Goal: Information Seeking & Learning: Learn about a topic

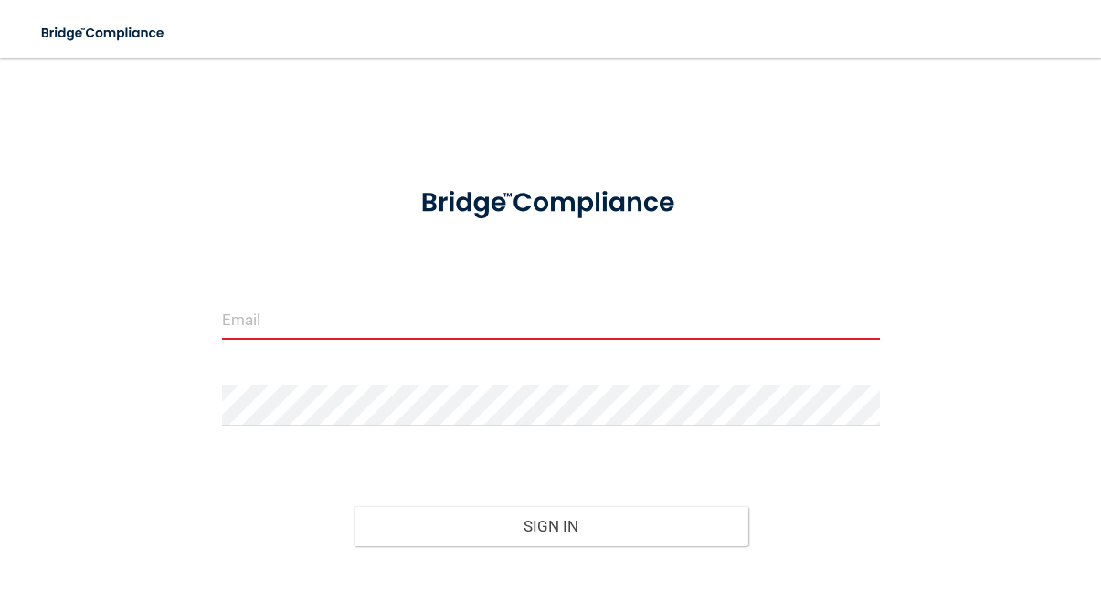
type input "[EMAIL_ADDRESS][DOMAIN_NAME]"
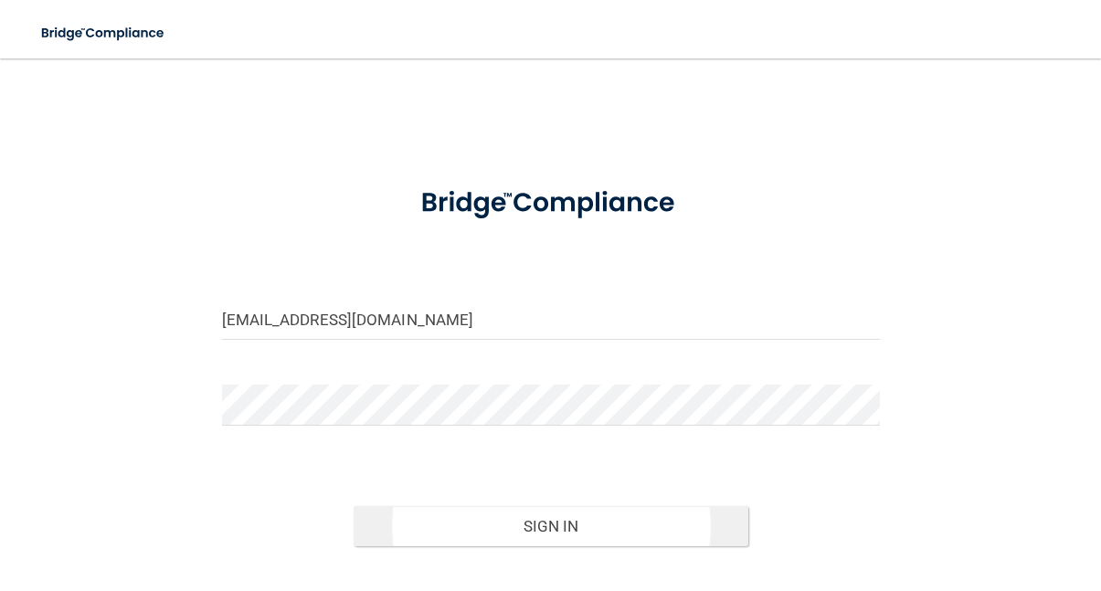
click at [527, 518] on button "Sign In" at bounding box center [551, 526] width 395 height 40
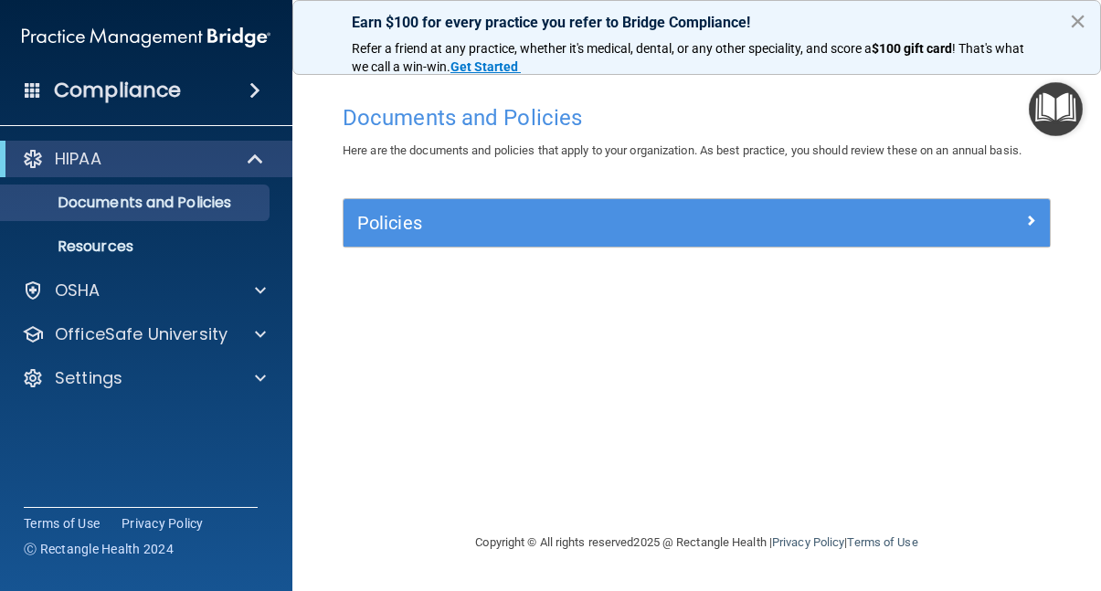
click at [1079, 19] on button "×" at bounding box center [1077, 20] width 17 height 29
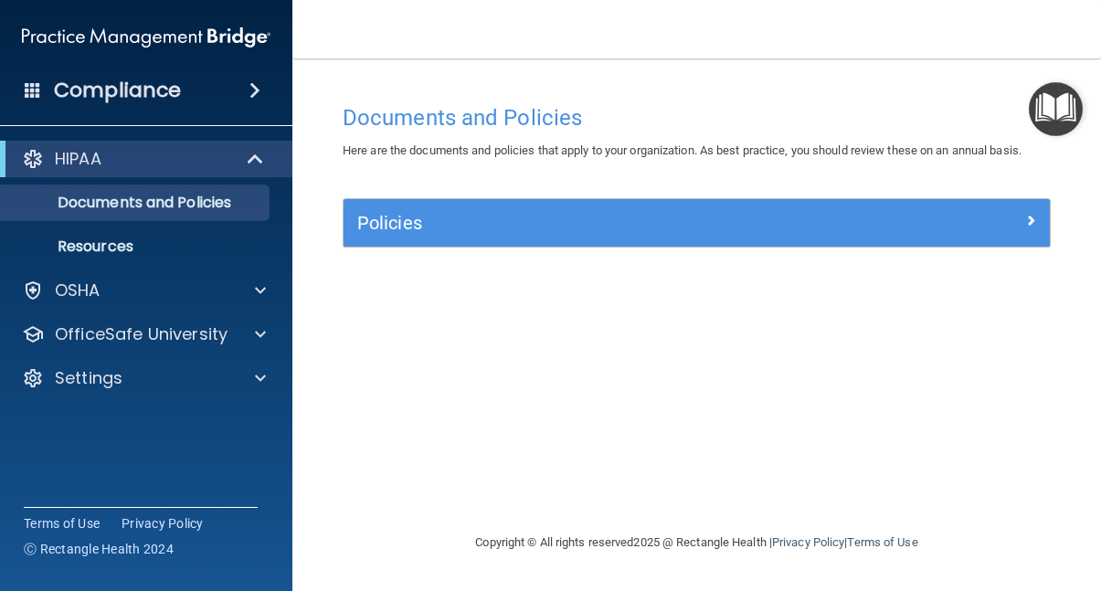
click at [449, 225] on h5 "Policies" at bounding box center [608, 223] width 503 height 20
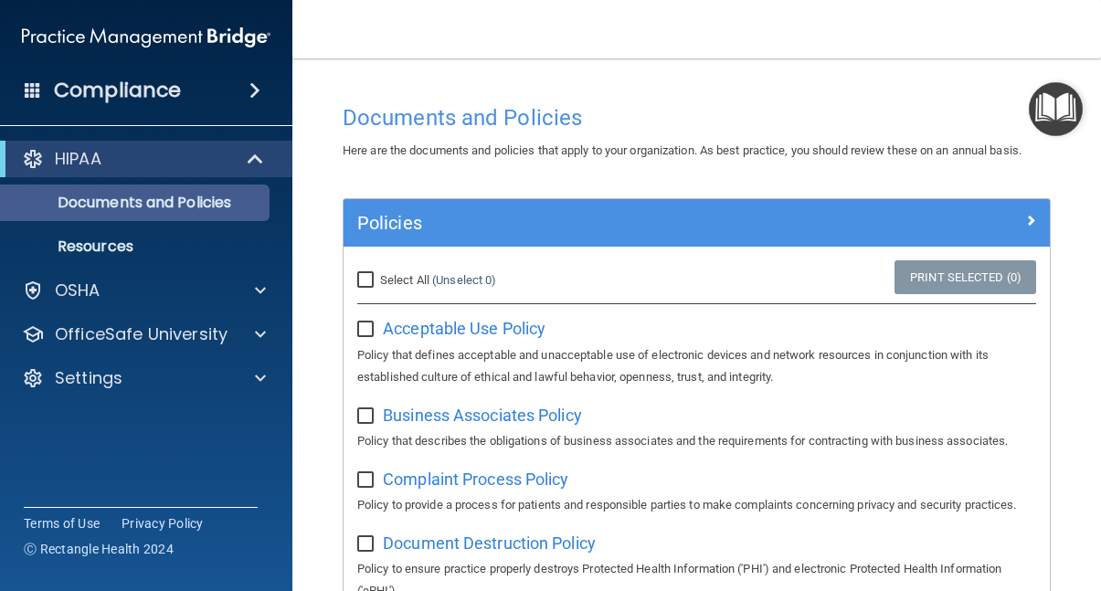
click at [233, 214] on link "Documents and Policies" at bounding box center [126, 203] width 288 height 37
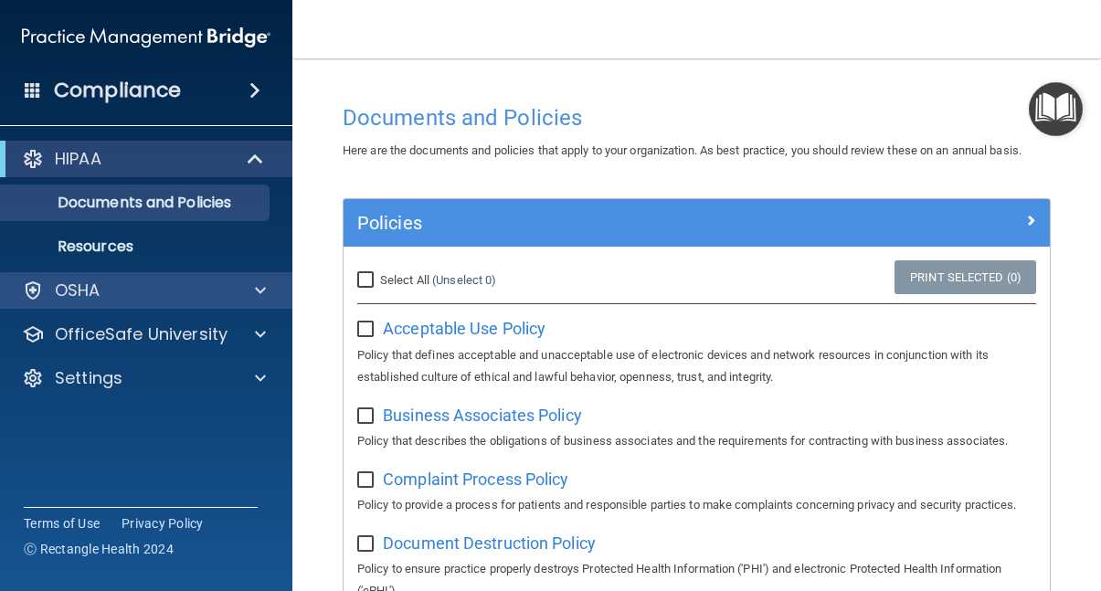
click at [261, 287] on span at bounding box center [260, 291] width 11 height 22
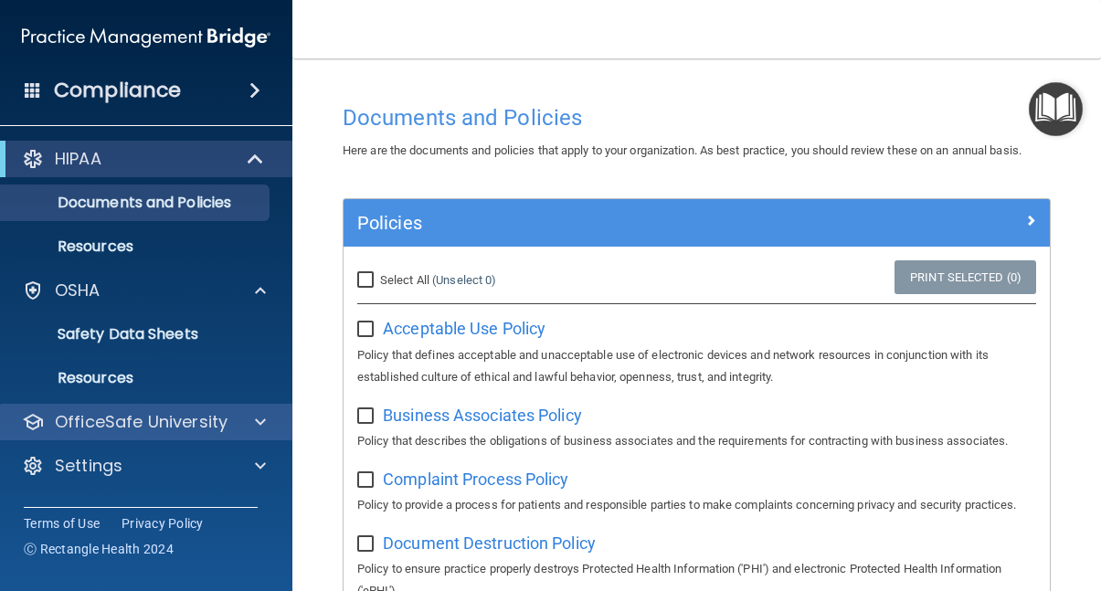
click at [207, 421] on p "OfficeSafe University" at bounding box center [141, 422] width 173 height 22
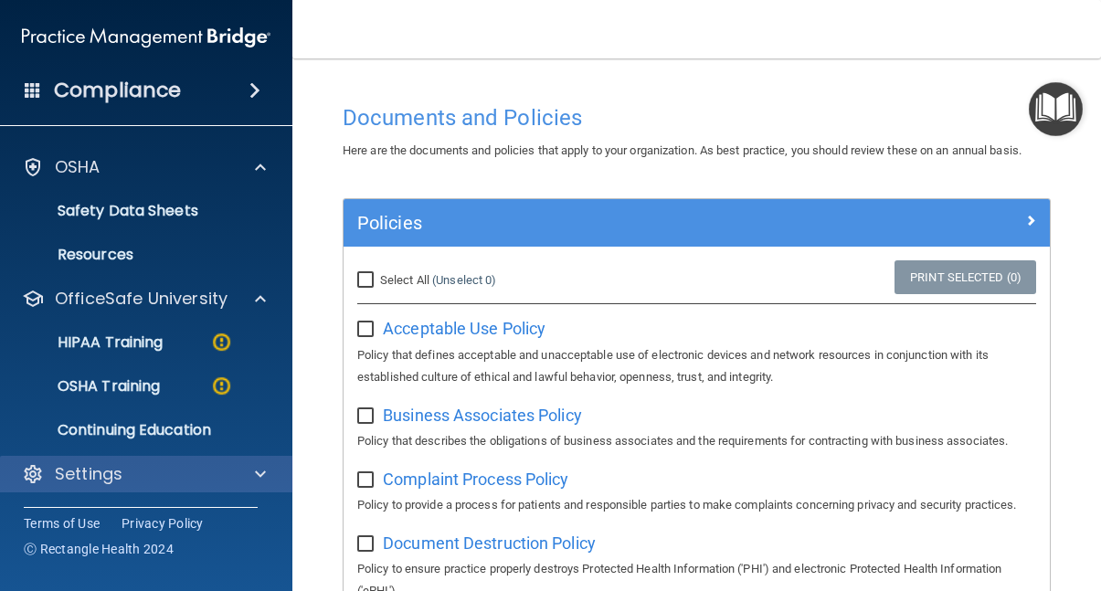
scroll to position [123, 0]
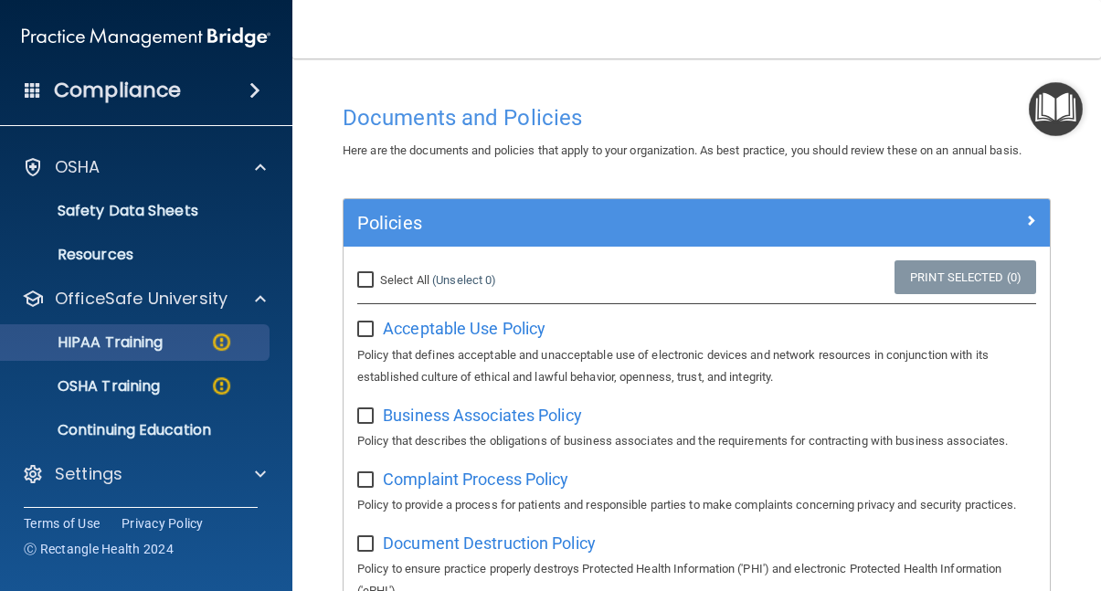
click at [159, 346] on p "HIPAA Training" at bounding box center [87, 343] width 151 height 18
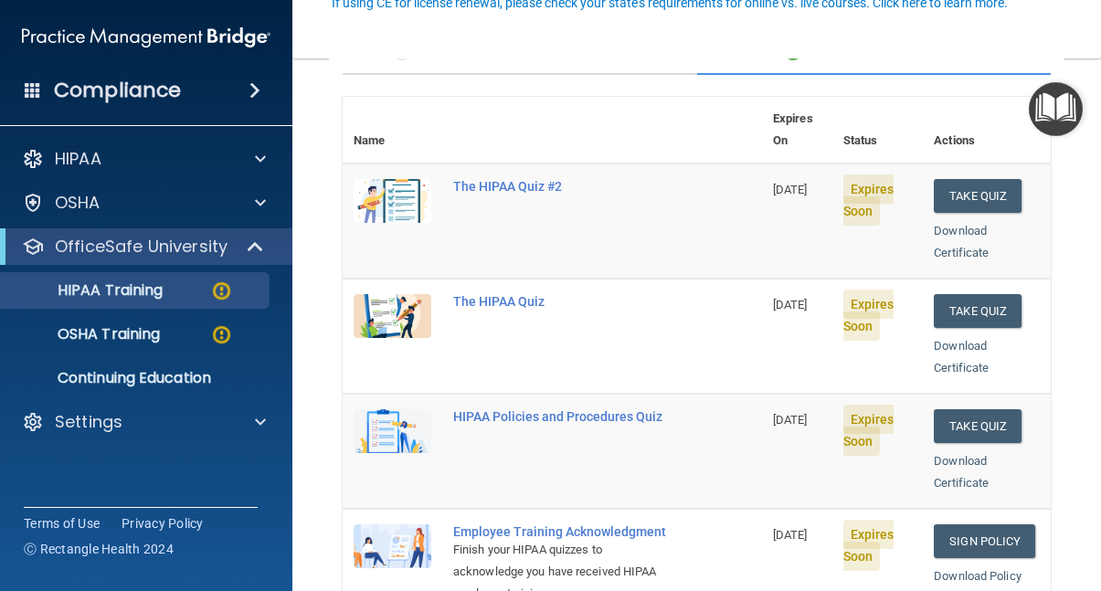
scroll to position [181, 0]
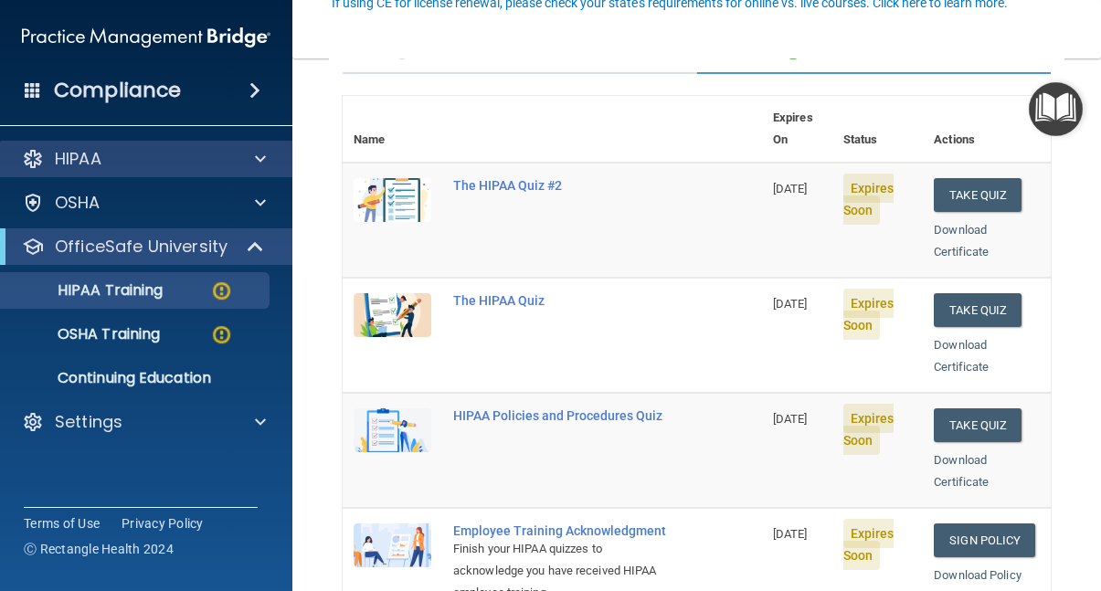
click at [223, 157] on div "HIPAA" at bounding box center [121, 159] width 227 height 22
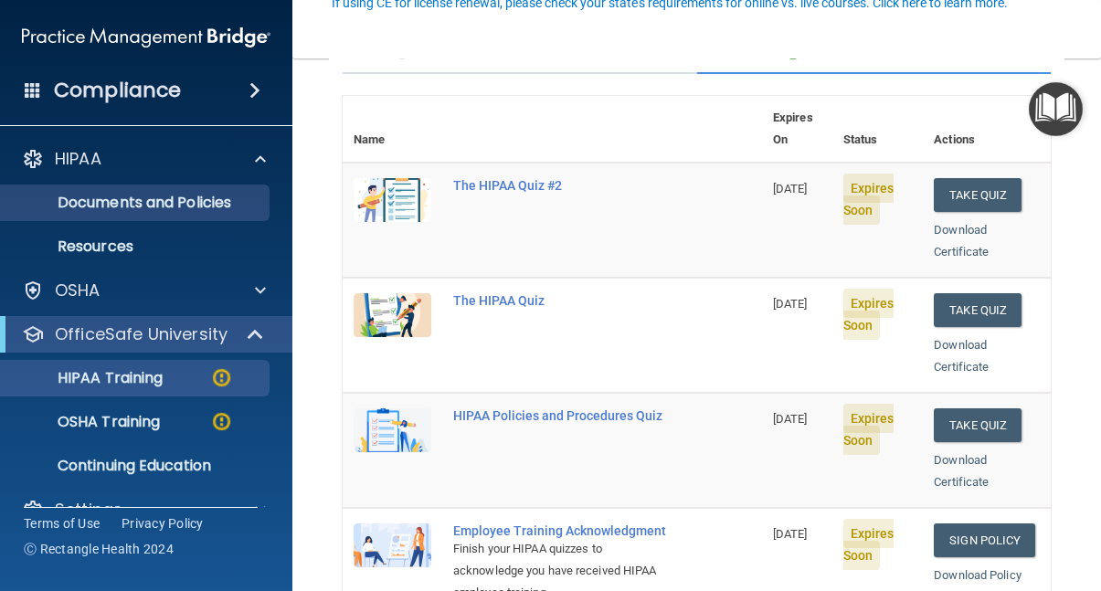
click at [208, 199] on p "Documents and Policies" at bounding box center [137, 203] width 250 height 18
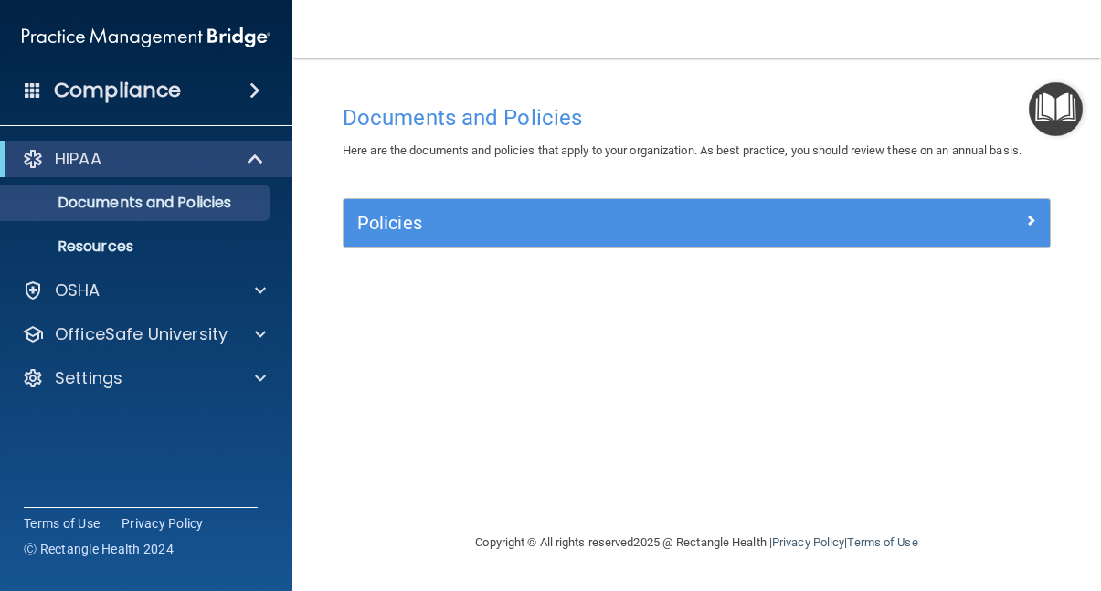
click at [435, 225] on h5 "Policies" at bounding box center [608, 223] width 503 height 20
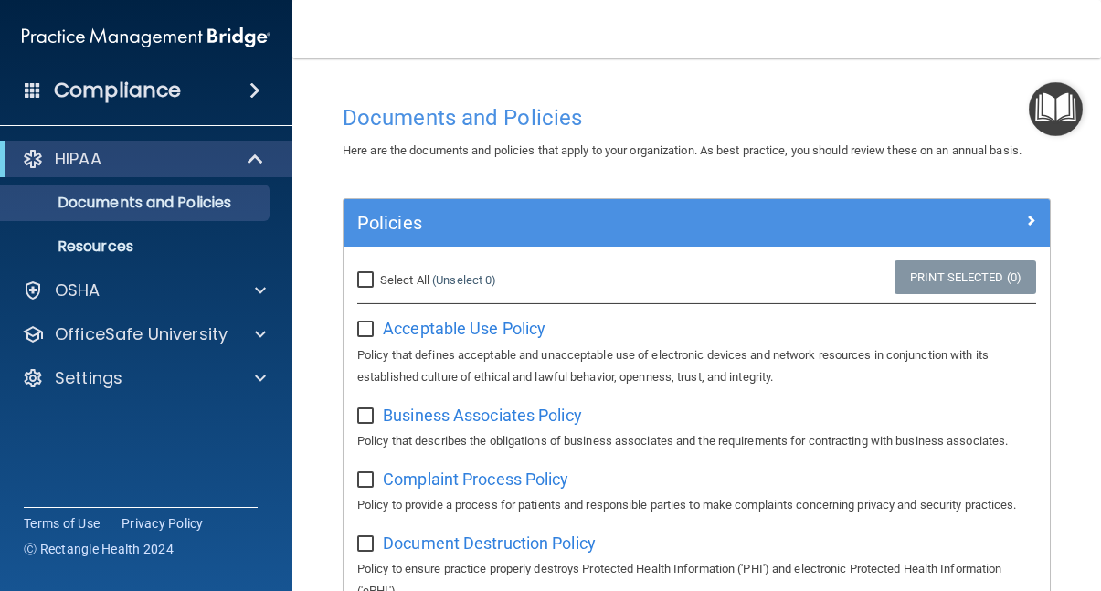
click at [154, 86] on h4 "Compliance" at bounding box center [117, 91] width 127 height 26
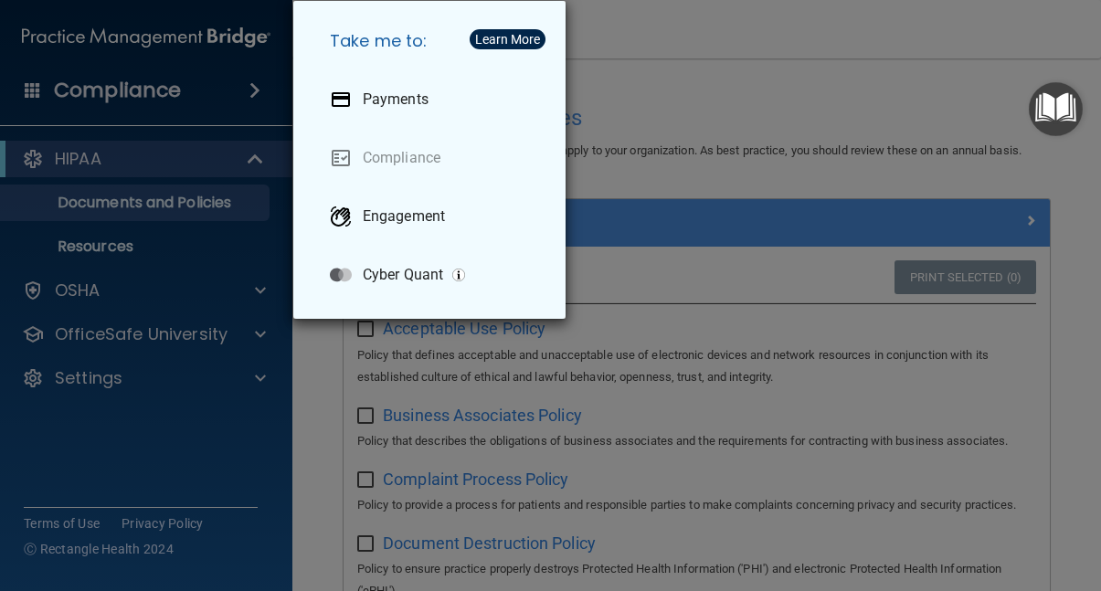
click at [158, 97] on div "Take me to: Payments Compliance Engagement Cyber Quant" at bounding box center [550, 295] width 1101 height 591
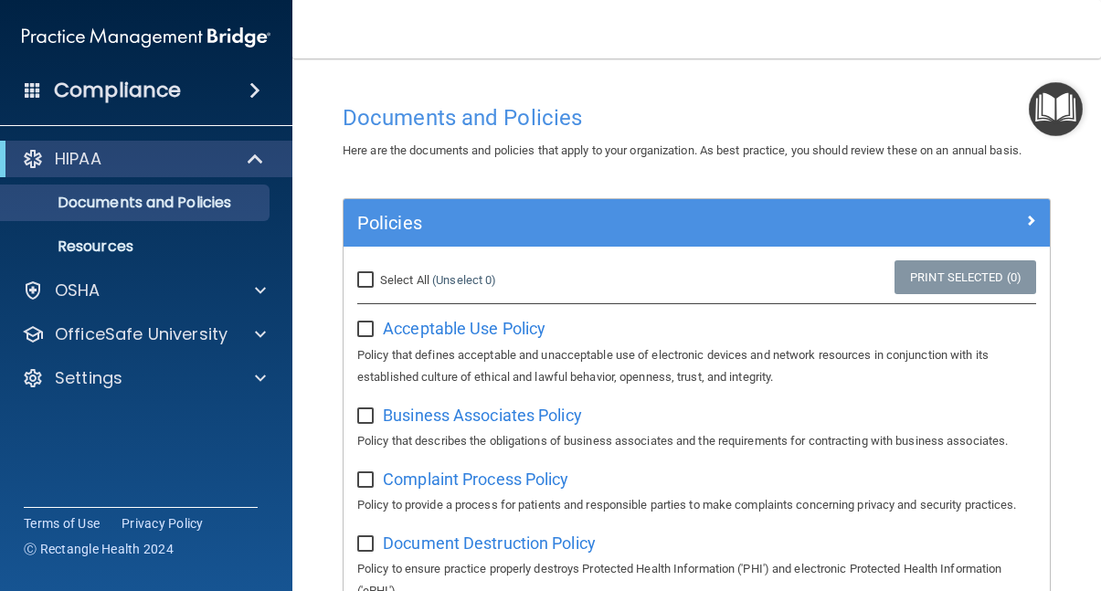
click at [1052, 101] on img "Open Resource Center" at bounding box center [1056, 109] width 54 height 54
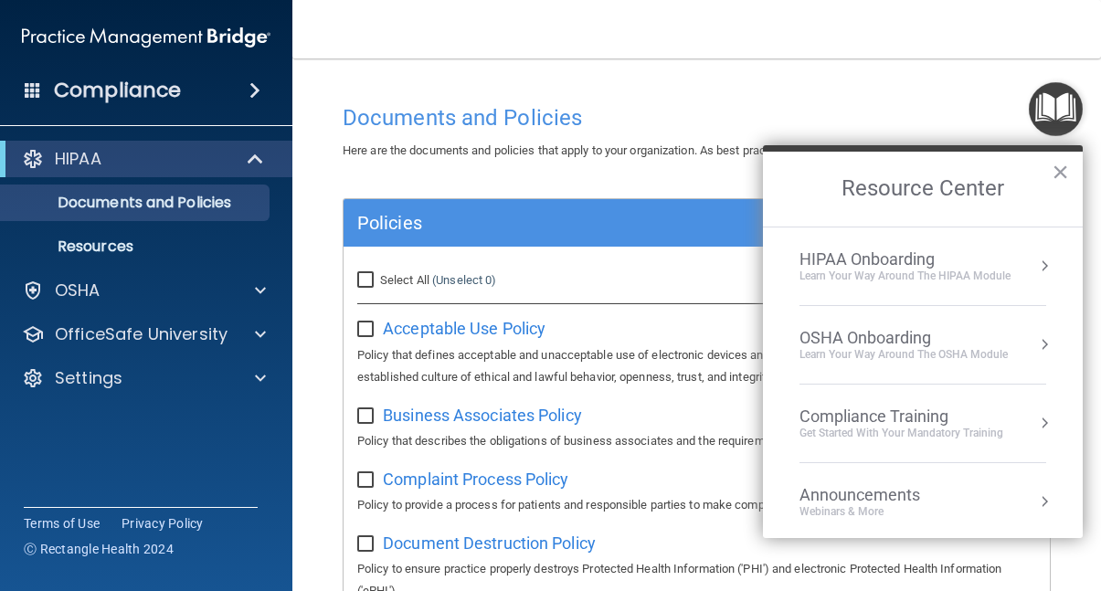
click at [856, 422] on div "Compliance Training" at bounding box center [902, 417] width 204 height 20
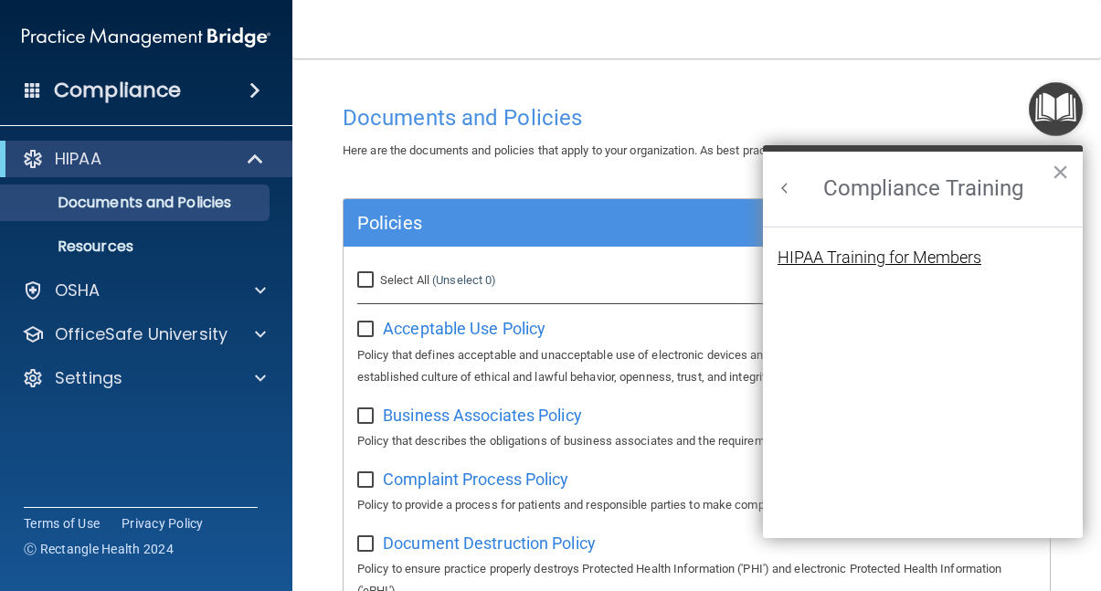
click at [893, 256] on div "HIPAA Training for Members" at bounding box center [880, 258] width 204 height 16
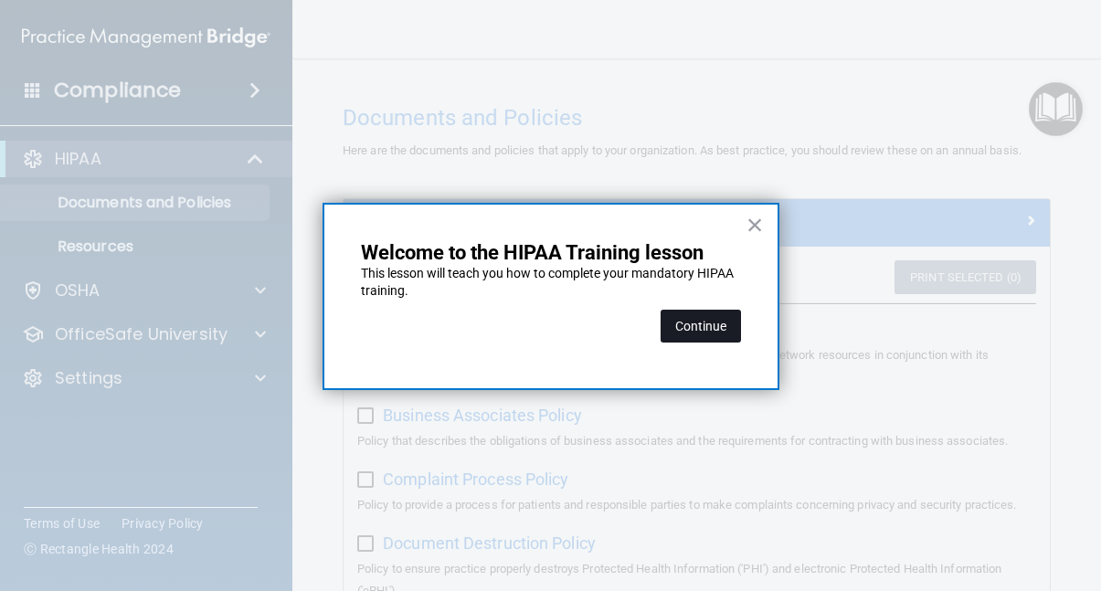
click at [712, 333] on button "Continue" at bounding box center [701, 326] width 80 height 33
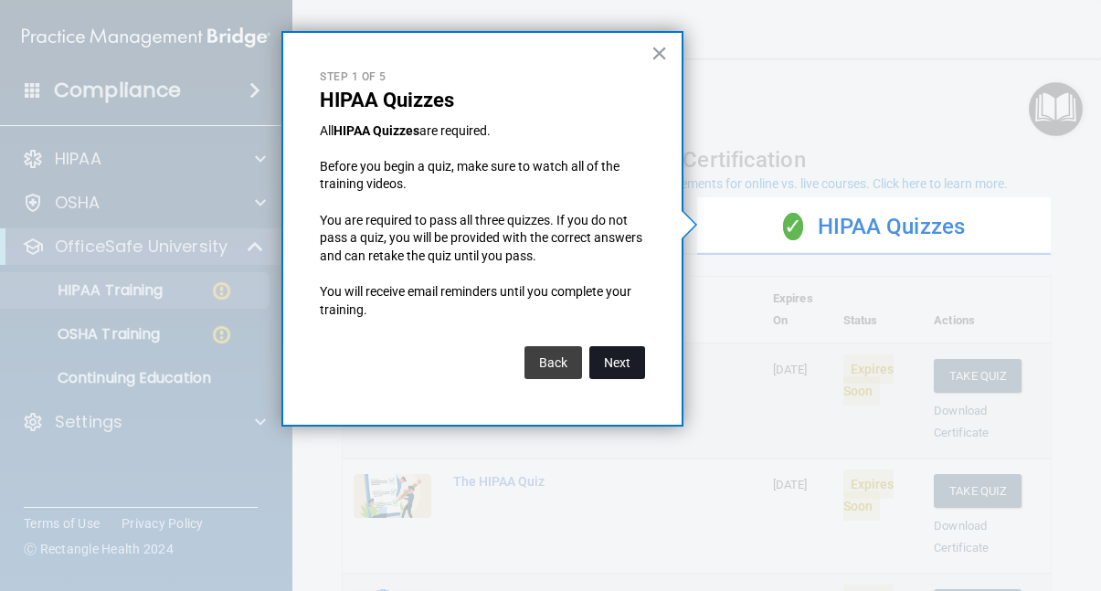
click at [633, 364] on button "Next" at bounding box center [618, 362] width 56 height 33
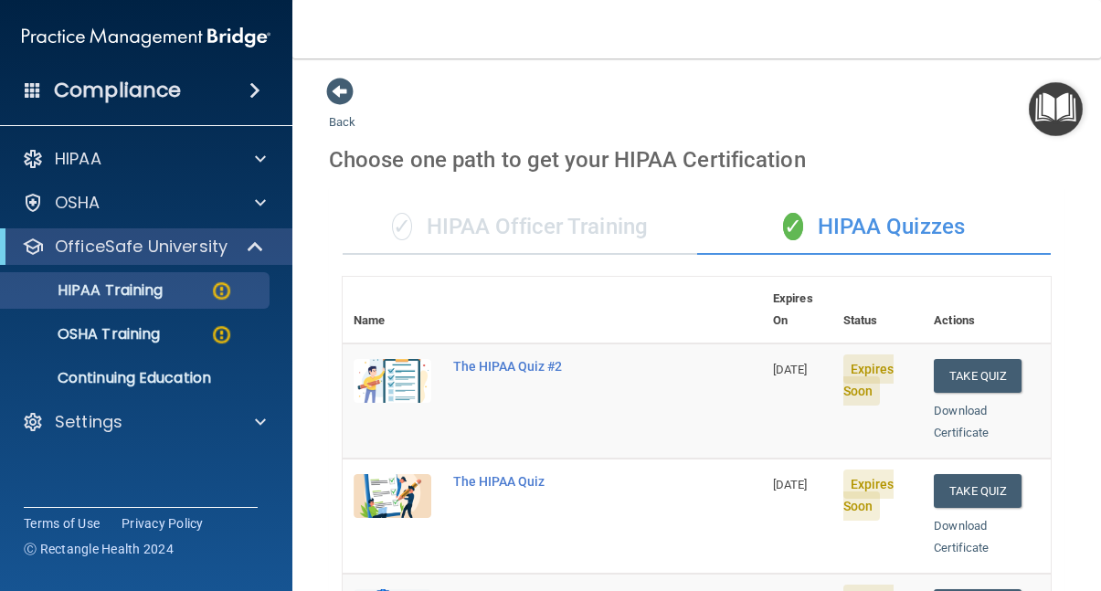
scroll to position [392, 0]
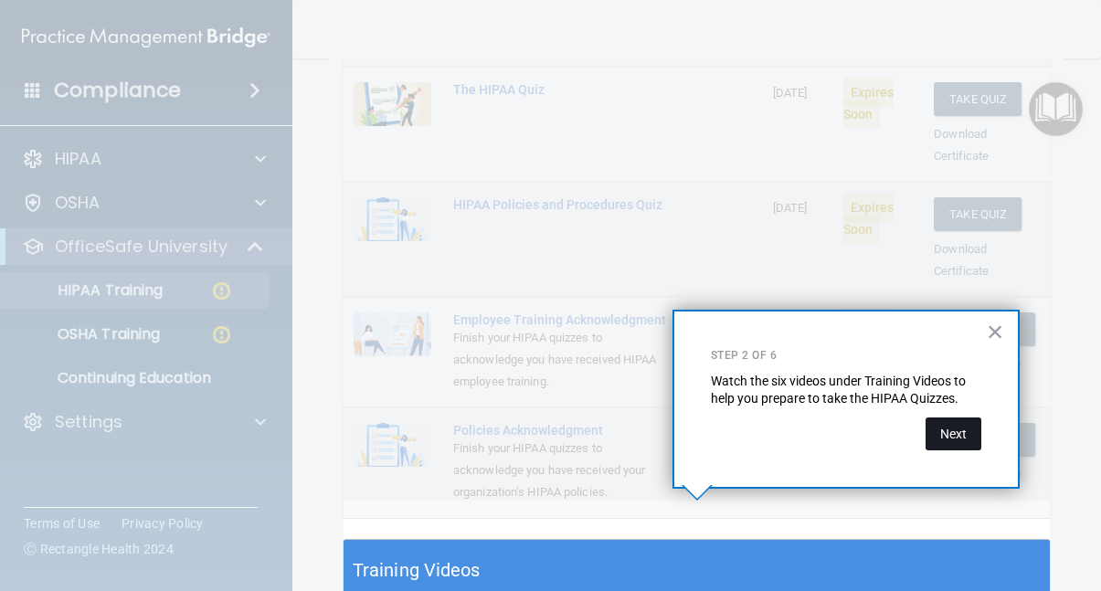
click at [953, 431] on button "Next" at bounding box center [954, 434] width 56 height 33
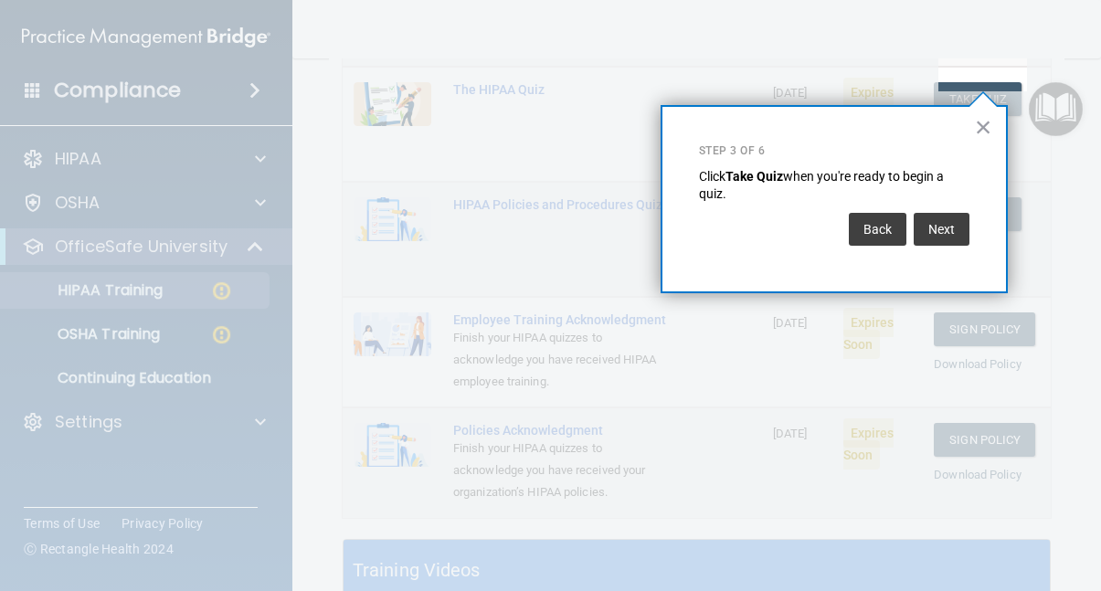
scroll to position [275, 0]
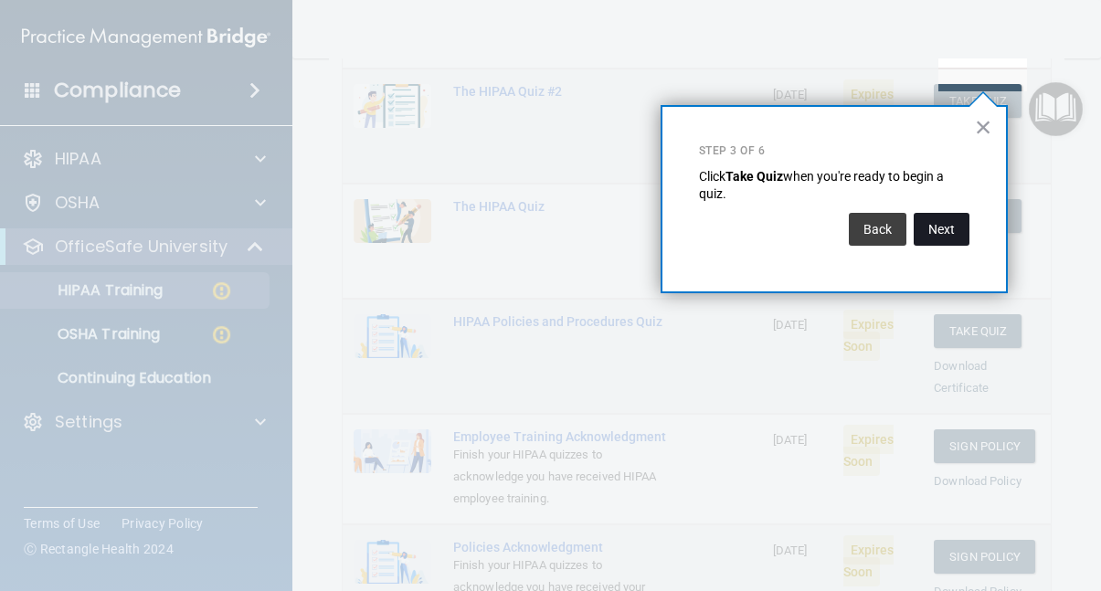
click at [941, 230] on button "Next" at bounding box center [942, 229] width 56 height 33
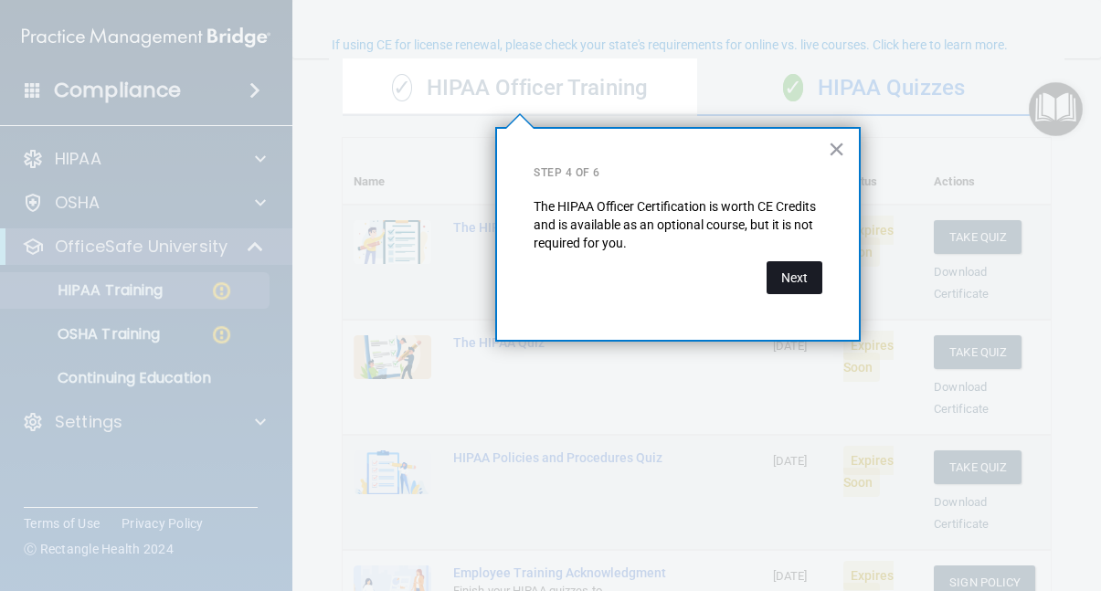
click at [798, 286] on button "Next" at bounding box center [795, 277] width 56 height 33
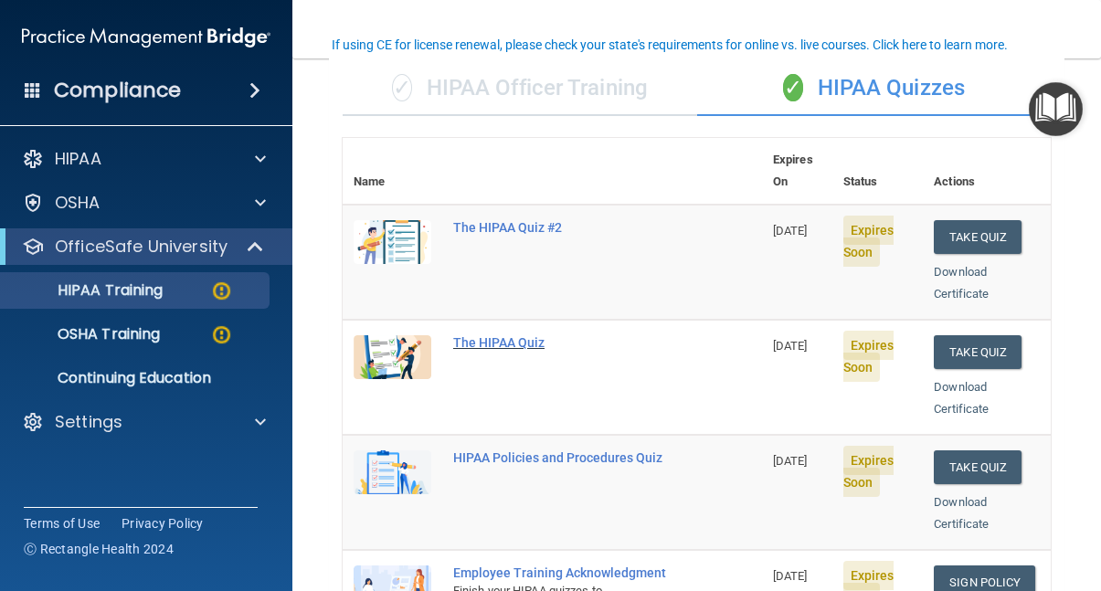
click at [478, 335] on div "The HIPAA Quiz" at bounding box center [562, 342] width 218 height 15
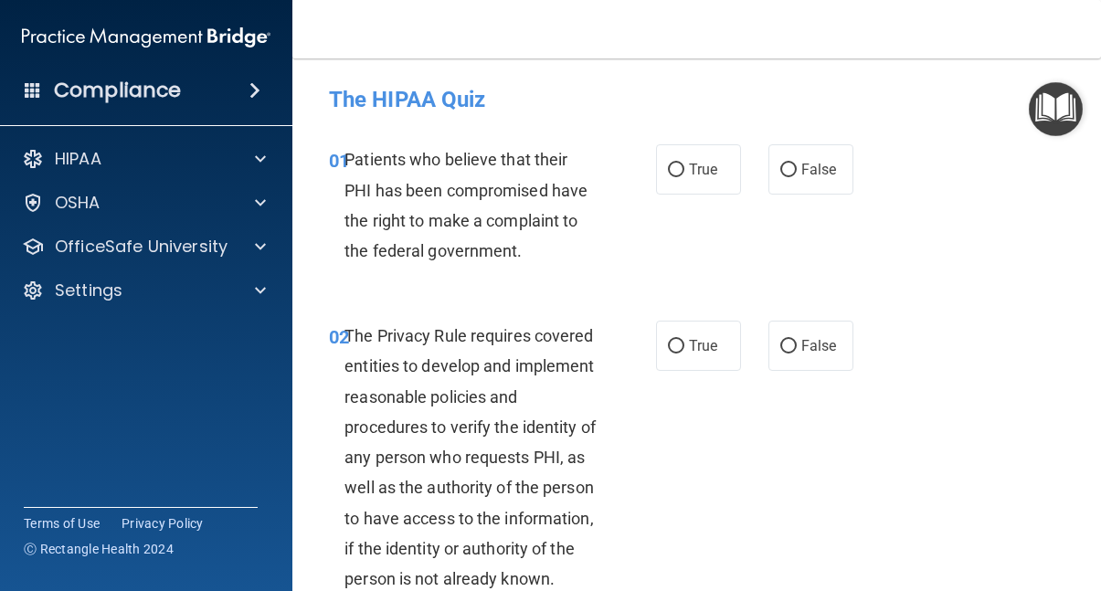
click at [37, 87] on span at bounding box center [33, 89] width 16 height 16
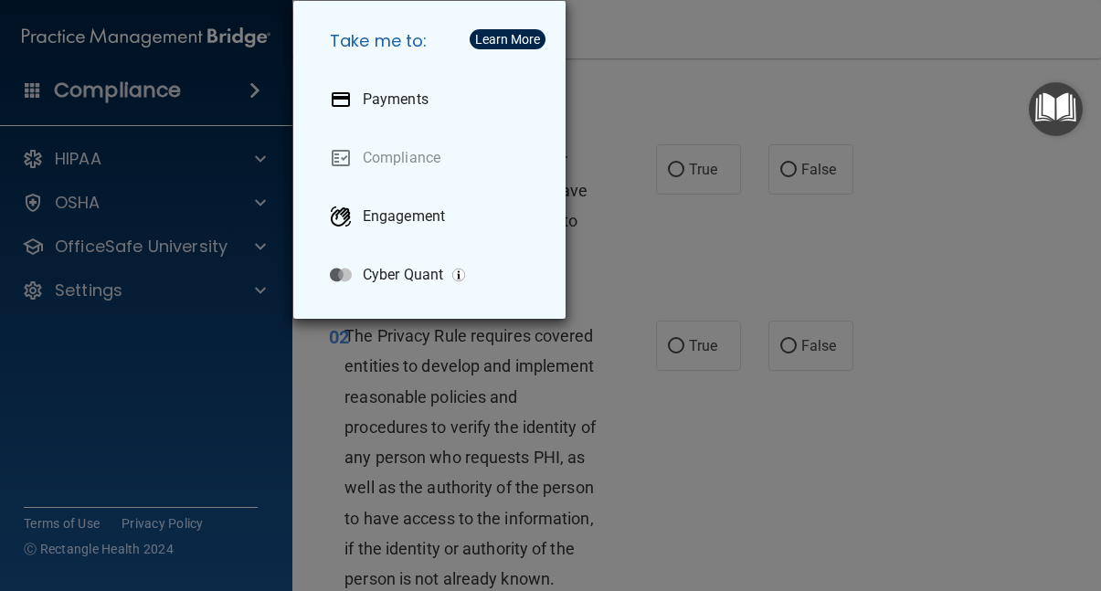
click at [158, 107] on div "Take me to: Payments Compliance Engagement Cyber Quant" at bounding box center [550, 295] width 1101 height 591
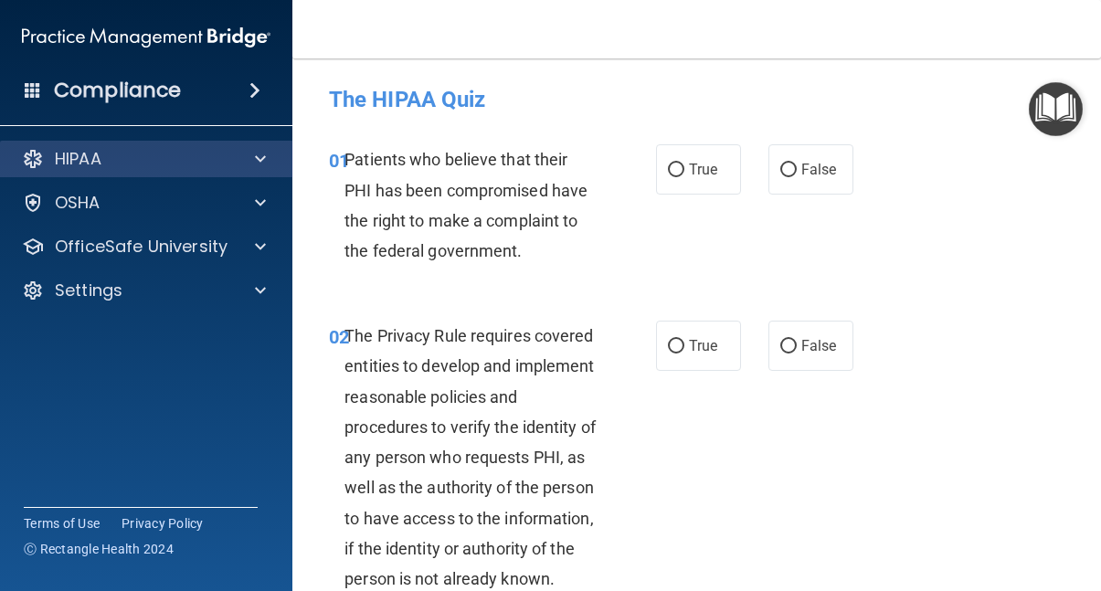
click at [98, 160] on p "HIPAA" at bounding box center [78, 159] width 47 height 22
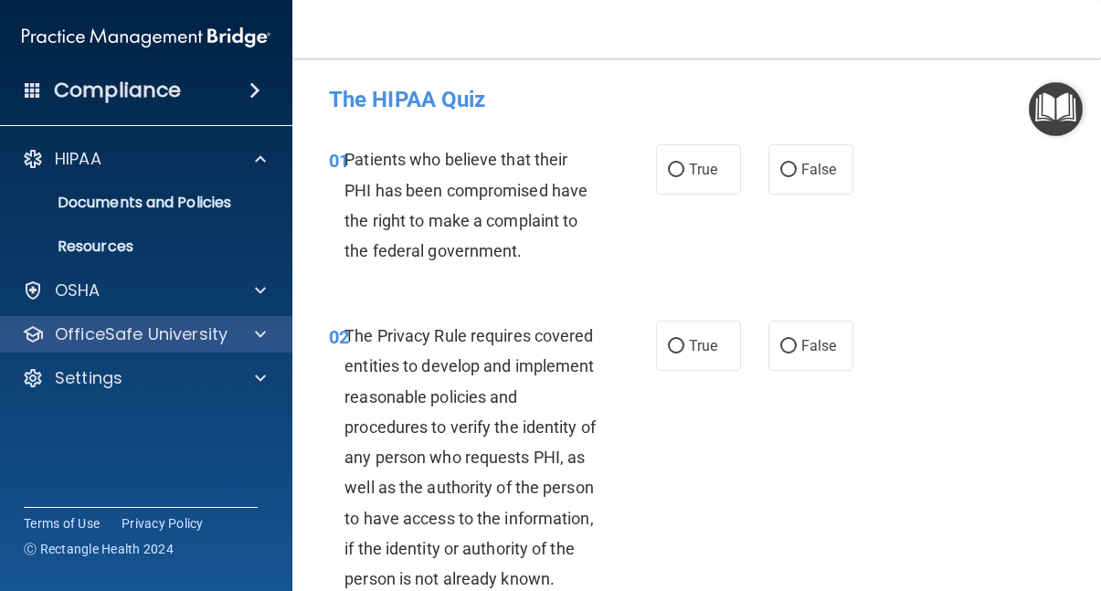
click at [78, 335] on p "OfficeSafe University" at bounding box center [141, 335] width 173 height 22
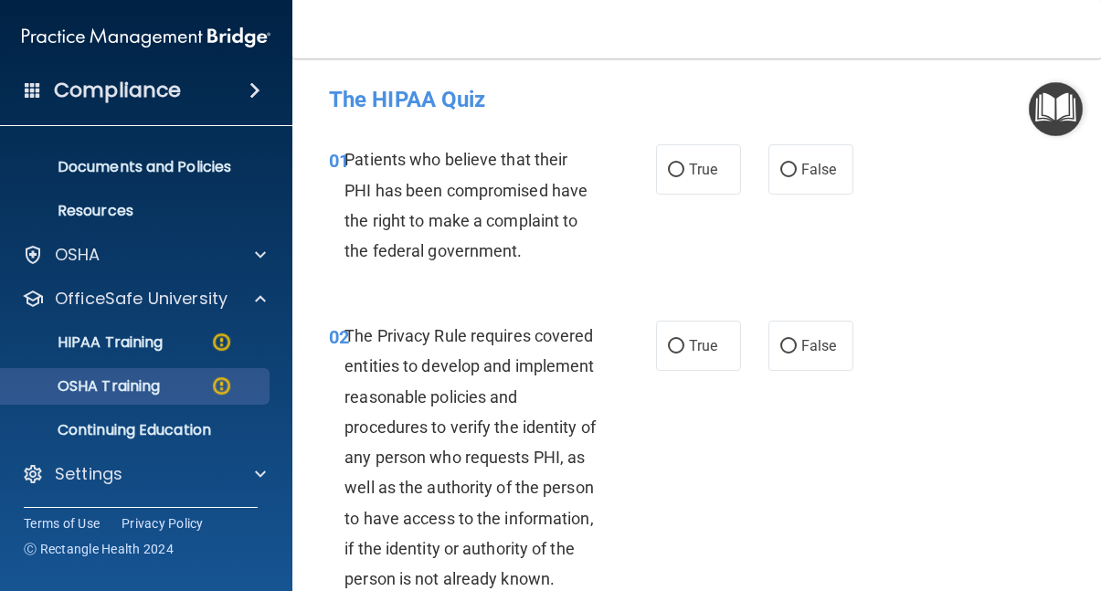
scroll to position [36, 0]
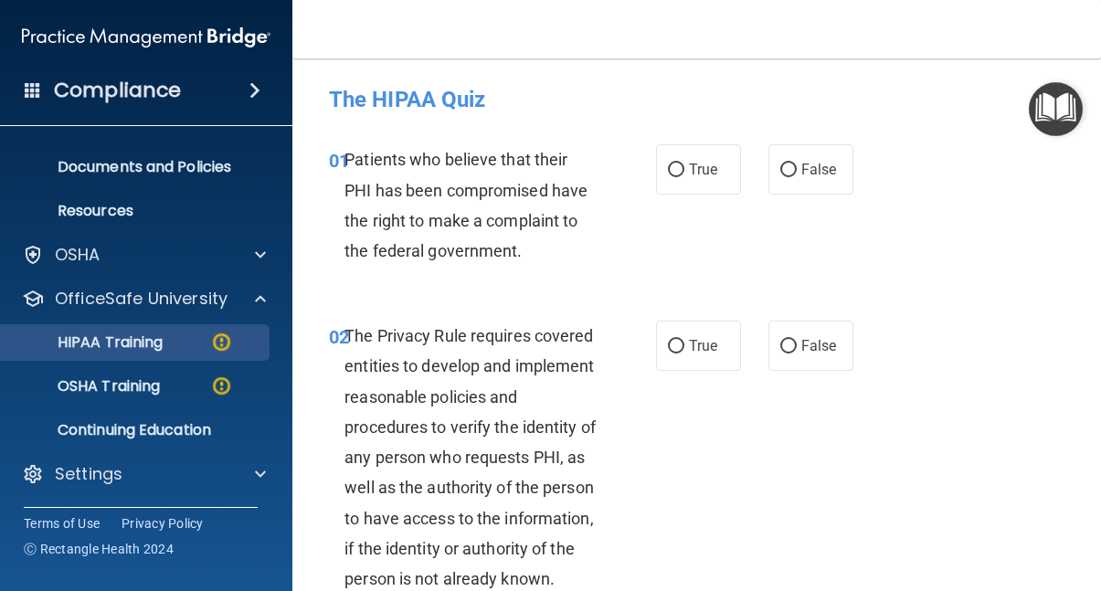
click at [67, 335] on p "HIPAA Training" at bounding box center [87, 343] width 151 height 18
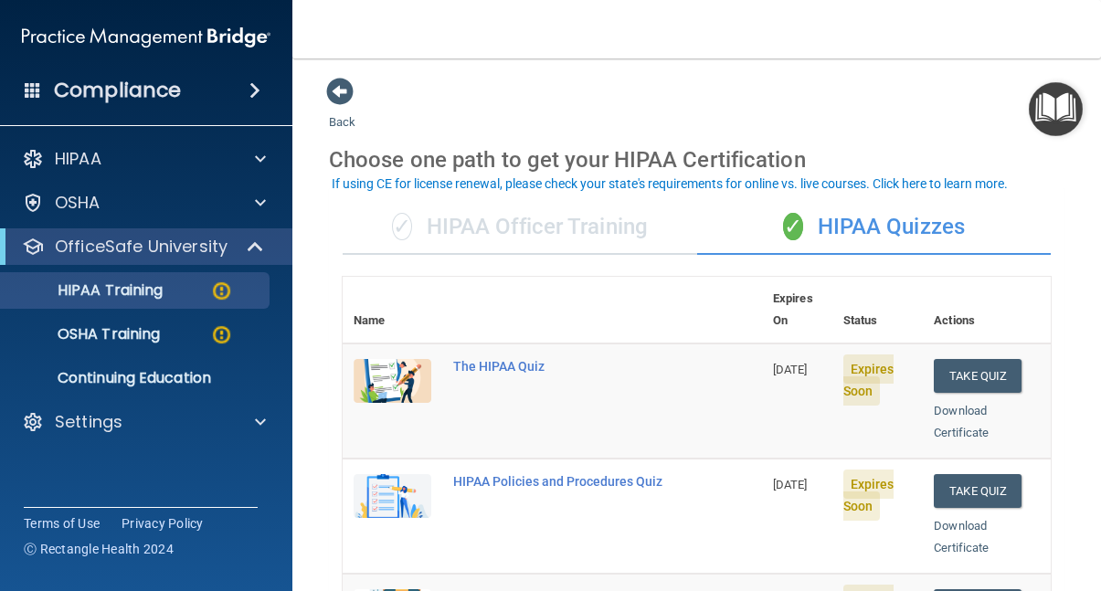
click at [502, 227] on div "✓ HIPAA Officer Training" at bounding box center [520, 227] width 355 height 55
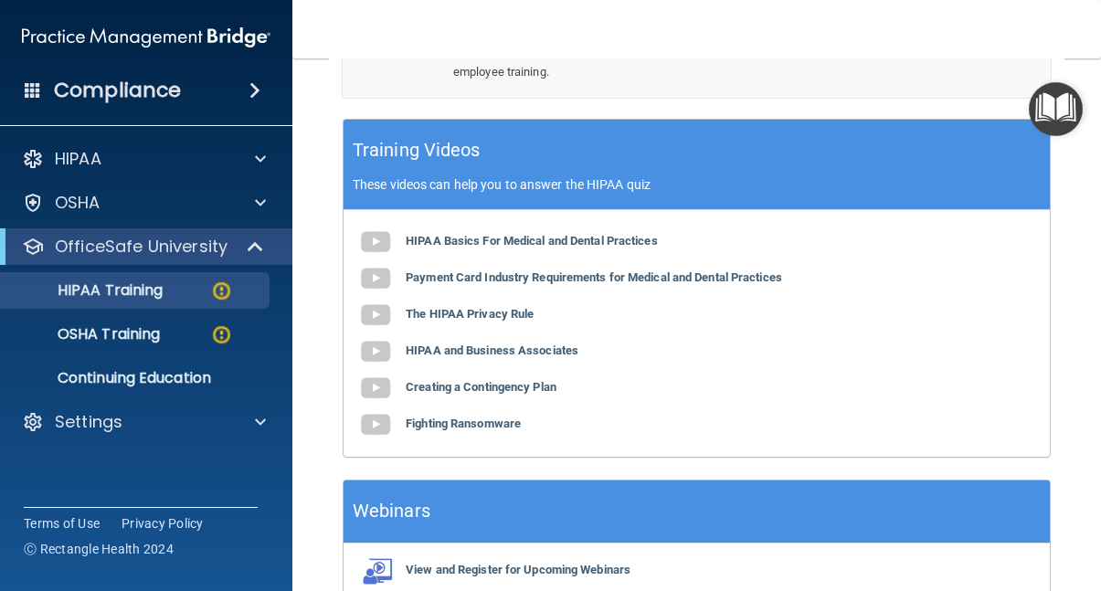
scroll to position [672, 0]
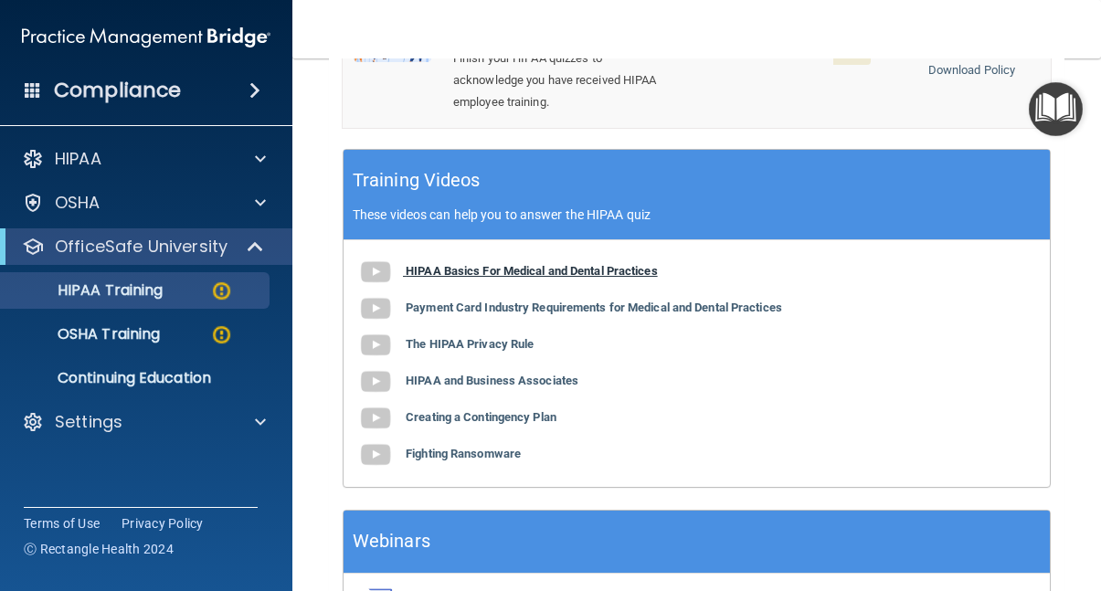
click at [493, 264] on b "HIPAA Basics For Medical and Dental Practices" at bounding box center [532, 271] width 252 height 14
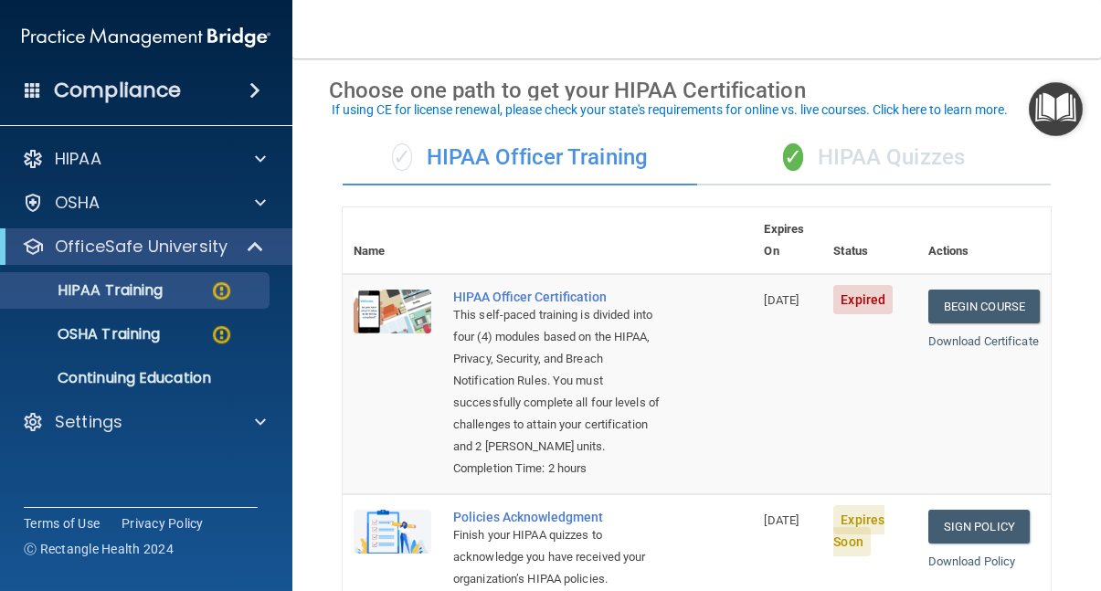
scroll to position [77, 0]
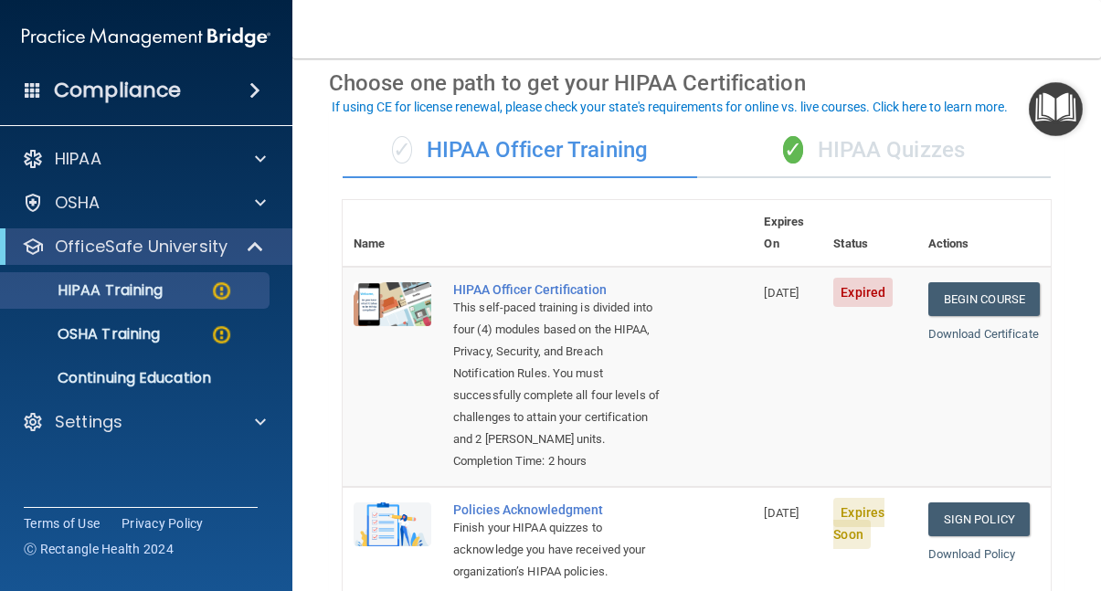
click at [857, 155] on div "✓ HIPAA Quizzes" at bounding box center [874, 150] width 355 height 55
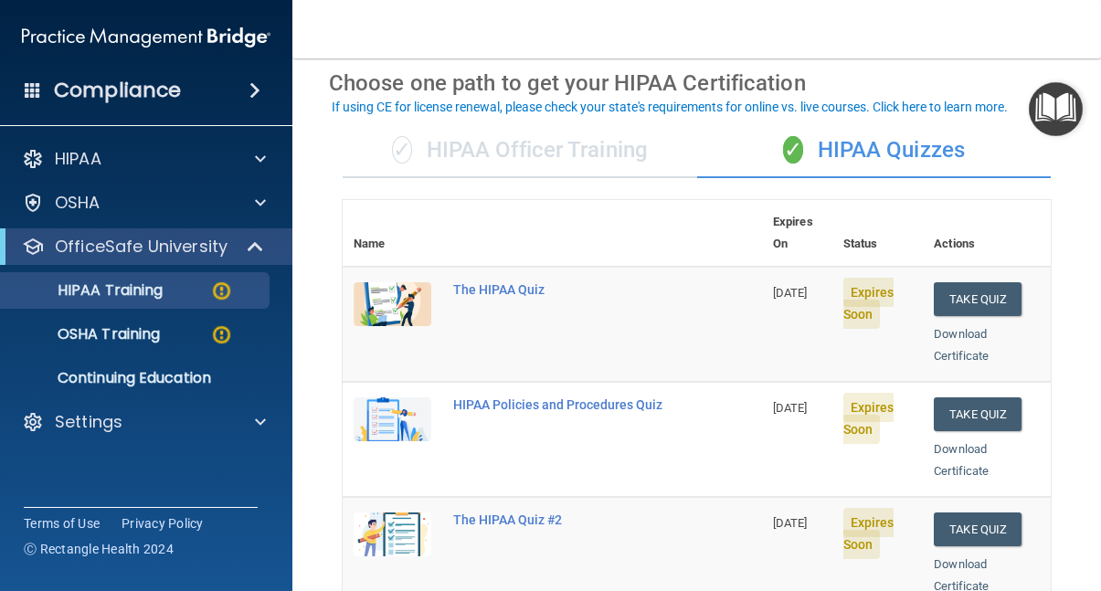
click at [535, 272] on td "The HIPAA Quiz" at bounding box center [602, 324] width 320 height 115
click at [535, 282] on div "The HIPAA Quiz" at bounding box center [562, 289] width 218 height 15
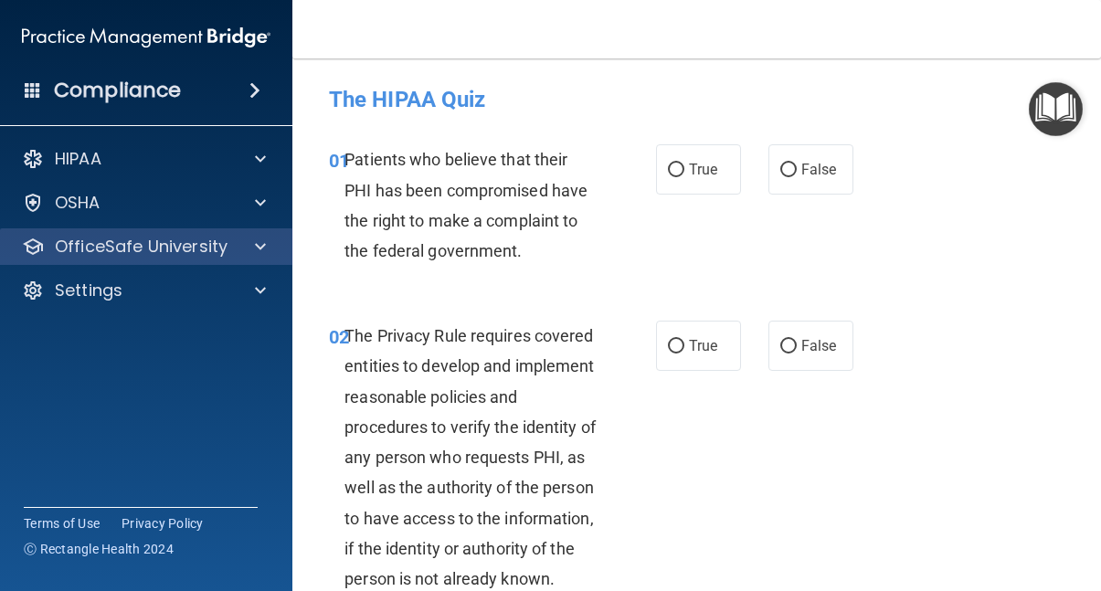
click at [175, 252] on p "OfficeSafe University" at bounding box center [141, 247] width 173 height 22
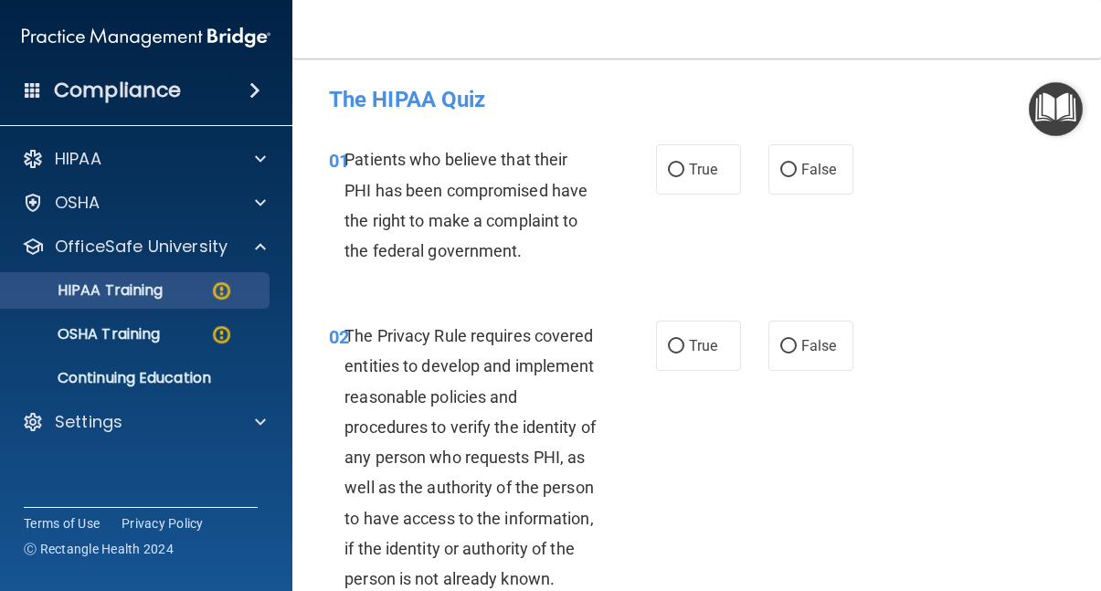
click at [162, 282] on p "HIPAA Training" at bounding box center [87, 291] width 151 height 18
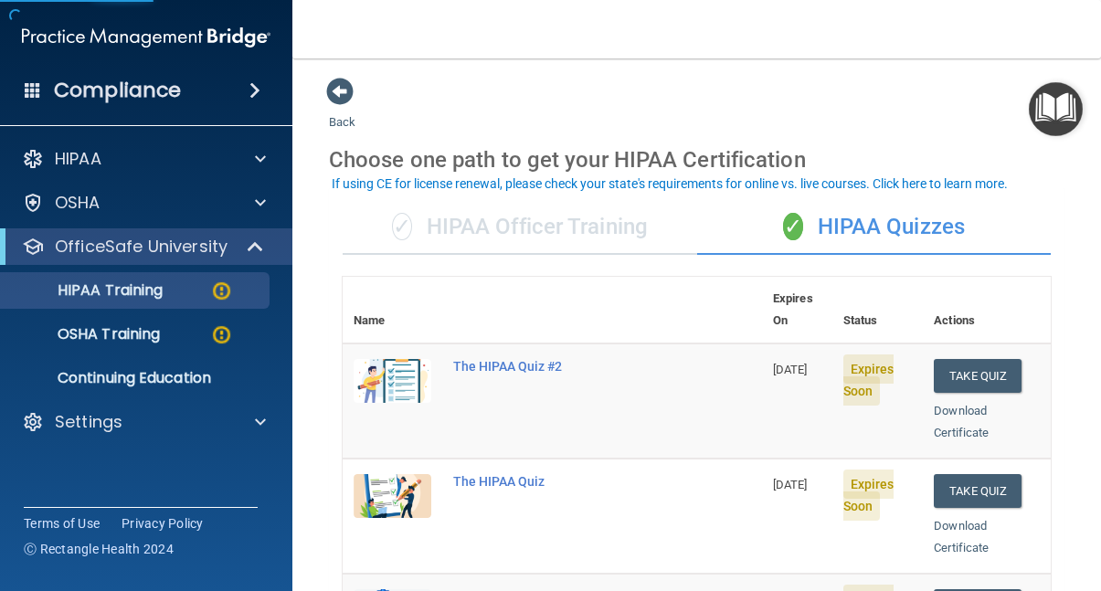
click at [488, 220] on div "✓ HIPAA Officer Training" at bounding box center [520, 227] width 355 height 55
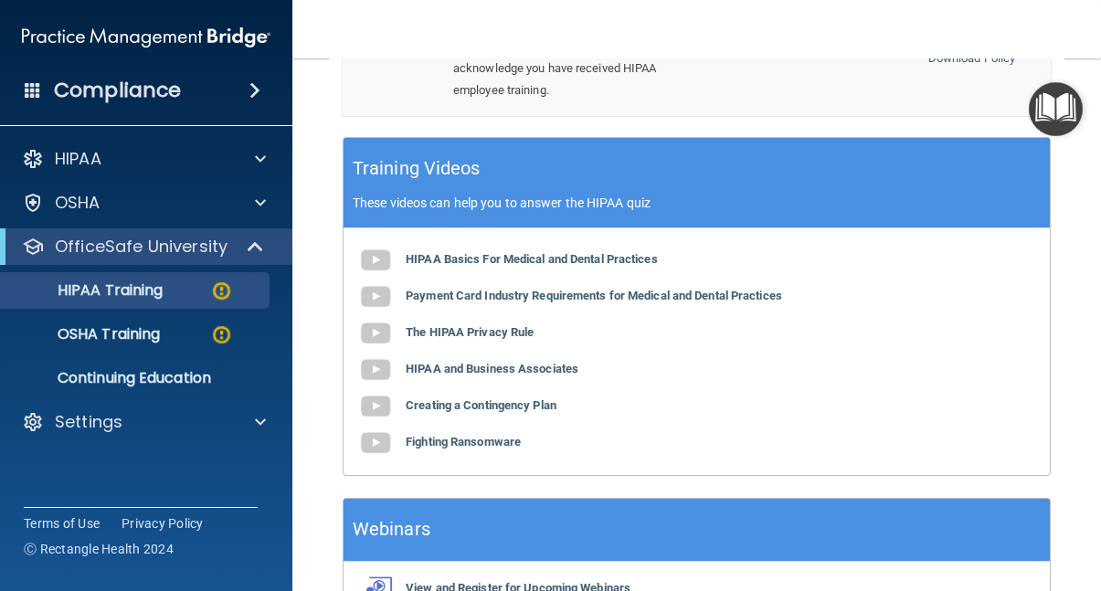
scroll to position [700, 0]
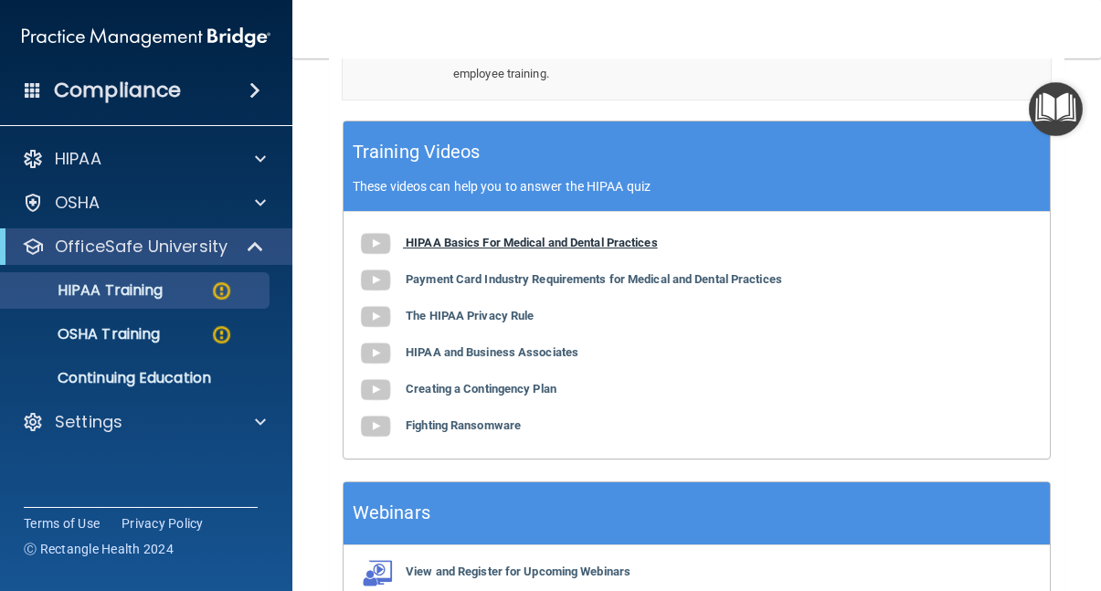
click at [537, 236] on b "HIPAA Basics For Medical and Dental Practices" at bounding box center [532, 243] width 252 height 14
click at [468, 272] on b "Payment Card Industry Requirements for Medical and Dental Practices" at bounding box center [594, 279] width 377 height 14
click at [454, 309] on b "The HIPAA Privacy Rule" at bounding box center [470, 316] width 128 height 14
click at [451, 346] on b "HIPAA and Business Associates" at bounding box center [492, 353] width 173 height 14
click at [483, 382] on b "Creating a Contingency Plan" at bounding box center [481, 389] width 151 height 14
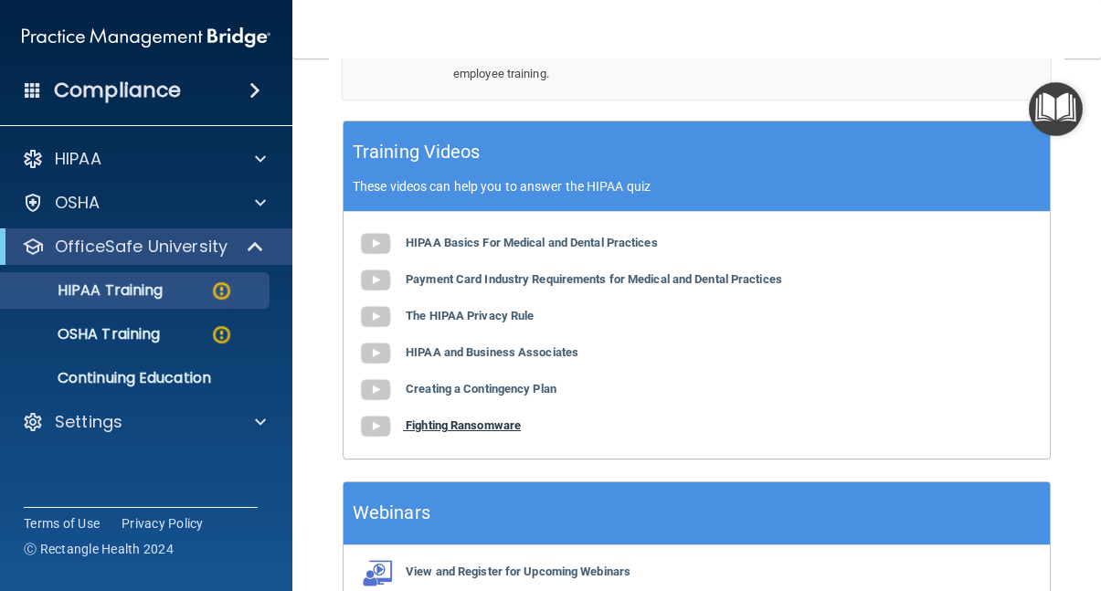
click at [466, 419] on b "Fighting Ransomware" at bounding box center [463, 426] width 115 height 14
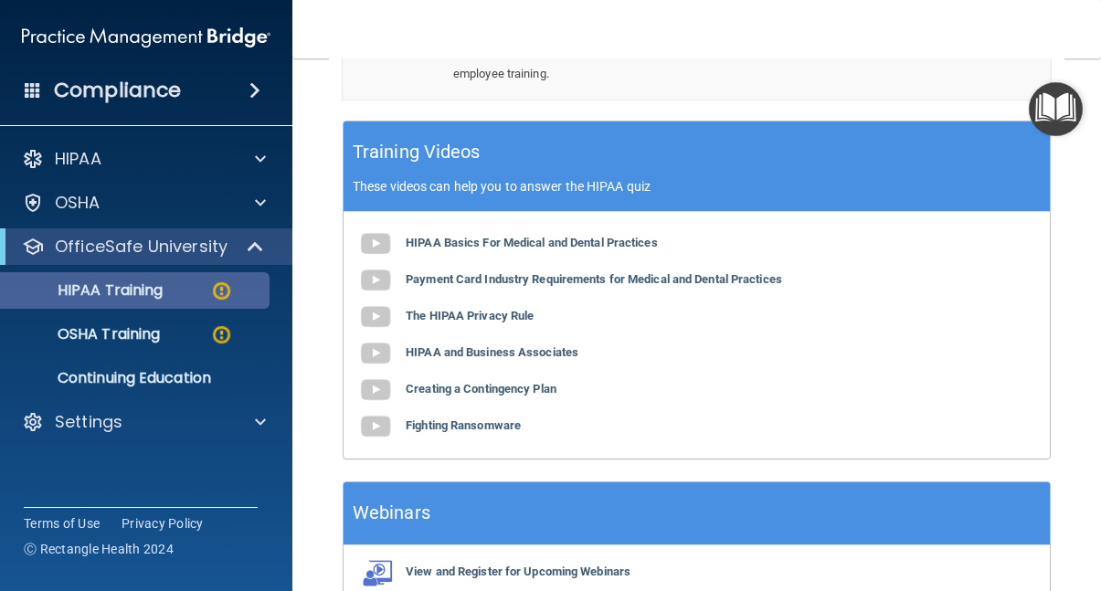
click at [151, 292] on p "HIPAA Training" at bounding box center [87, 291] width 151 height 18
click at [221, 292] on img at bounding box center [221, 291] width 23 height 23
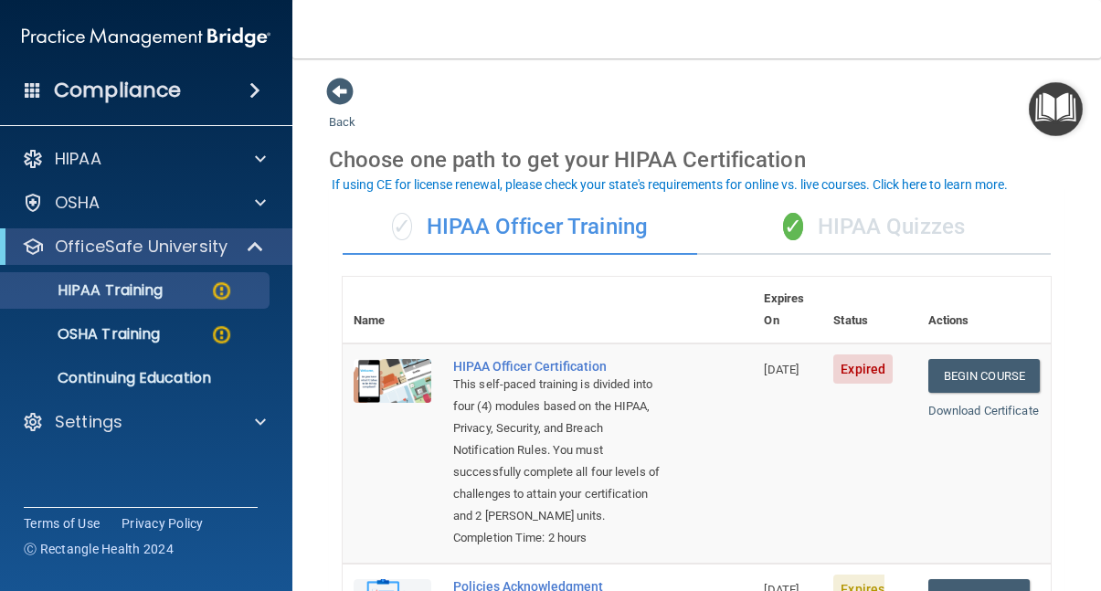
scroll to position [0, 0]
click at [931, 226] on div "✓ HIPAA Quizzes" at bounding box center [874, 227] width 355 height 55
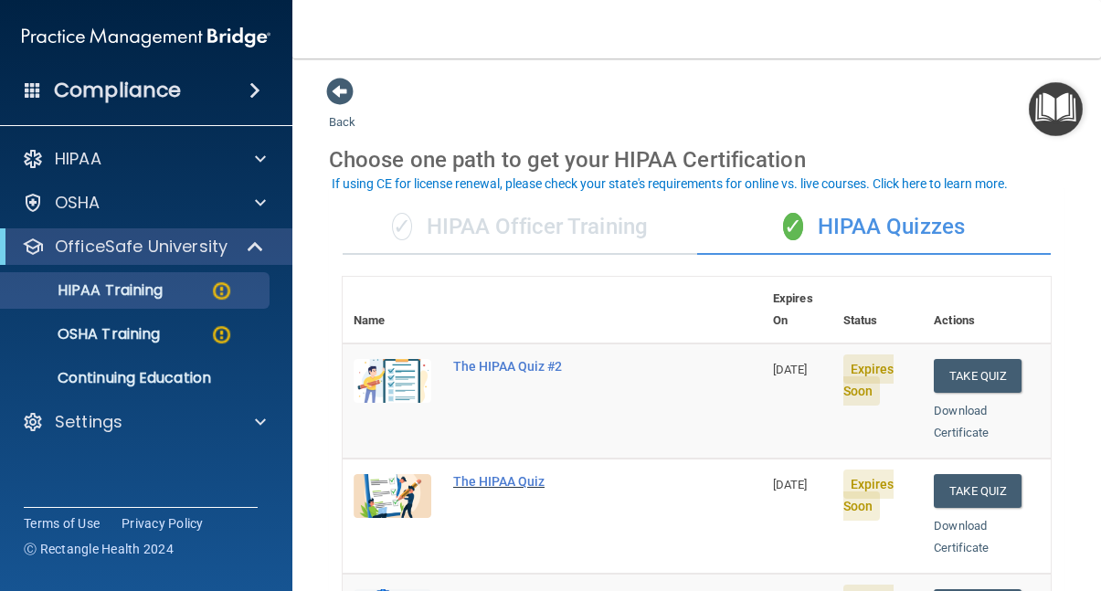
click at [507, 474] on div "The HIPAA Quiz" at bounding box center [562, 481] width 218 height 15
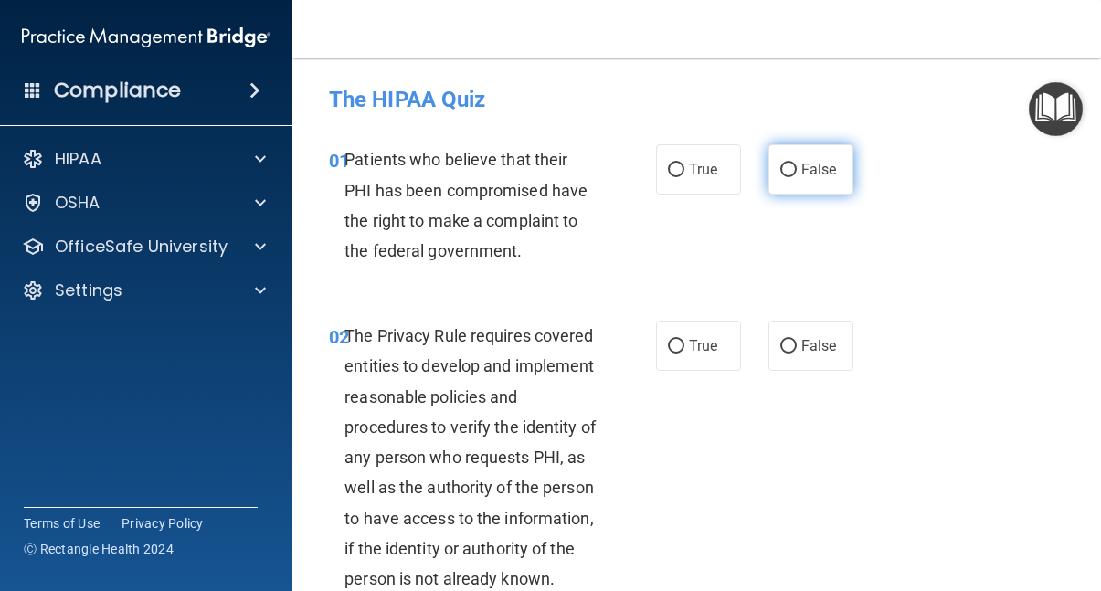
click at [784, 165] on input "False" at bounding box center [789, 171] width 16 height 14
radio input "true"
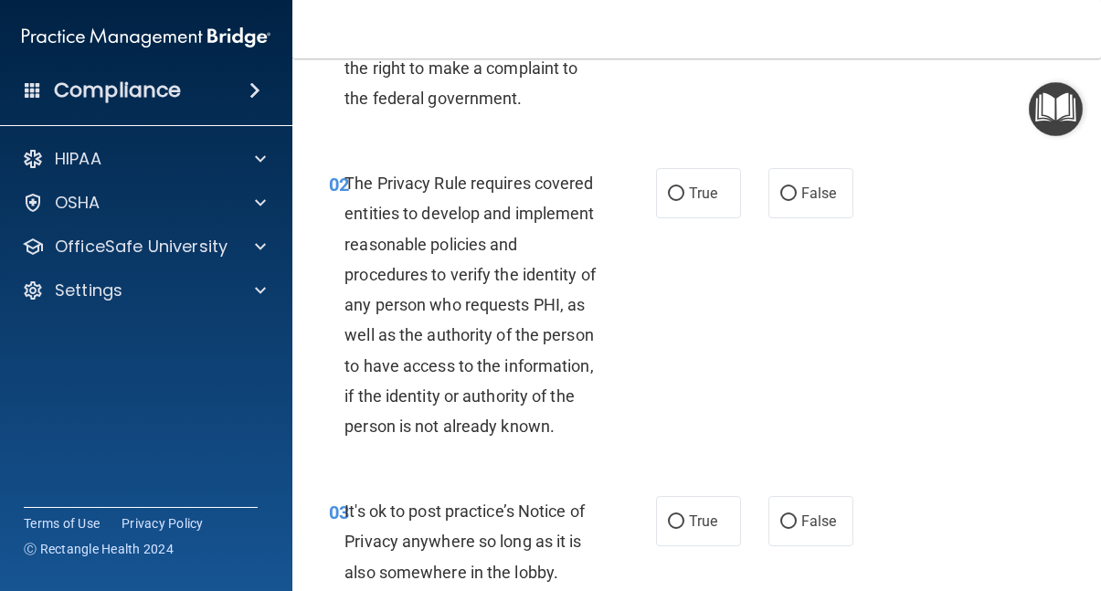
scroll to position [154, 0]
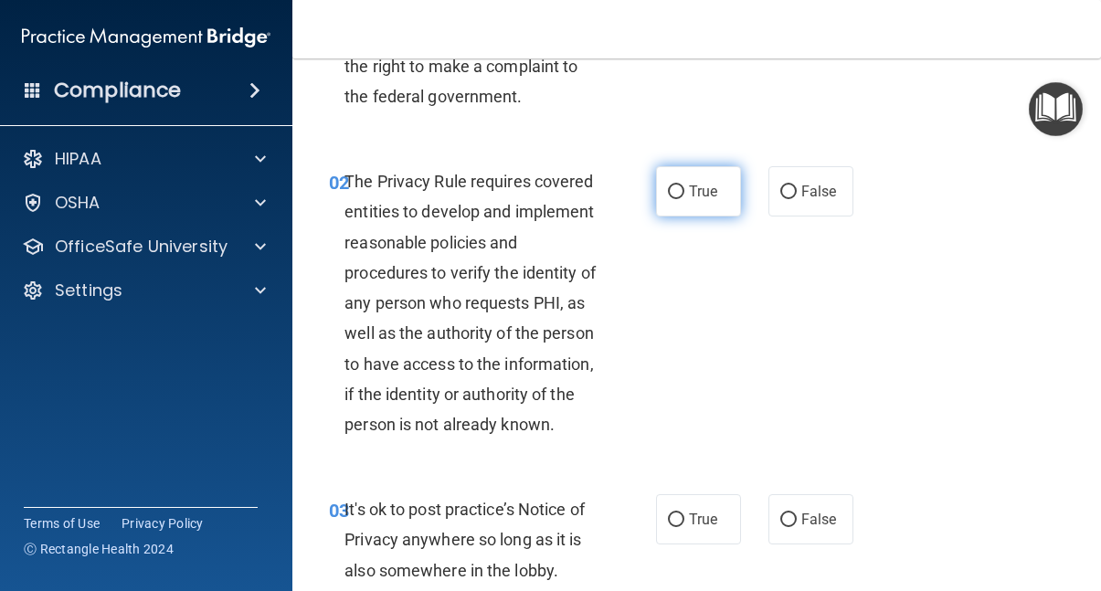
click at [680, 189] on input "True" at bounding box center [676, 193] width 16 height 14
radio input "true"
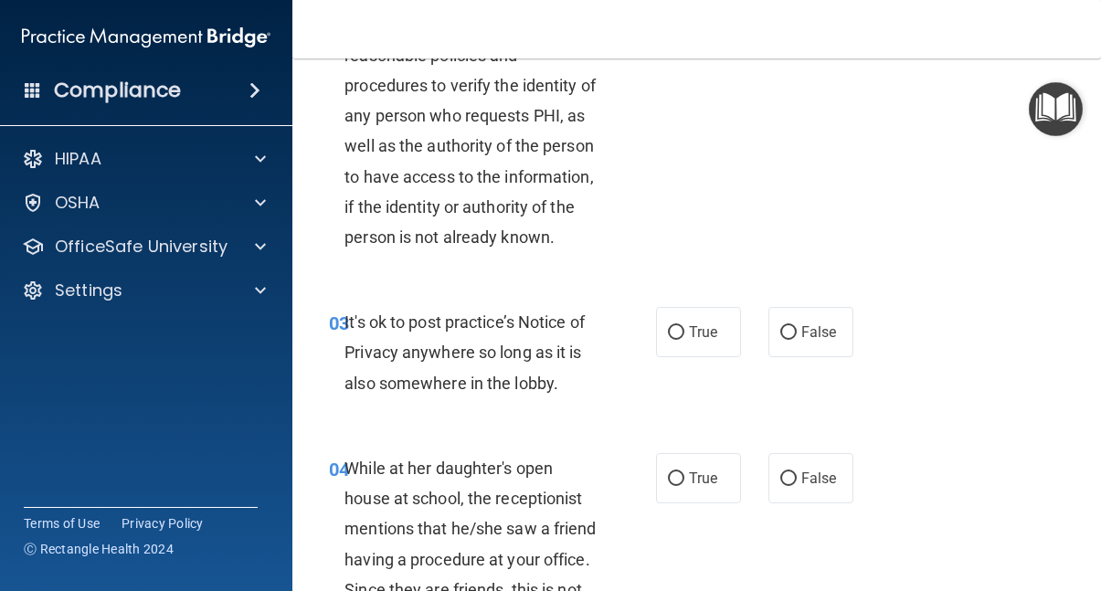
scroll to position [343, 0]
click at [783, 339] on input "False" at bounding box center [789, 332] width 16 height 14
radio input "true"
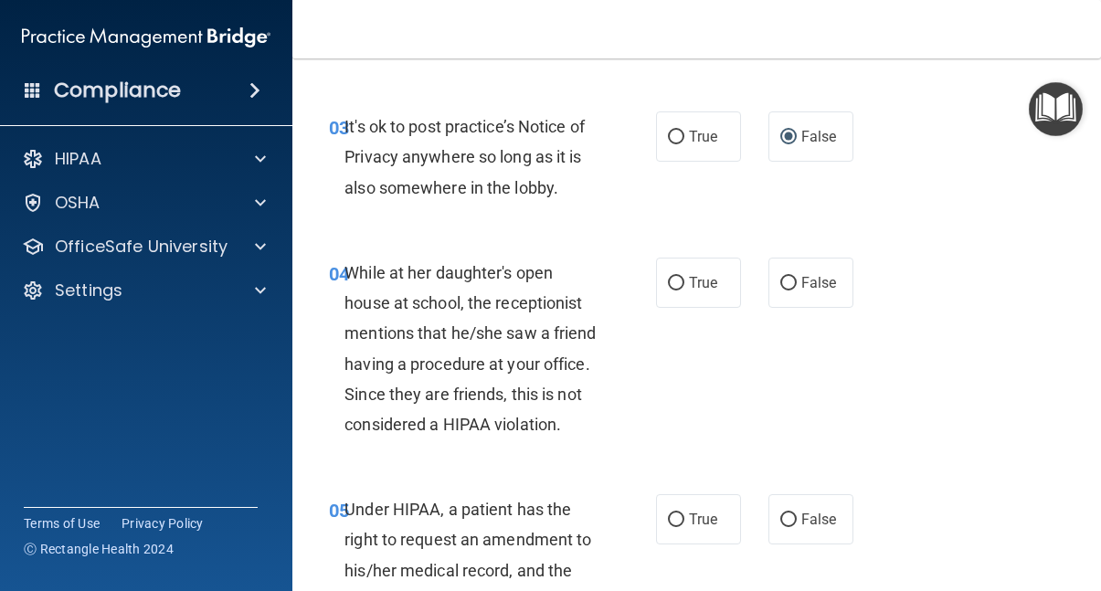
scroll to position [540, 0]
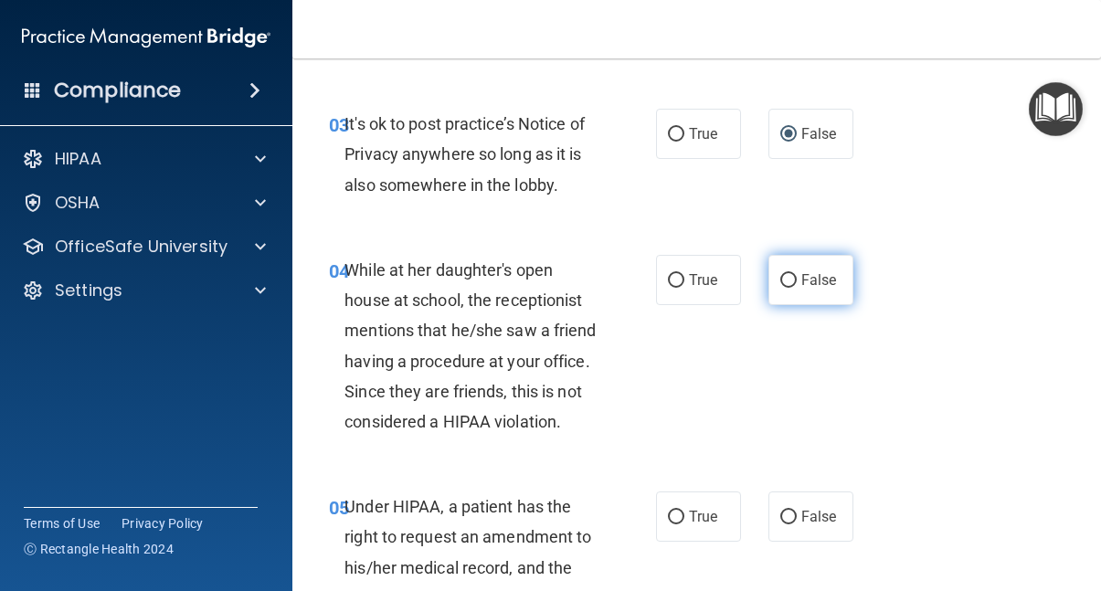
click at [789, 288] on input "False" at bounding box center [789, 281] width 16 height 14
radio input "true"
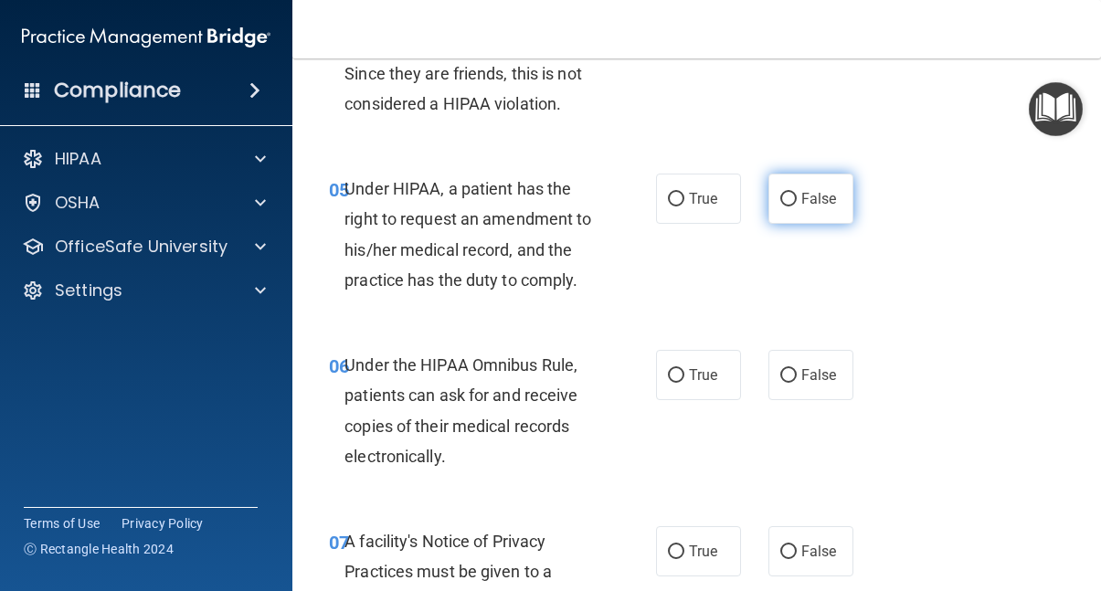
scroll to position [859, 0]
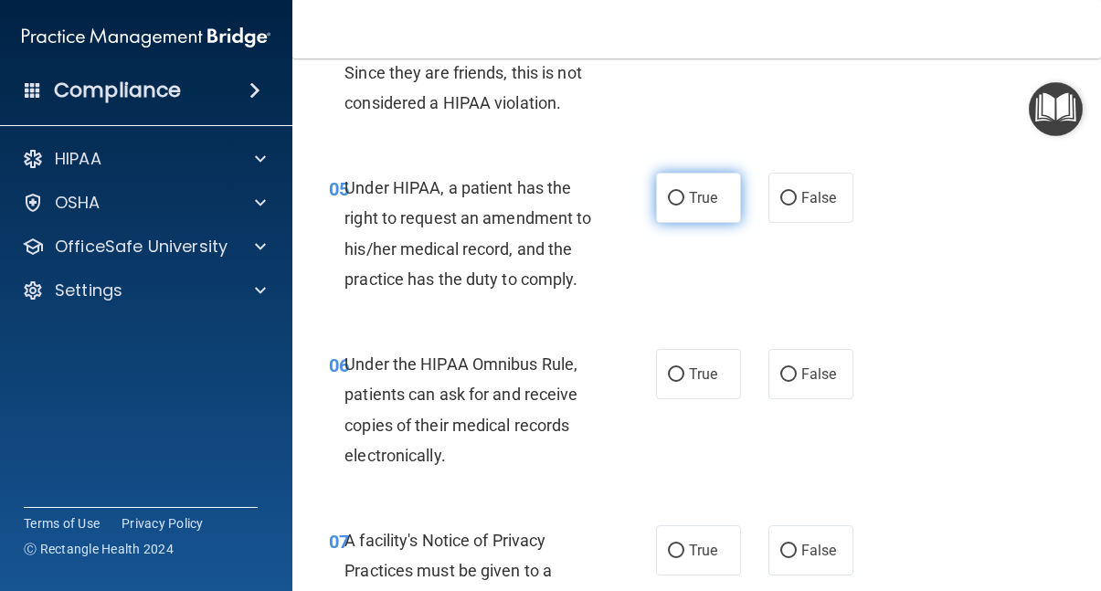
click at [677, 206] on input "True" at bounding box center [676, 199] width 16 height 14
radio input "true"
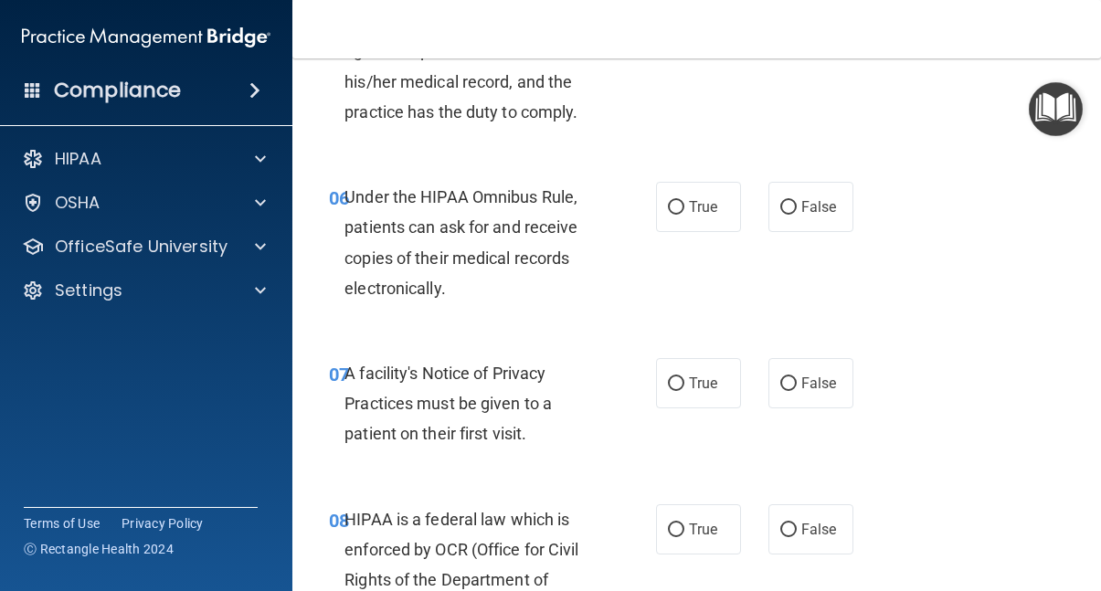
scroll to position [1027, 0]
click at [790, 214] on input "False" at bounding box center [789, 207] width 16 height 14
radio input "true"
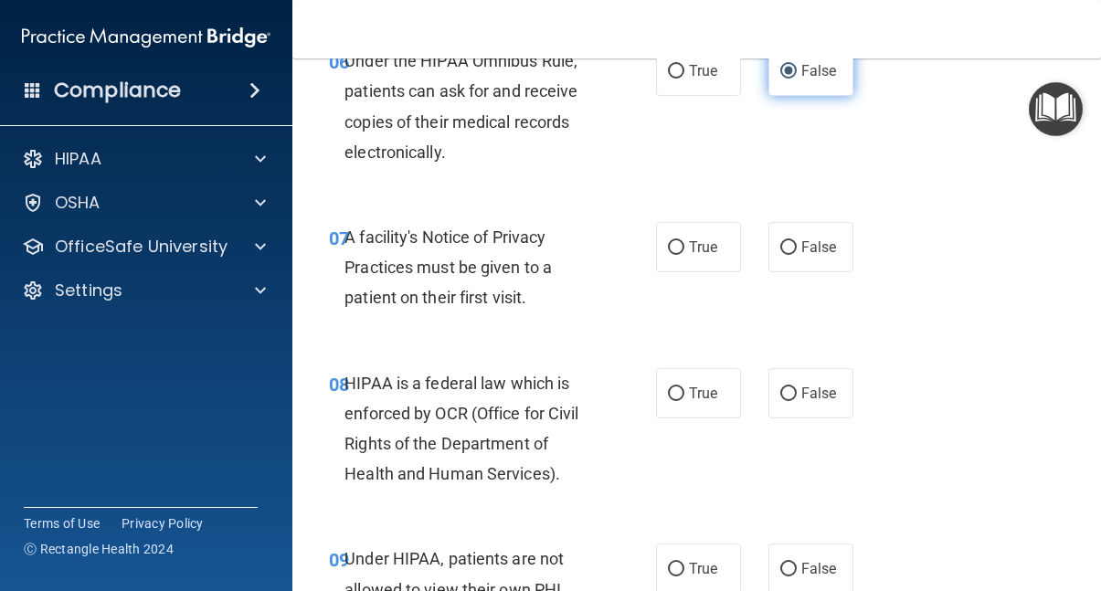
scroll to position [1164, 0]
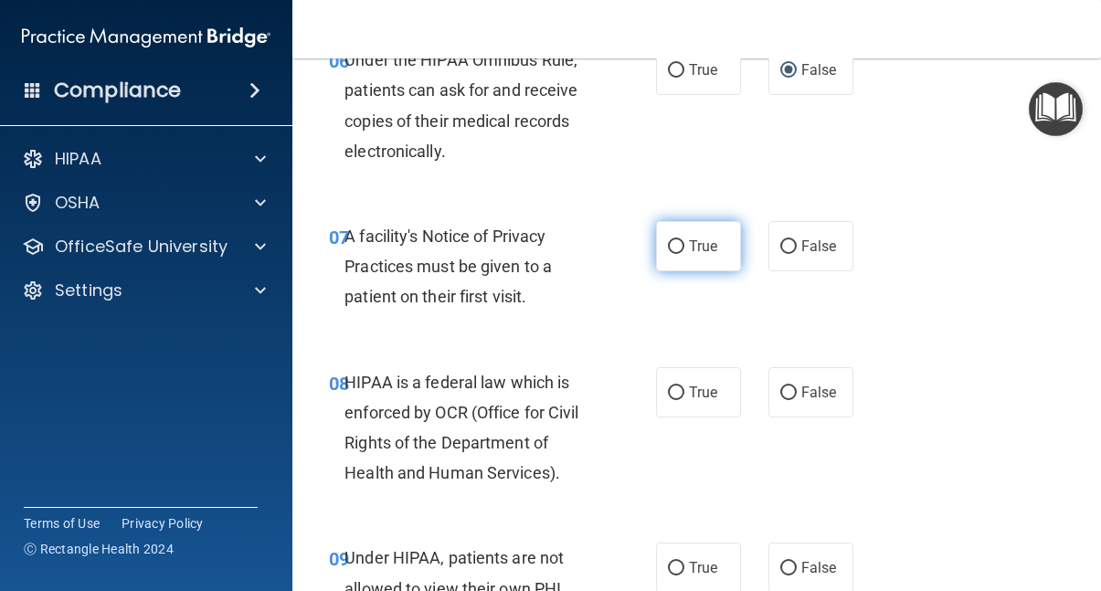
click at [677, 254] on input "True" at bounding box center [676, 247] width 16 height 14
radio input "true"
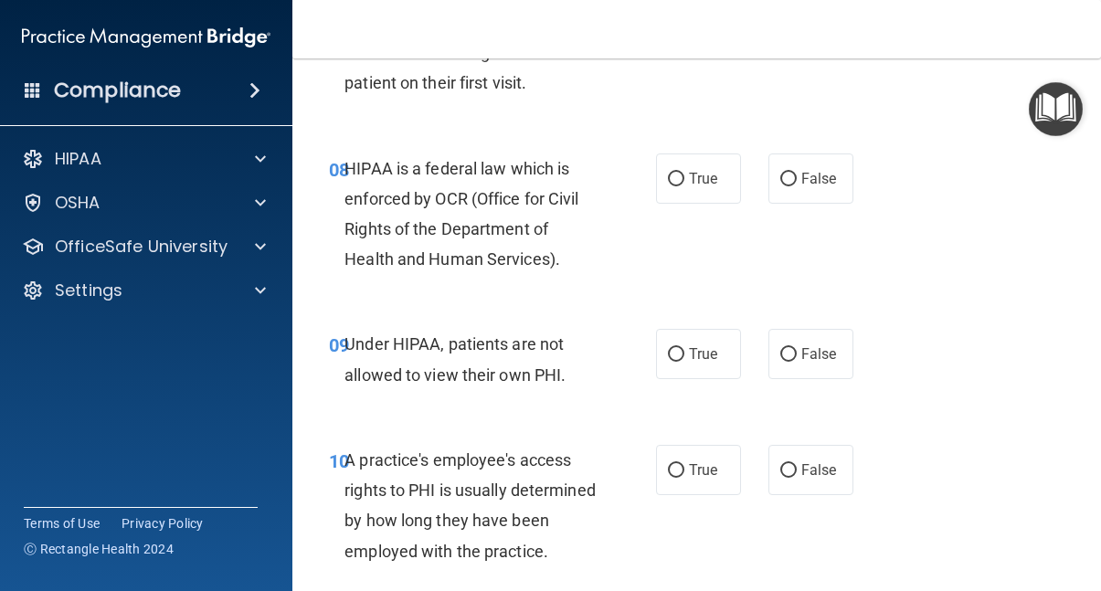
scroll to position [1380, 0]
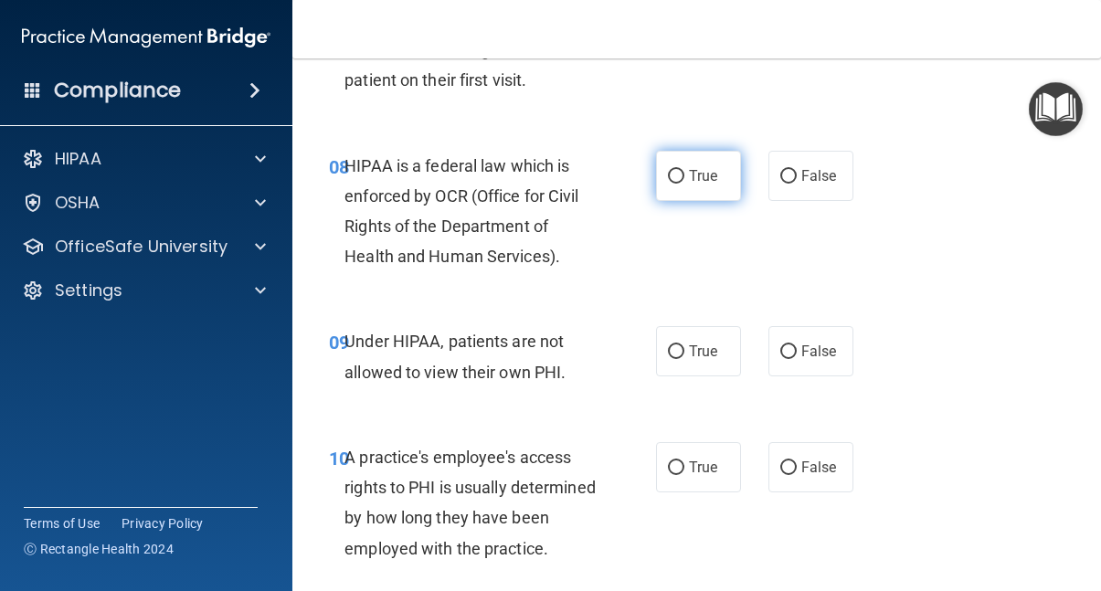
click at [680, 184] on input "True" at bounding box center [676, 177] width 16 height 14
radio input "true"
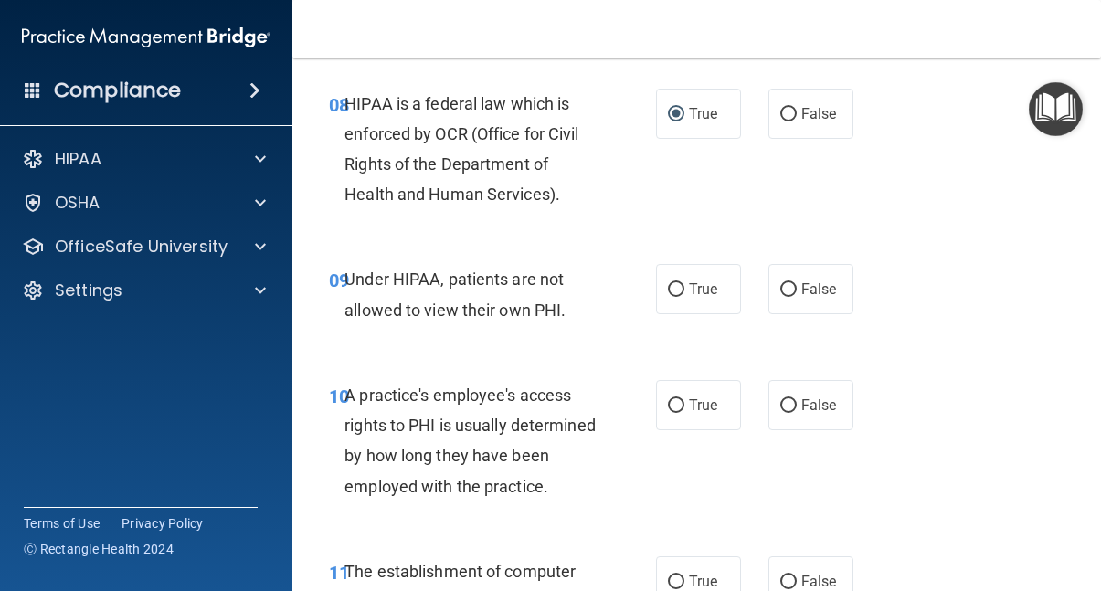
scroll to position [1443, 0]
click at [788, 296] on input "False" at bounding box center [789, 289] width 16 height 14
radio input "true"
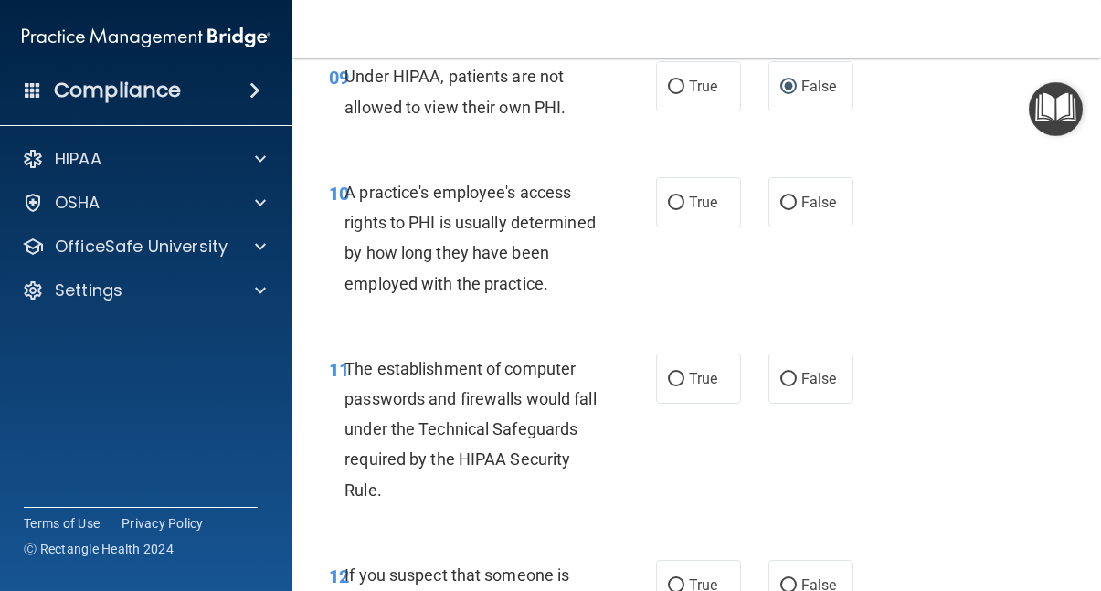
scroll to position [1646, 0]
click at [786, 209] on input "False" at bounding box center [789, 203] width 16 height 14
radio input "true"
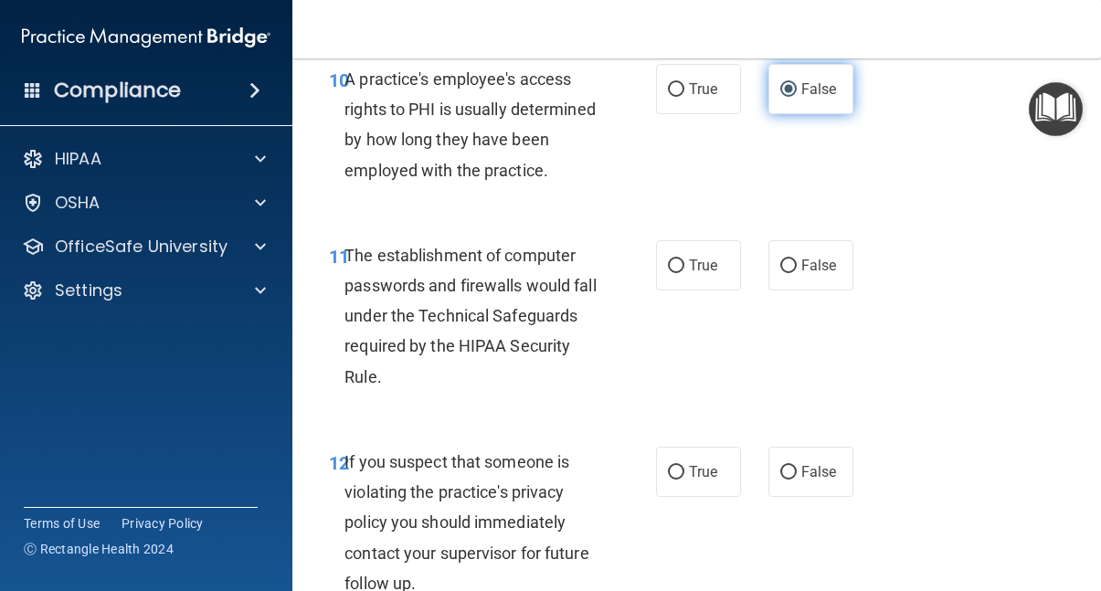
scroll to position [1760, 0]
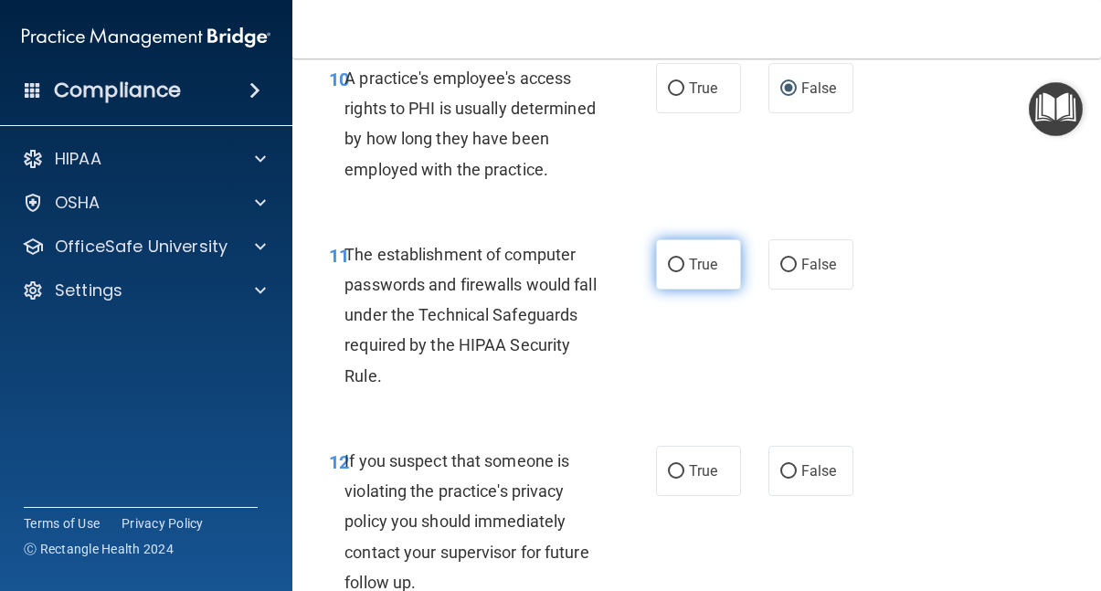
click at [674, 272] on input "True" at bounding box center [676, 266] width 16 height 14
radio input "true"
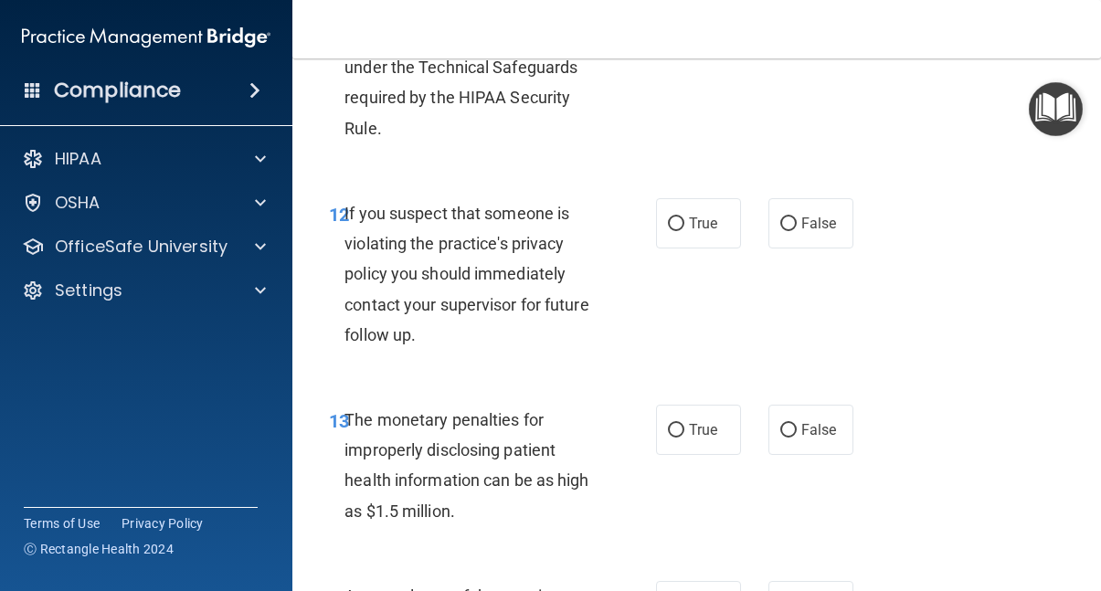
scroll to position [2008, 0]
click at [676, 230] on input "True" at bounding box center [676, 224] width 16 height 14
radio input "true"
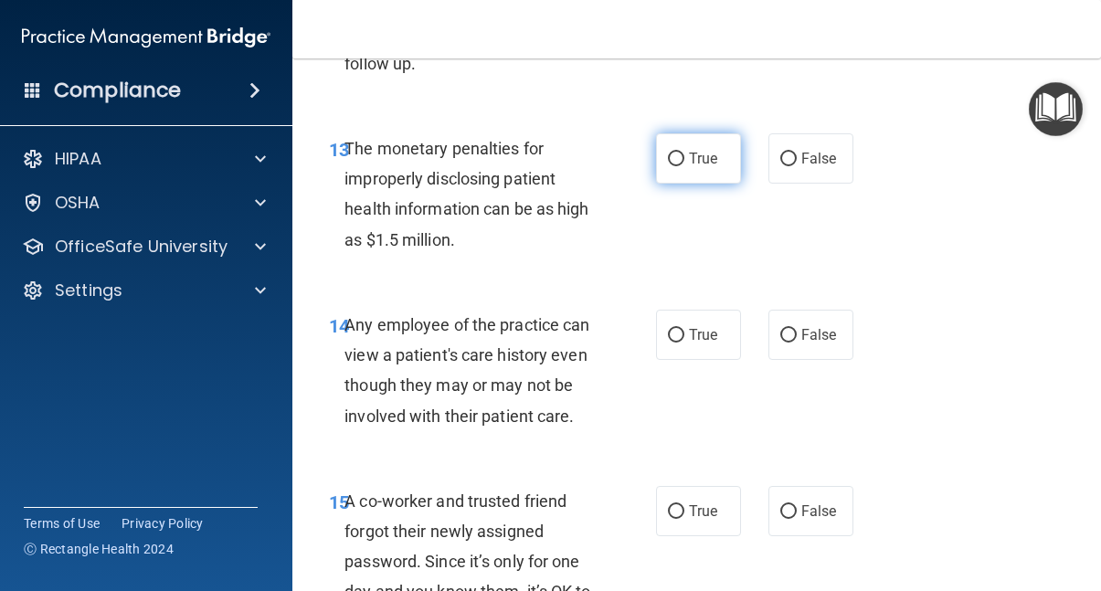
scroll to position [2283, 0]
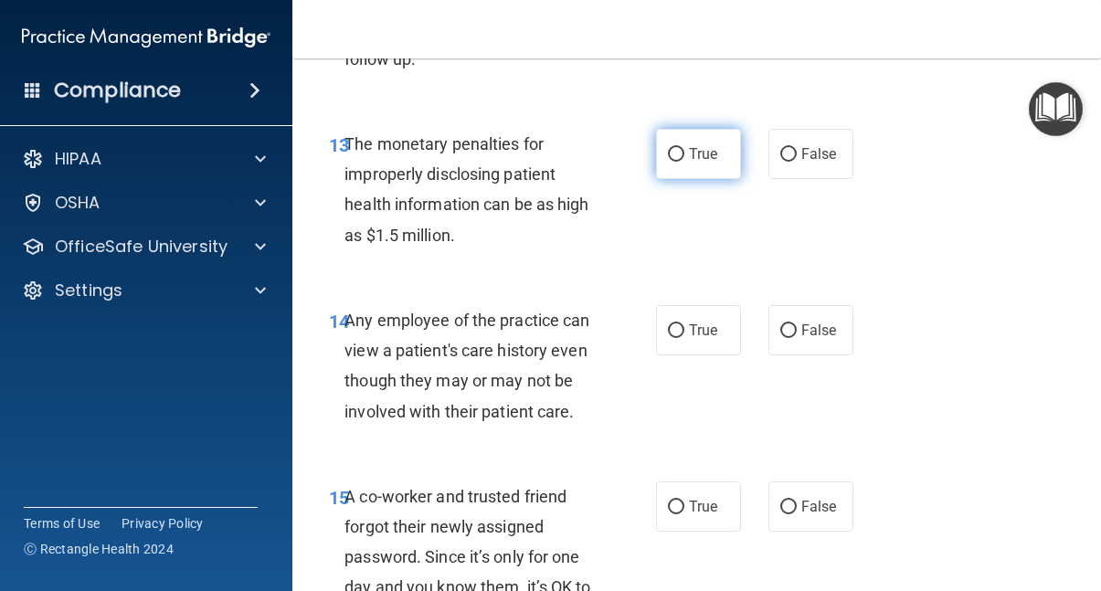
click at [674, 162] on input "True" at bounding box center [676, 155] width 16 height 14
radio input "true"
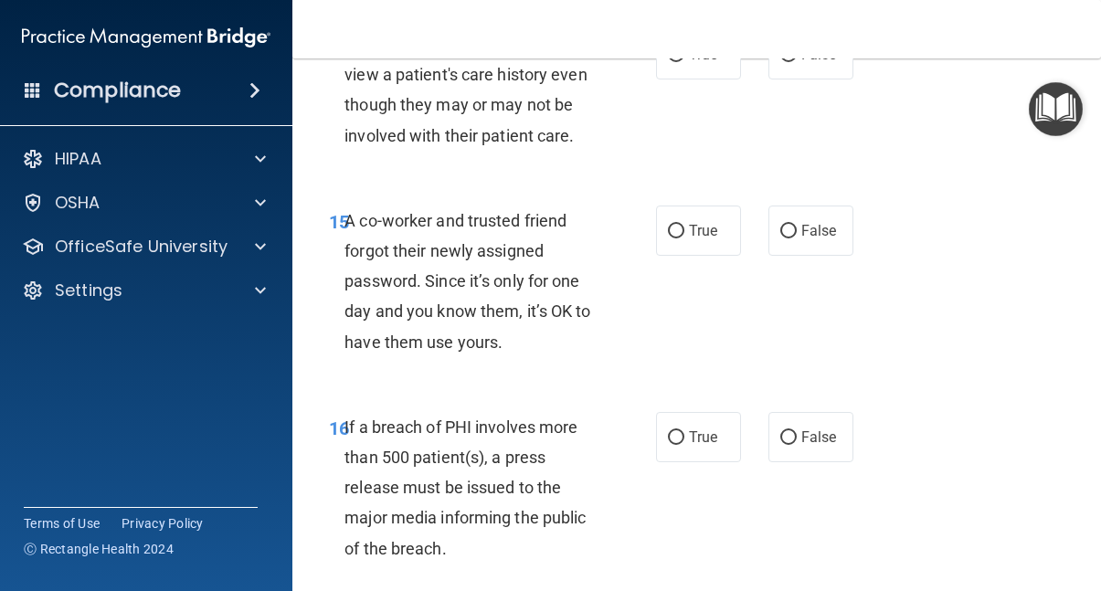
scroll to position [2561, 0]
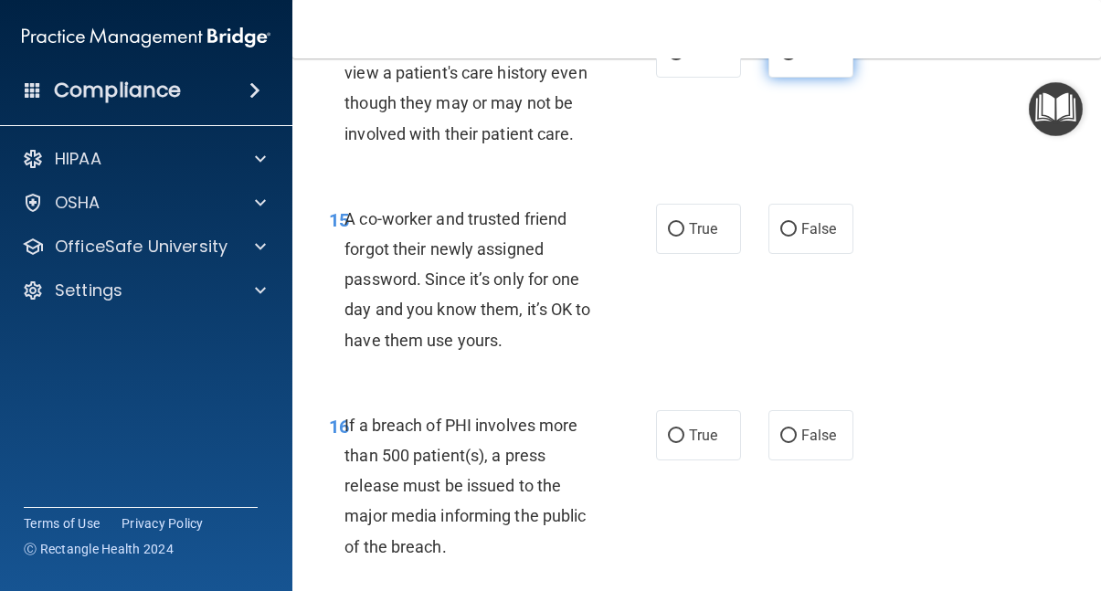
click at [786, 60] on input "False" at bounding box center [789, 54] width 16 height 14
radio input "true"
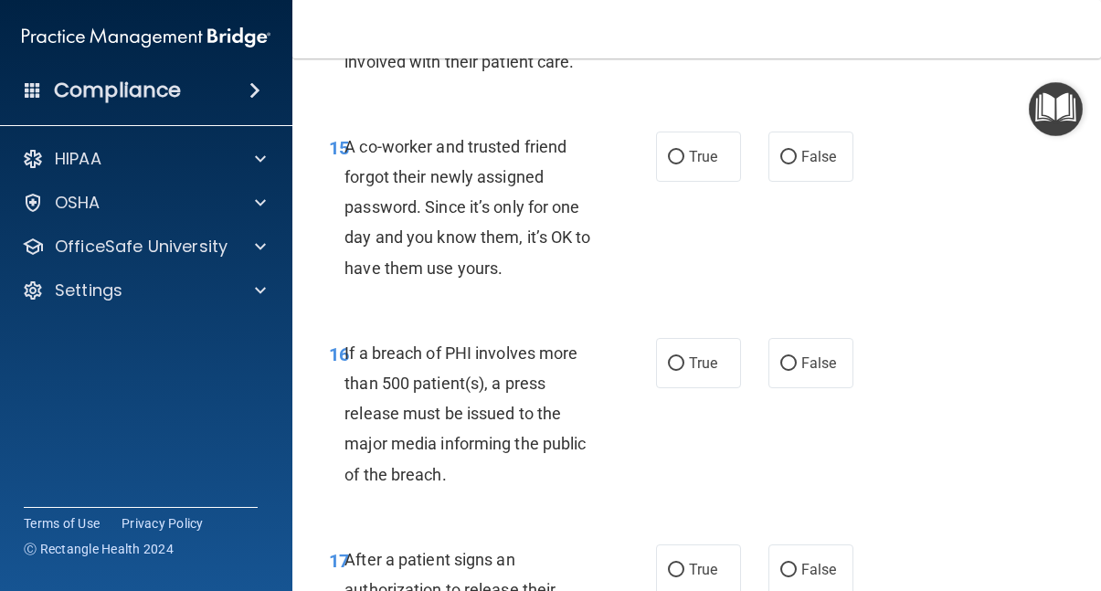
scroll to position [2636, 0]
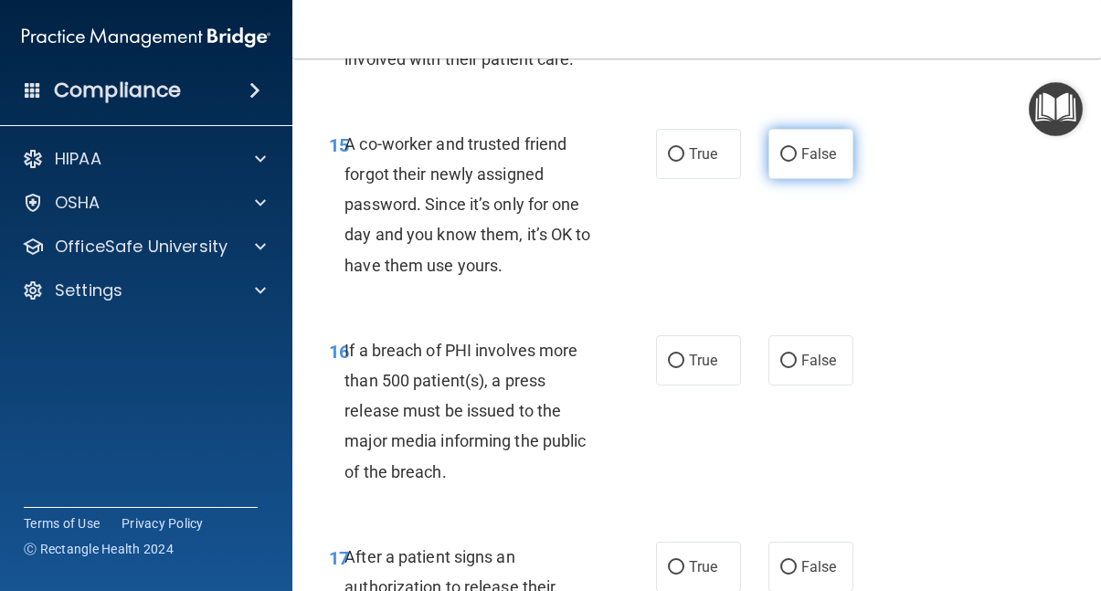
click at [781, 179] on label "False" at bounding box center [811, 154] width 85 height 50
click at [781, 162] on input "False" at bounding box center [789, 155] width 16 height 14
radio input "true"
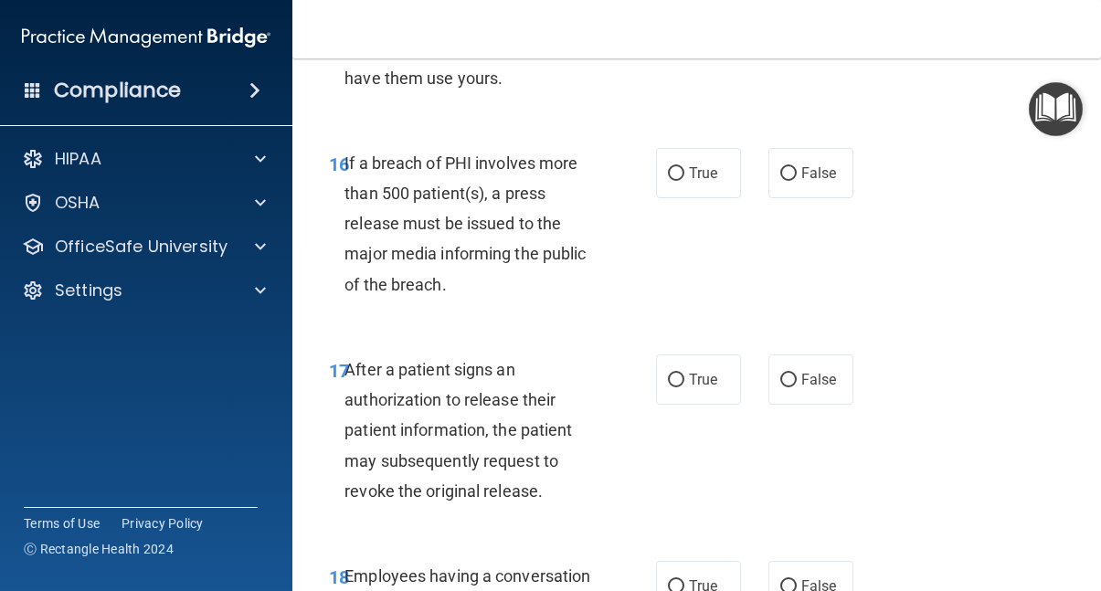
scroll to position [2824, 0]
click at [789, 180] on input "False" at bounding box center [789, 173] width 16 height 14
radio input "true"
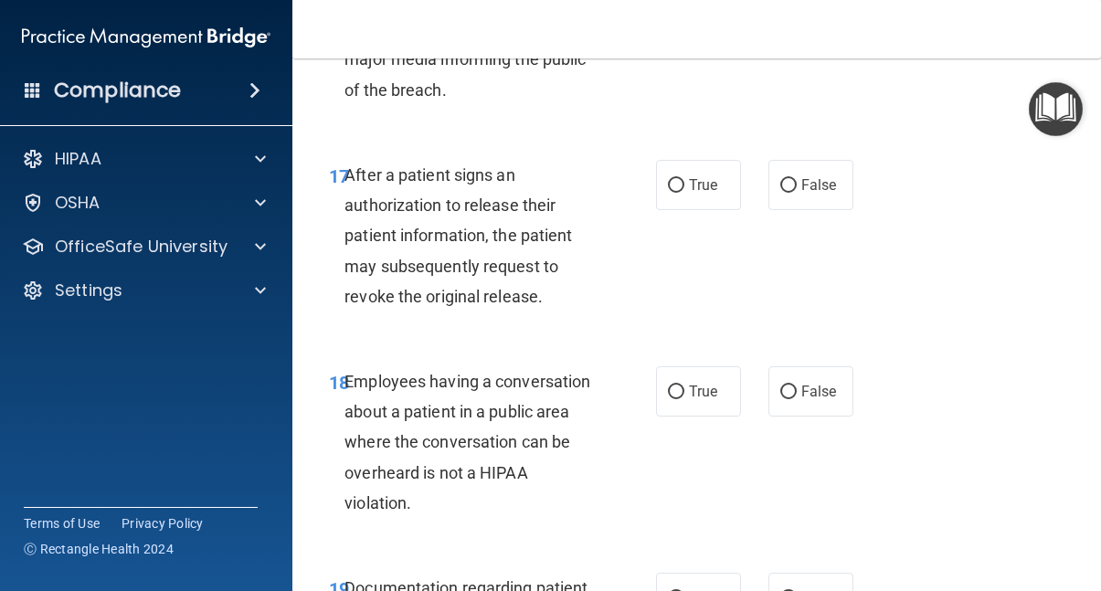
scroll to position [3019, 0]
click at [786, 192] on input "False" at bounding box center [789, 185] width 16 height 14
radio input "true"
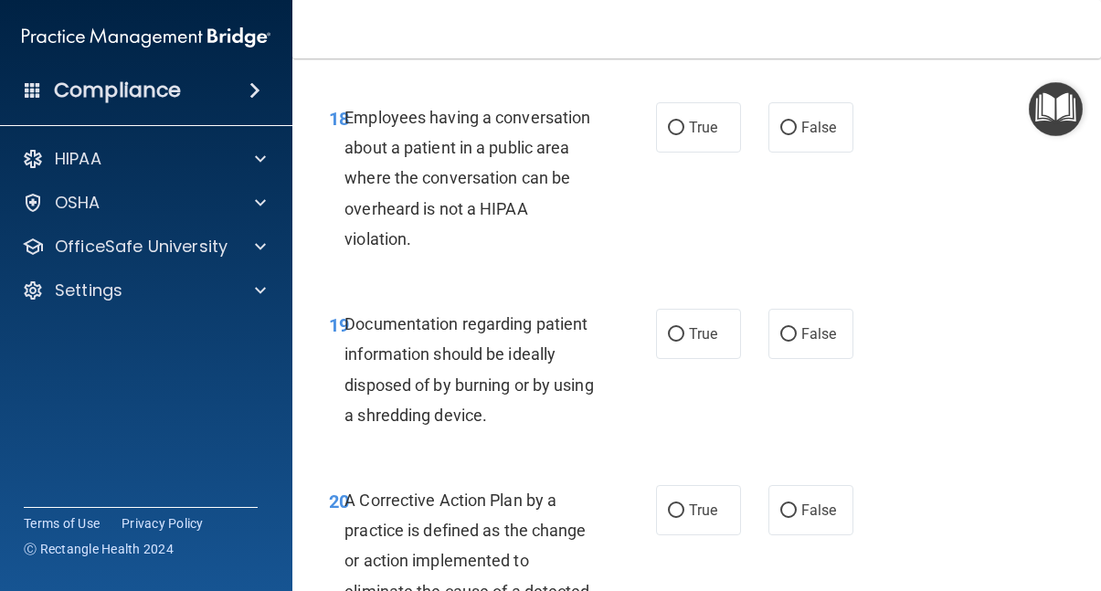
scroll to position [3284, 0]
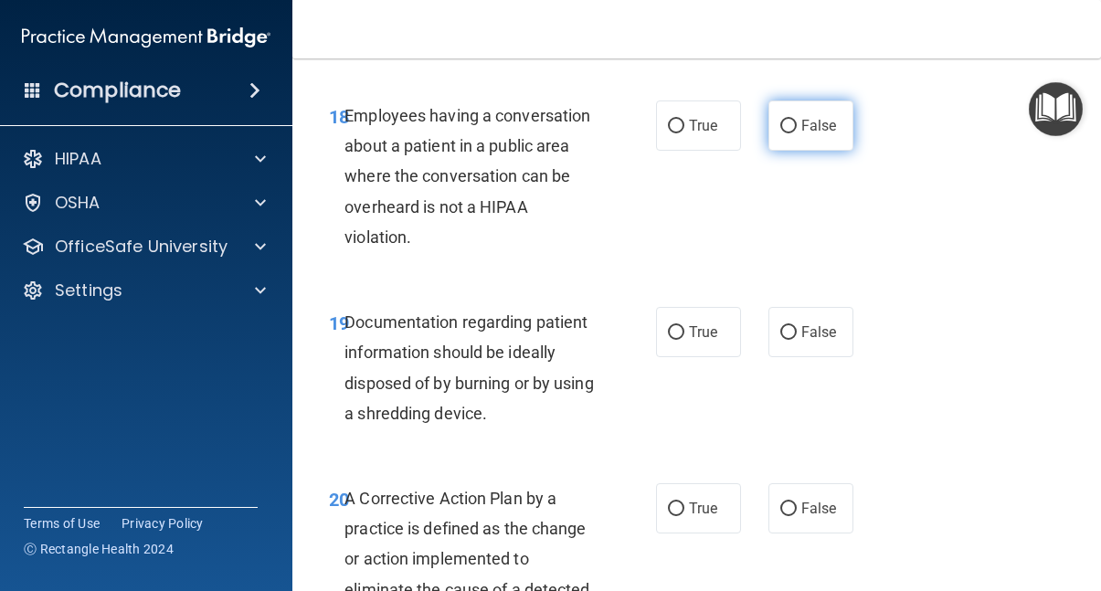
click at [792, 133] on input "False" at bounding box center [789, 127] width 16 height 14
radio input "true"
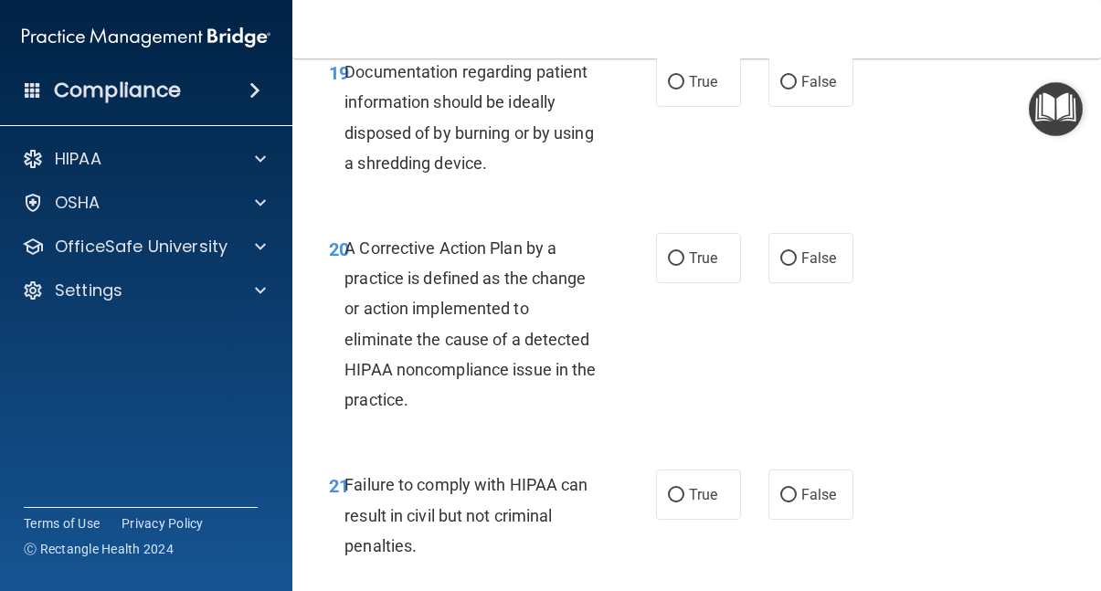
scroll to position [3539, 0]
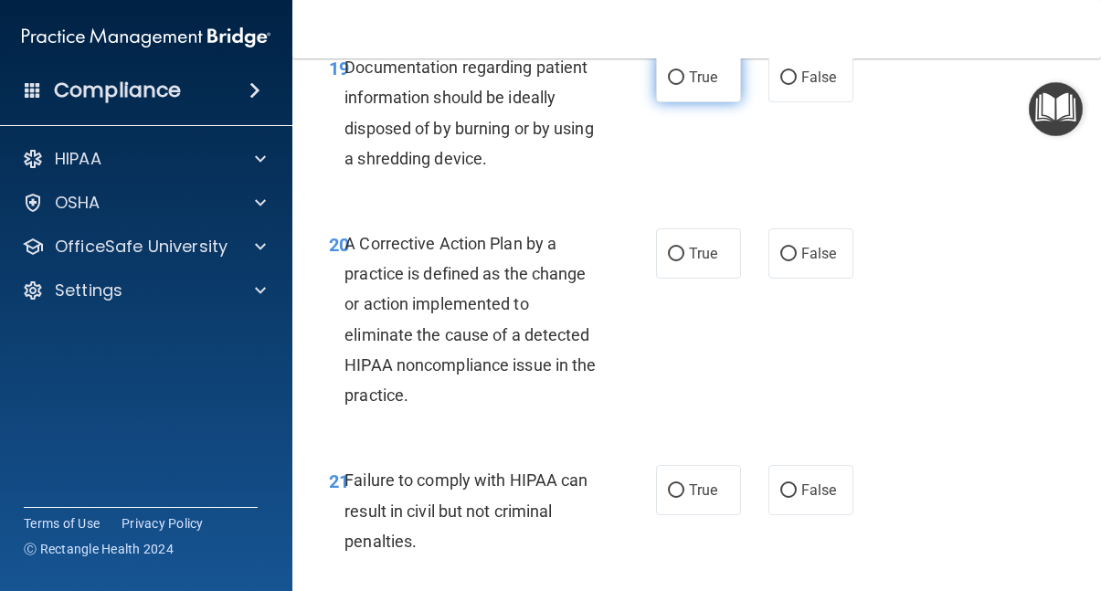
click at [677, 85] on input "True" at bounding box center [676, 78] width 16 height 14
radio input "true"
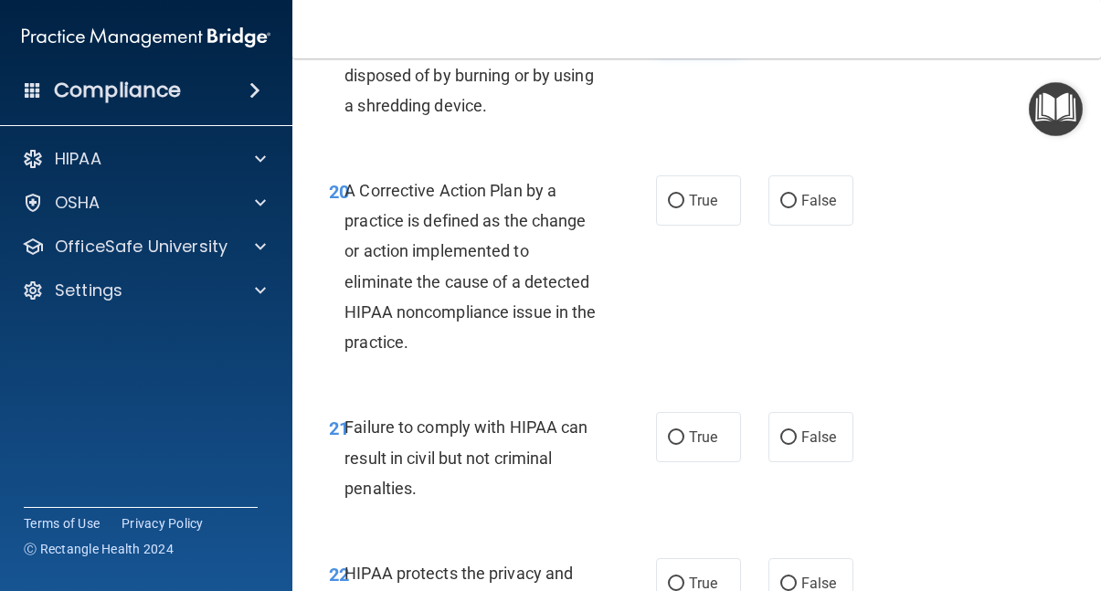
scroll to position [3593, 0]
click at [675, 207] on input "True" at bounding box center [676, 201] width 16 height 14
radio input "true"
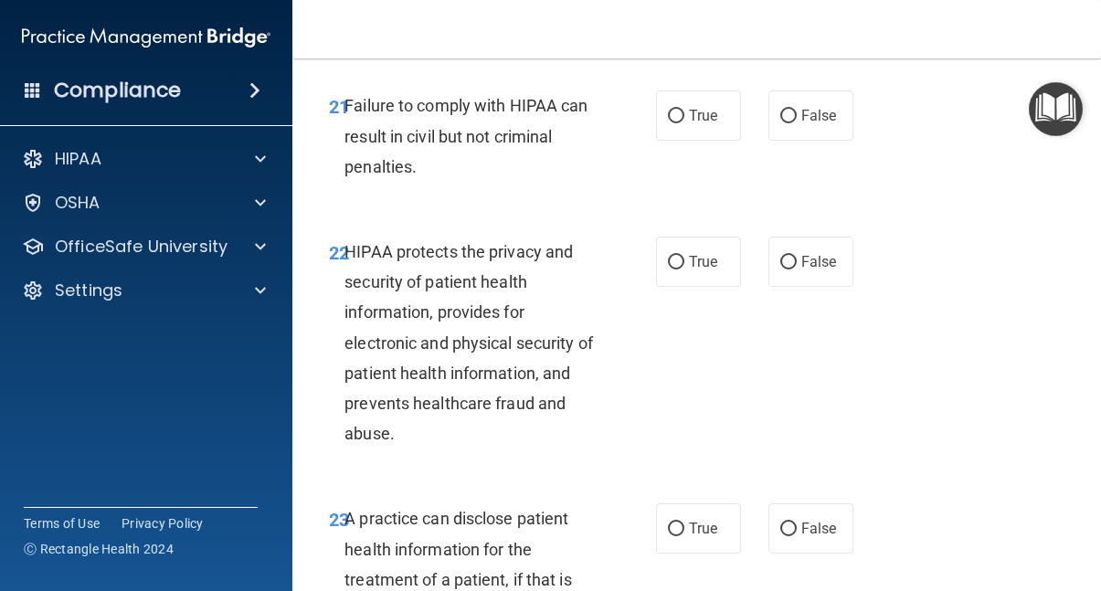
scroll to position [3919, 0]
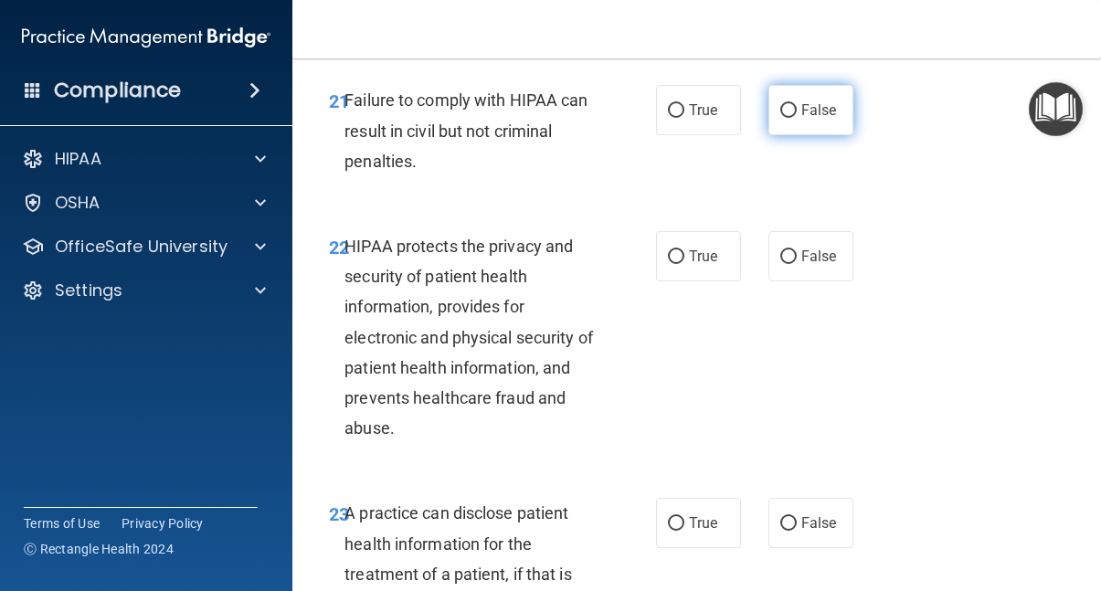
click at [788, 118] on input "False" at bounding box center [789, 111] width 16 height 14
radio input "true"
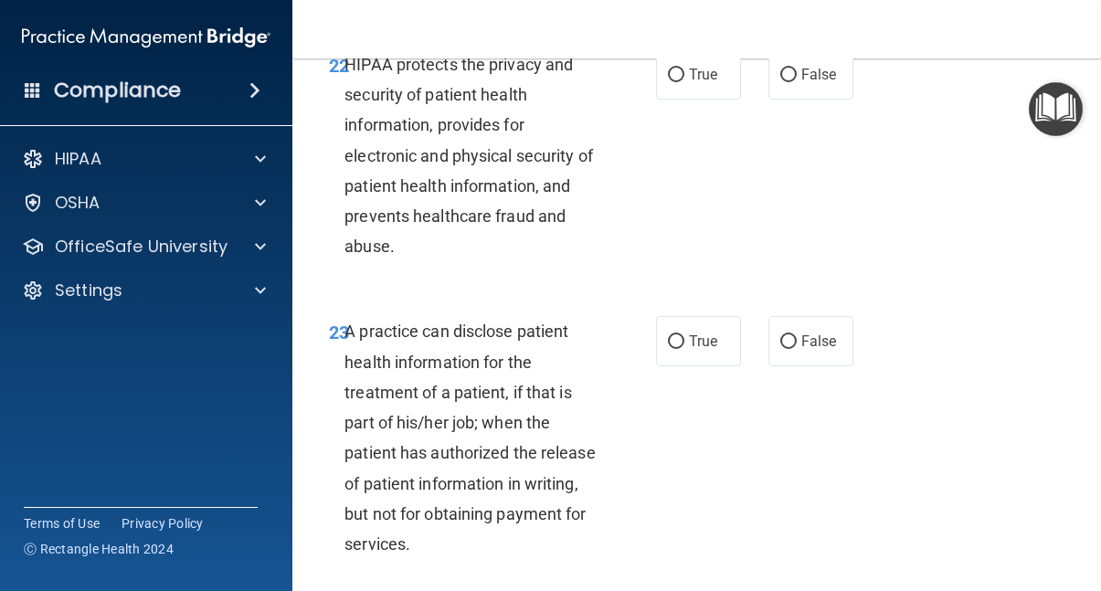
scroll to position [4103, 0]
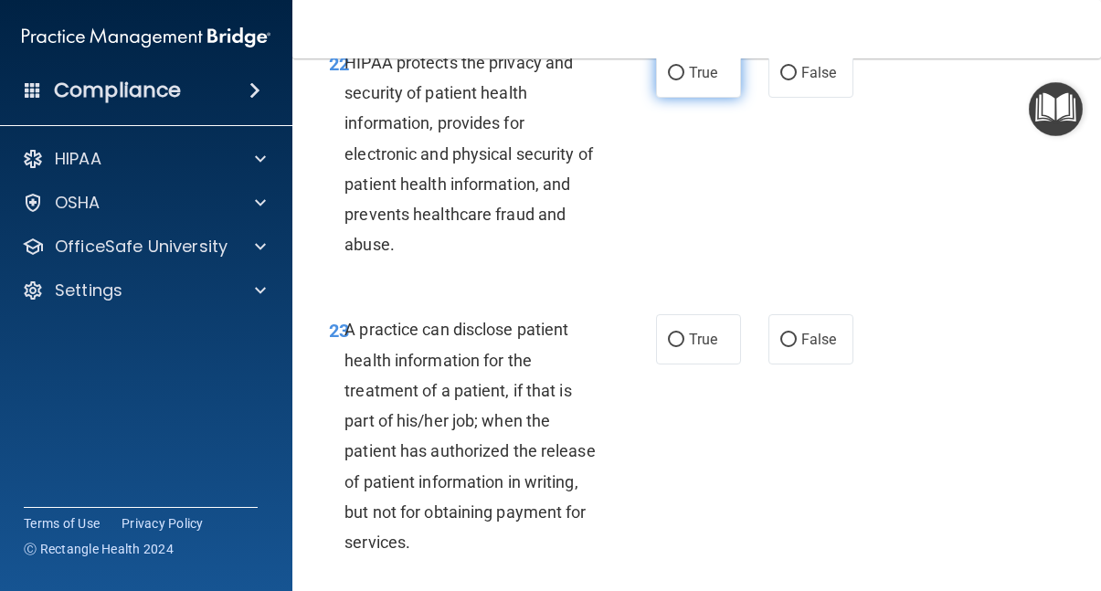
click at [674, 80] on input "True" at bounding box center [676, 74] width 16 height 14
radio input "true"
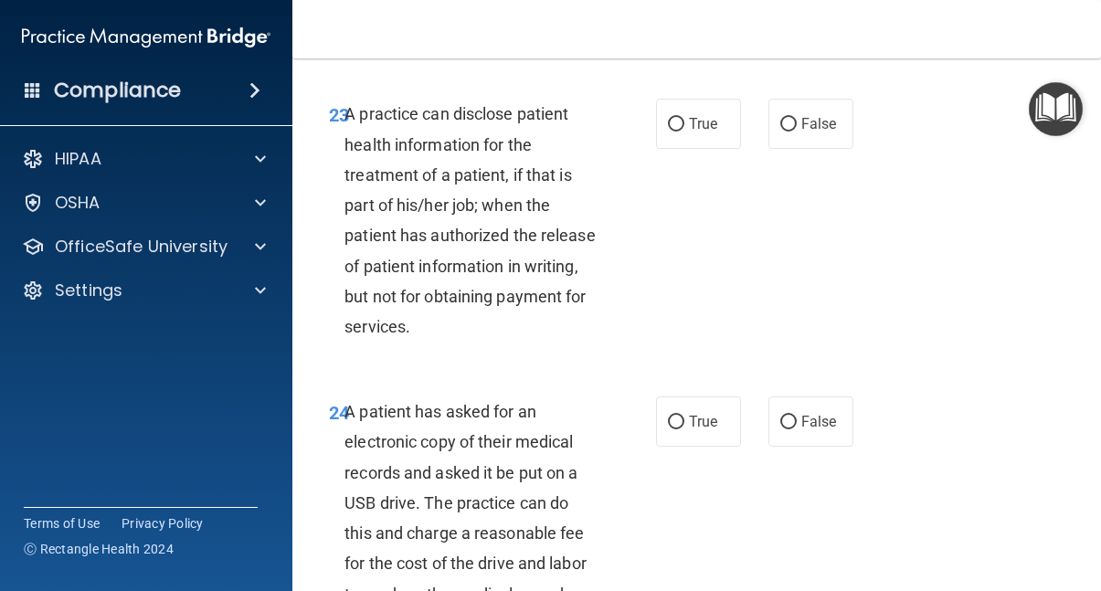
scroll to position [4321, 0]
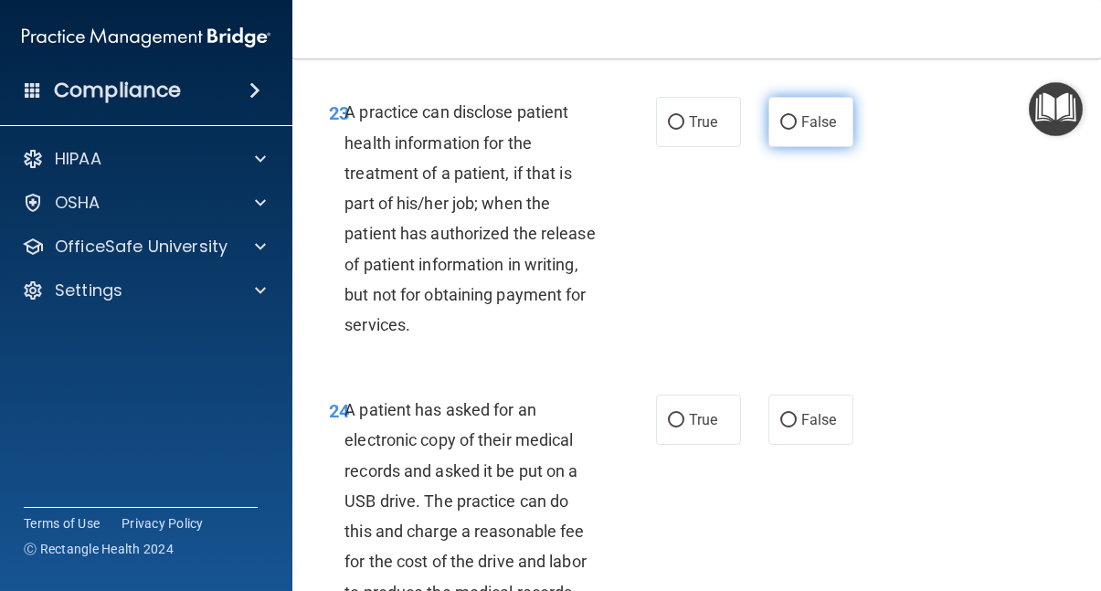
click at [781, 130] on input "False" at bounding box center [789, 123] width 16 height 14
radio input "true"
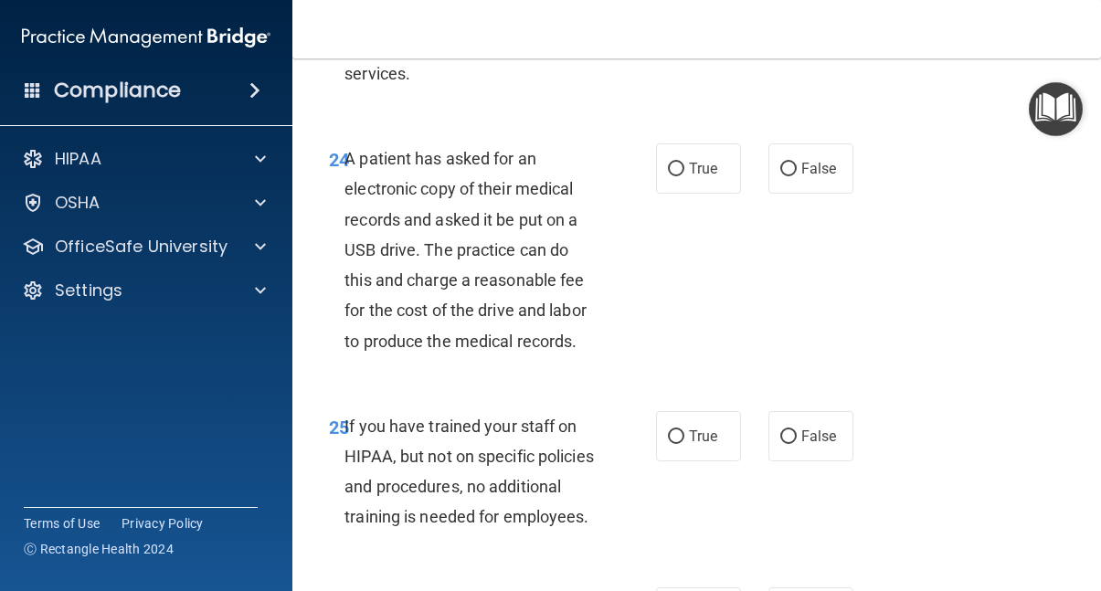
scroll to position [4573, 0]
click at [675, 175] on input "True" at bounding box center [676, 169] width 16 height 14
radio input "true"
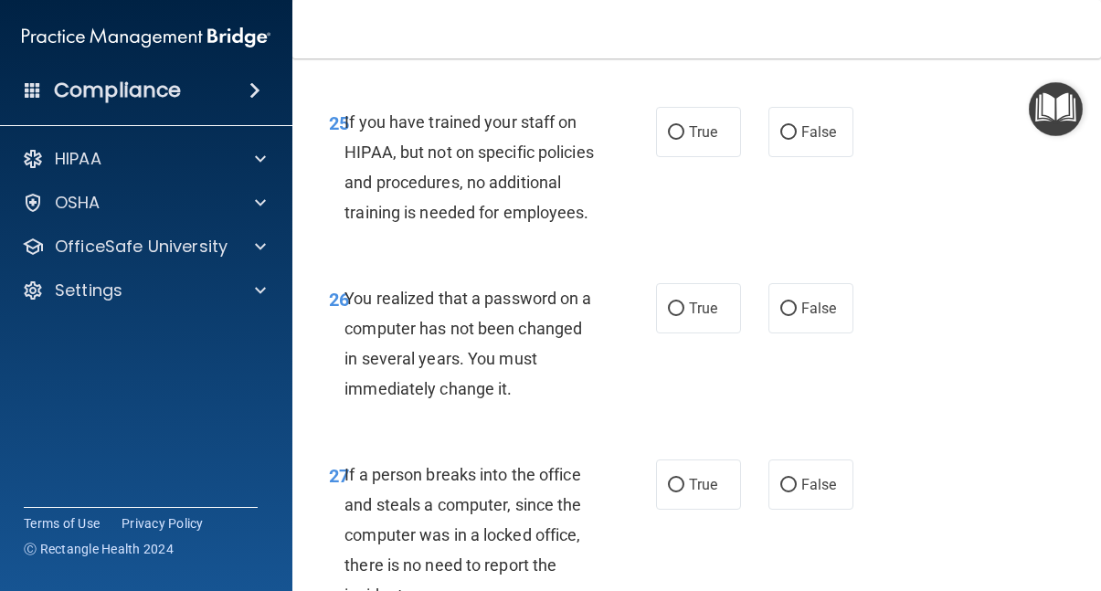
scroll to position [4877, 0]
click at [789, 139] on input "False" at bounding box center [789, 132] width 16 height 14
radio input "true"
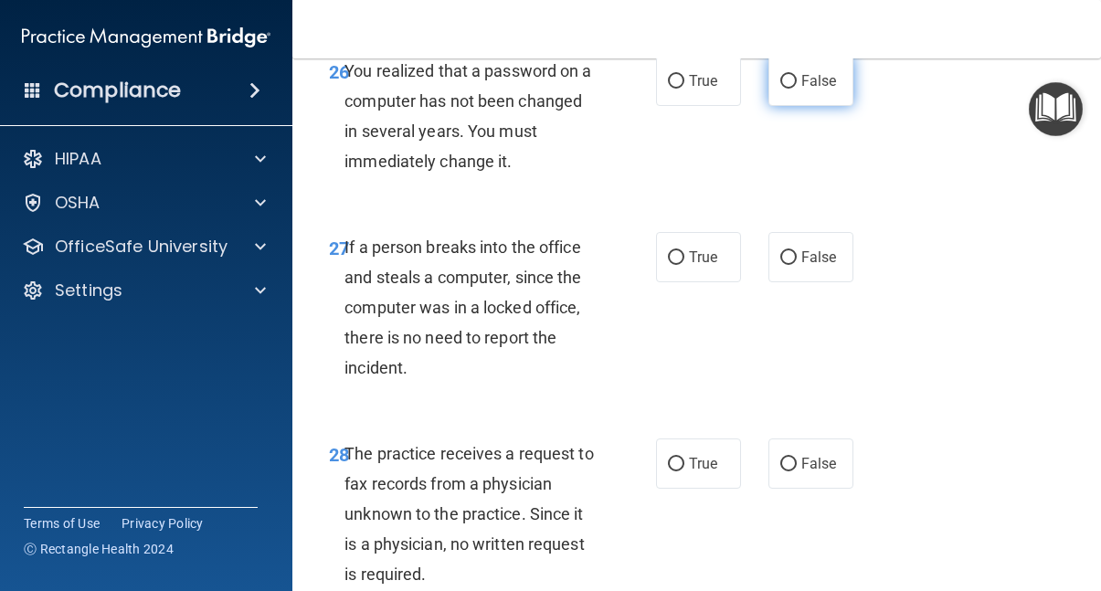
scroll to position [5105, 0]
click at [680, 88] on input "True" at bounding box center [676, 81] width 16 height 14
radio input "true"
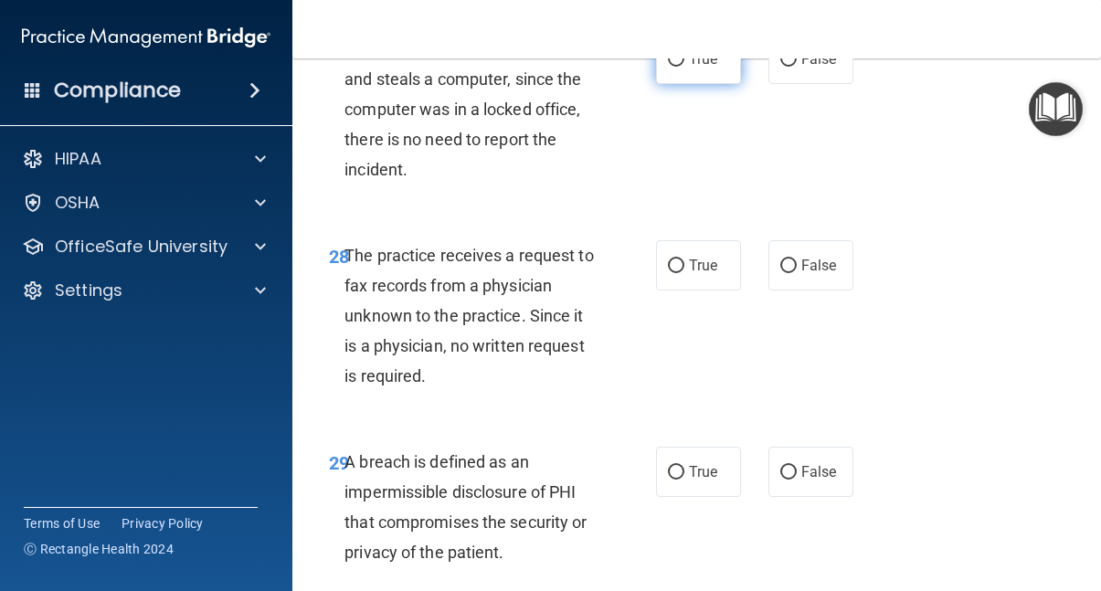
scroll to position [5303, 0]
click at [786, 66] on input "False" at bounding box center [789, 59] width 16 height 14
radio input "true"
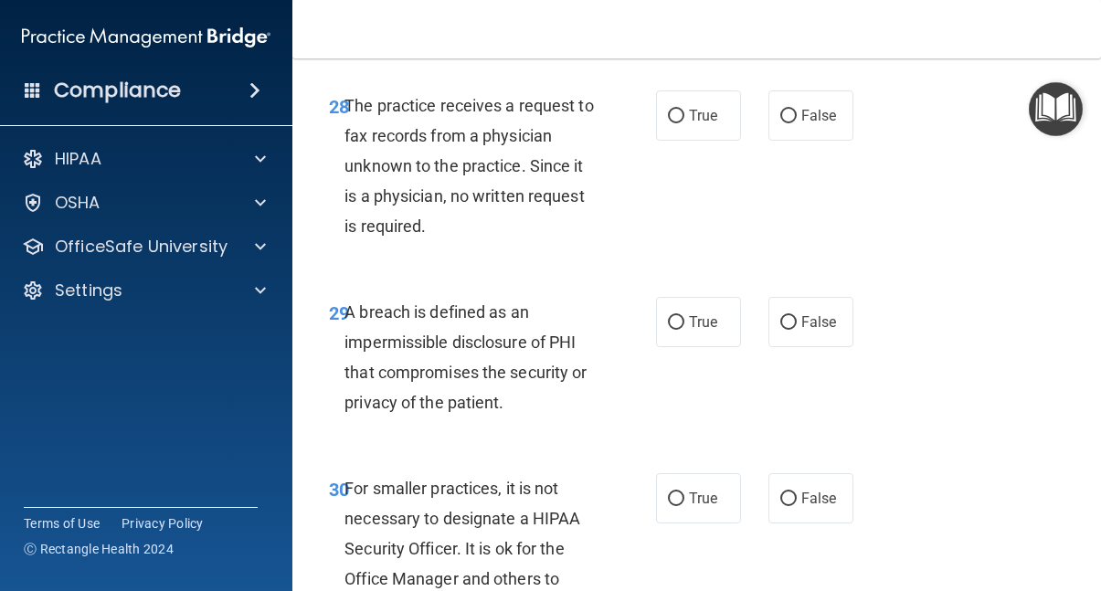
scroll to position [5453, 0]
click at [675, 122] on input "True" at bounding box center [676, 116] width 16 height 14
radio input "true"
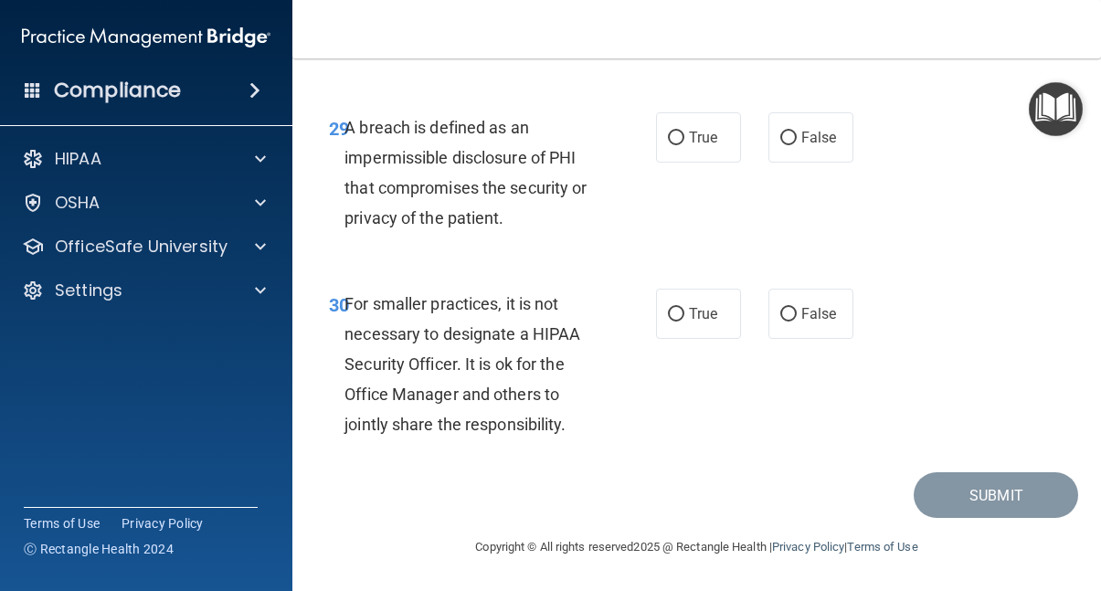
scroll to position [5698, 0]
click at [680, 134] on input "True" at bounding box center [676, 139] width 16 height 14
radio input "true"
click at [792, 314] on input "False" at bounding box center [789, 315] width 16 height 14
radio input "true"
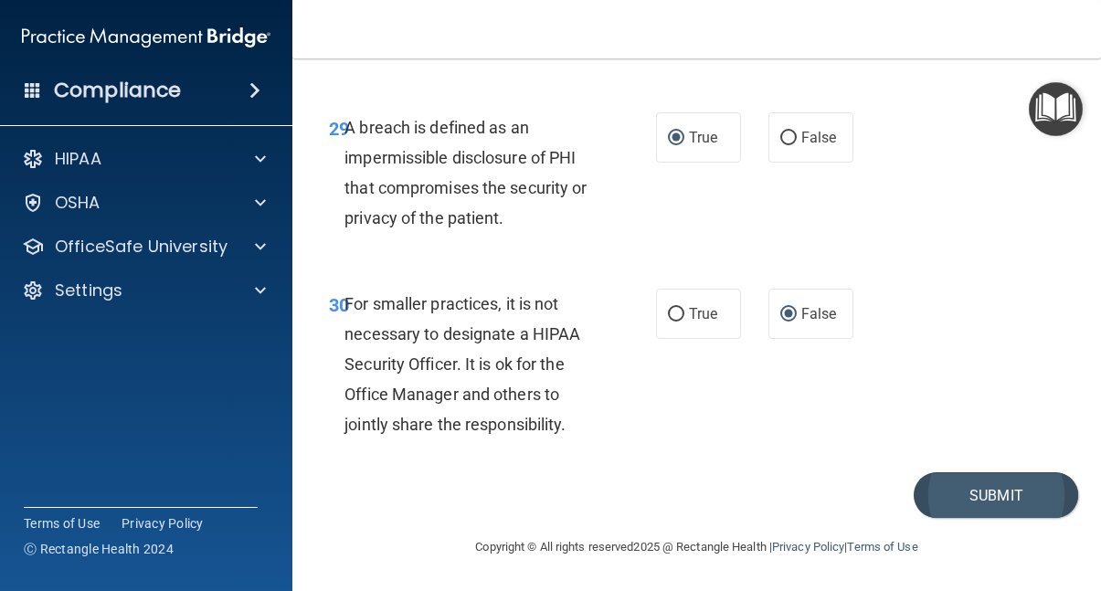
click at [983, 492] on button "Submit" at bounding box center [996, 496] width 165 height 47
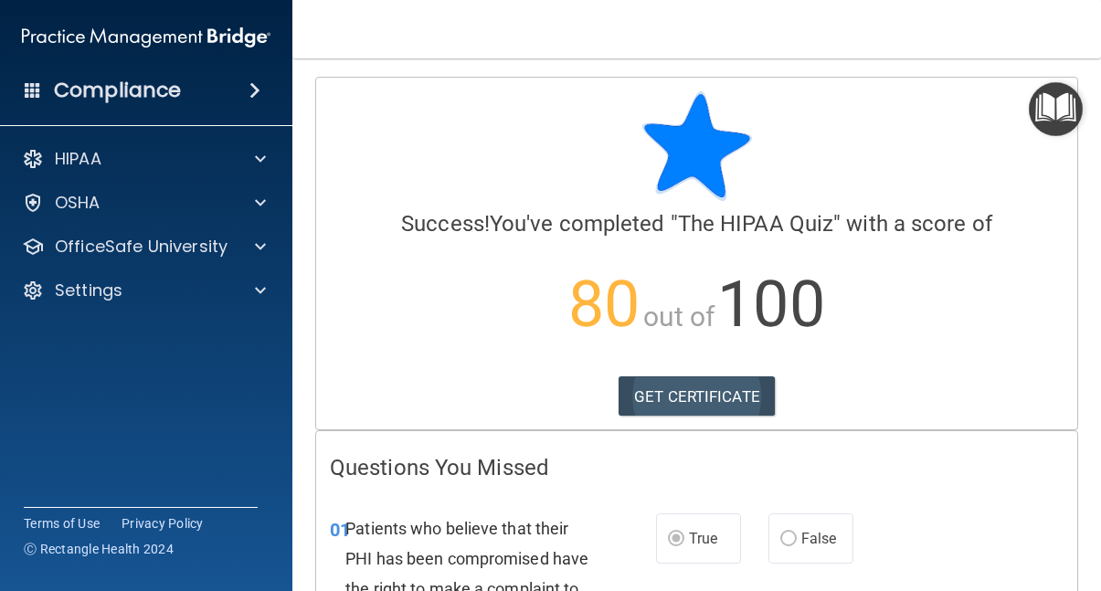
click at [722, 402] on link "GET CERTIFICATE" at bounding box center [697, 397] width 156 height 40
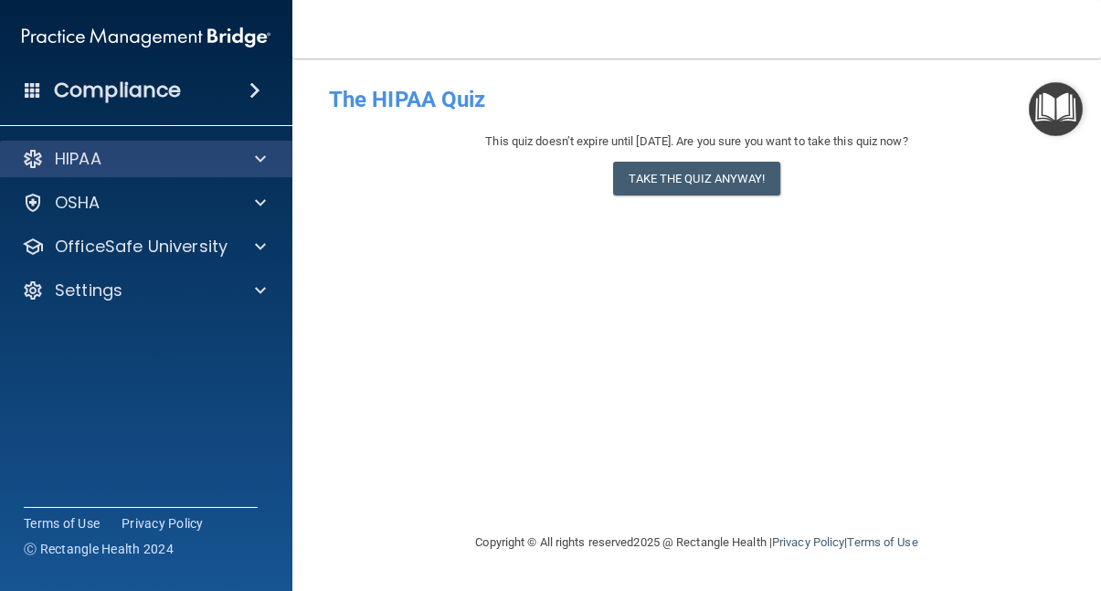
click at [84, 158] on p "HIPAA" at bounding box center [78, 159] width 47 height 22
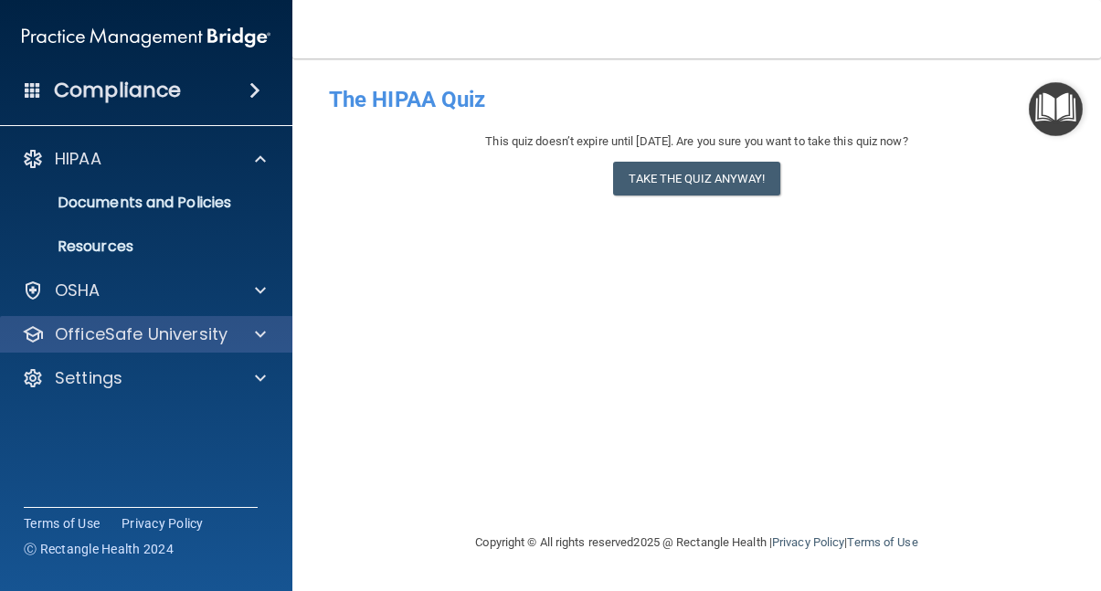
click at [157, 332] on p "OfficeSafe University" at bounding box center [141, 335] width 173 height 22
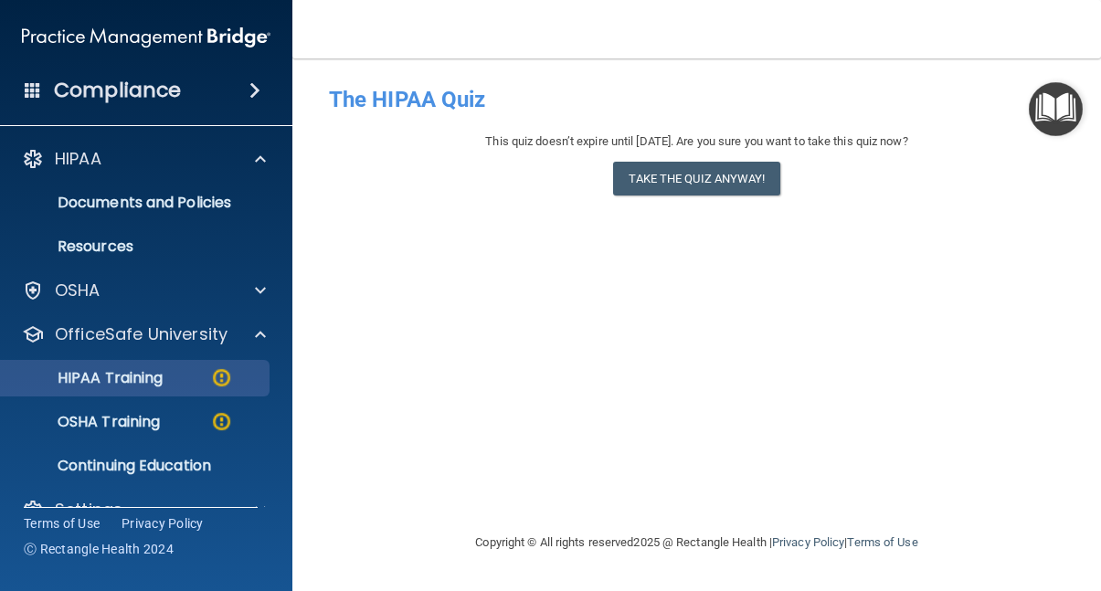
click at [153, 371] on p "HIPAA Training" at bounding box center [87, 378] width 151 height 18
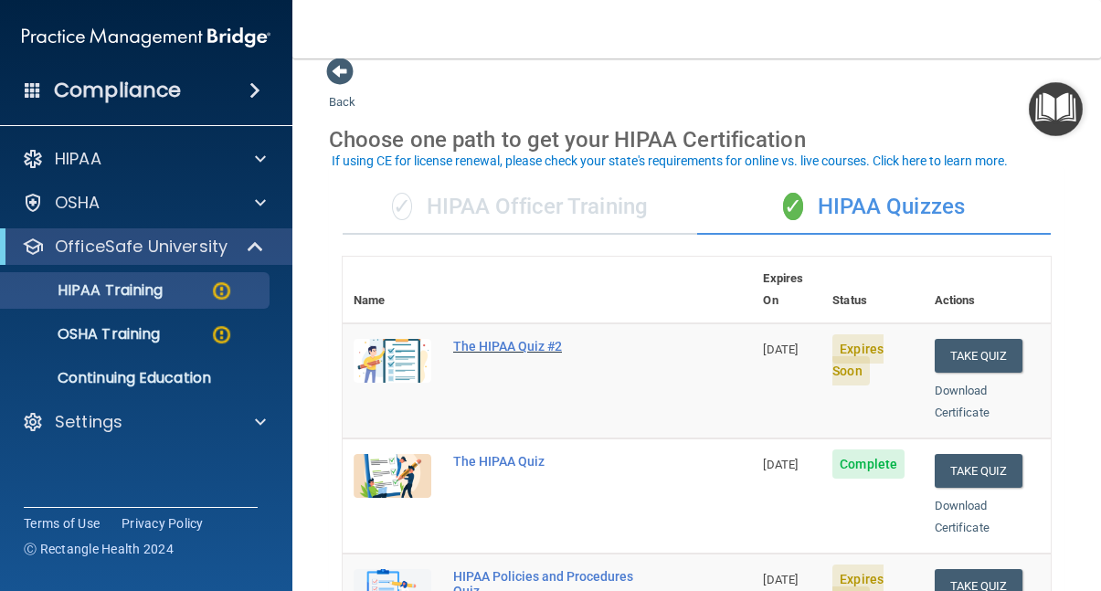
scroll to position [23, 0]
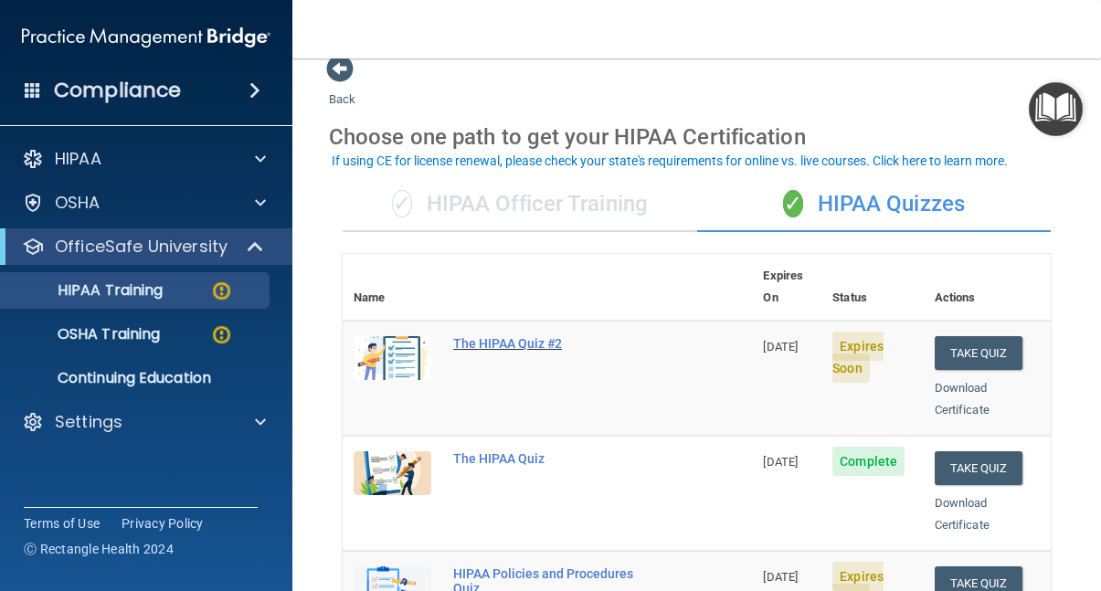
click at [517, 336] on div "The HIPAA Quiz #2" at bounding box center [556, 343] width 207 height 15
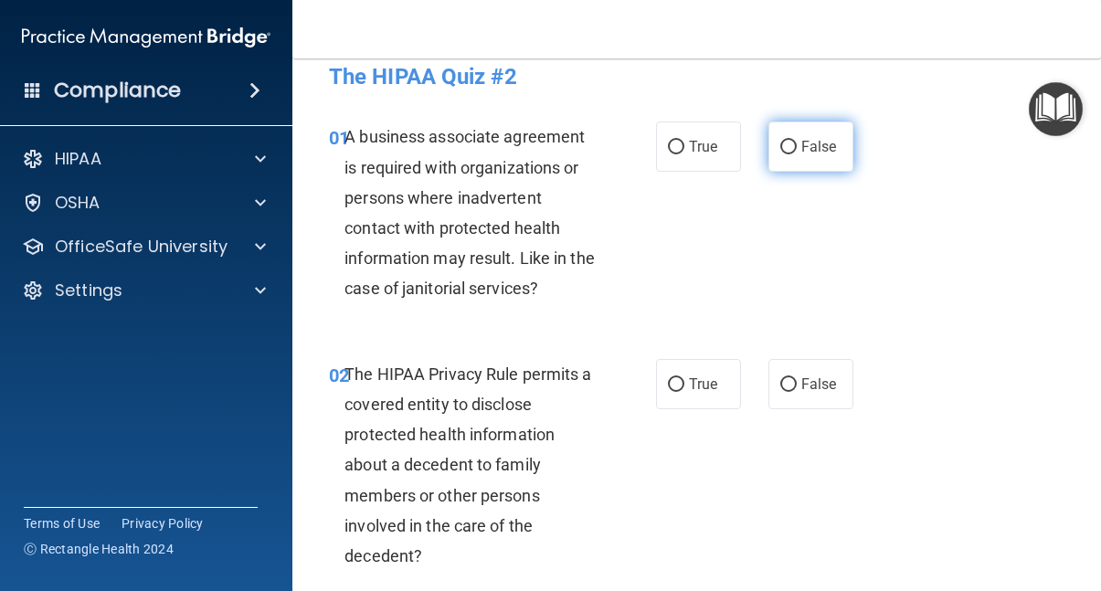
click at [785, 141] on input "False" at bounding box center [789, 148] width 16 height 14
radio input "true"
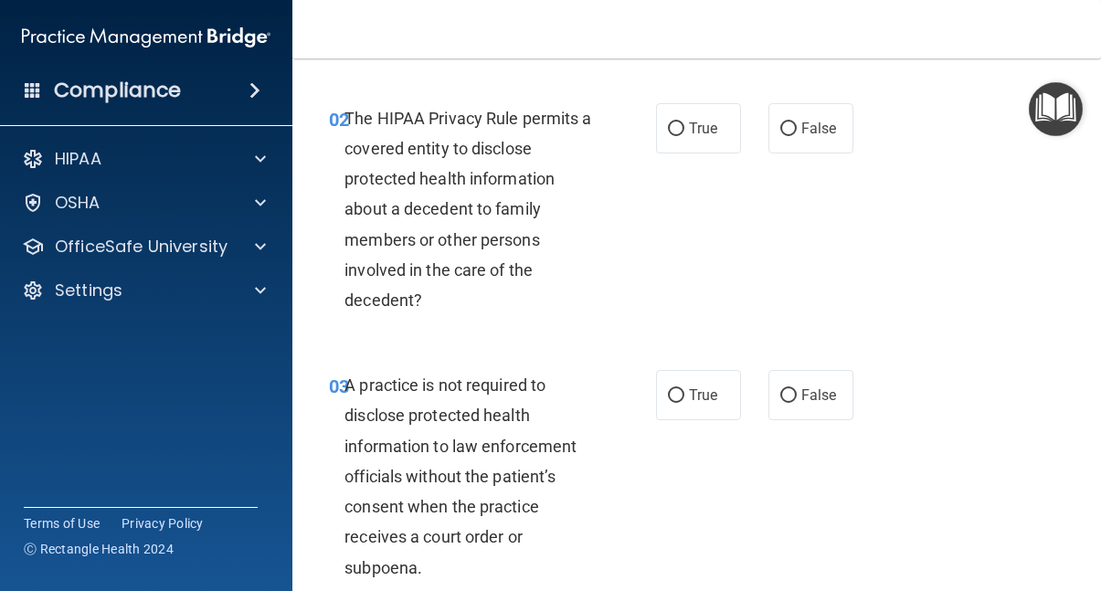
scroll to position [281, 0]
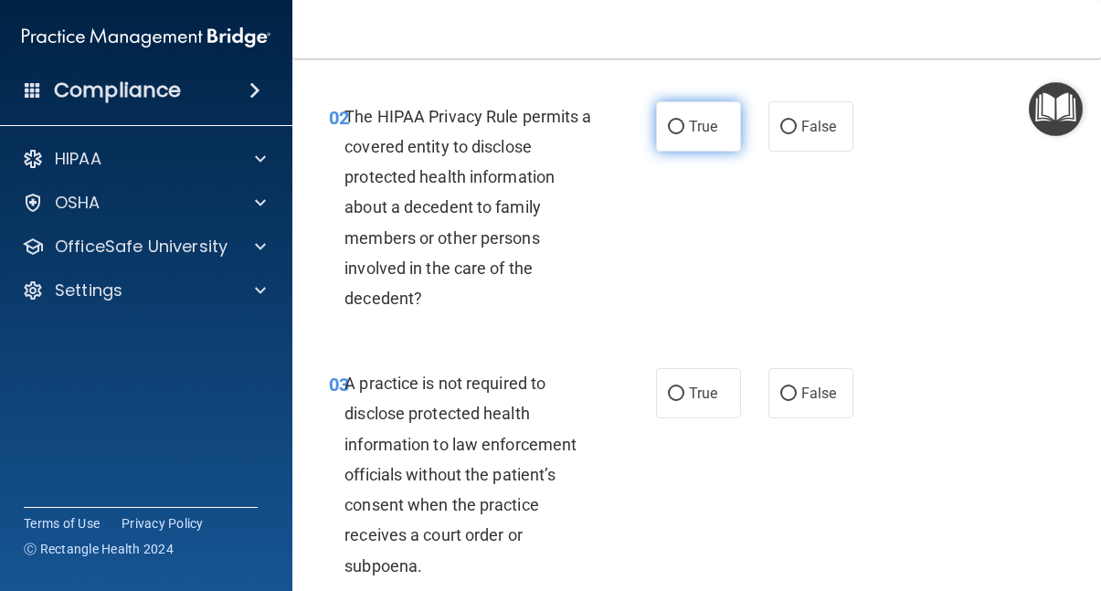
click at [680, 126] on input "True" at bounding box center [676, 128] width 16 height 14
radio input "true"
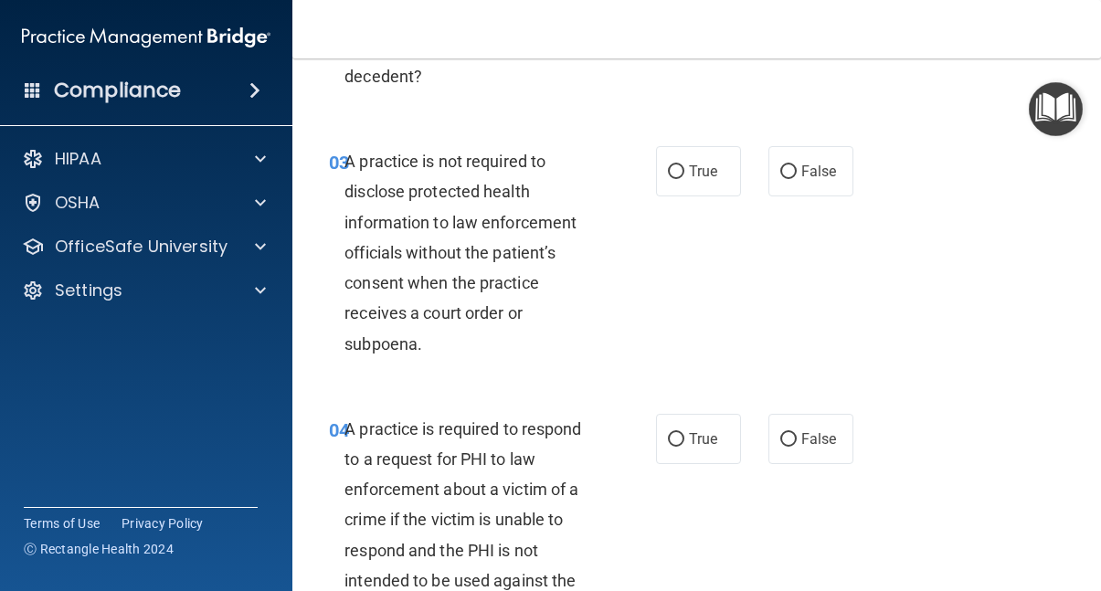
scroll to position [505, 0]
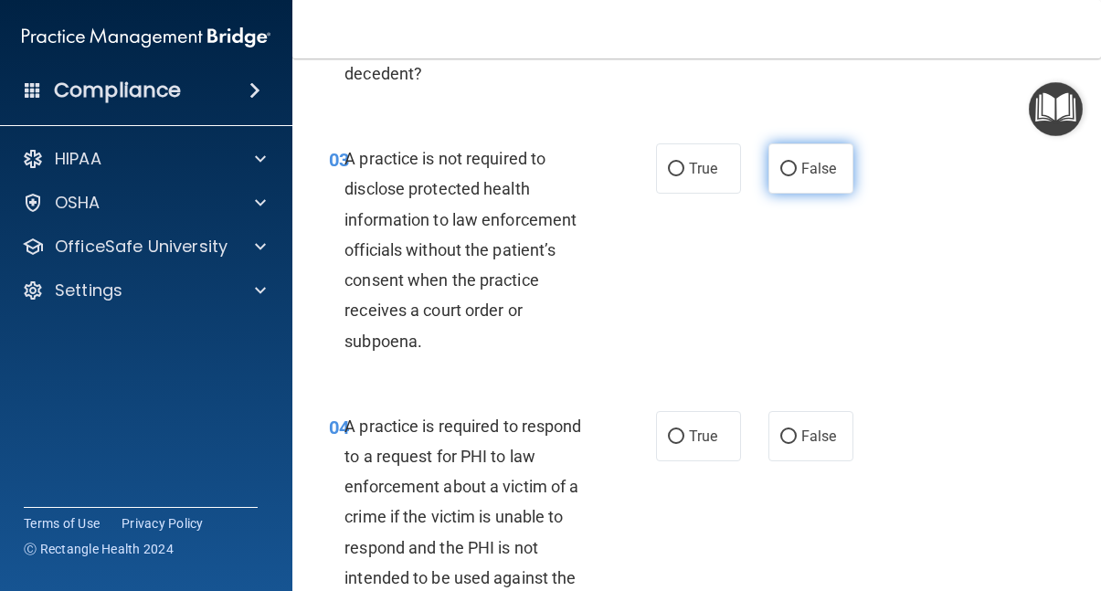
click at [789, 163] on input "False" at bounding box center [789, 170] width 16 height 14
radio input "true"
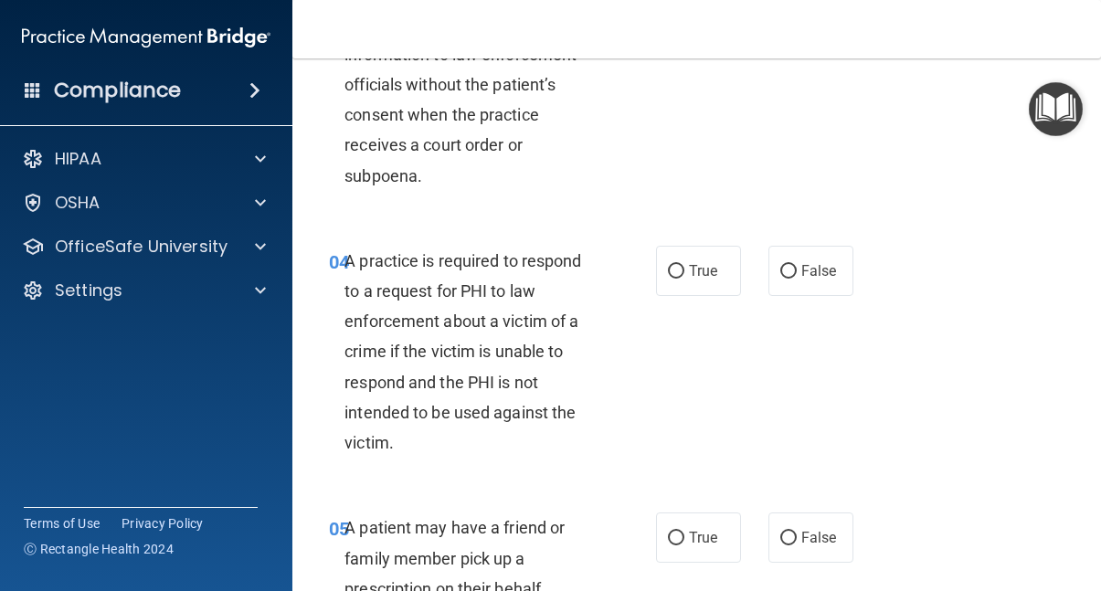
scroll to position [675, 0]
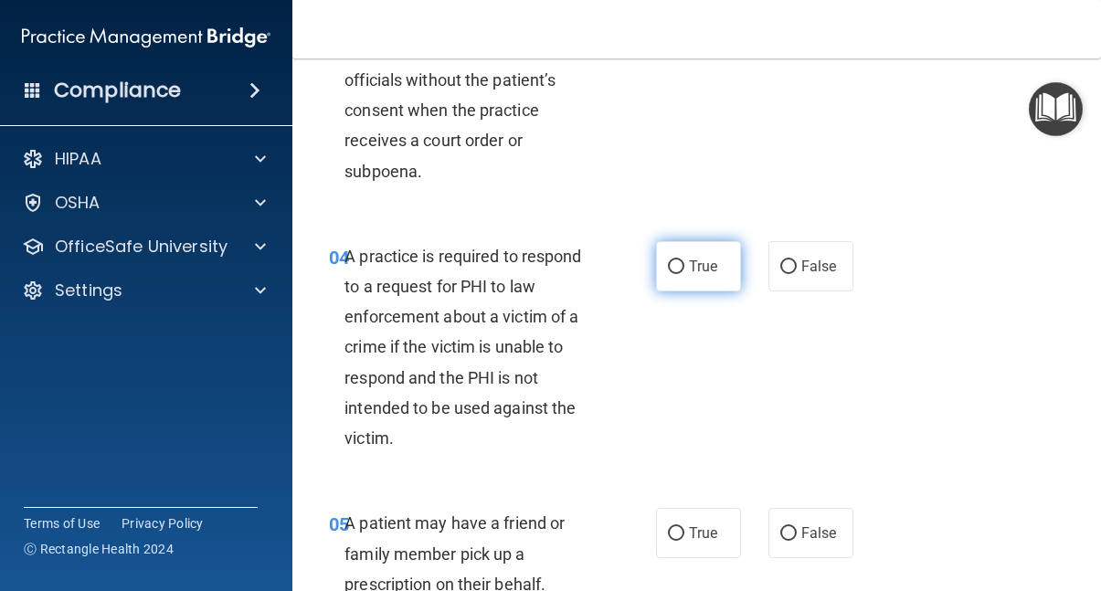
click at [681, 260] on input "True" at bounding box center [676, 267] width 16 height 14
radio input "true"
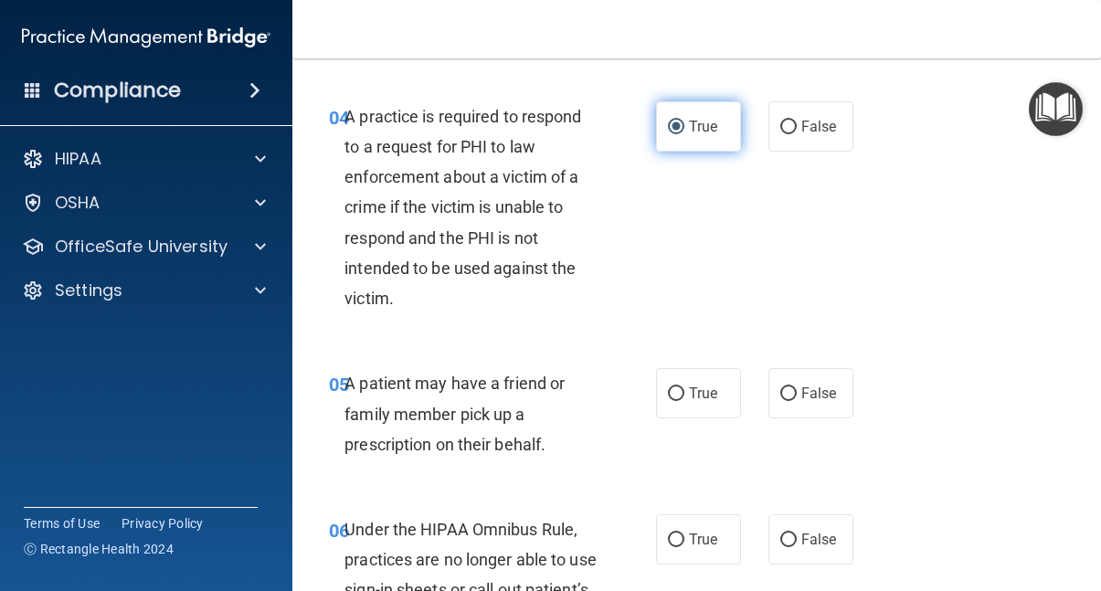
scroll to position [817, 0]
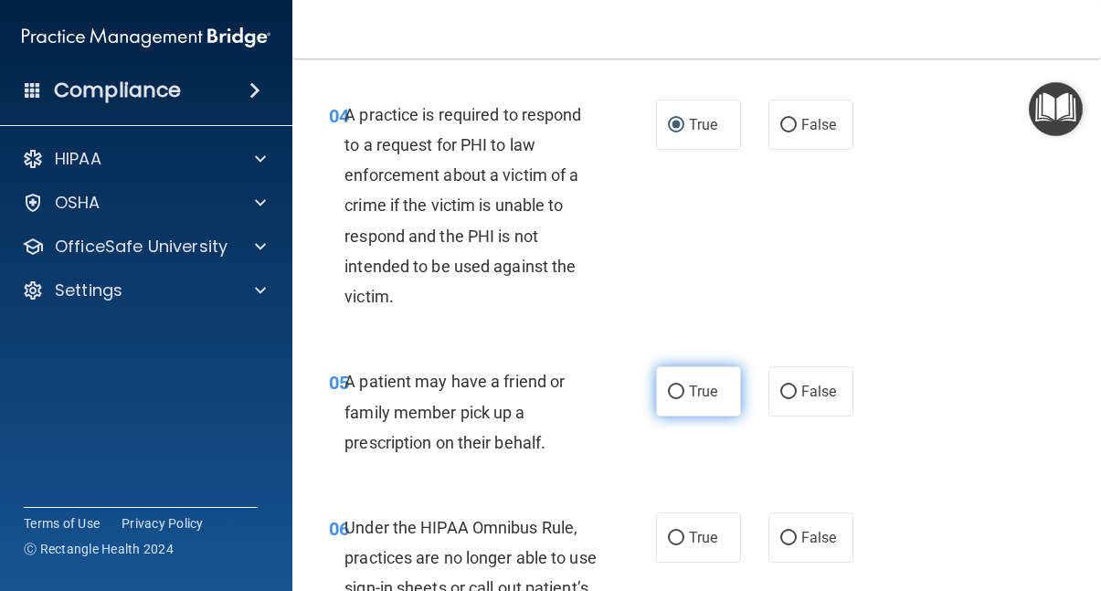
click at [675, 386] on input "True" at bounding box center [676, 393] width 16 height 14
radio input "true"
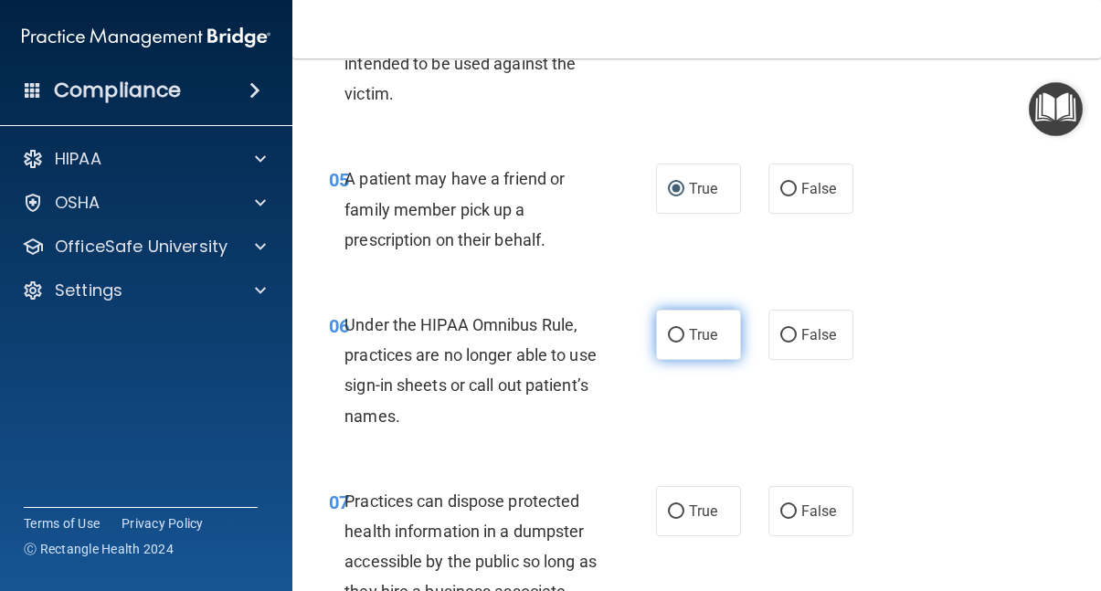
scroll to position [1026, 0]
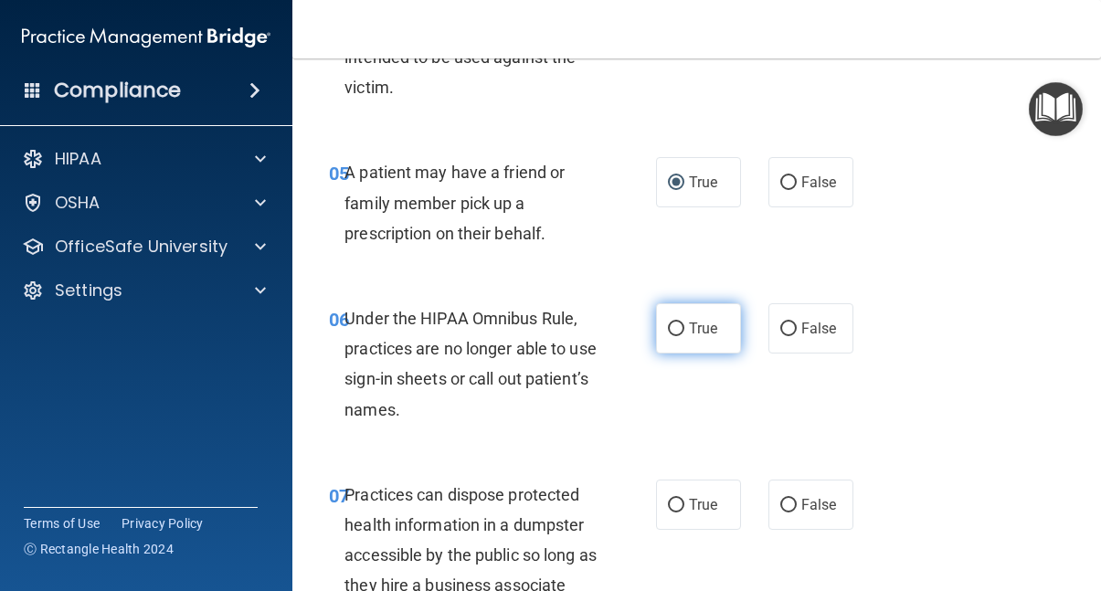
click at [679, 324] on input "True" at bounding box center [676, 330] width 16 height 14
radio input "true"
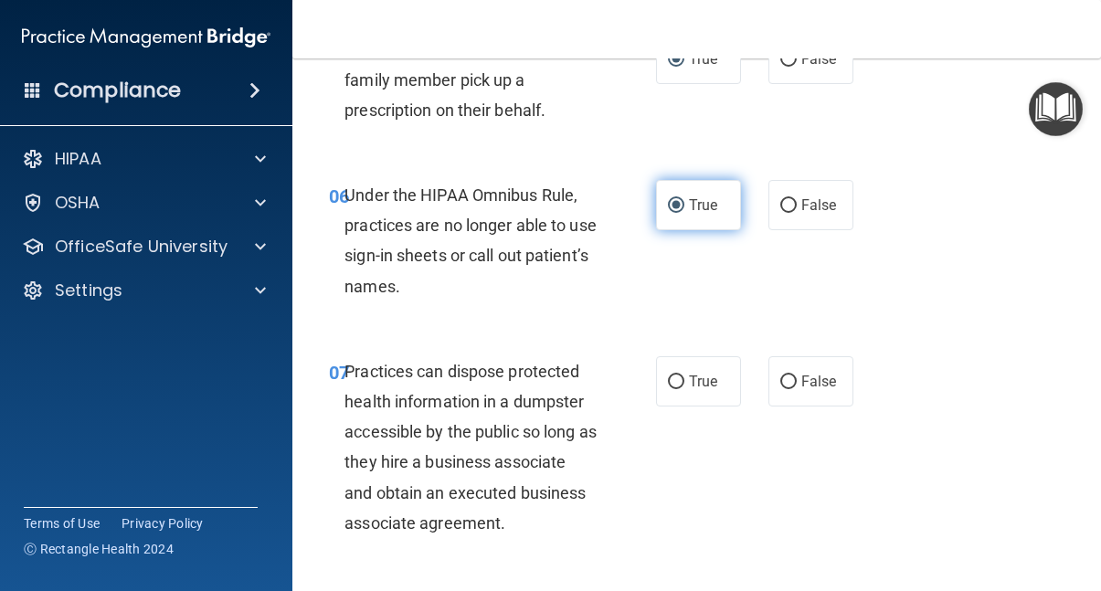
scroll to position [1151, 0]
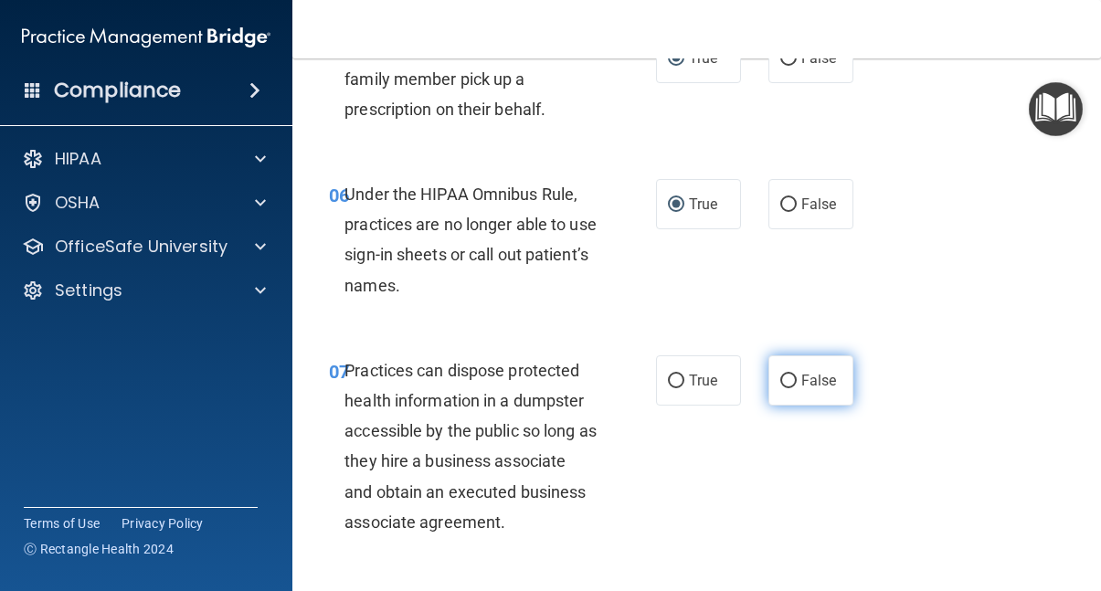
click at [793, 375] on input "False" at bounding box center [789, 382] width 16 height 14
radio input "true"
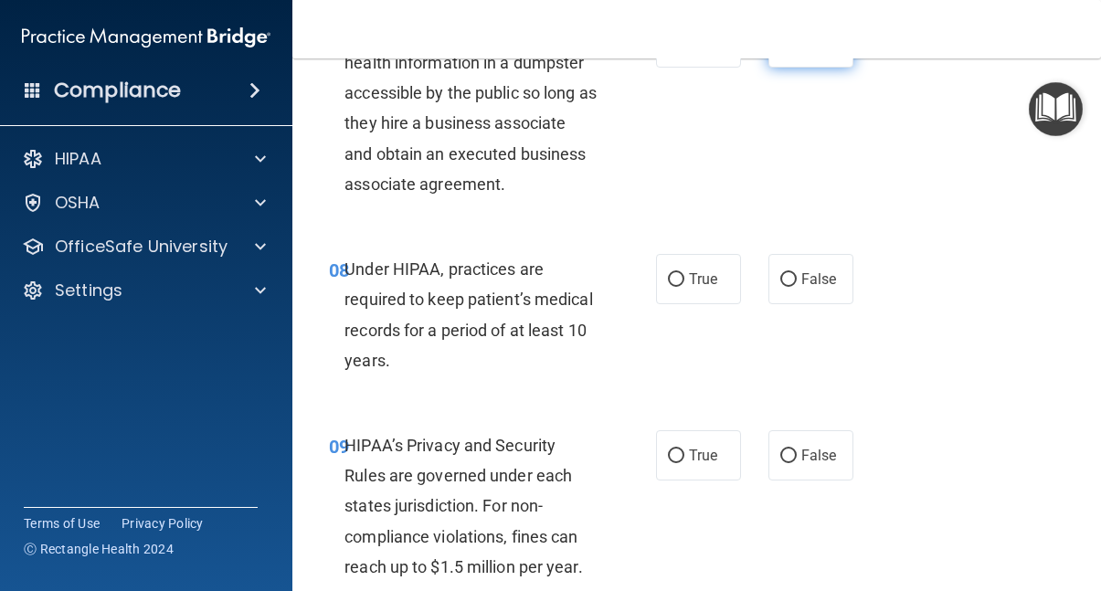
scroll to position [1492, 0]
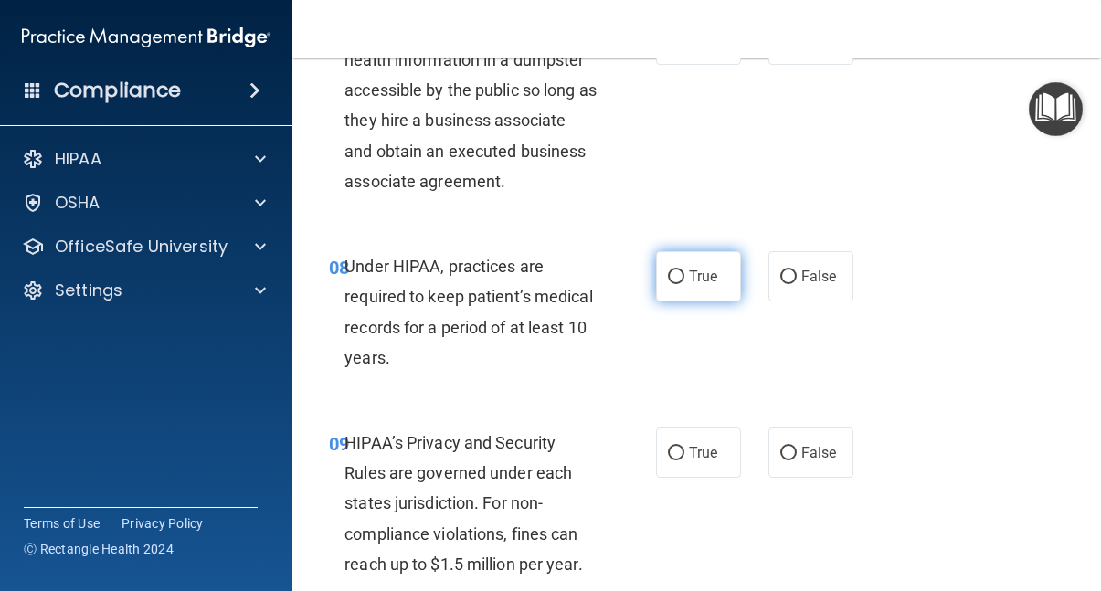
click at [675, 271] on input "True" at bounding box center [676, 278] width 16 height 14
radio input "true"
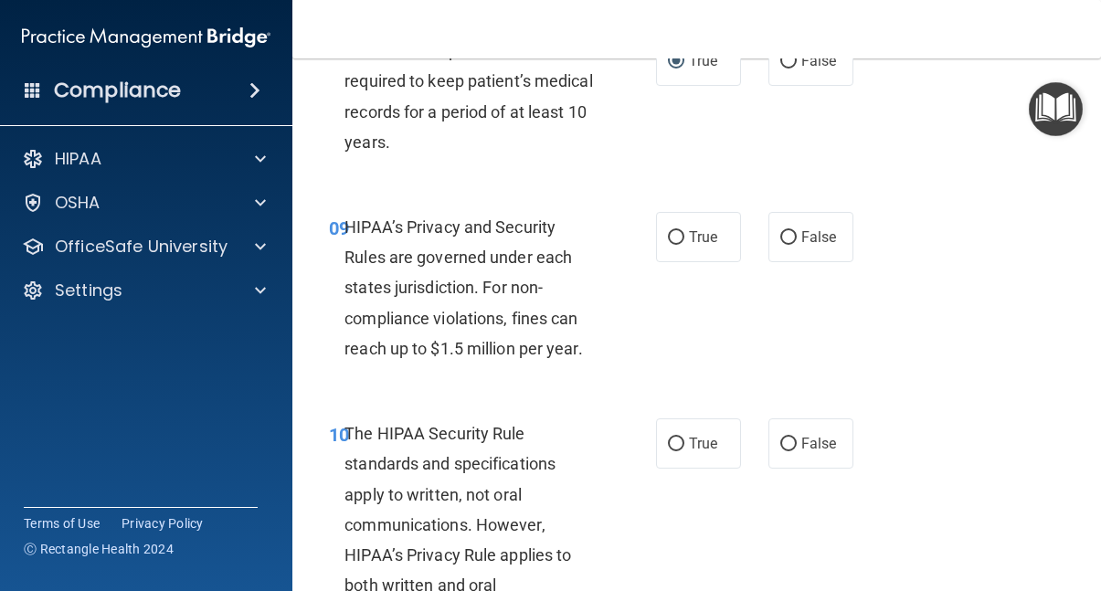
scroll to position [1710, 0]
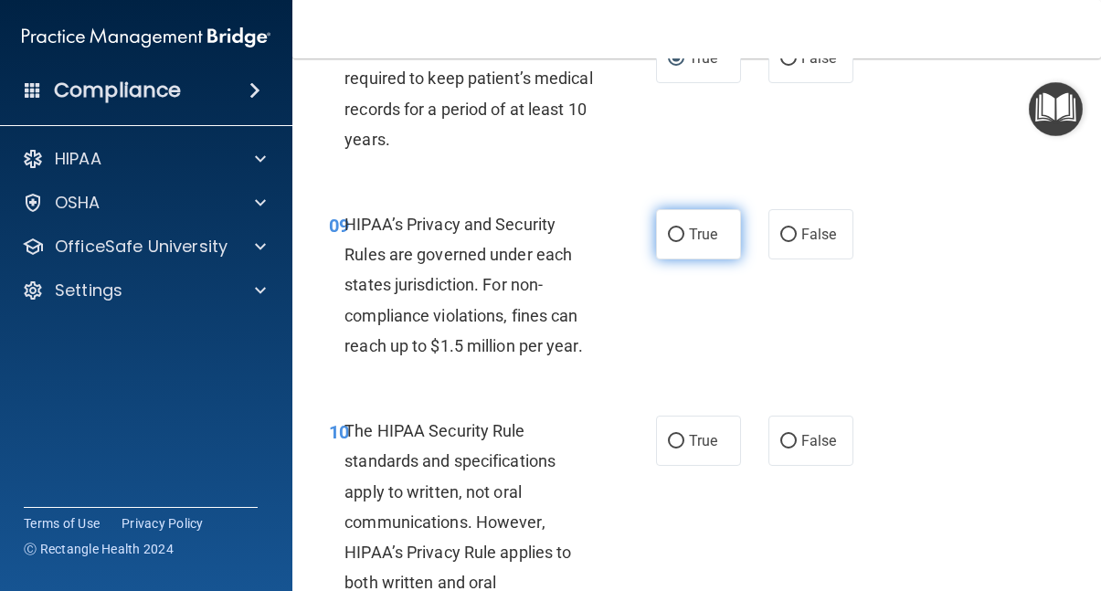
click at [679, 229] on input "True" at bounding box center [676, 236] width 16 height 14
radio input "true"
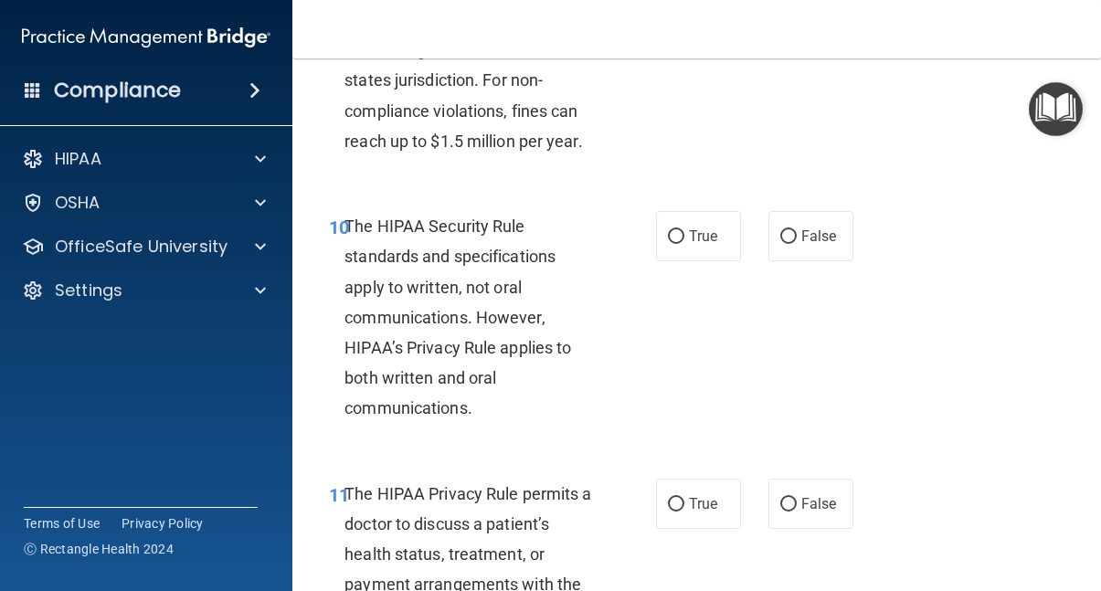
scroll to position [1917, 0]
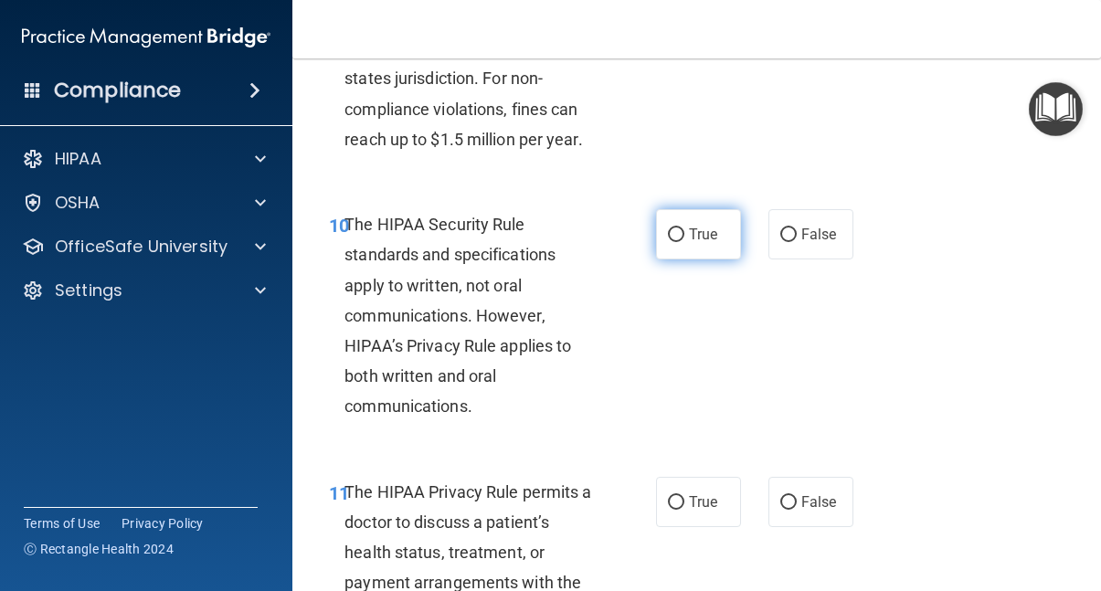
click at [681, 229] on input "True" at bounding box center [676, 236] width 16 height 14
radio input "true"
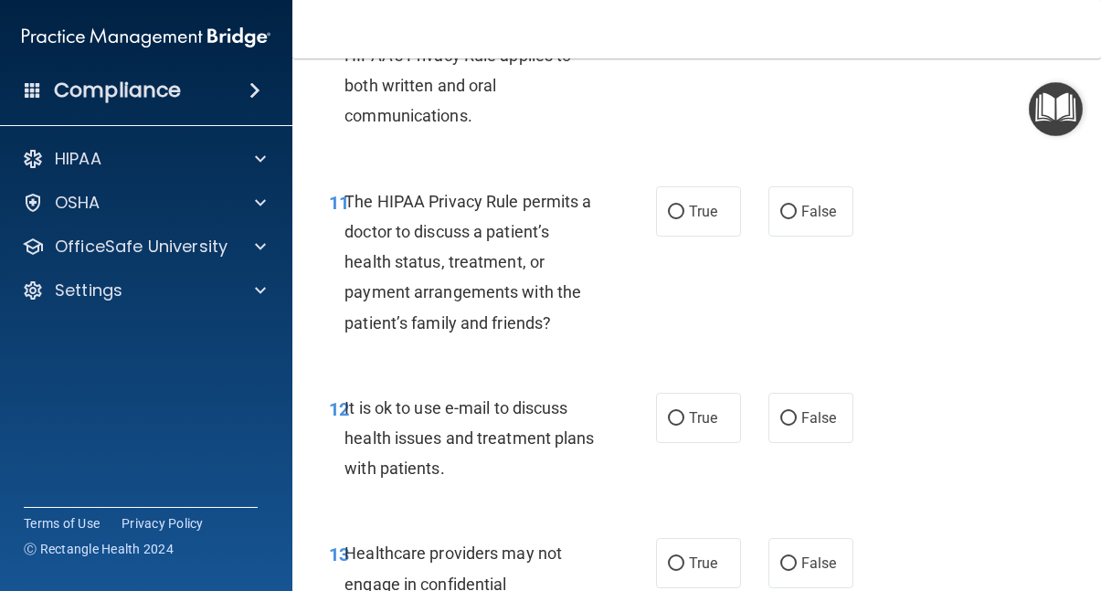
scroll to position [2208, 0]
click at [781, 205] on input "False" at bounding box center [789, 212] width 16 height 14
radio input "true"
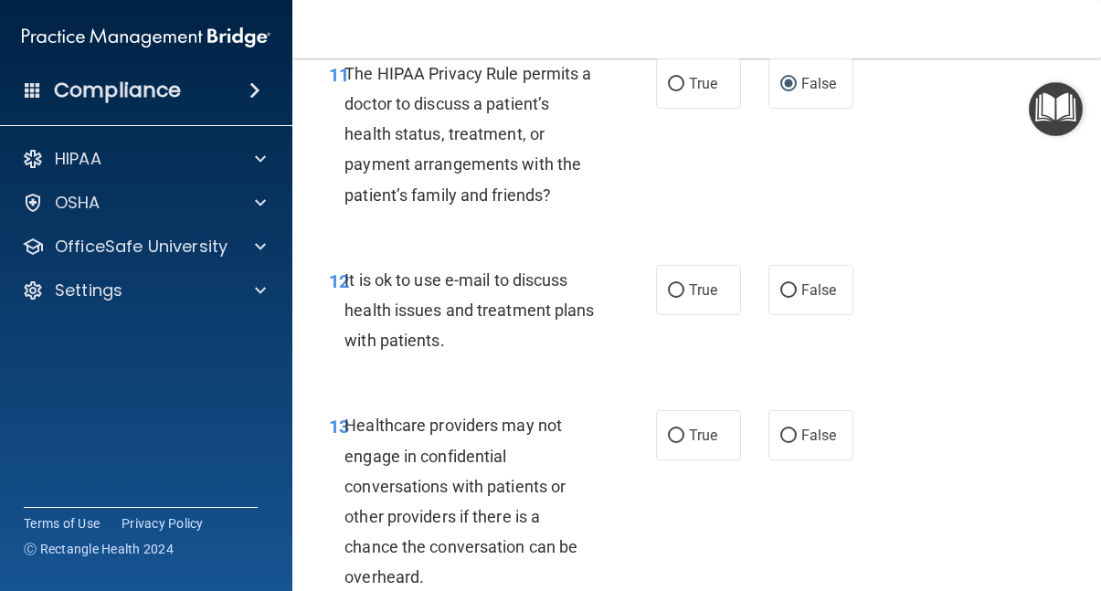
scroll to position [2341, 0]
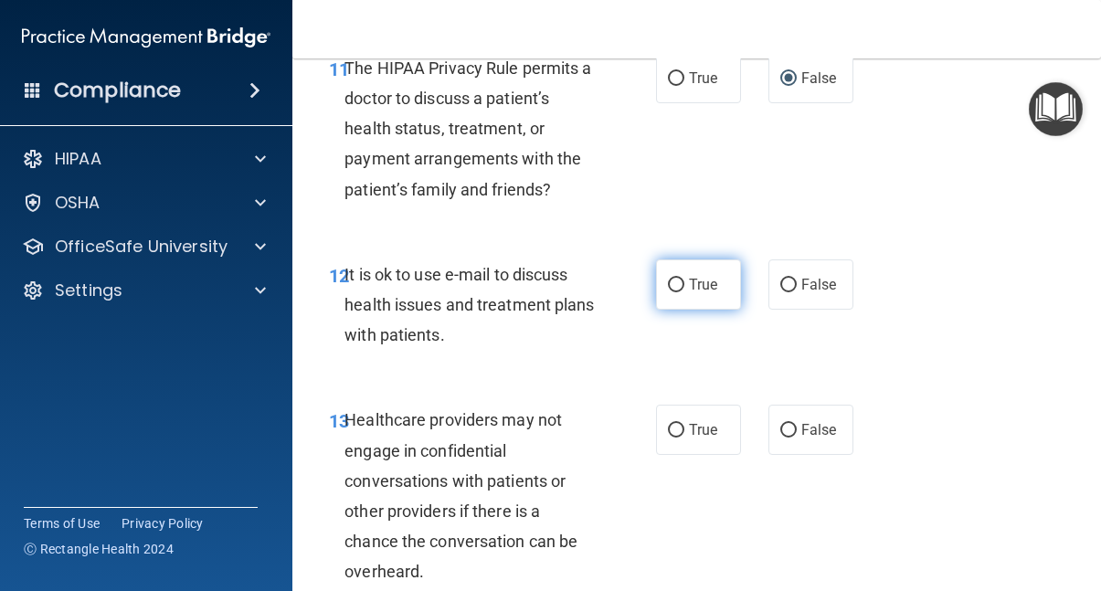
click at [677, 279] on input "True" at bounding box center [676, 286] width 16 height 14
radio input "true"
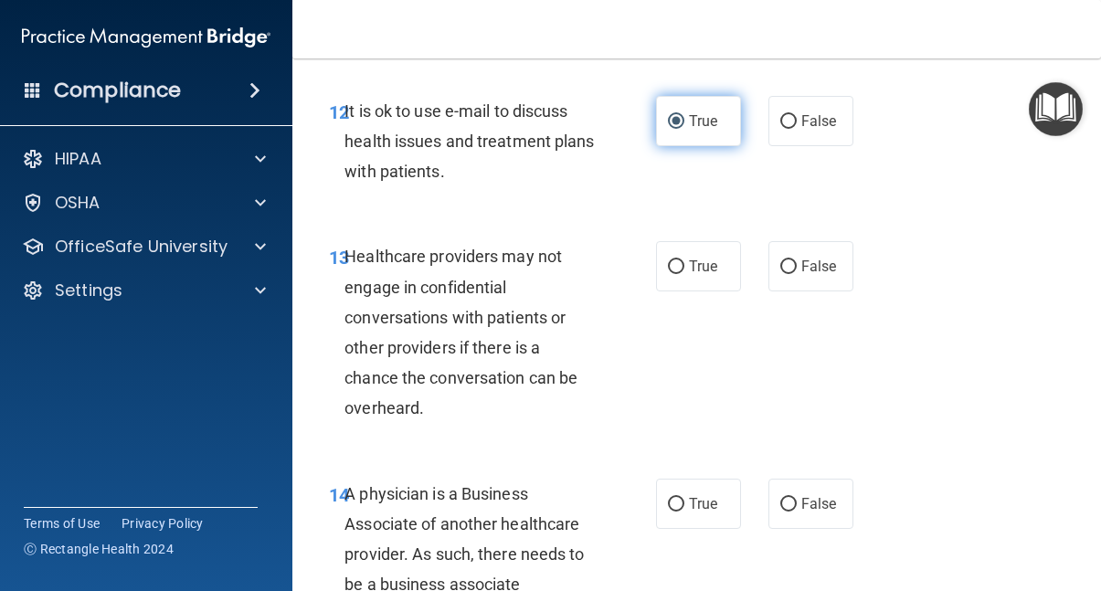
scroll to position [2507, 0]
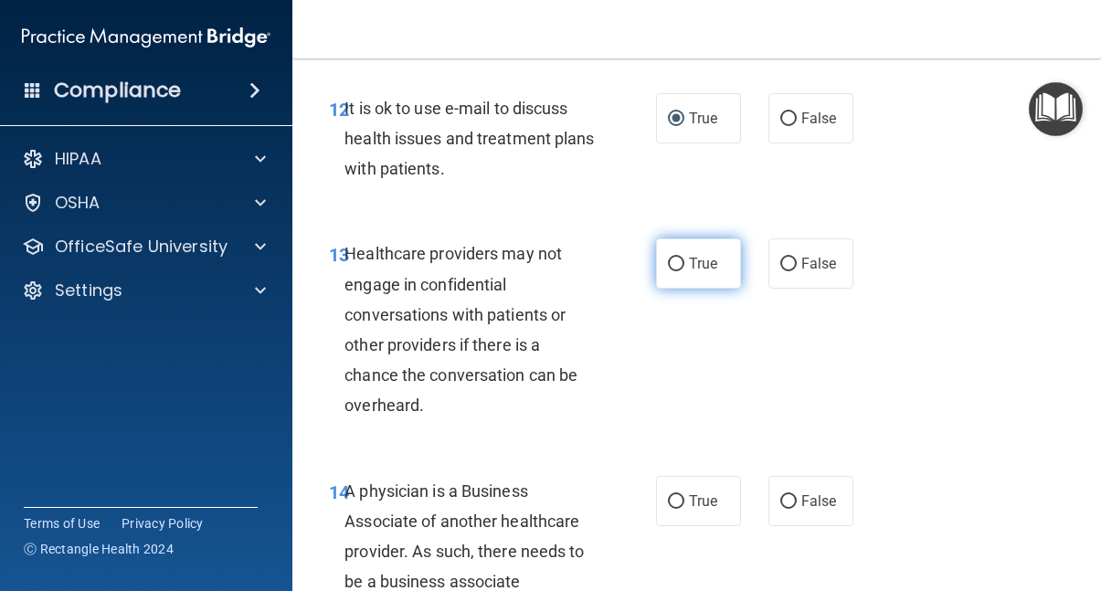
click at [682, 258] on input "True" at bounding box center [676, 265] width 16 height 14
radio input "true"
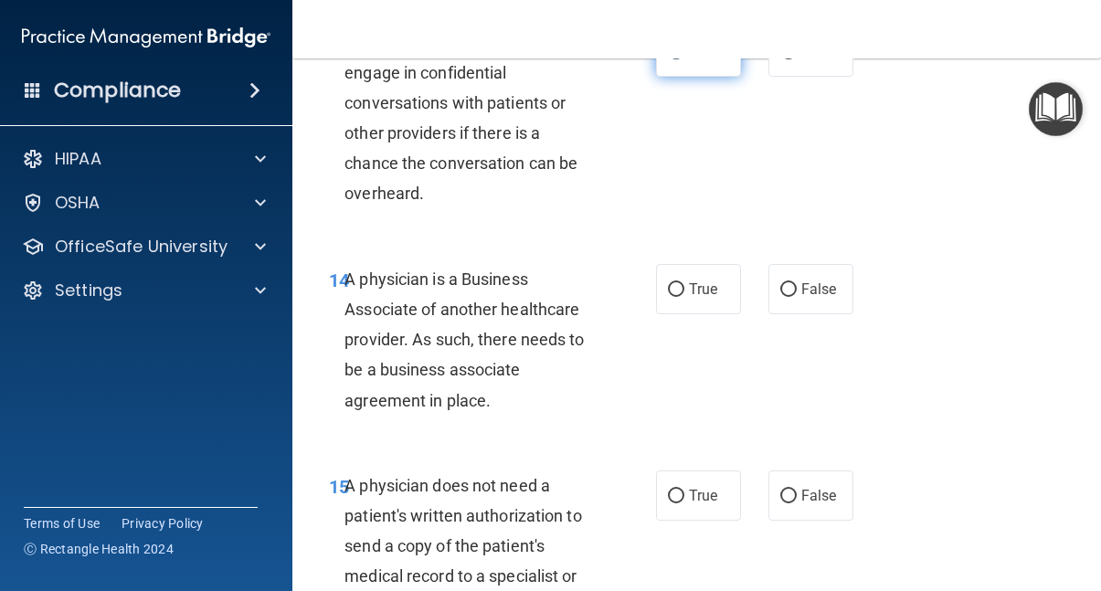
scroll to position [2722, 0]
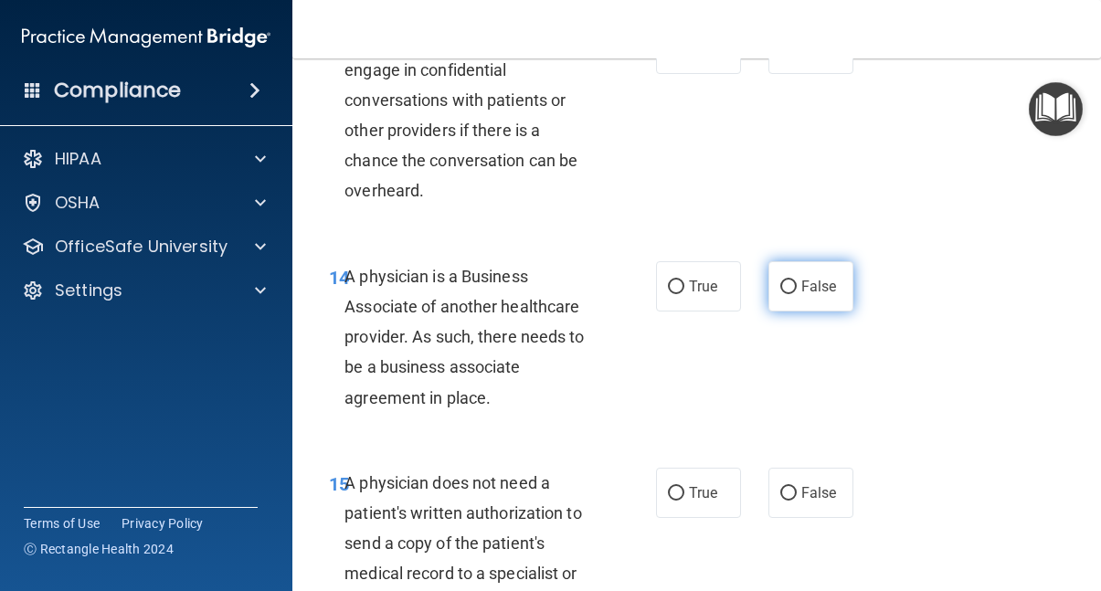
click at [791, 281] on input "False" at bounding box center [789, 288] width 16 height 14
radio input "true"
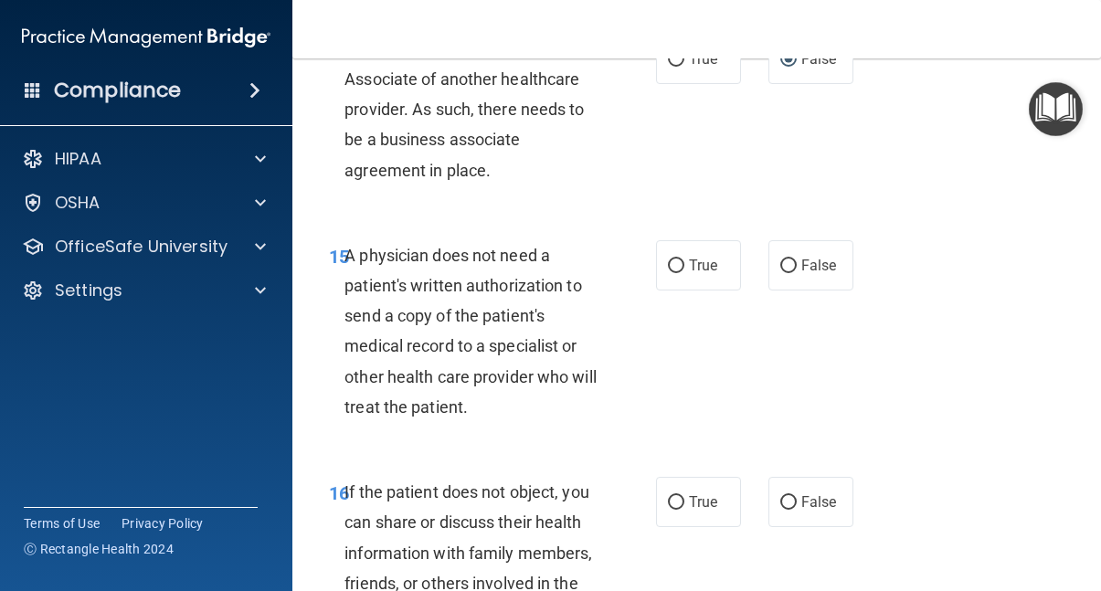
scroll to position [2952, 0]
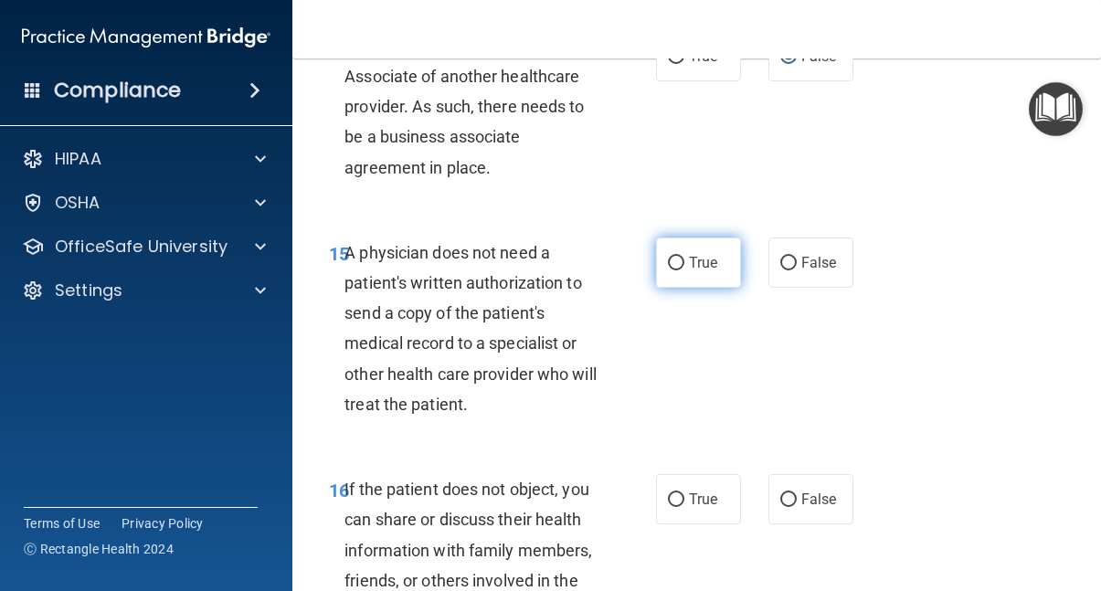
click at [676, 257] on input "True" at bounding box center [676, 264] width 16 height 14
radio input "true"
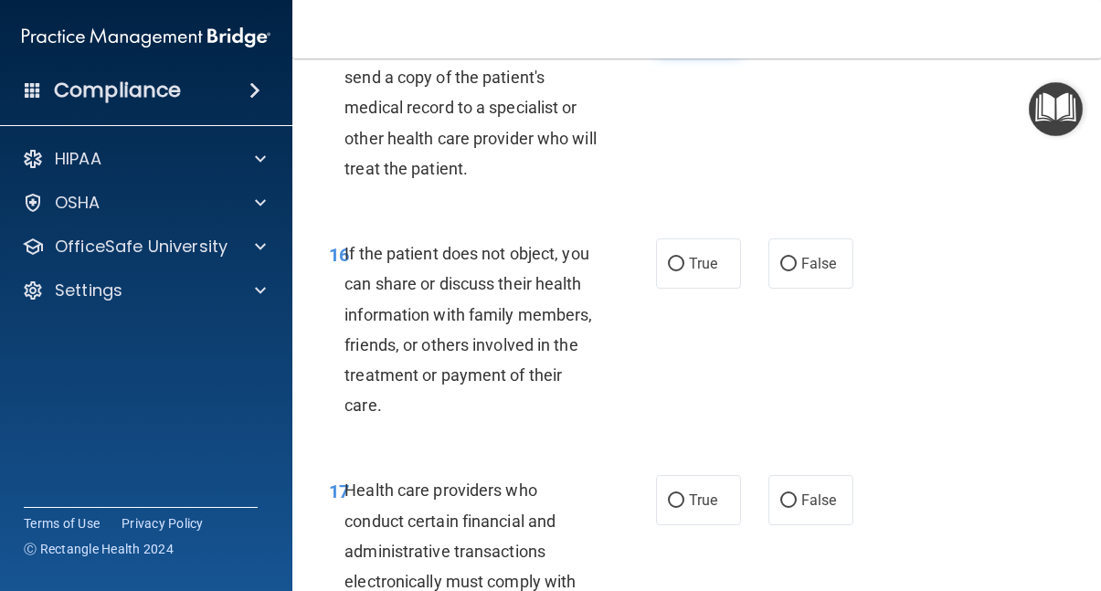
scroll to position [3191, 0]
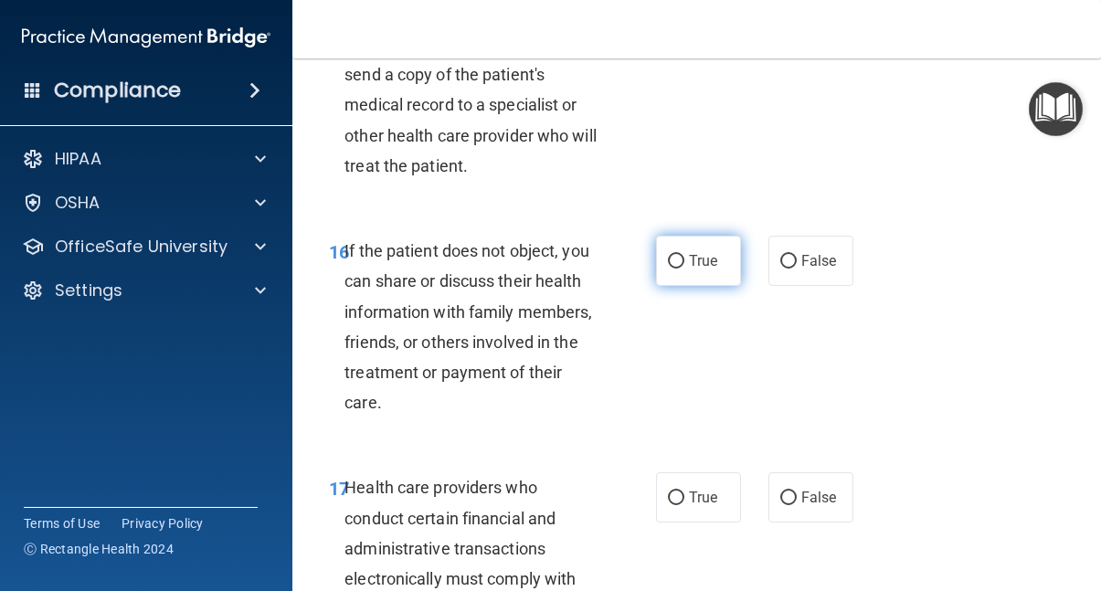
click at [678, 255] on input "True" at bounding box center [676, 262] width 16 height 14
radio input "true"
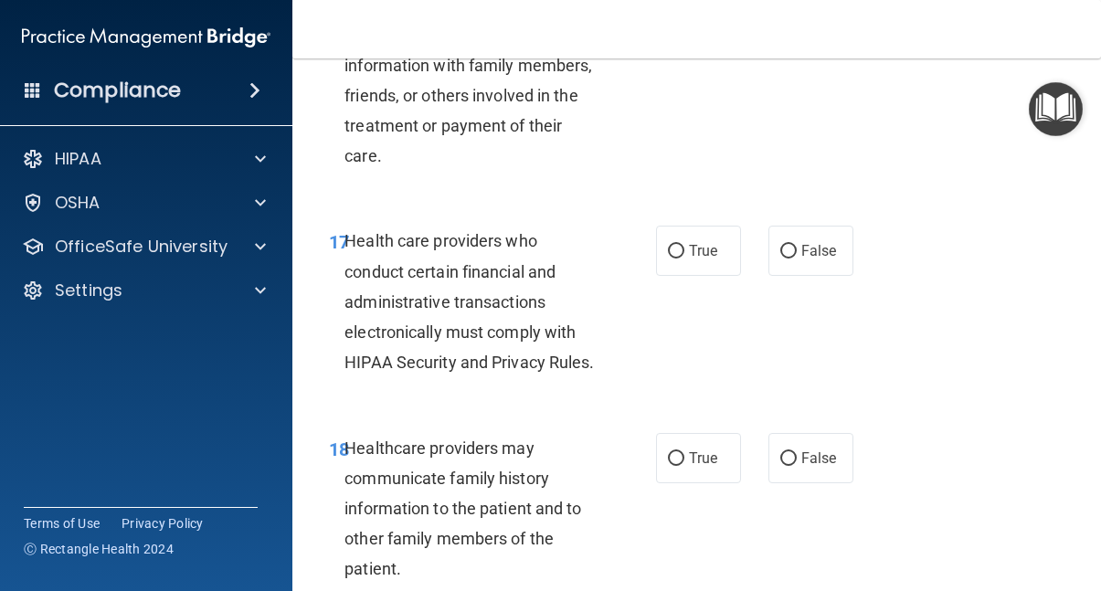
scroll to position [3439, 0]
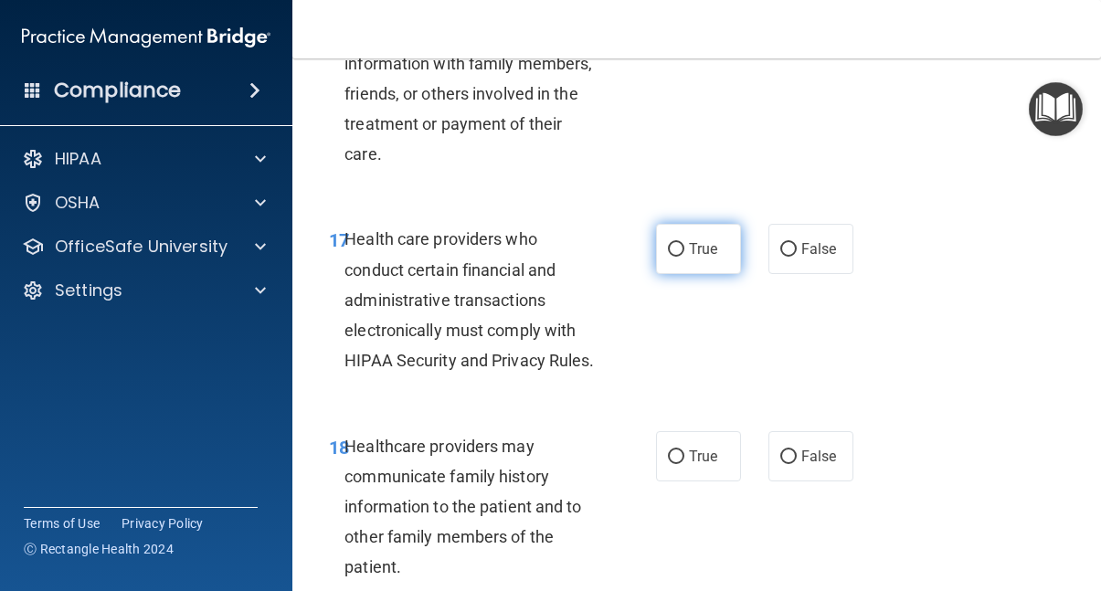
click at [675, 243] on input "True" at bounding box center [676, 250] width 16 height 14
radio input "true"
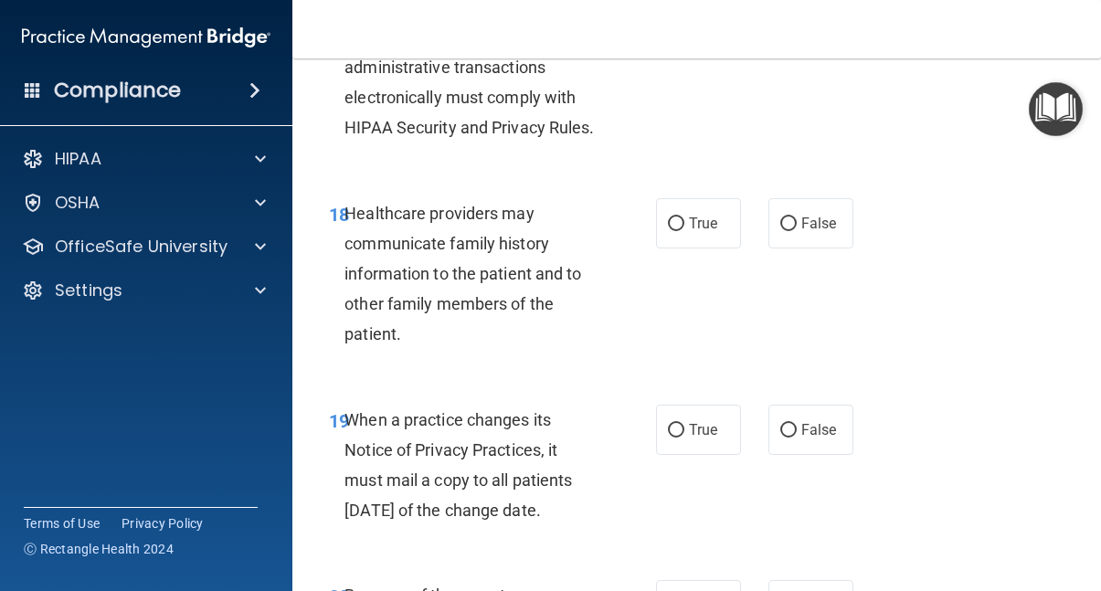
scroll to position [3674, 0]
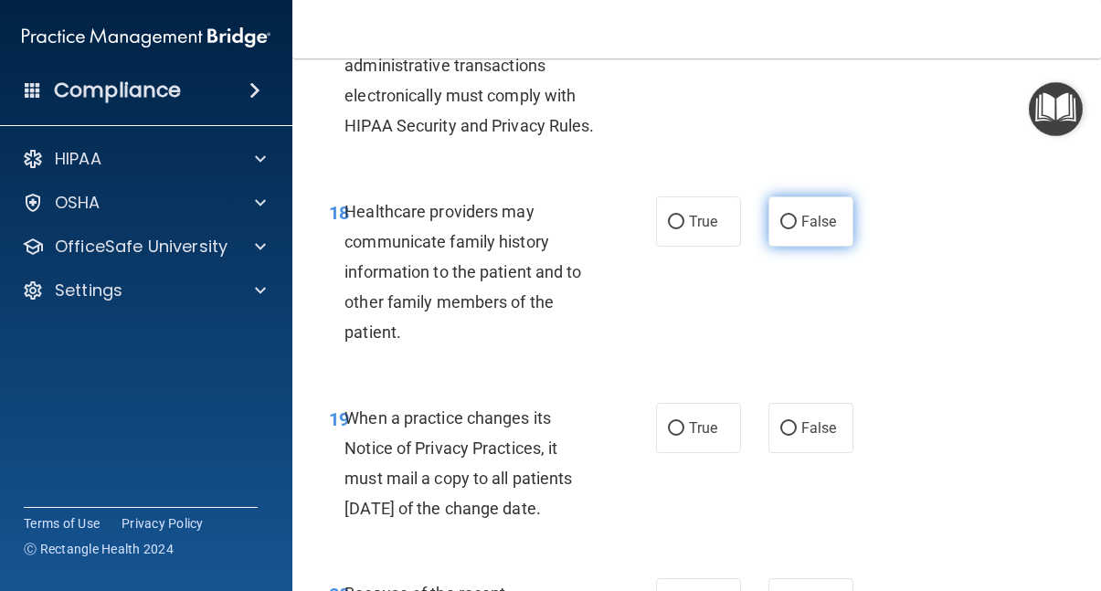
click at [787, 216] on input "False" at bounding box center [789, 223] width 16 height 14
radio input "true"
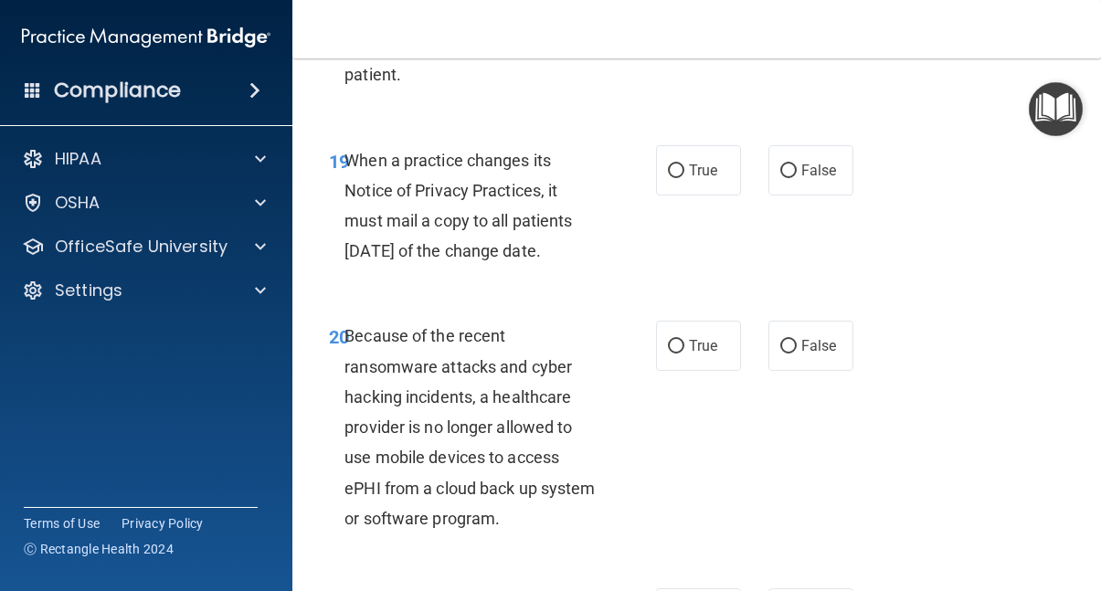
scroll to position [3933, 0]
click at [791, 164] on input "False" at bounding box center [789, 171] width 16 height 14
radio input "true"
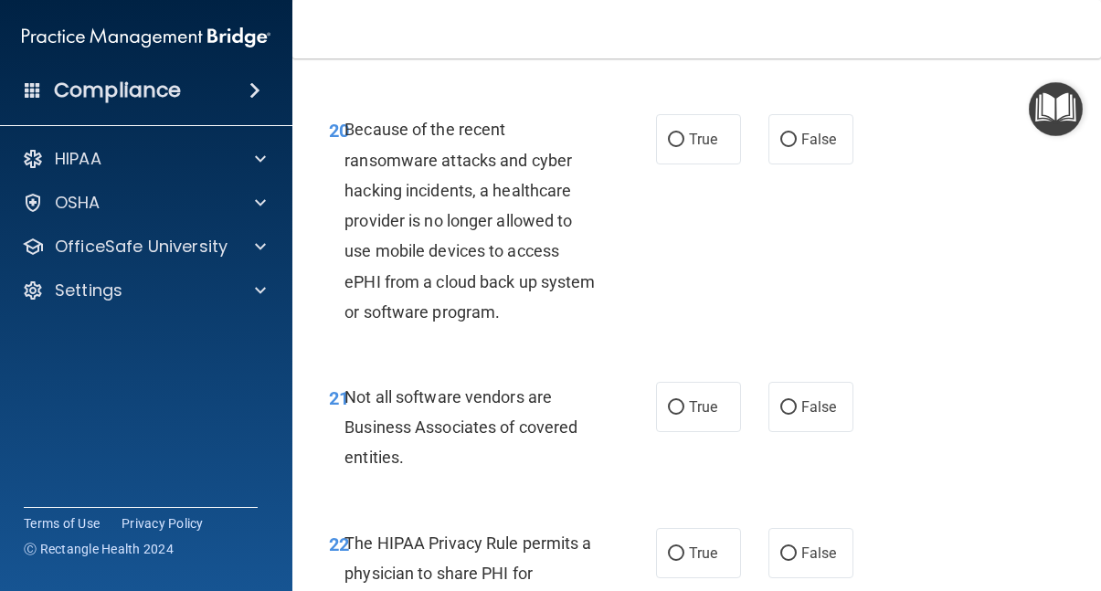
scroll to position [4141, 0]
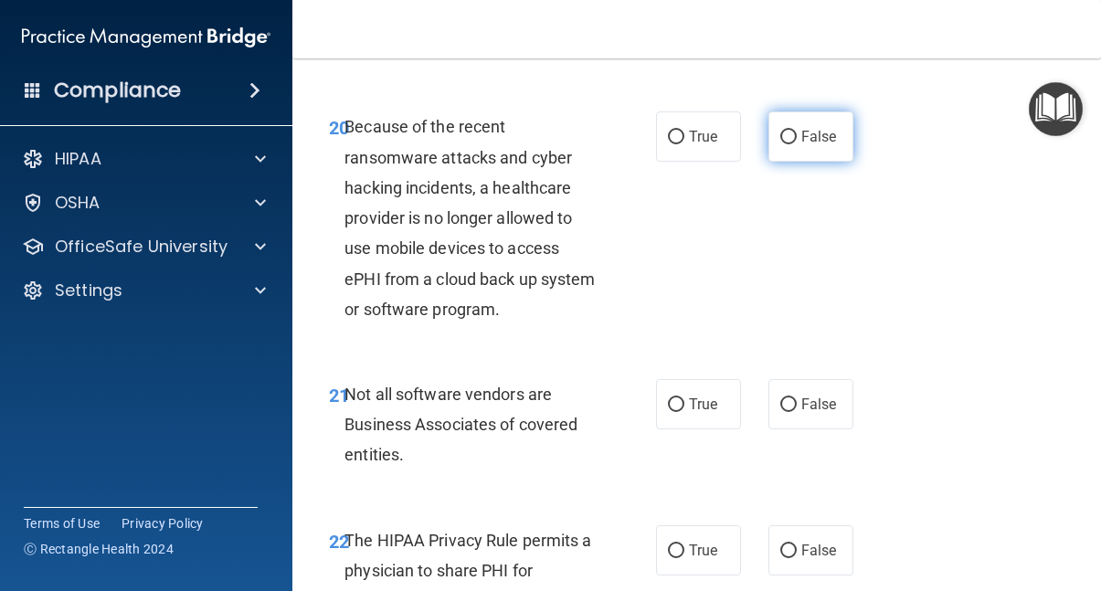
click at [791, 144] on input "False" at bounding box center [789, 138] width 16 height 14
radio input "true"
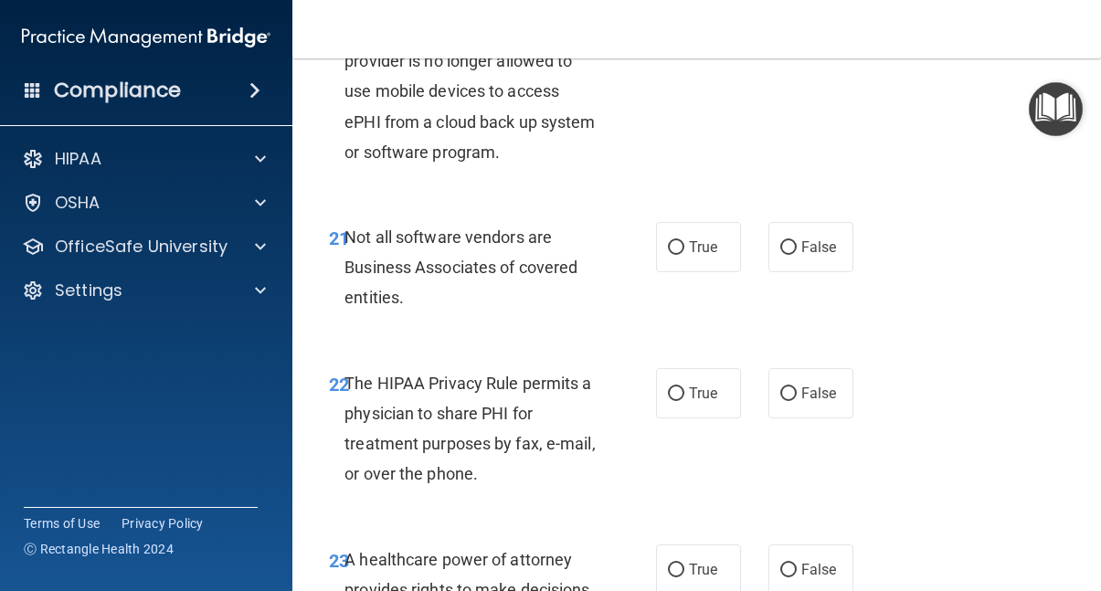
scroll to position [4300, 0]
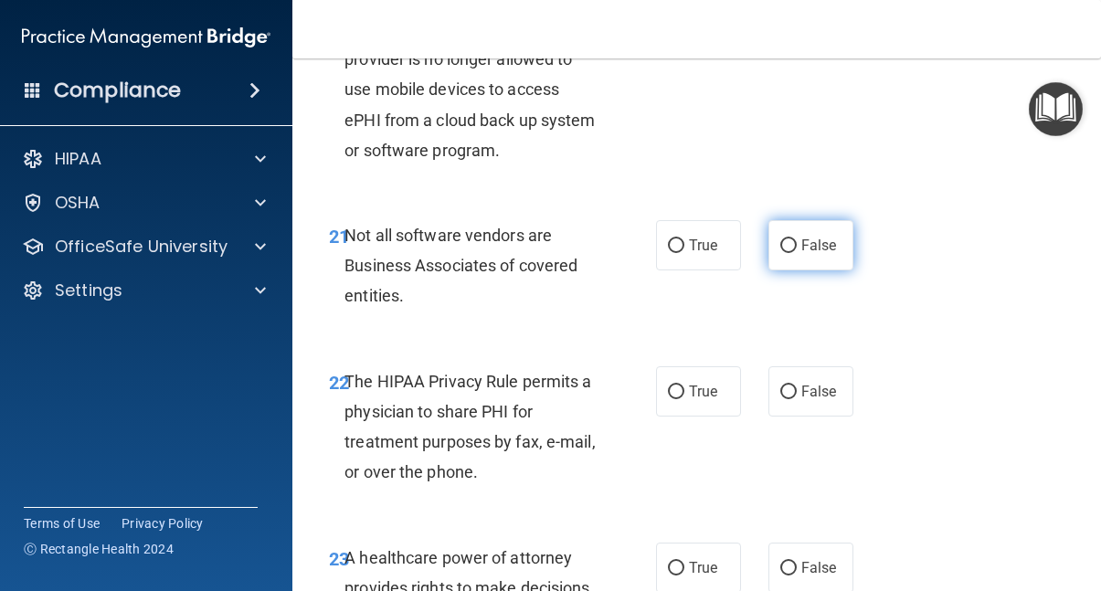
click at [789, 253] on input "False" at bounding box center [789, 246] width 16 height 14
radio input "true"
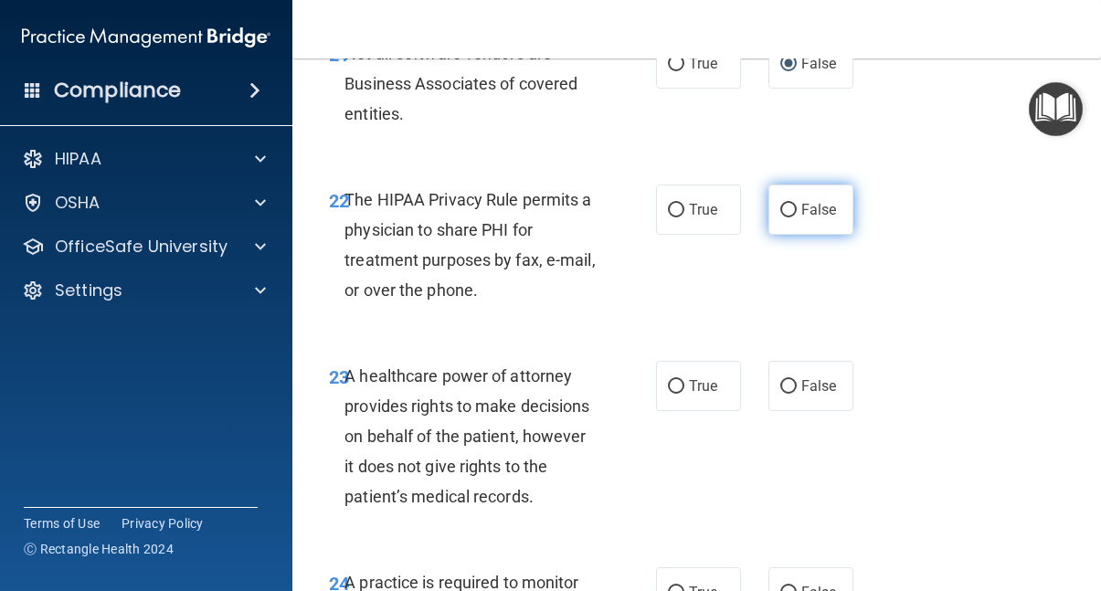
scroll to position [4499, 0]
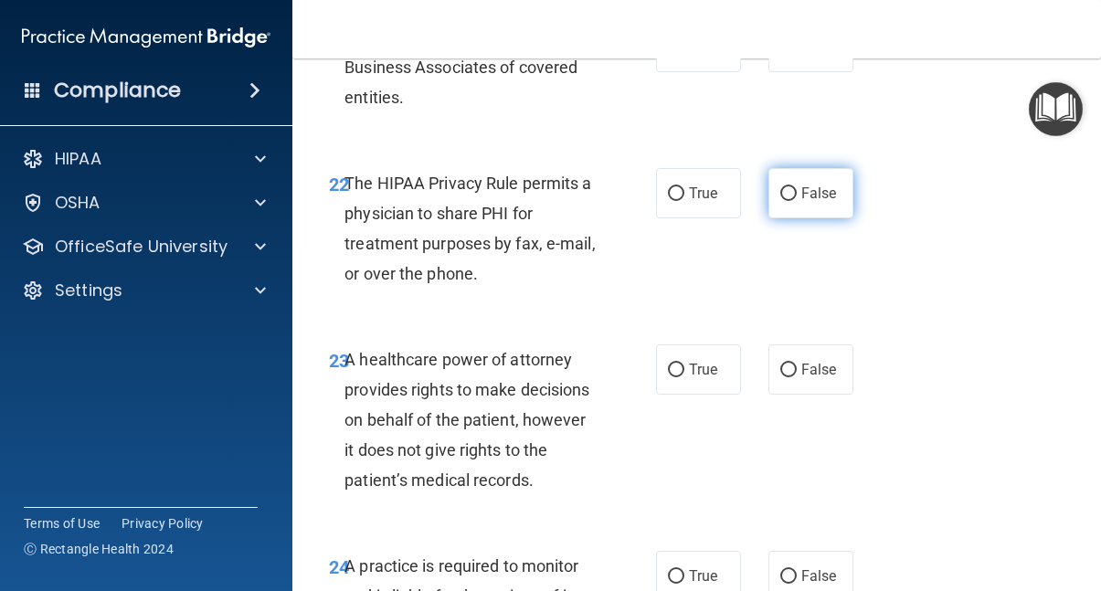
click at [791, 201] on input "False" at bounding box center [789, 194] width 16 height 14
radio input "true"
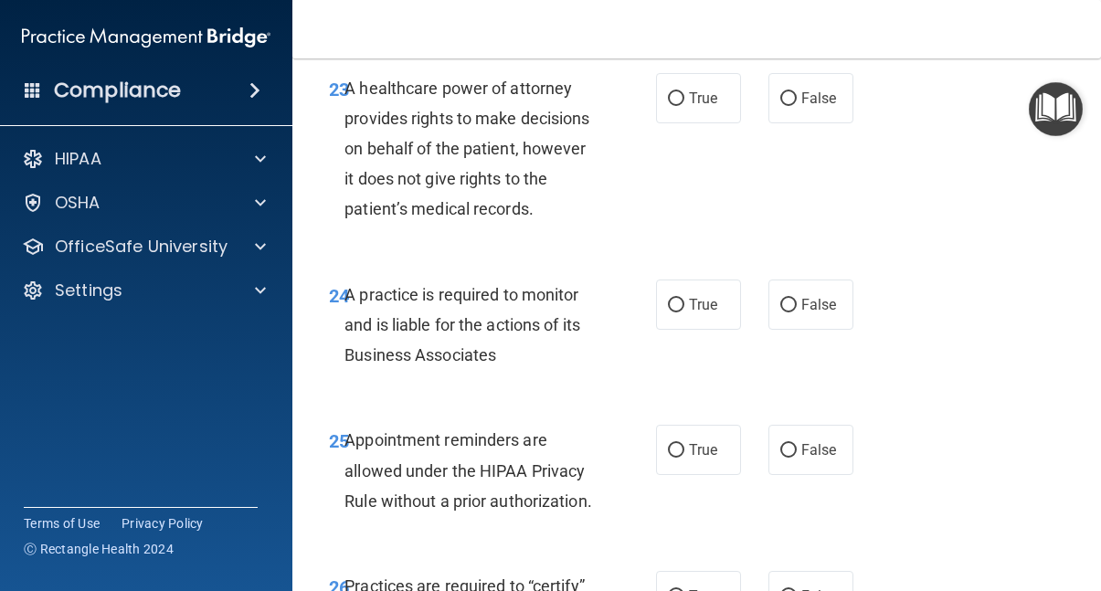
scroll to position [4773, 0]
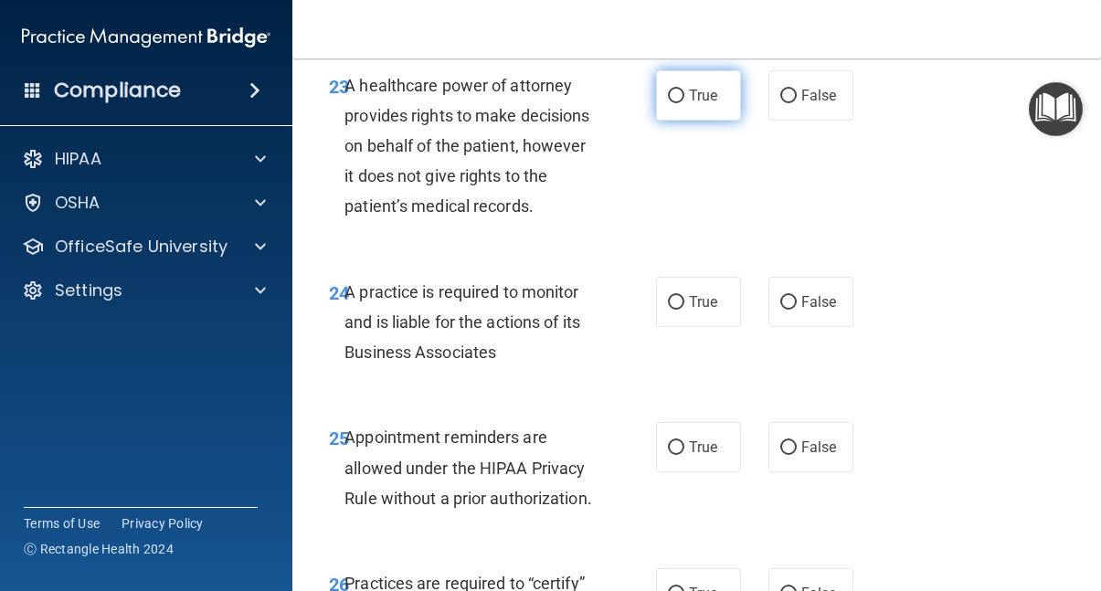
click at [676, 101] on input "True" at bounding box center [676, 97] width 16 height 14
radio input "true"
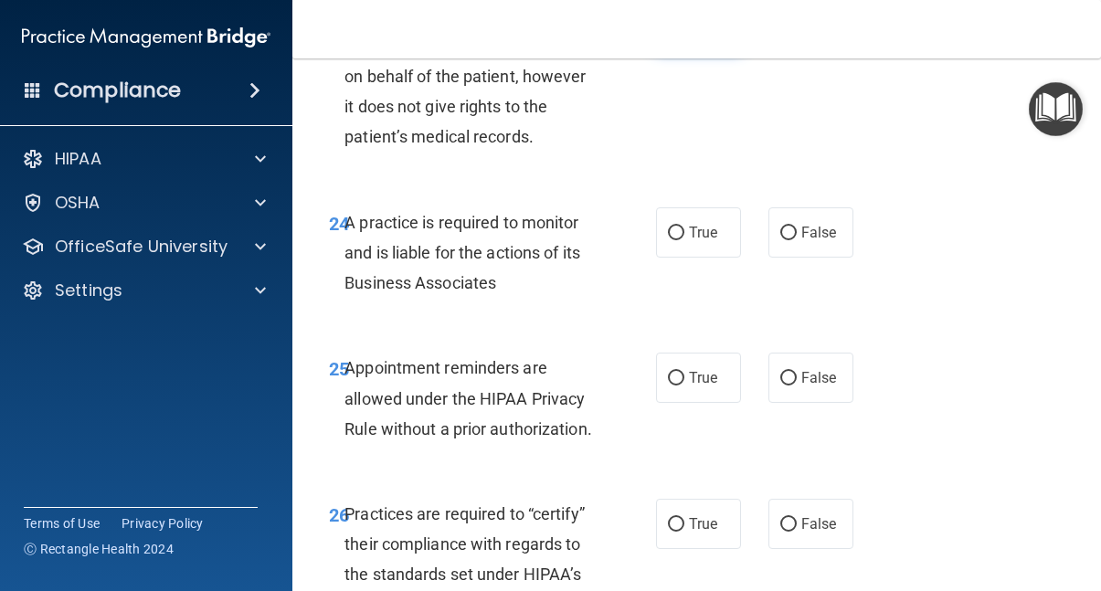
scroll to position [4848, 0]
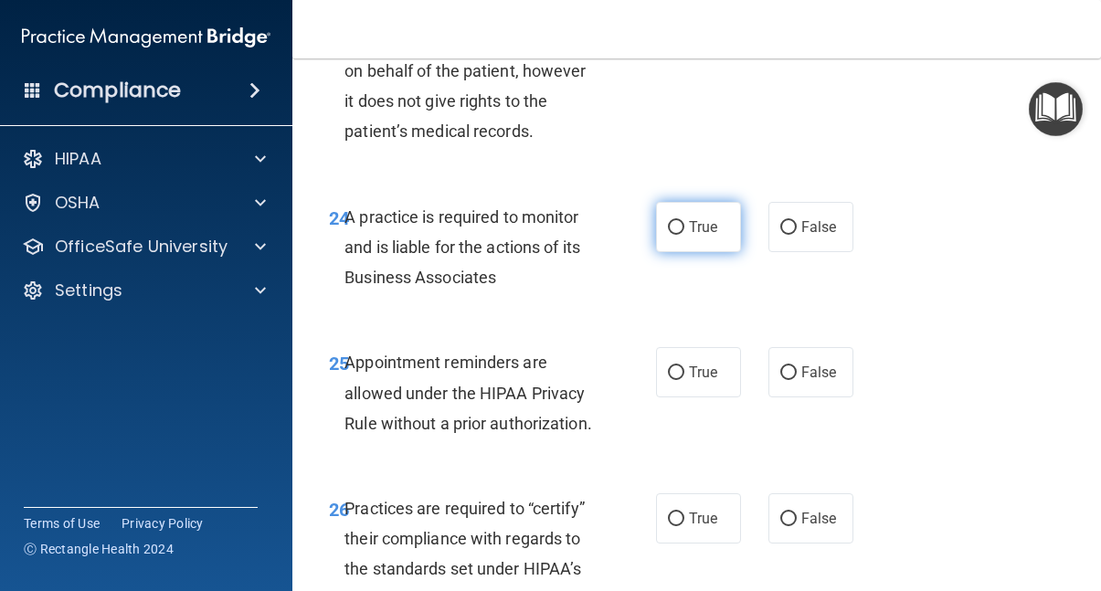
click at [676, 233] on input "True" at bounding box center [676, 228] width 16 height 14
radio input "true"
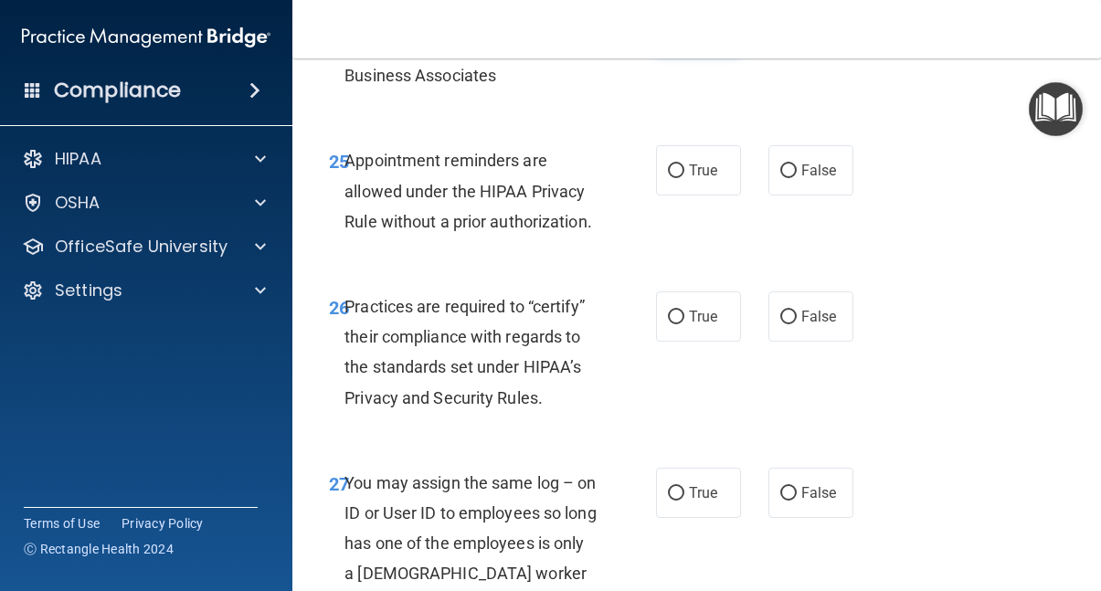
scroll to position [5051, 0]
click at [679, 175] on input "True" at bounding box center [676, 171] width 16 height 14
radio input "true"
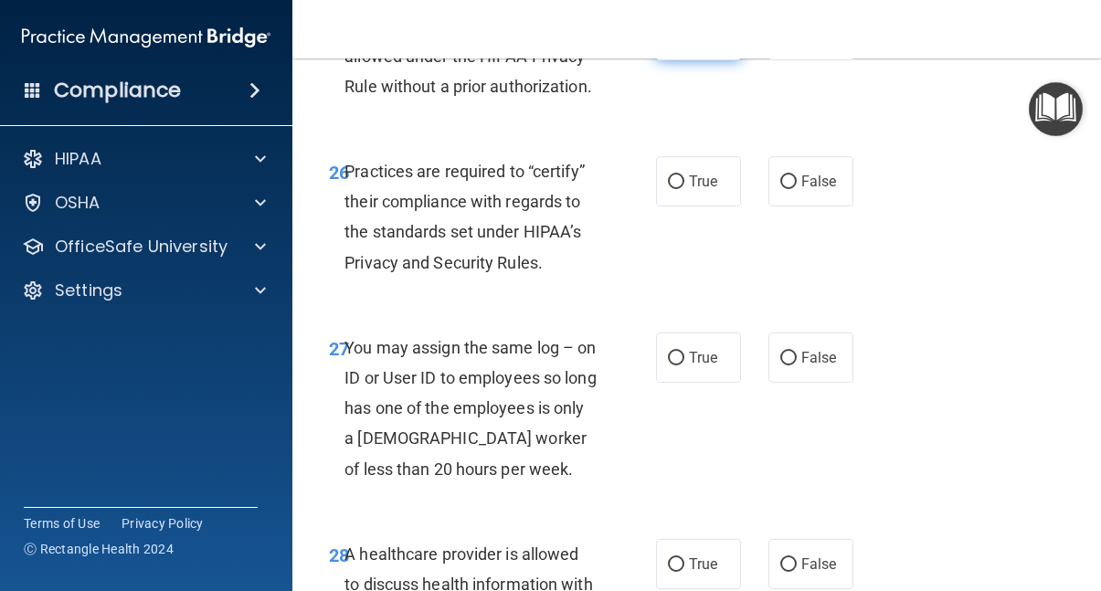
scroll to position [5188, 0]
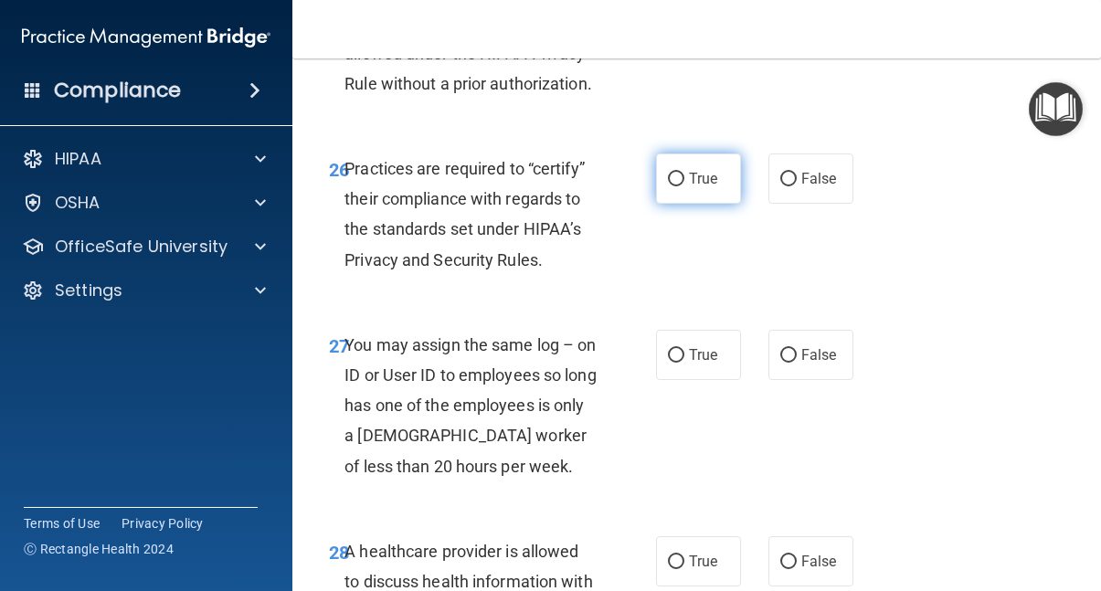
click at [679, 178] on input "True" at bounding box center [676, 180] width 16 height 14
radio input "true"
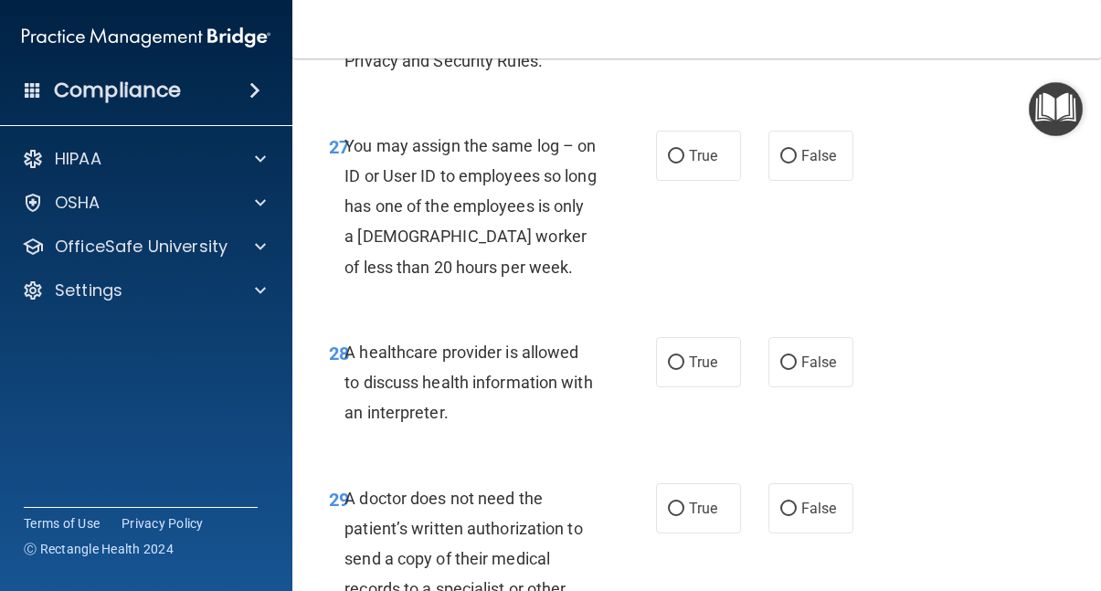
scroll to position [5388, 0]
click at [788, 154] on input "False" at bounding box center [789, 156] width 16 height 14
radio input "true"
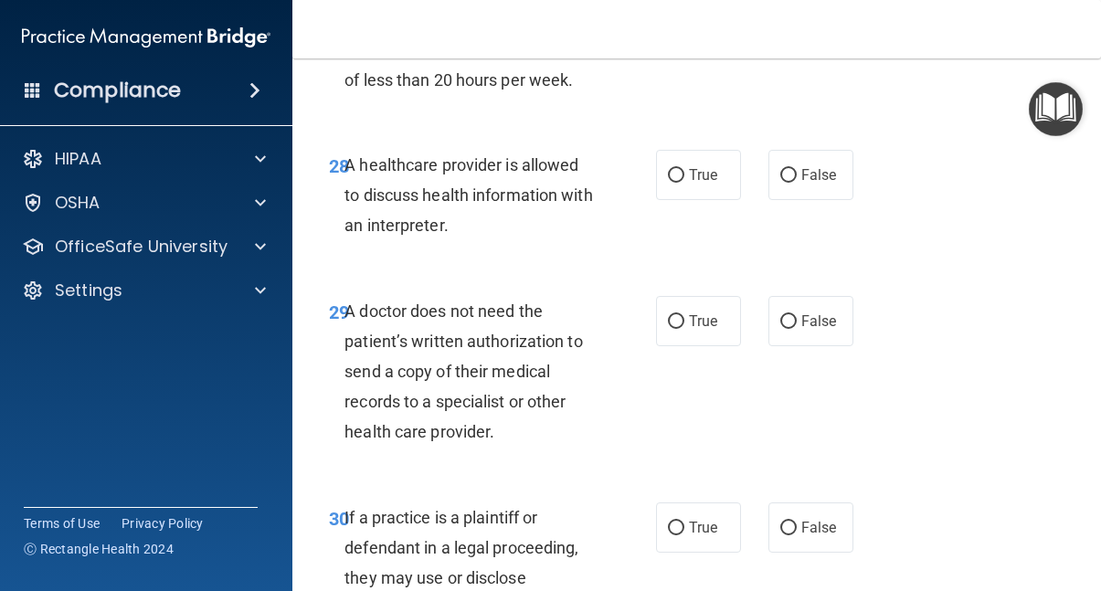
scroll to position [5576, 0]
click at [675, 175] on input "True" at bounding box center [676, 175] width 16 height 14
radio input "true"
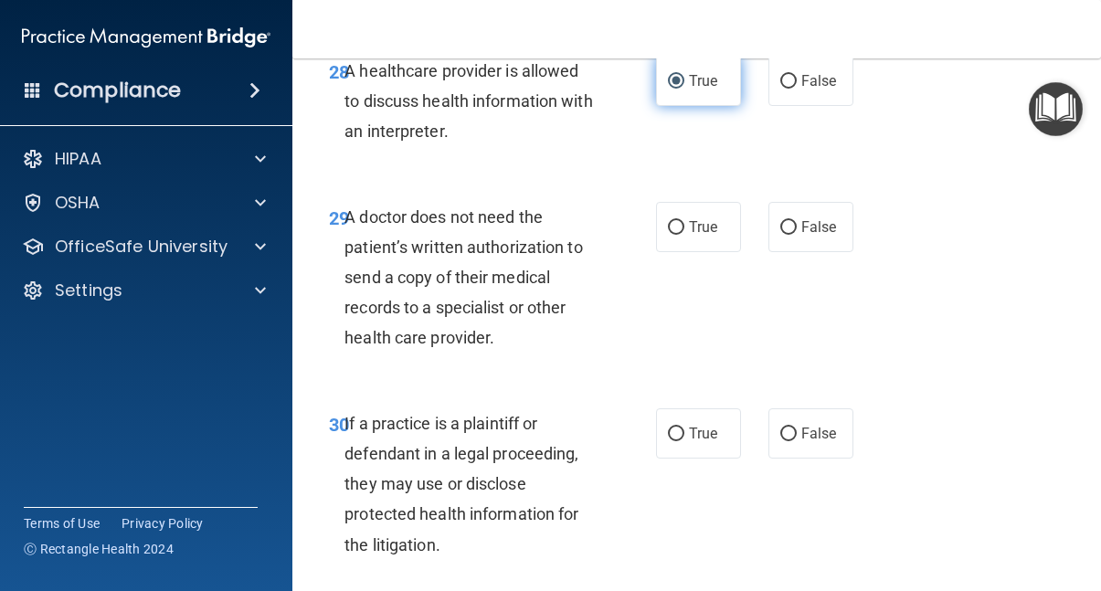
scroll to position [5678, 0]
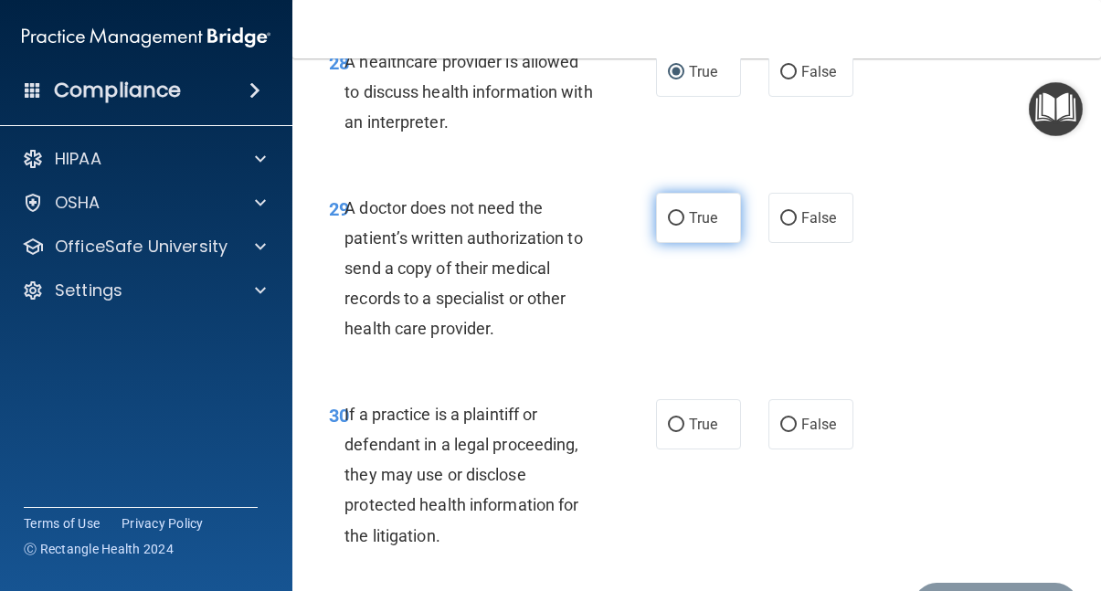
click at [680, 218] on input "True" at bounding box center [676, 219] width 16 height 14
radio input "true"
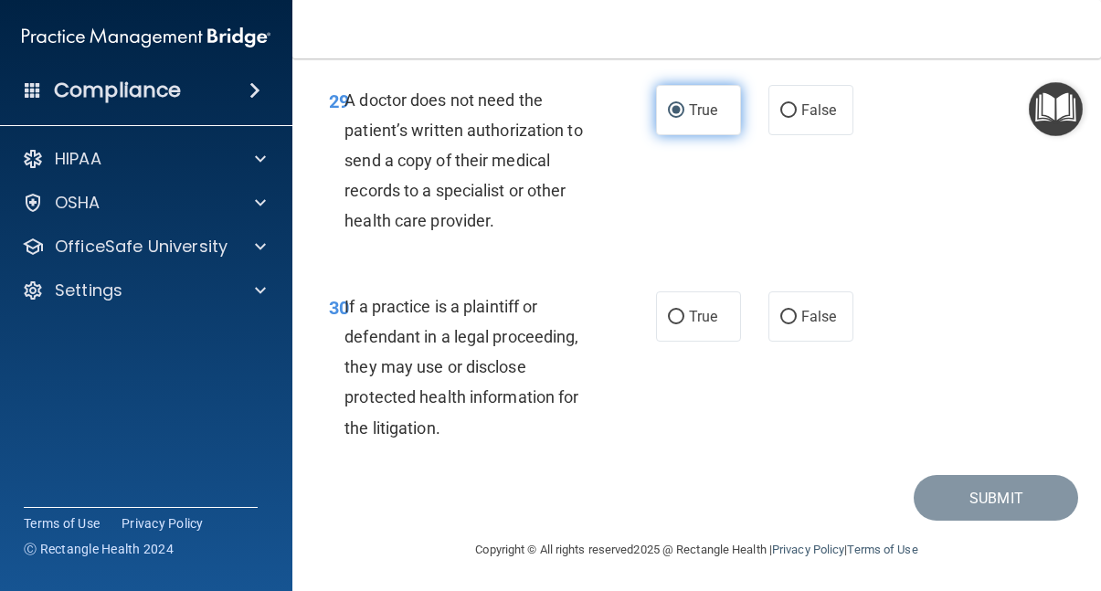
scroll to position [5788, 0]
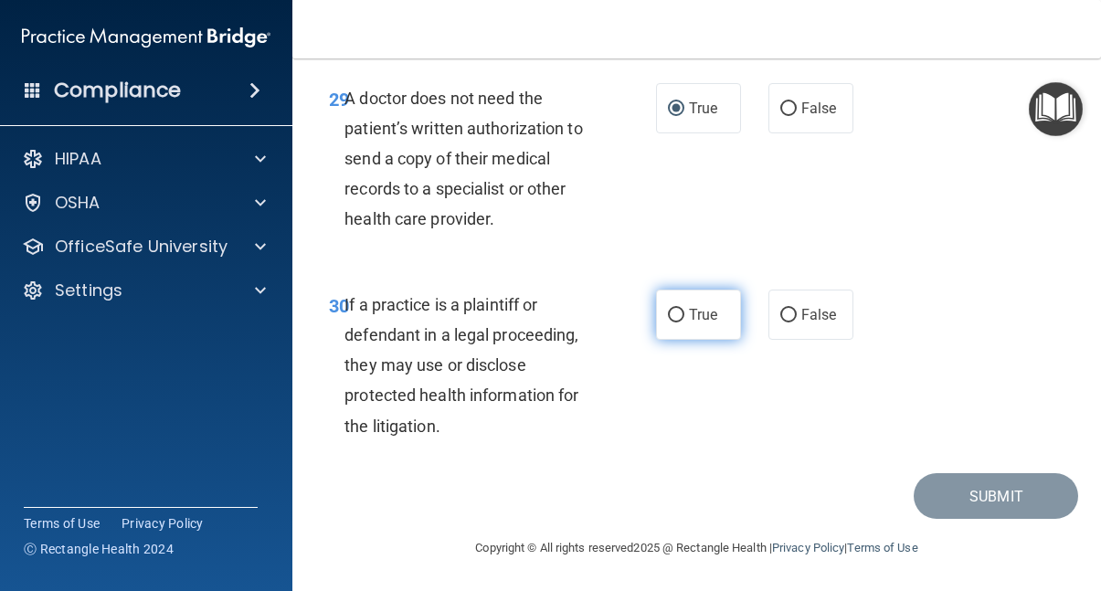
click at [677, 316] on input "True" at bounding box center [676, 316] width 16 height 14
radio input "true"
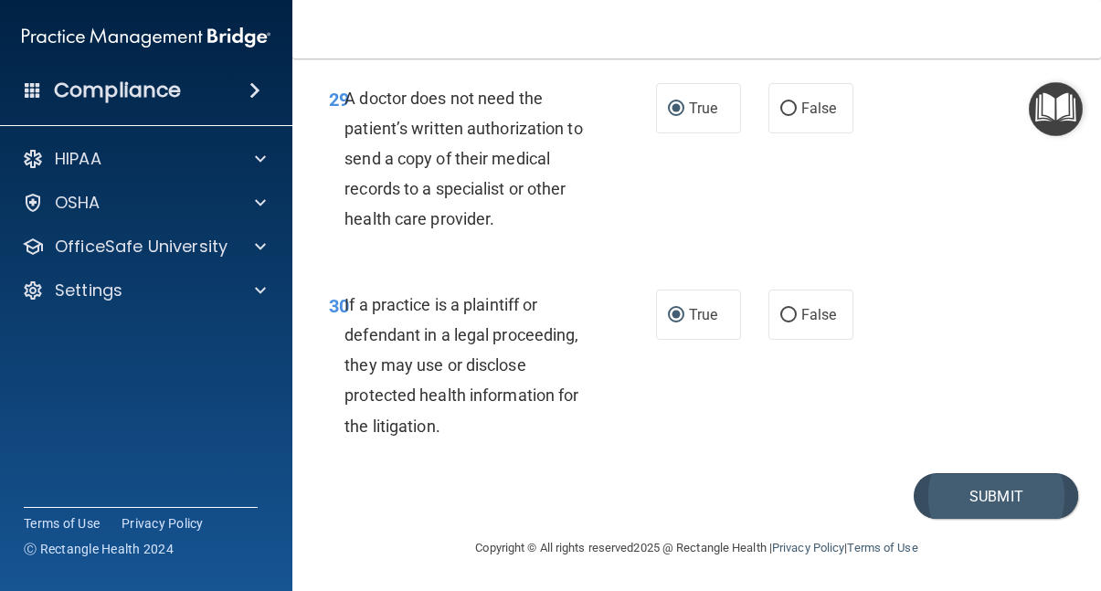
click at [971, 491] on button "Submit" at bounding box center [996, 496] width 165 height 47
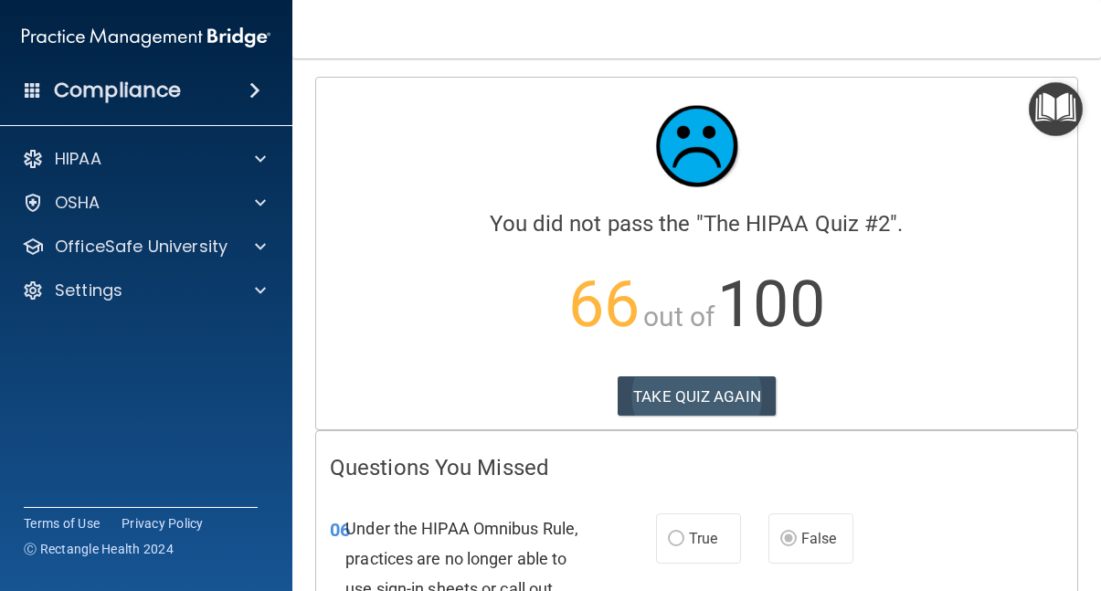
click at [723, 404] on button "TAKE QUIZ AGAIN" at bounding box center [697, 397] width 158 height 40
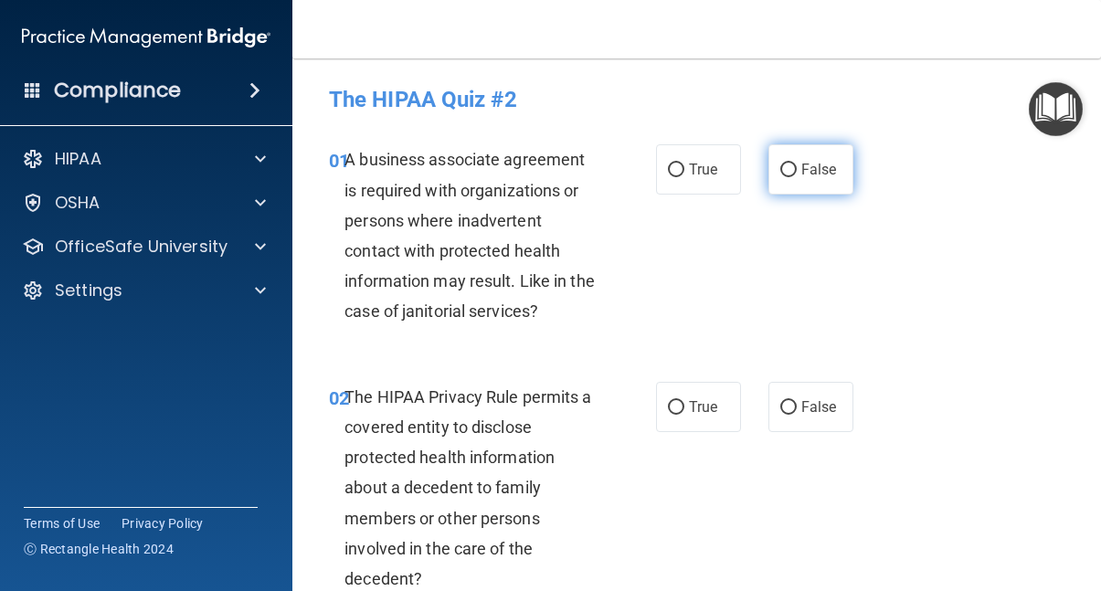
click at [793, 170] on input "False" at bounding box center [789, 171] width 16 height 14
radio input "true"
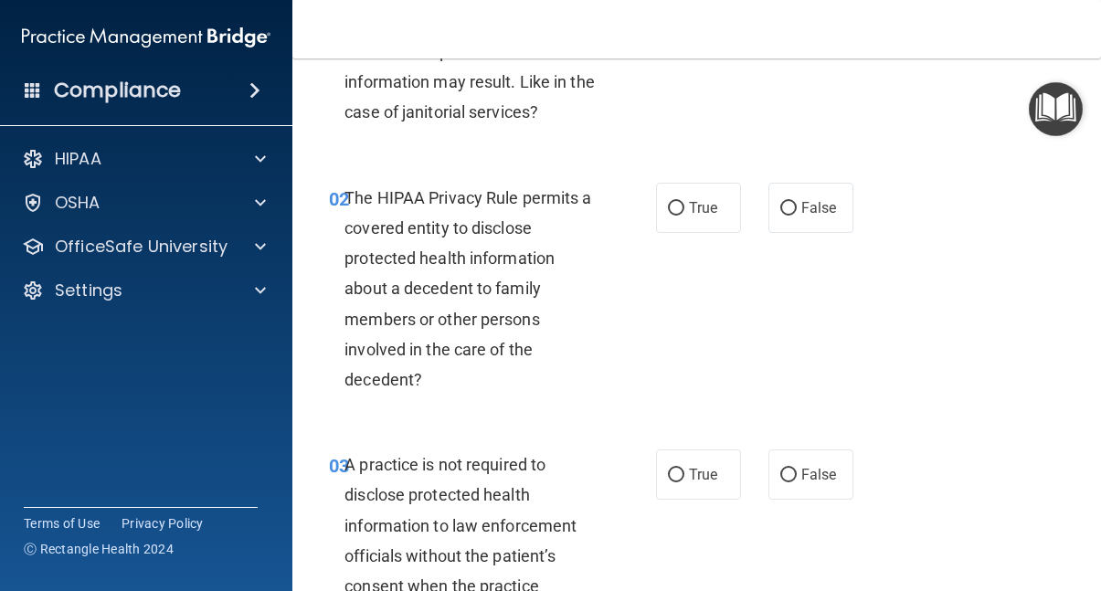
scroll to position [203, 0]
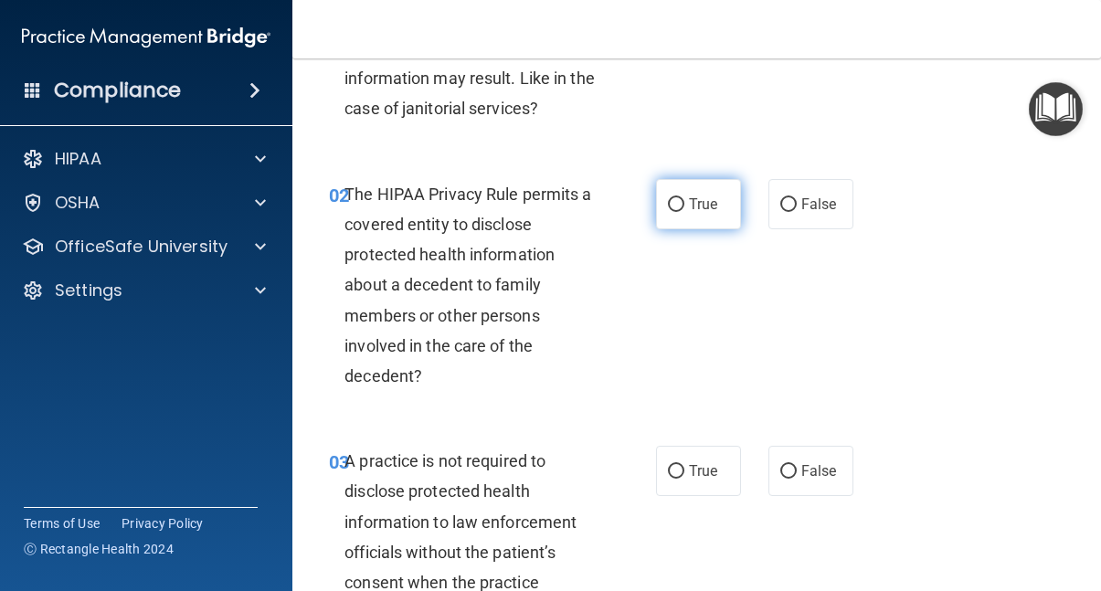
click at [676, 201] on input "True" at bounding box center [676, 205] width 16 height 14
radio input "true"
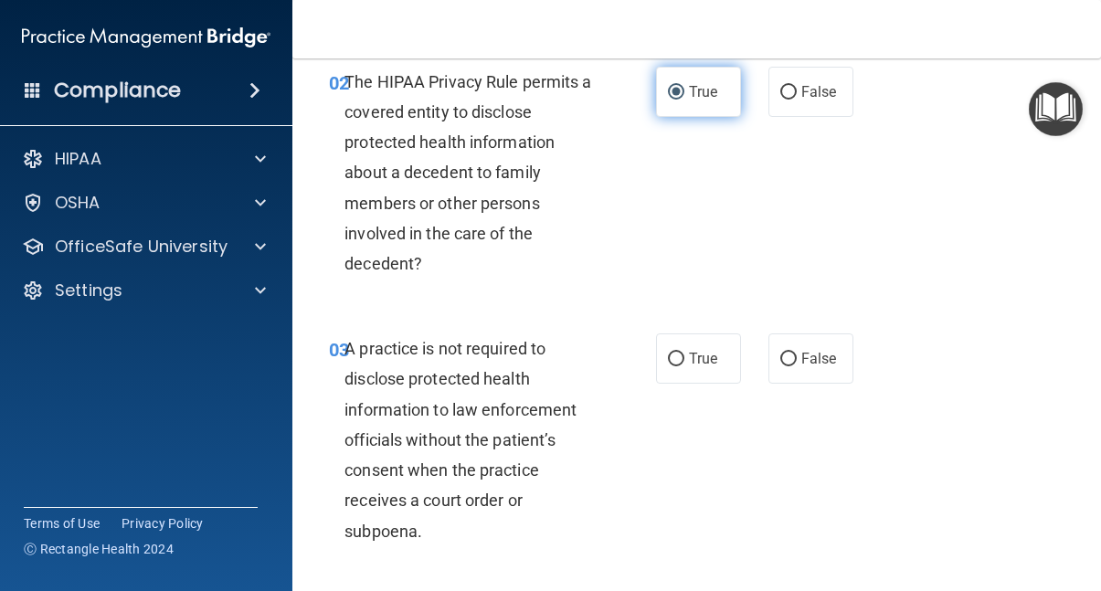
scroll to position [322, 0]
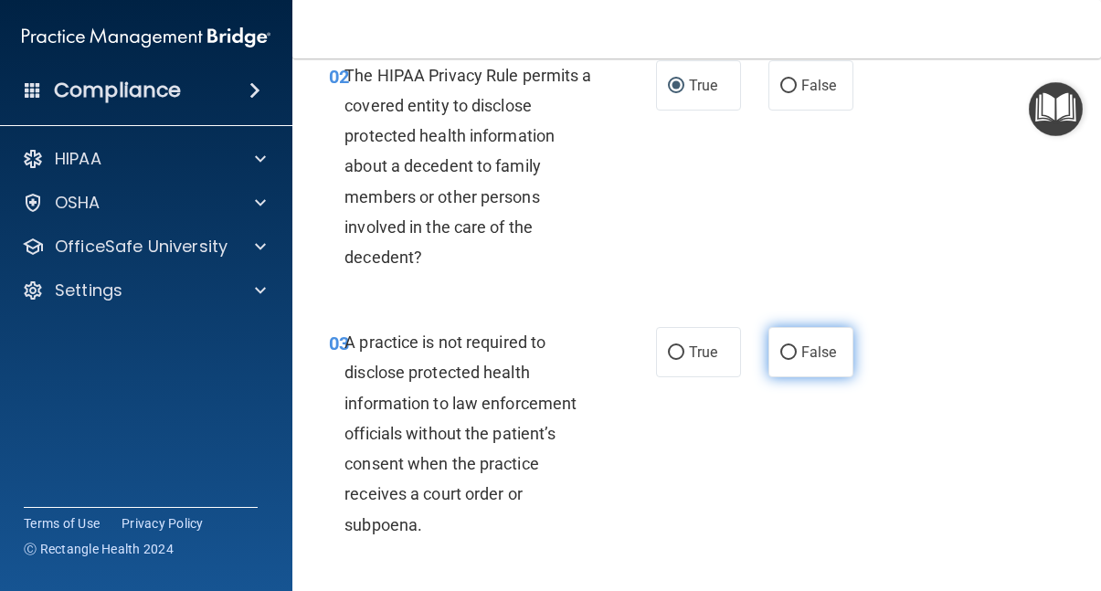
click at [791, 352] on input "False" at bounding box center [789, 353] width 16 height 14
radio input "true"
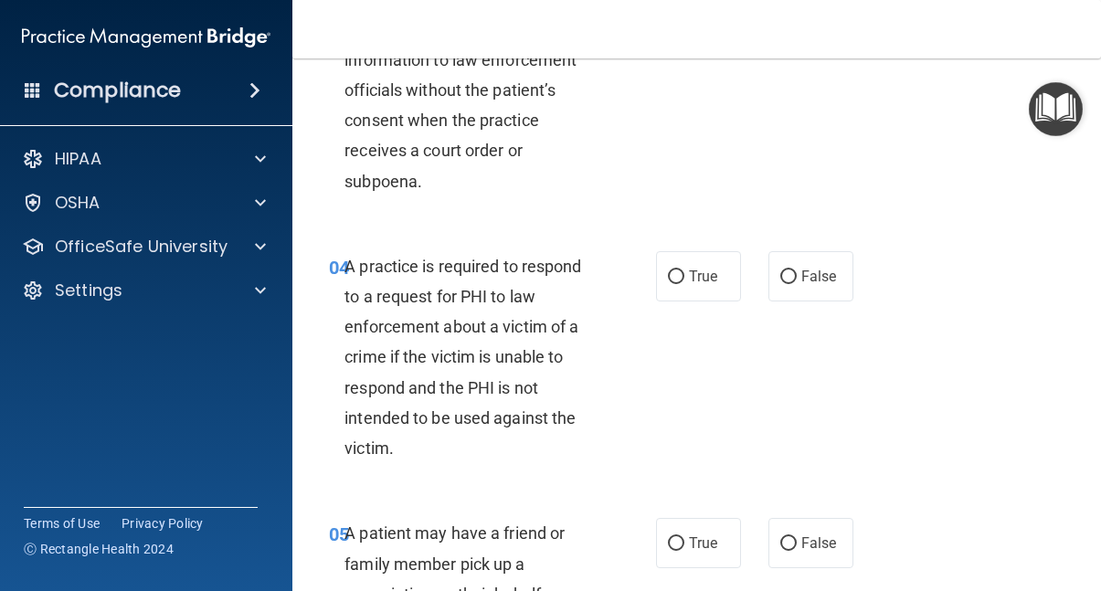
scroll to position [668, 0]
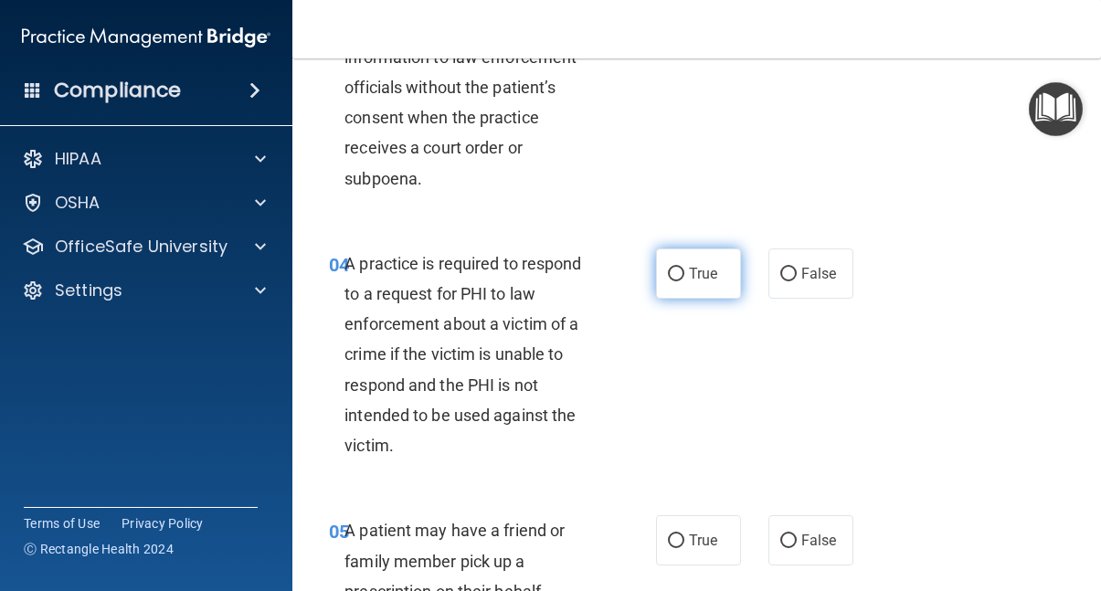
click at [681, 268] on input "True" at bounding box center [676, 275] width 16 height 14
radio input "true"
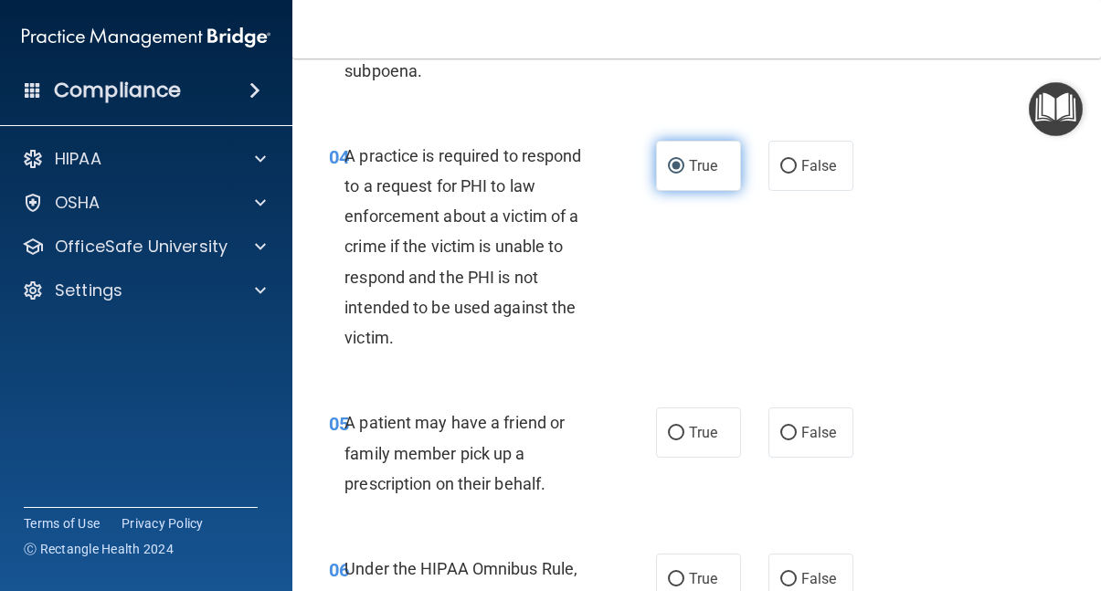
scroll to position [781, 0]
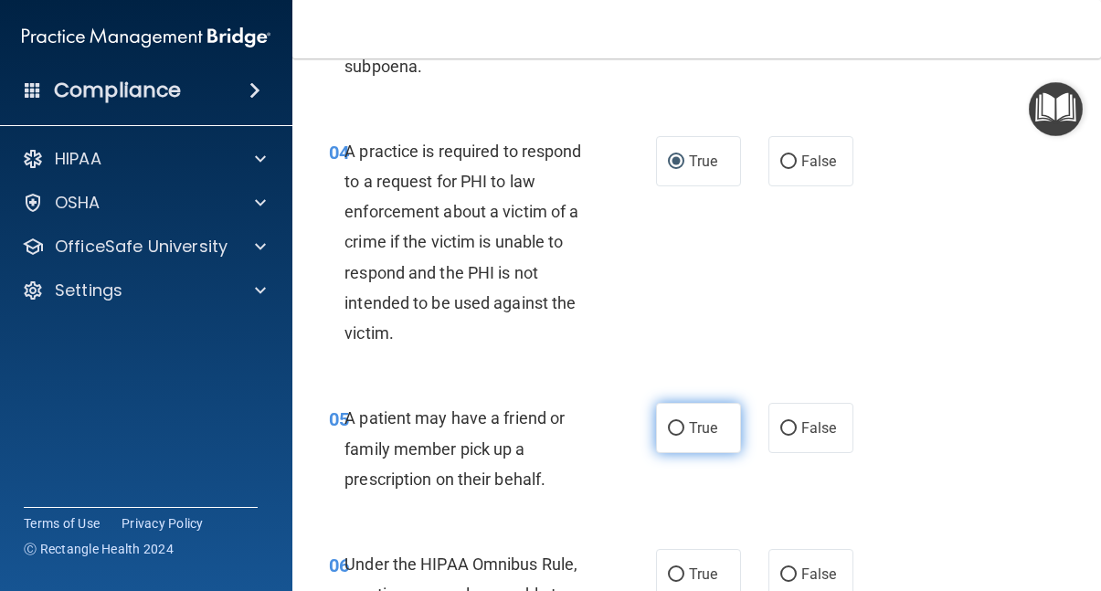
click at [672, 422] on input "True" at bounding box center [676, 429] width 16 height 14
radio input "true"
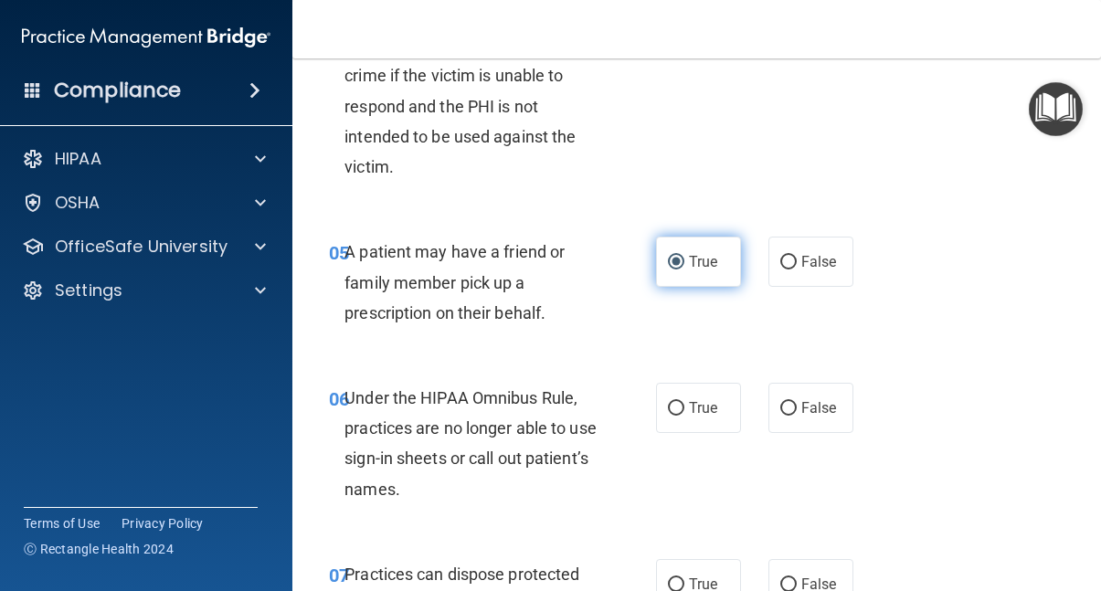
scroll to position [952, 0]
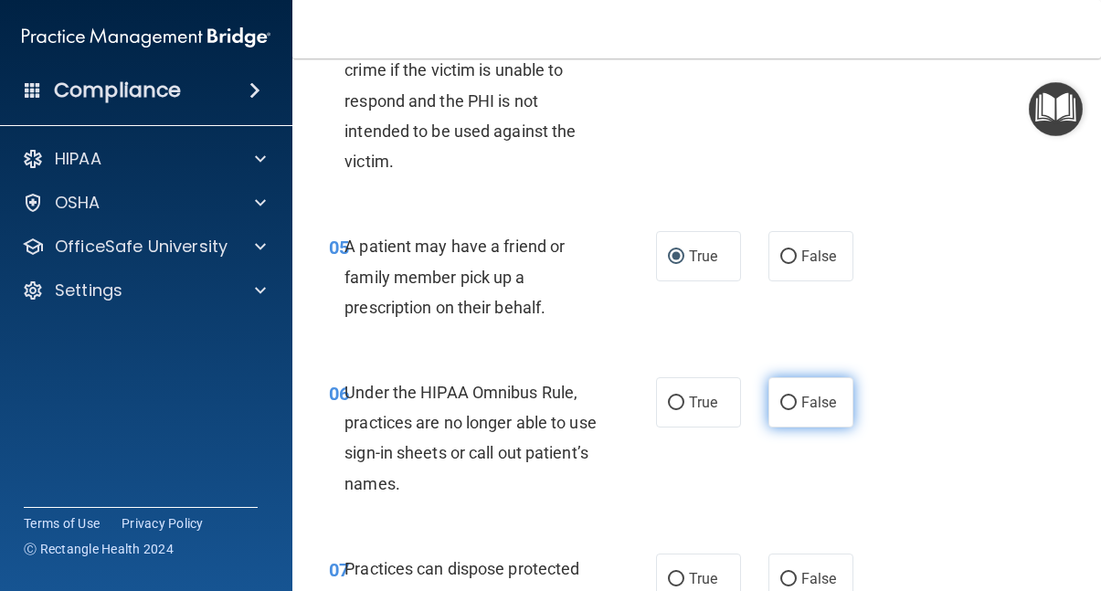
click at [788, 397] on input "False" at bounding box center [789, 404] width 16 height 14
radio input "true"
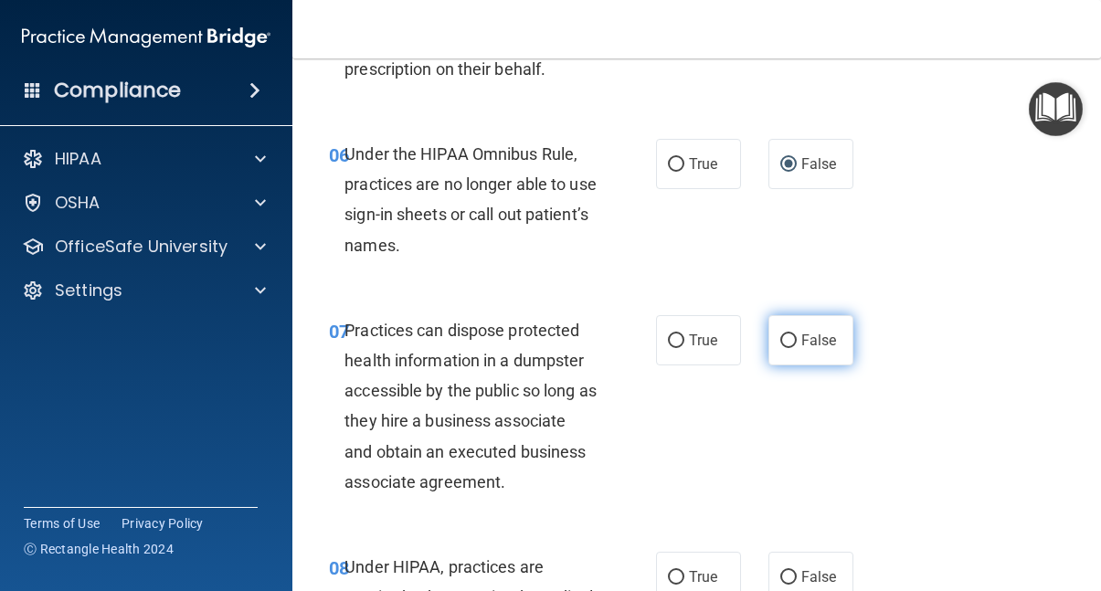
scroll to position [1192, 0]
click at [788, 334] on input "False" at bounding box center [789, 341] width 16 height 14
radio input "true"
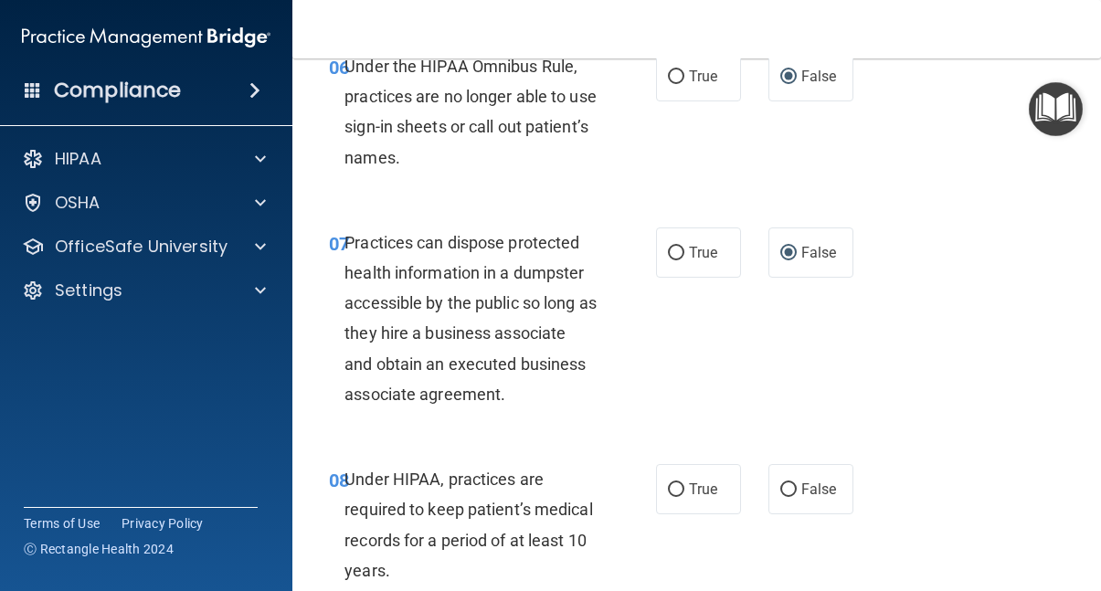
scroll to position [1287, 0]
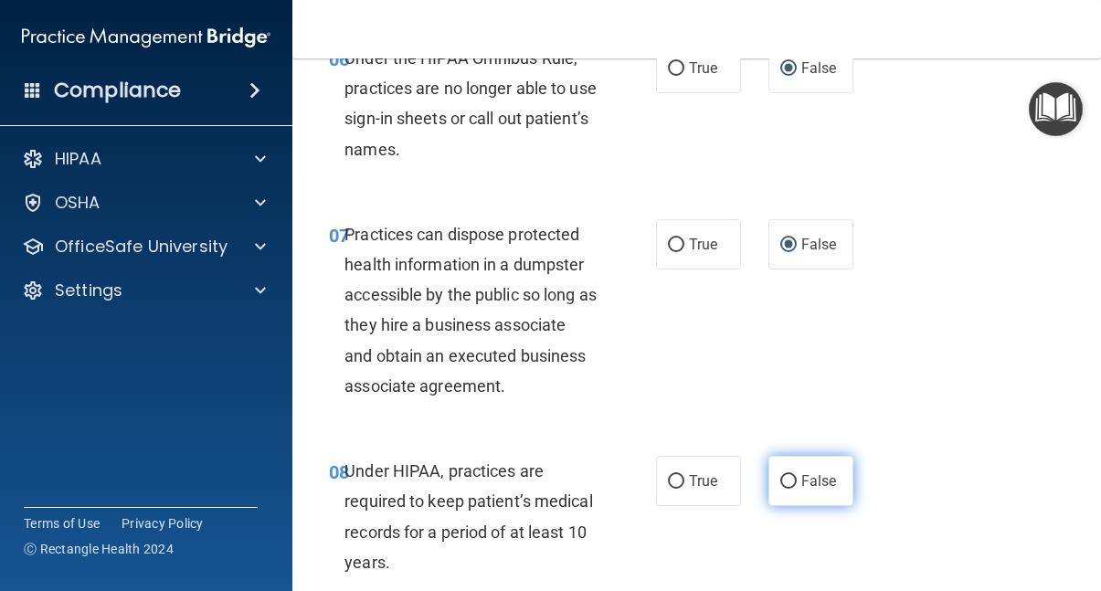
click at [788, 475] on input "False" at bounding box center [789, 482] width 16 height 14
radio input "true"
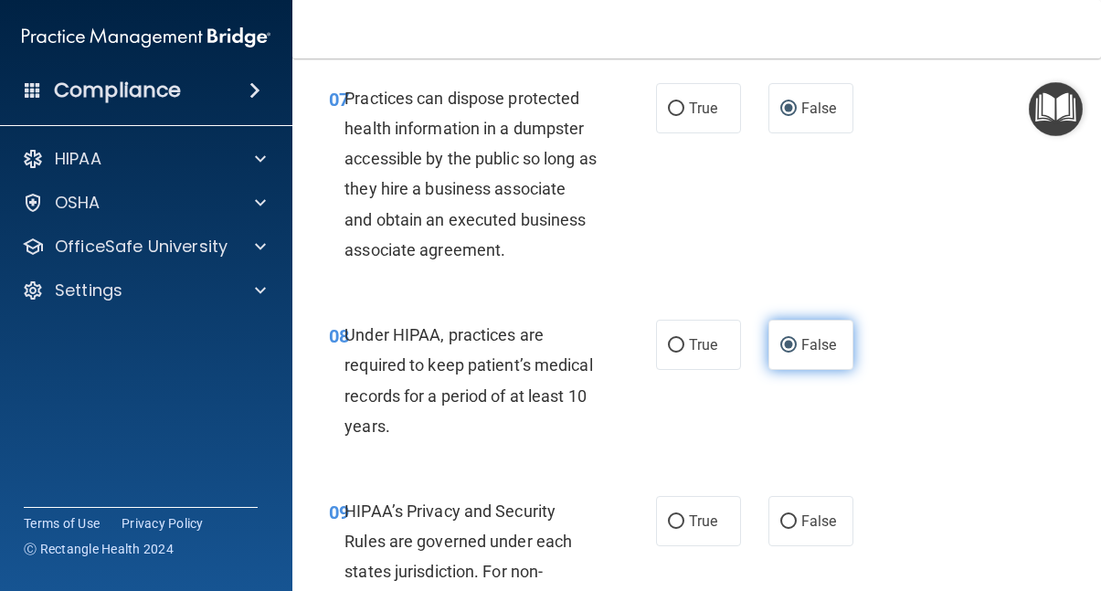
scroll to position [1699, 0]
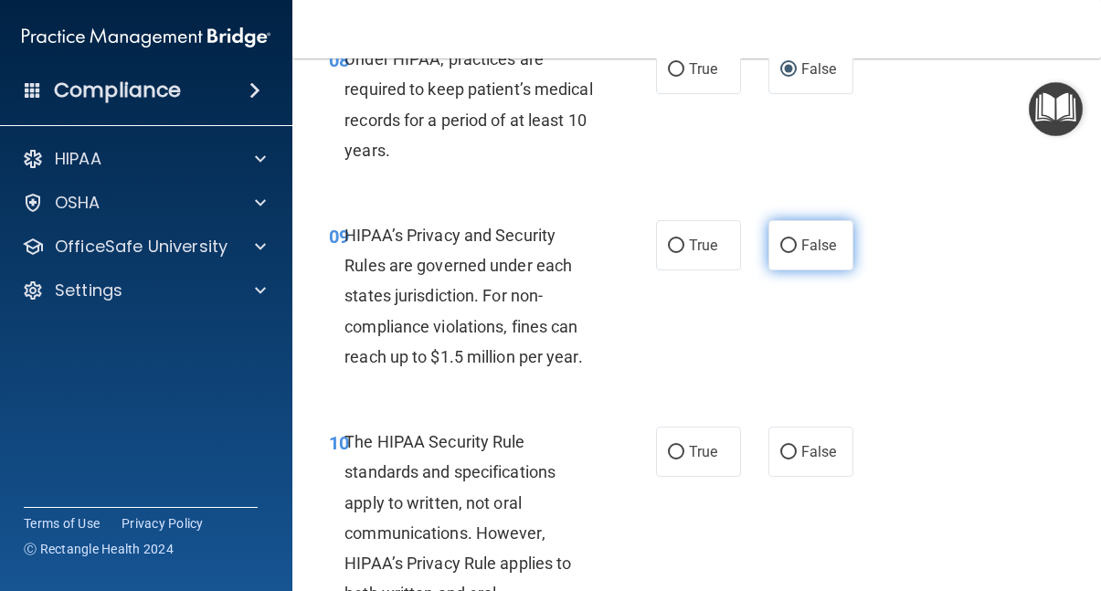
click at [787, 239] on input "False" at bounding box center [789, 246] width 16 height 14
radio input "true"
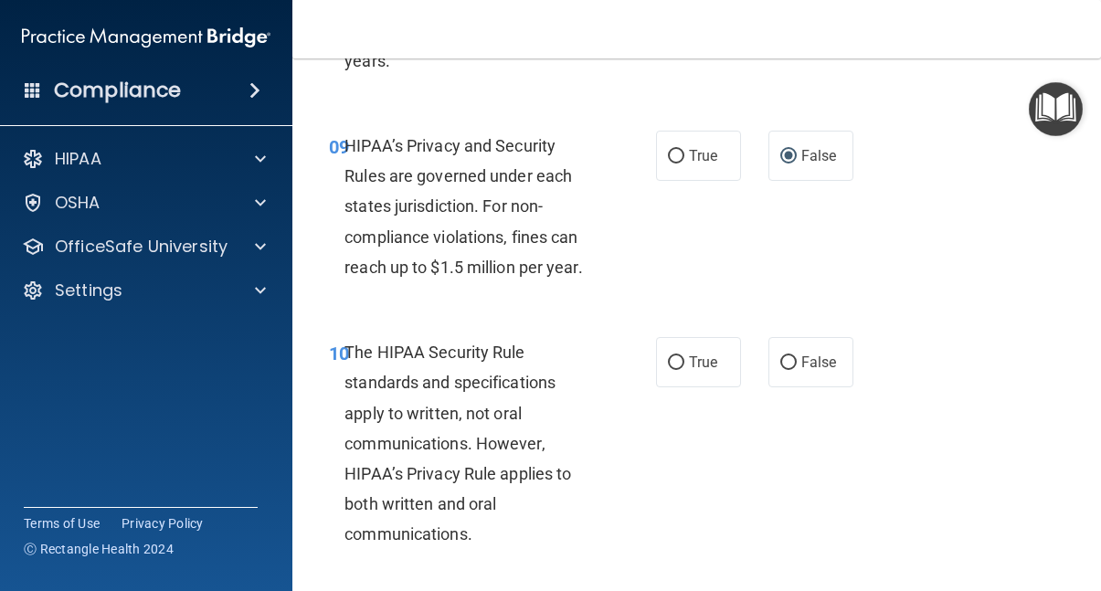
scroll to position [1792, 0]
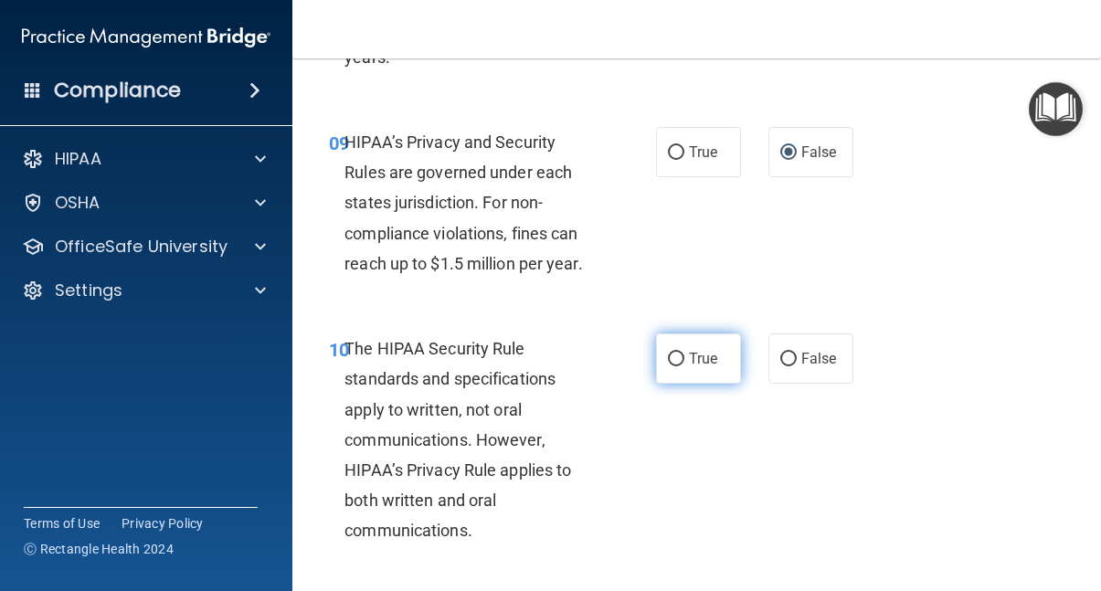
click at [678, 353] on input "True" at bounding box center [676, 360] width 16 height 14
radio input "true"
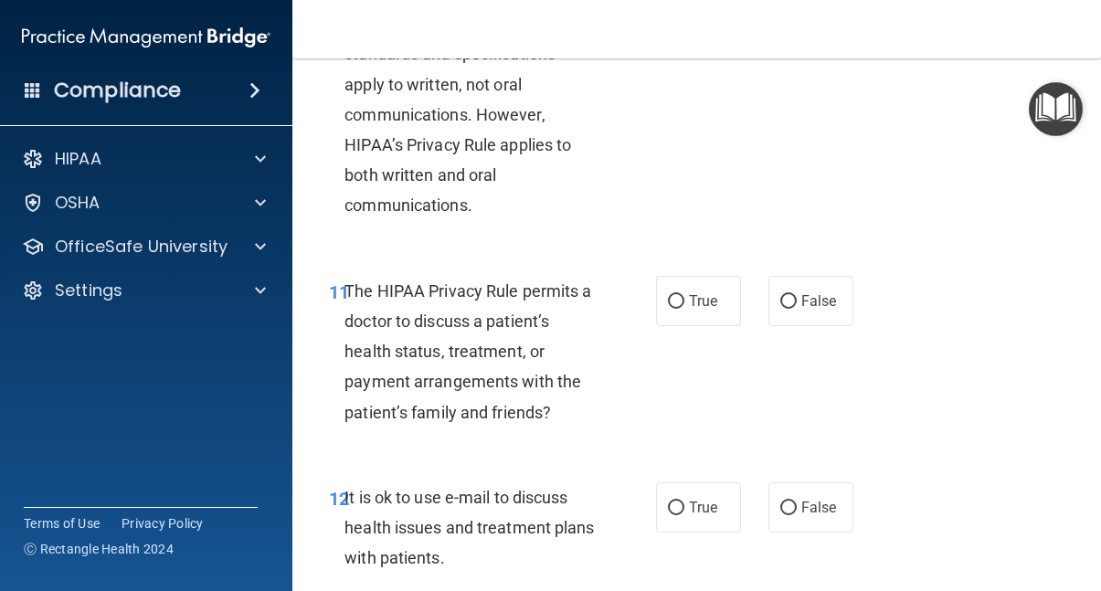
scroll to position [2122, 0]
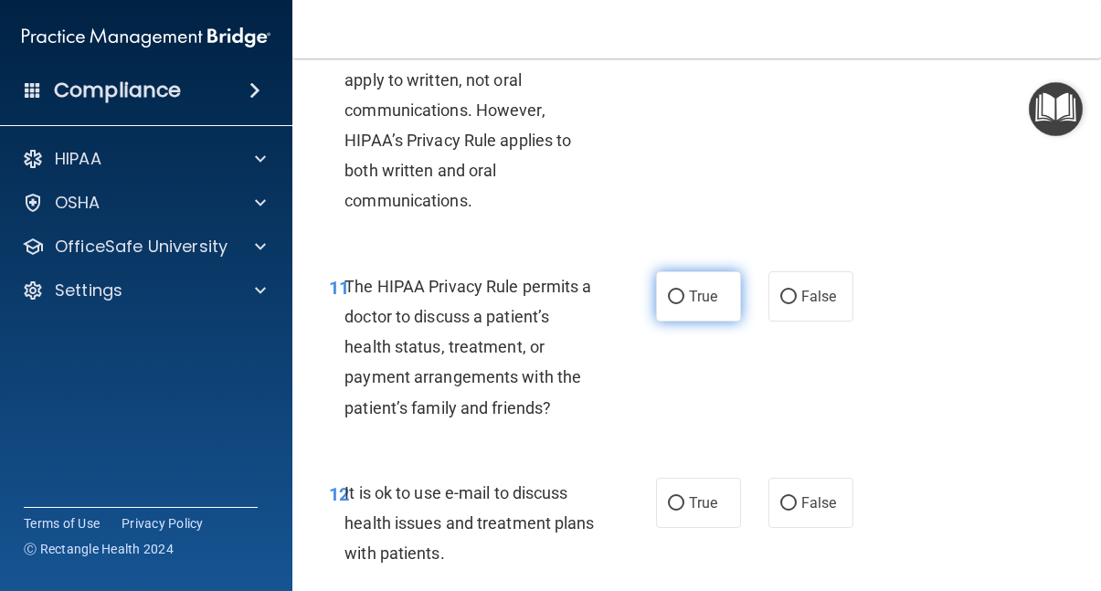
click at [680, 291] on input "True" at bounding box center [676, 298] width 16 height 14
radio input "true"
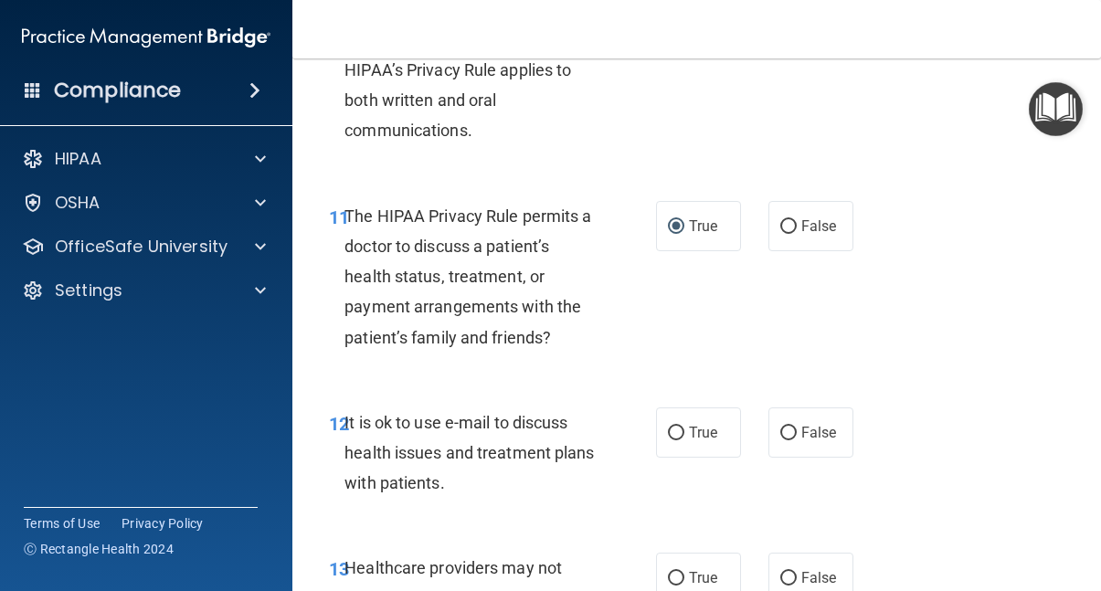
scroll to position [2195, 0]
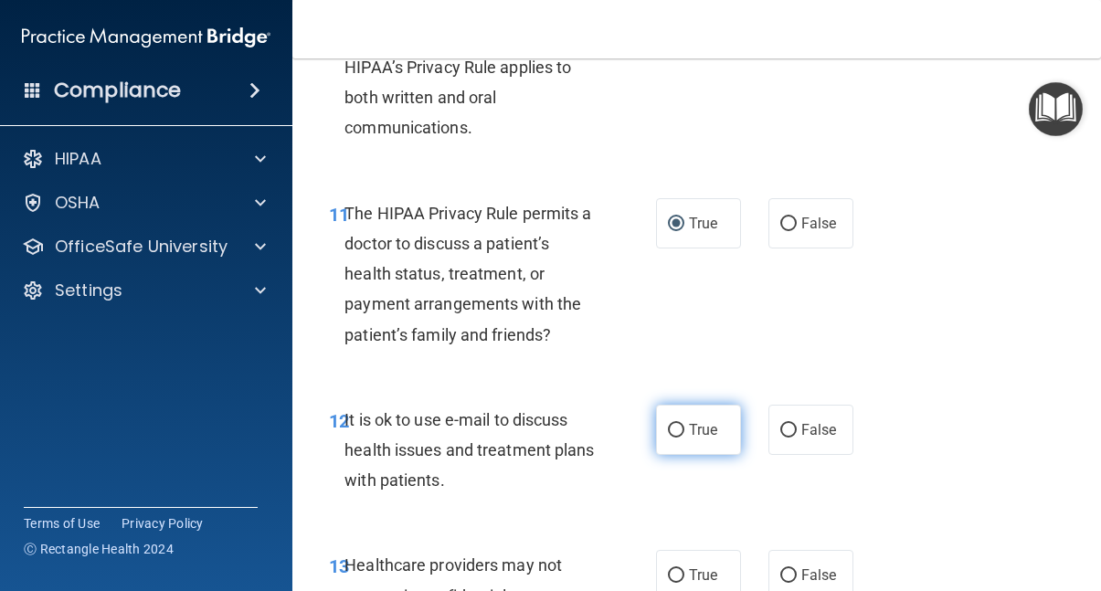
click at [674, 424] on input "True" at bounding box center [676, 431] width 16 height 14
radio input "true"
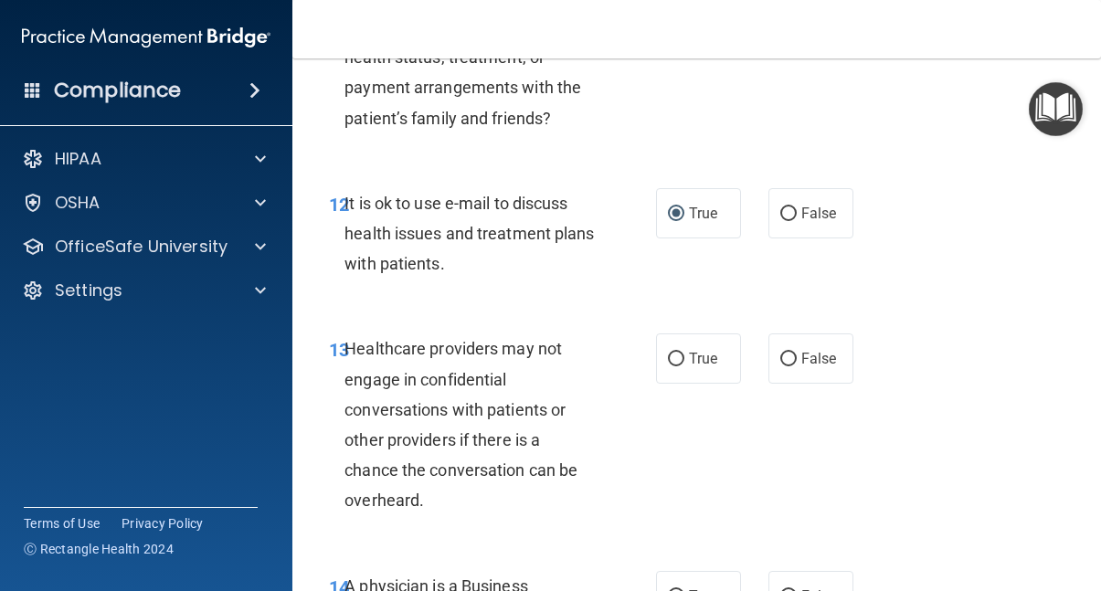
scroll to position [2417, 0]
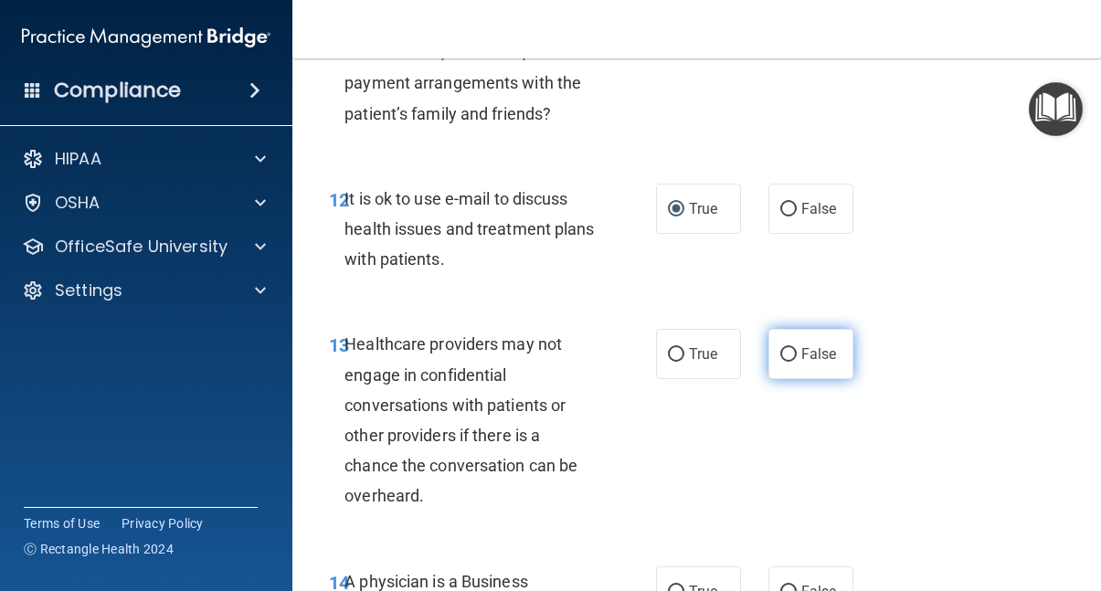
click at [791, 348] on input "False" at bounding box center [789, 355] width 16 height 14
radio input "true"
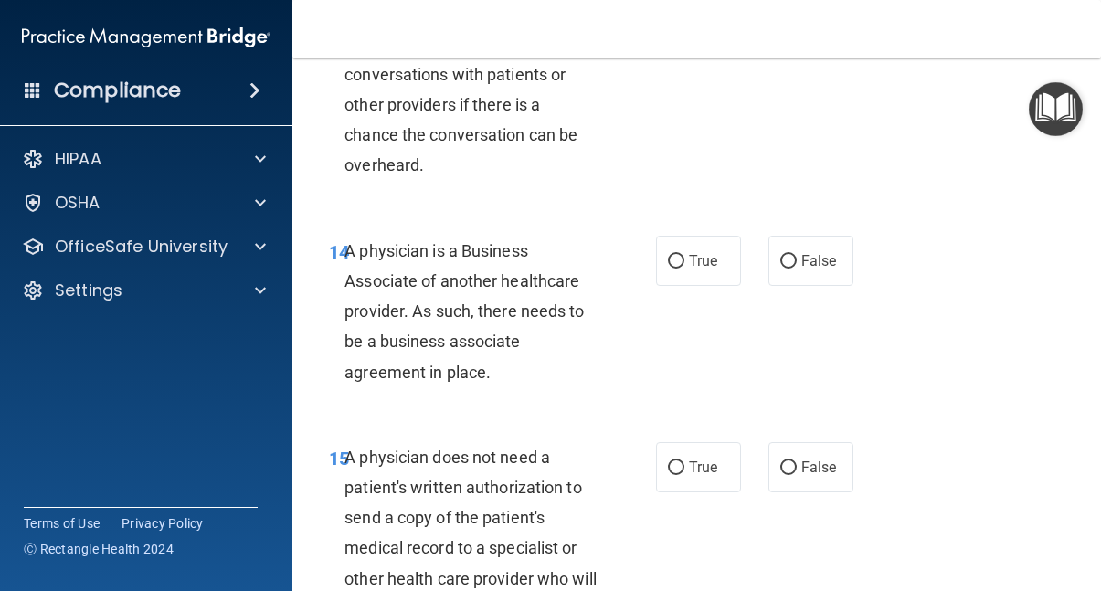
scroll to position [2751, 0]
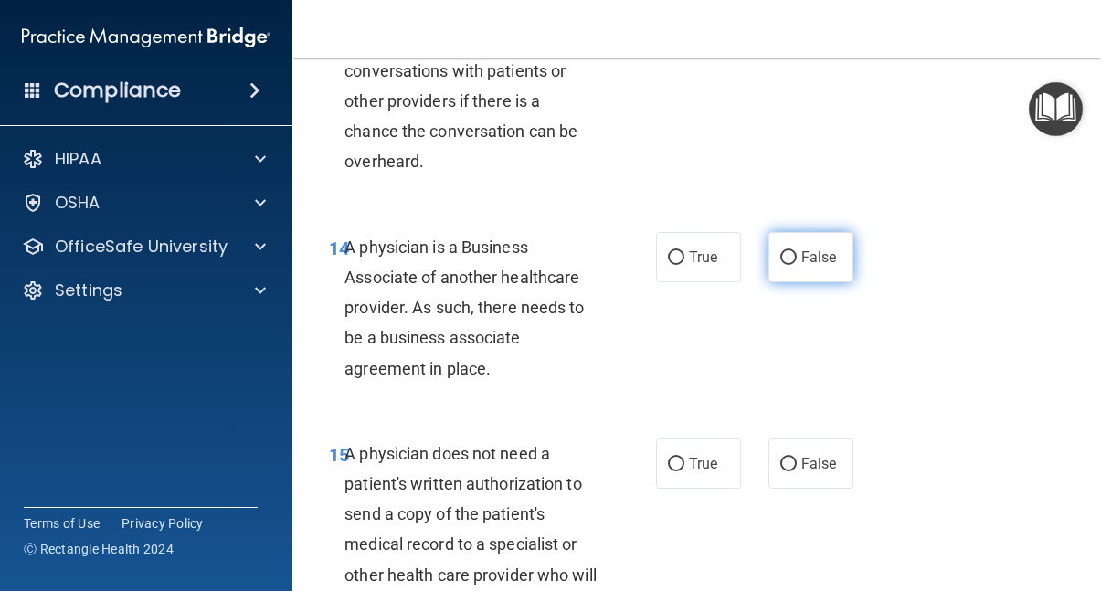
click at [789, 251] on input "False" at bounding box center [789, 258] width 16 height 14
radio input "true"
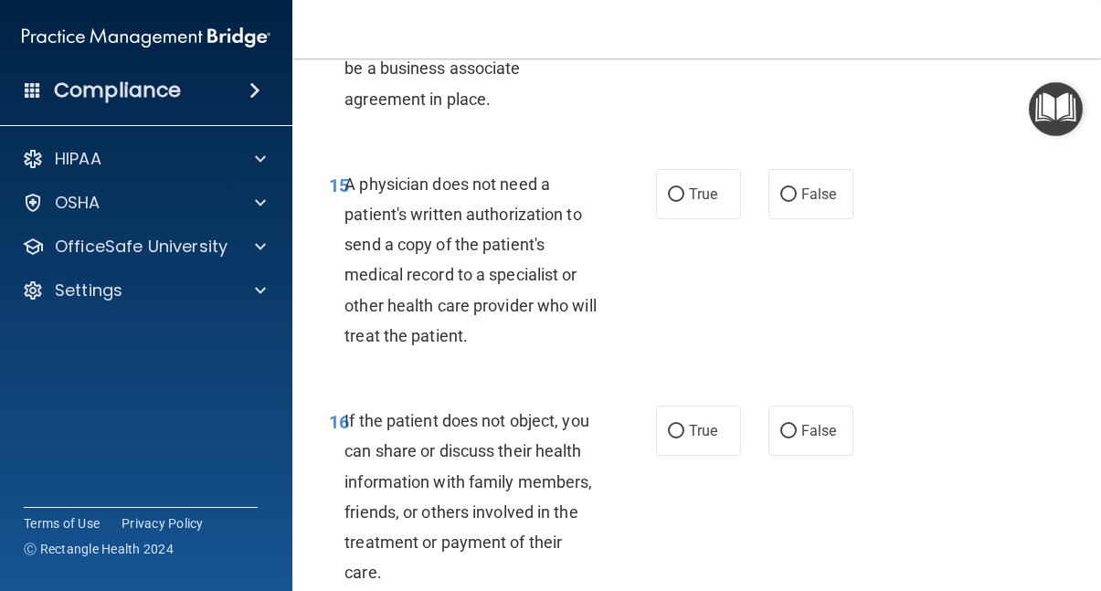
scroll to position [3027, 0]
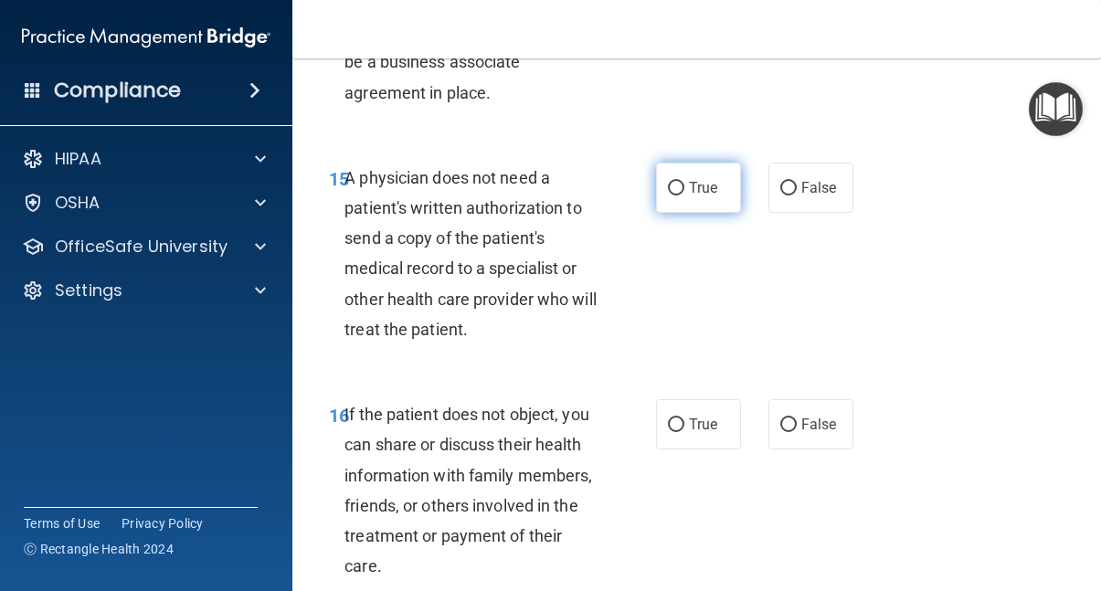
click at [677, 182] on input "True" at bounding box center [676, 189] width 16 height 14
radio input "true"
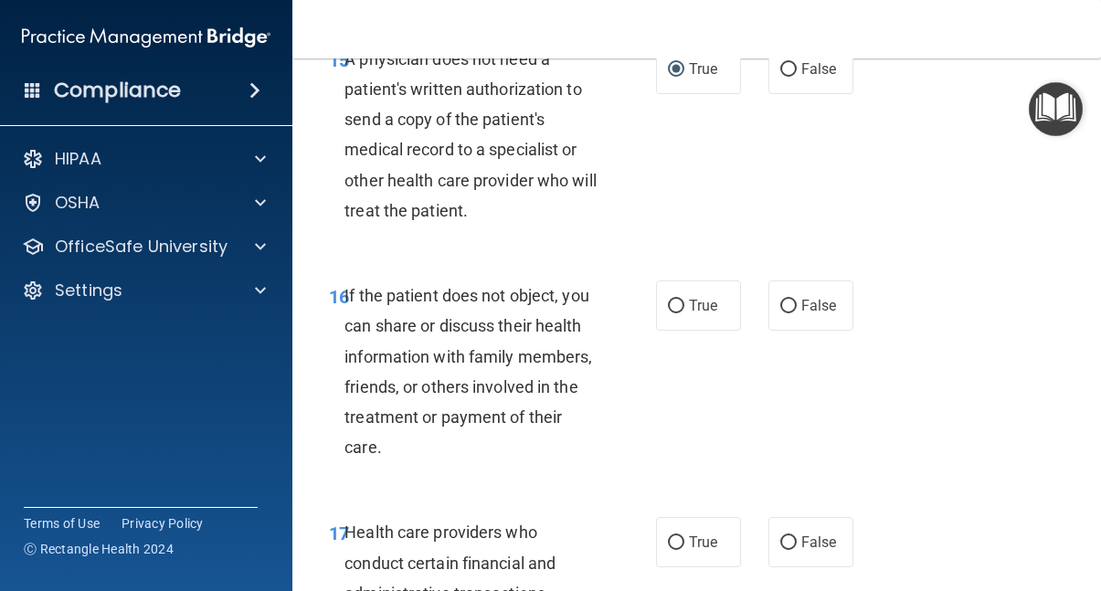
scroll to position [3147, 0]
click at [673, 299] on input "True" at bounding box center [676, 306] width 16 height 14
radio input "true"
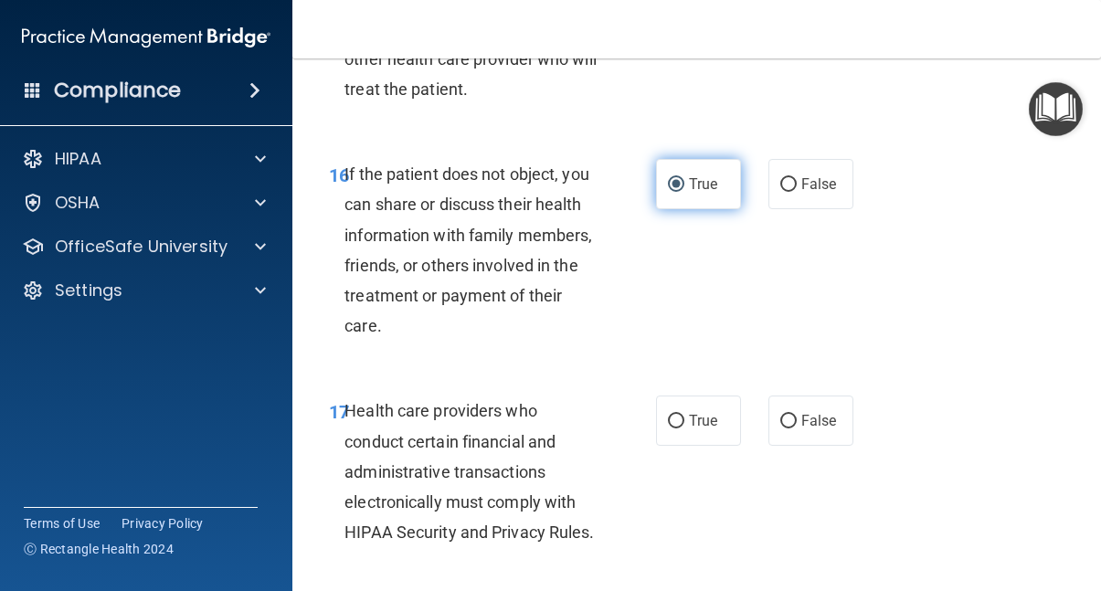
scroll to position [3274, 0]
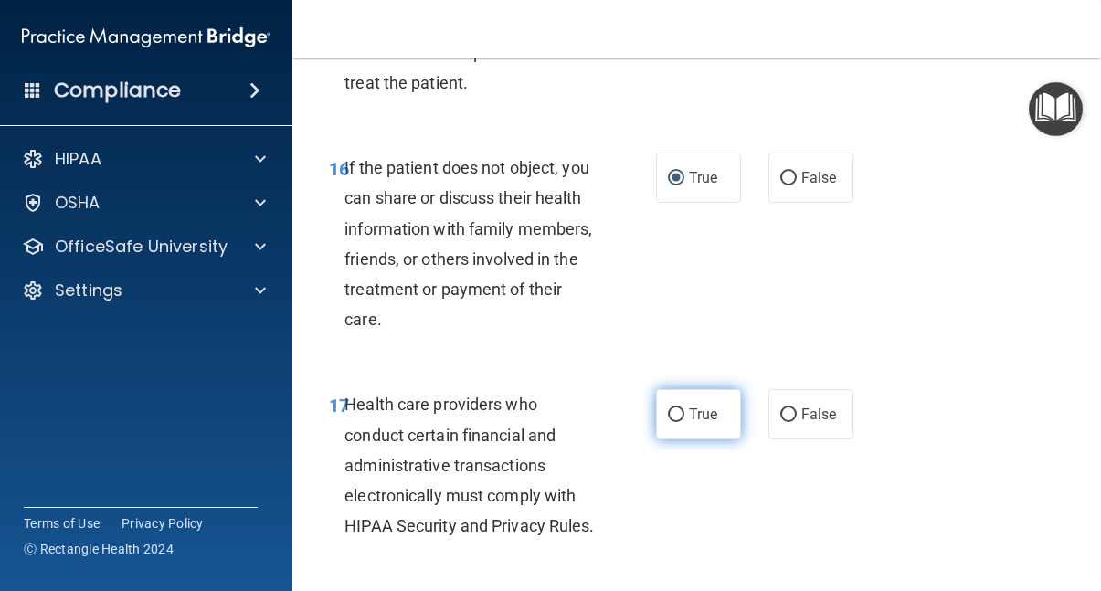
click at [681, 409] on input "True" at bounding box center [676, 416] width 16 height 14
radio input "true"
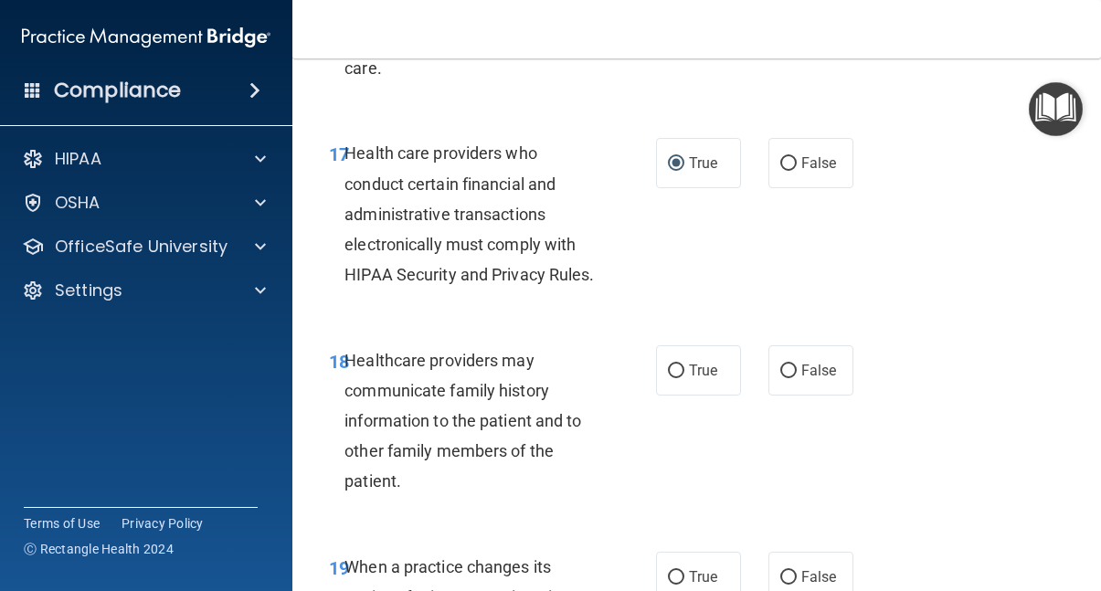
scroll to position [3529, 0]
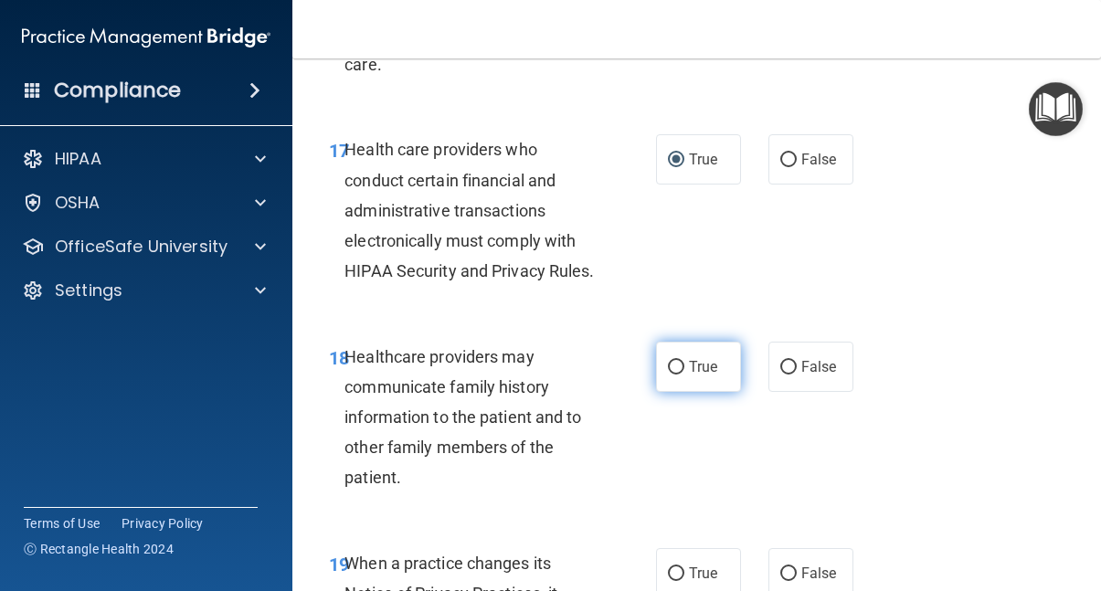
click at [673, 361] on input "True" at bounding box center [676, 368] width 16 height 14
radio input "true"
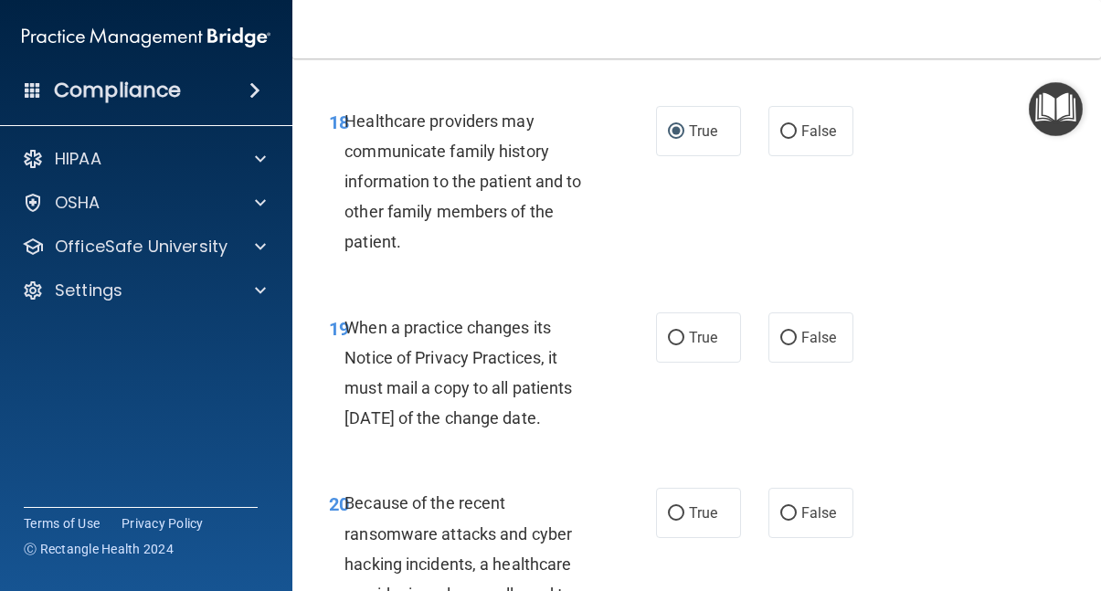
scroll to position [3770, 0]
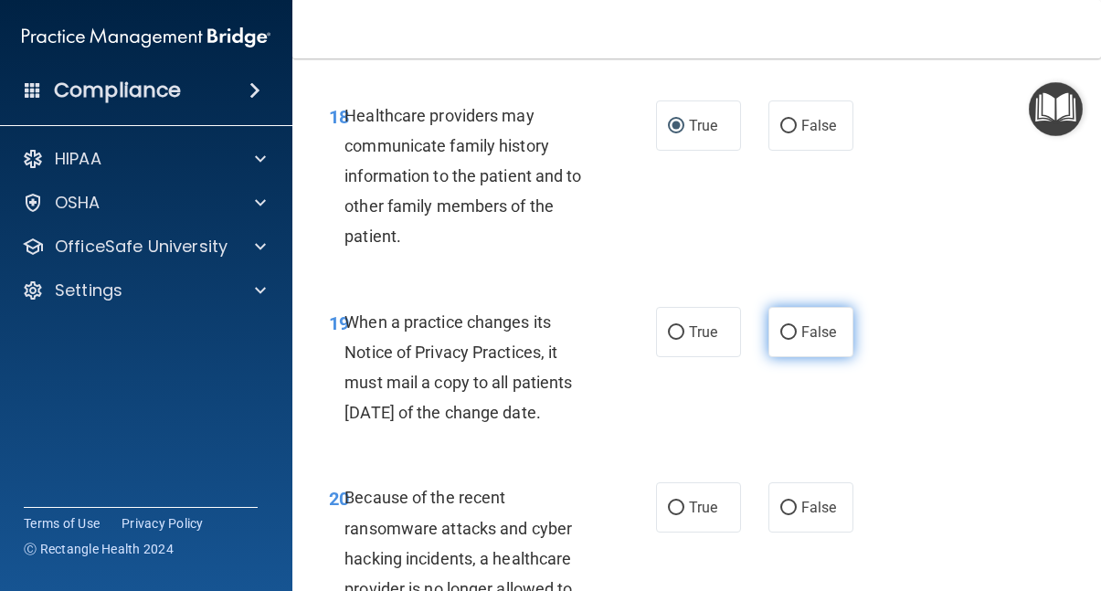
click at [793, 326] on input "False" at bounding box center [789, 333] width 16 height 14
radio input "true"
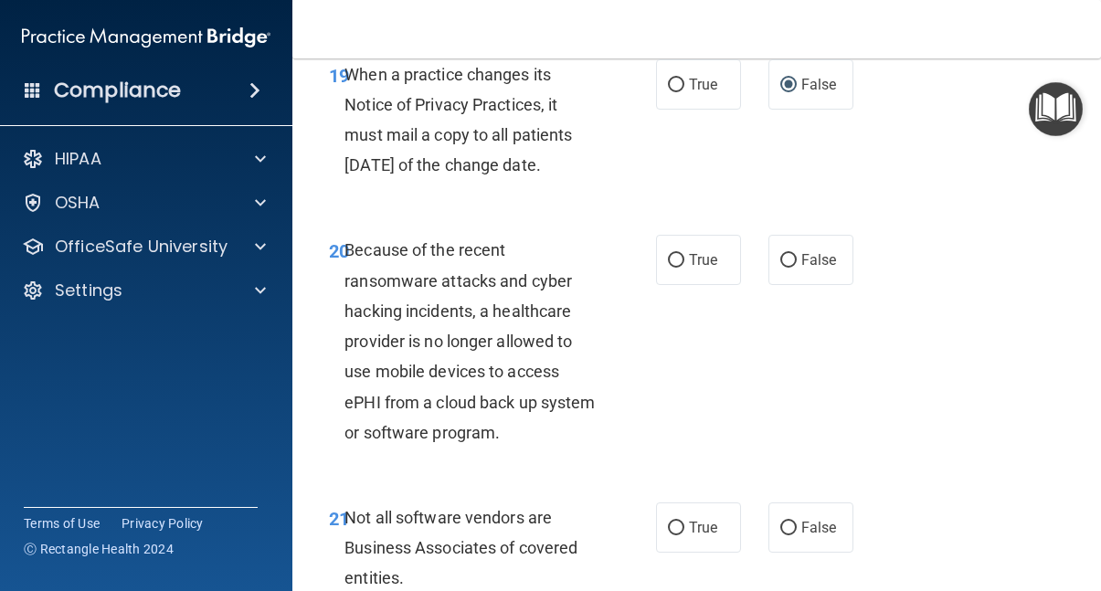
scroll to position [4020, 0]
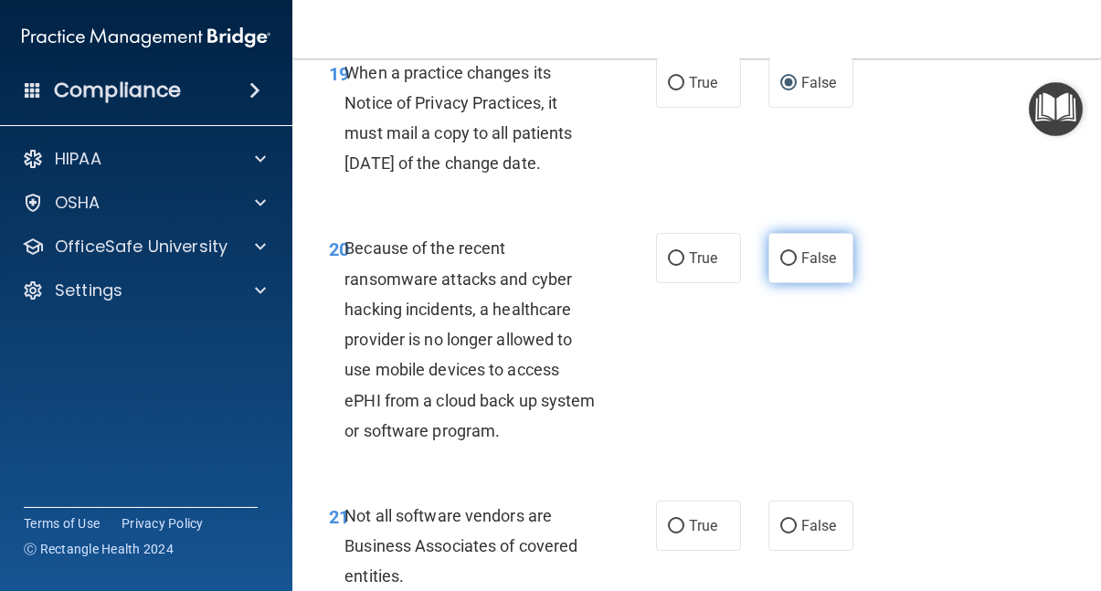
click at [787, 266] on input "False" at bounding box center [789, 259] width 16 height 14
radio input "true"
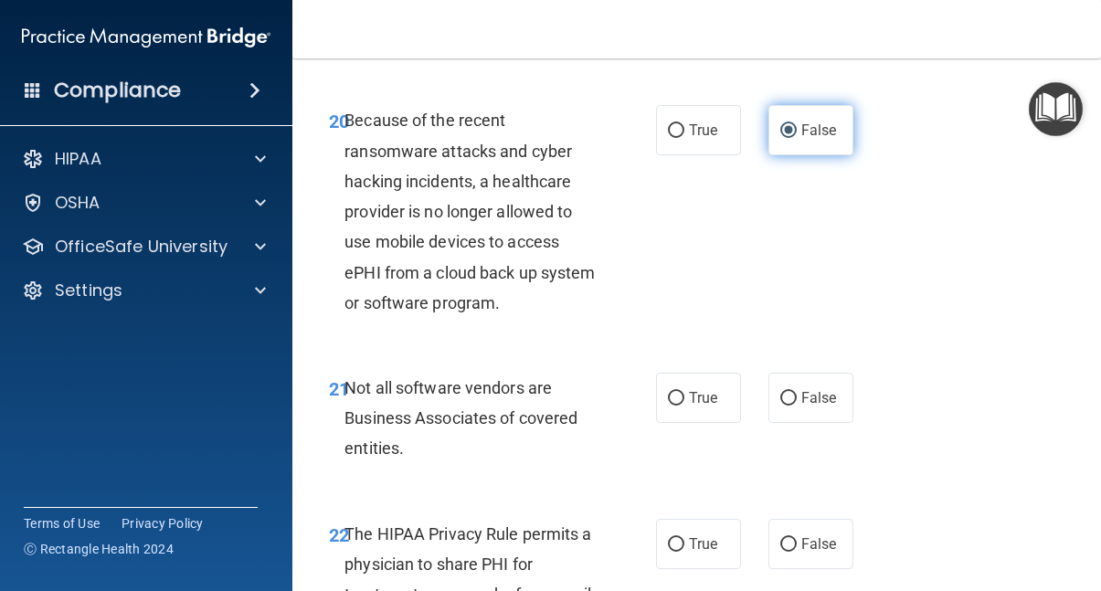
scroll to position [4155, 0]
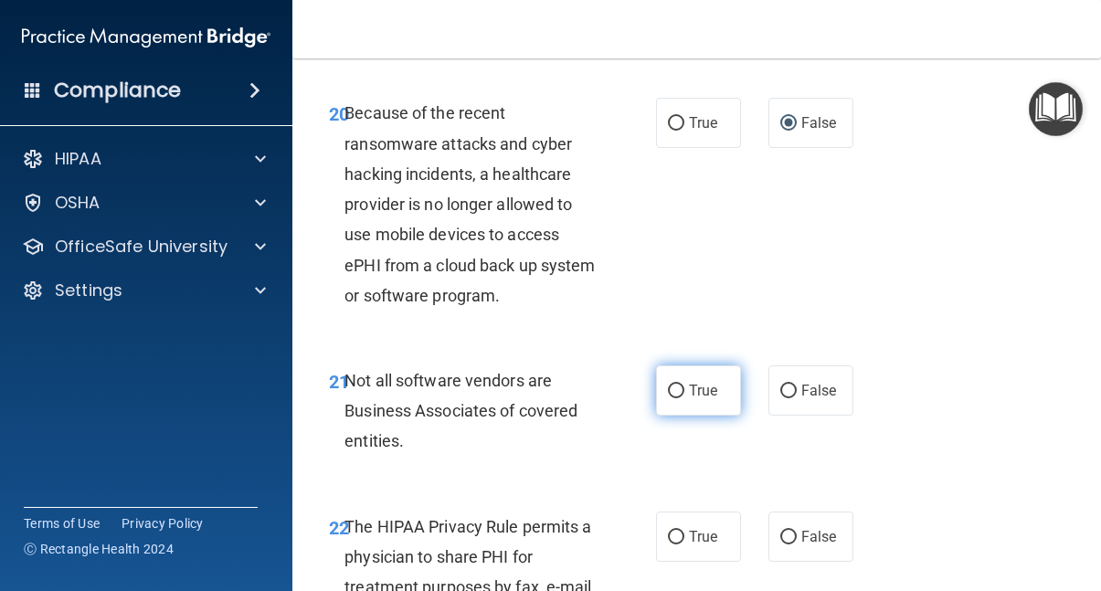
click at [675, 399] on input "True" at bounding box center [676, 392] width 16 height 14
radio input "true"
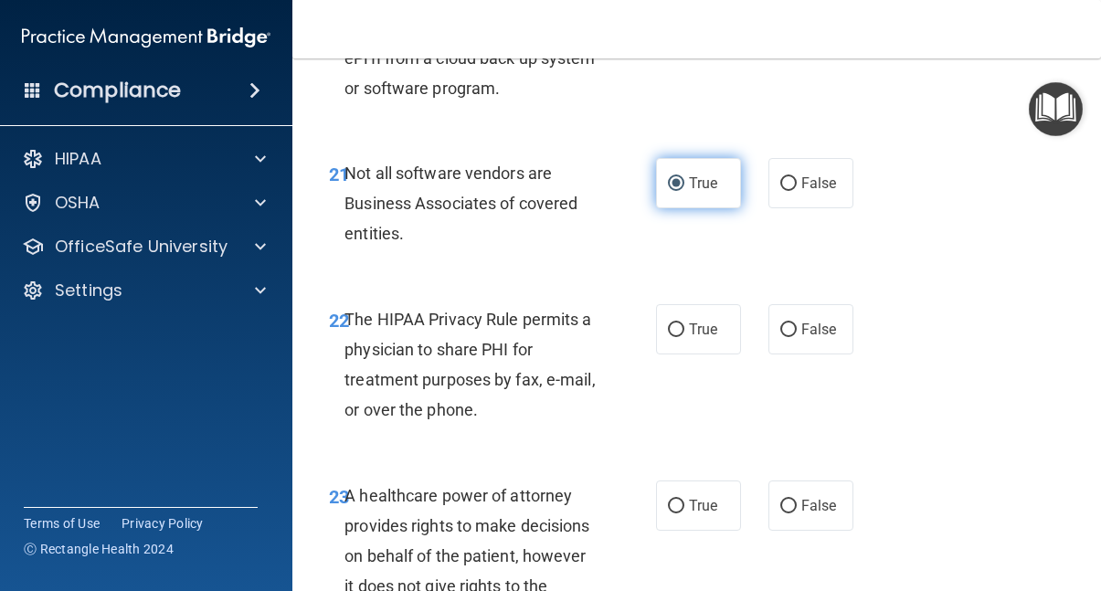
scroll to position [4366, 0]
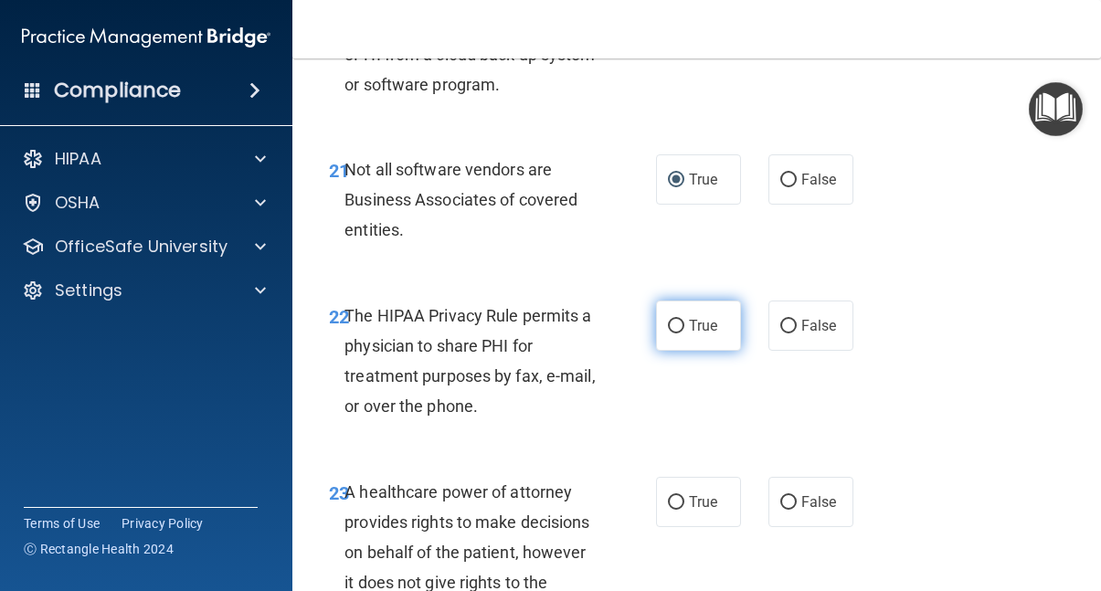
click at [674, 334] on input "True" at bounding box center [676, 327] width 16 height 14
radio input "true"
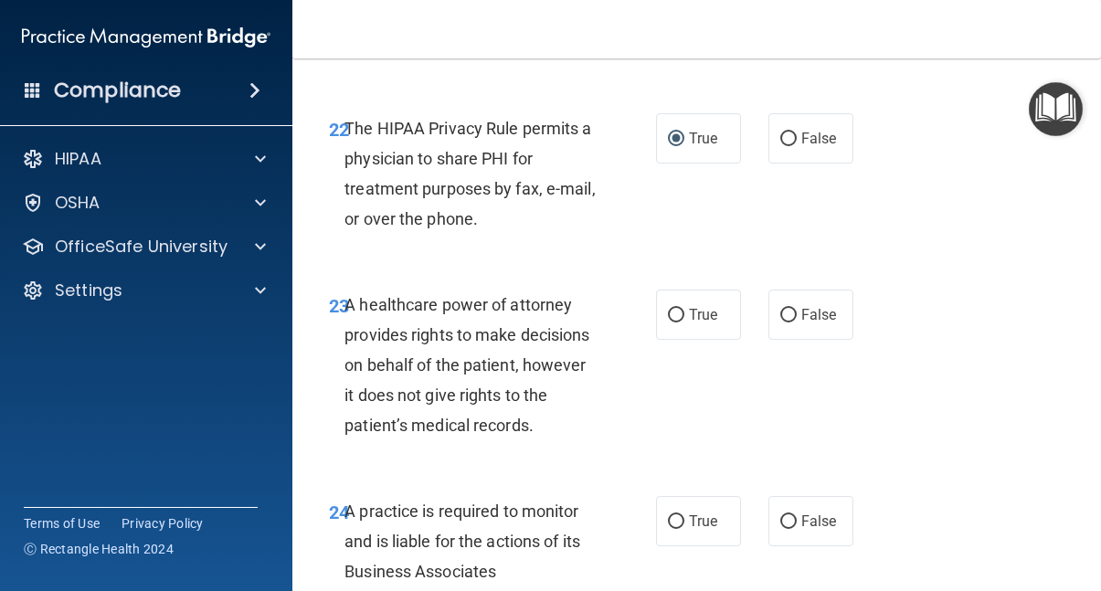
scroll to position [4556, 0]
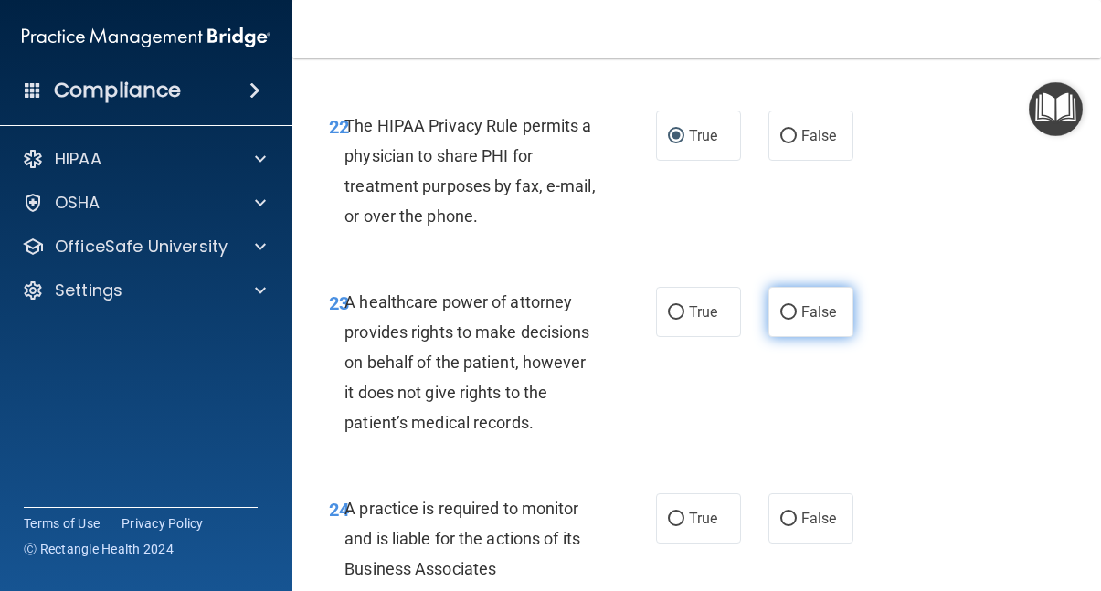
click at [788, 317] on input "False" at bounding box center [789, 313] width 16 height 14
radio input "true"
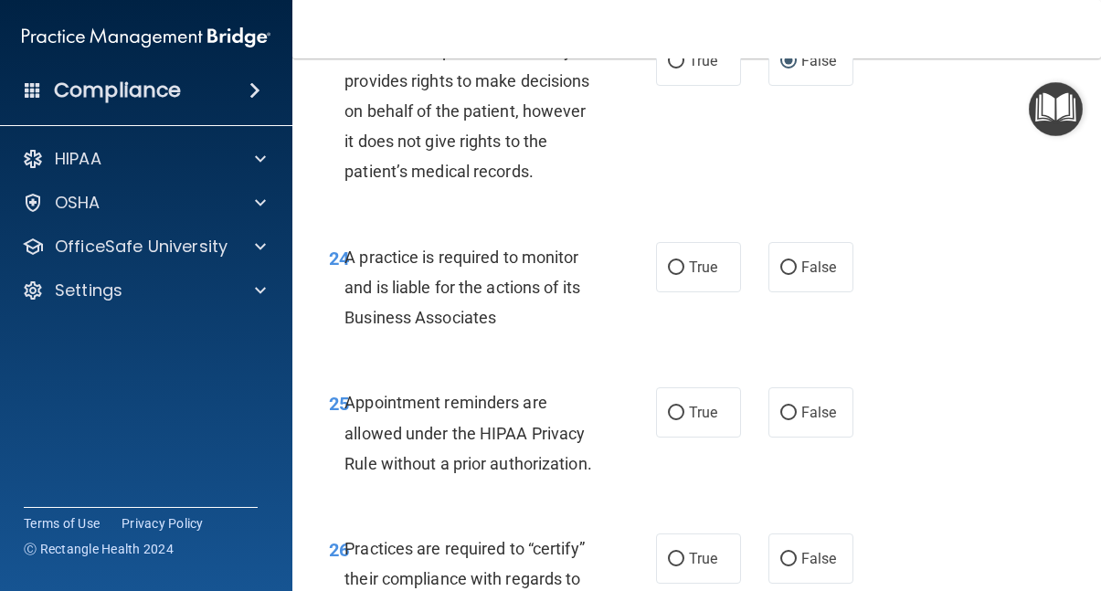
scroll to position [4821, 0]
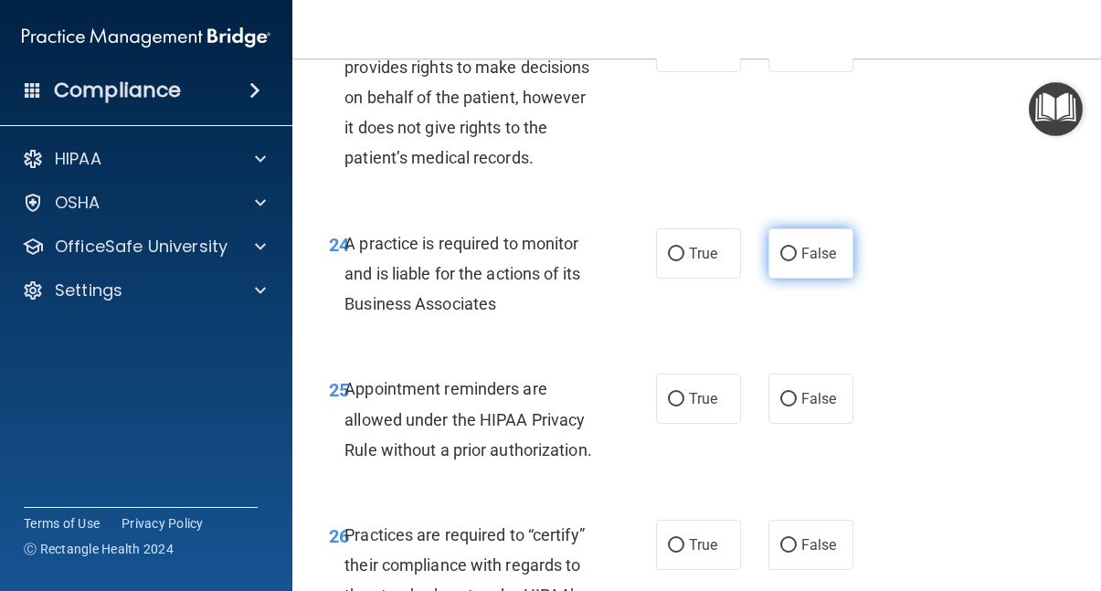
click at [788, 258] on input "False" at bounding box center [789, 255] width 16 height 14
radio input "true"
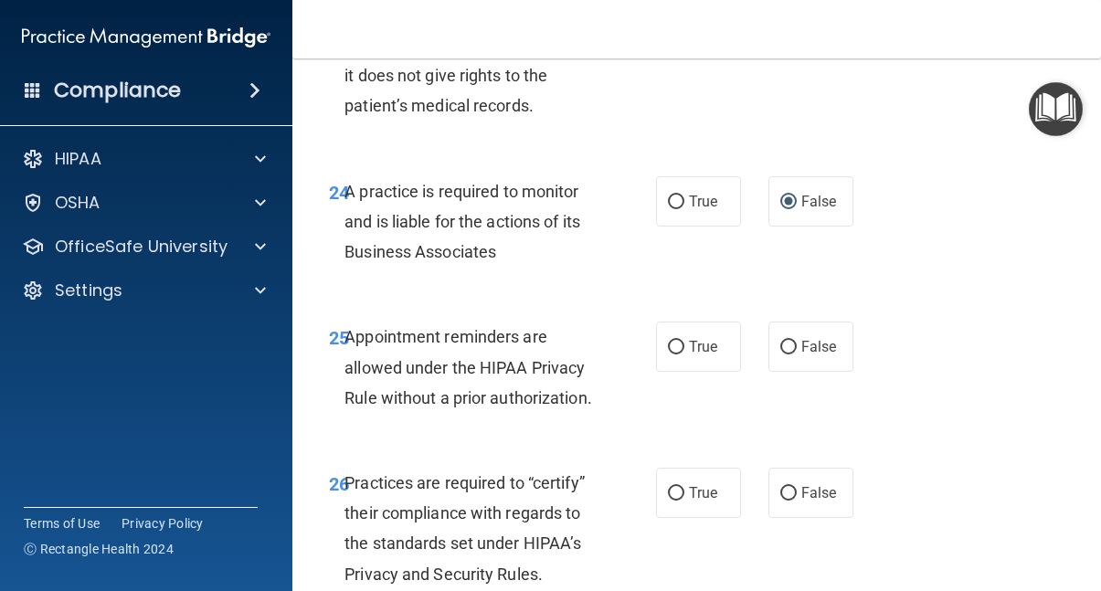
scroll to position [4876, 0]
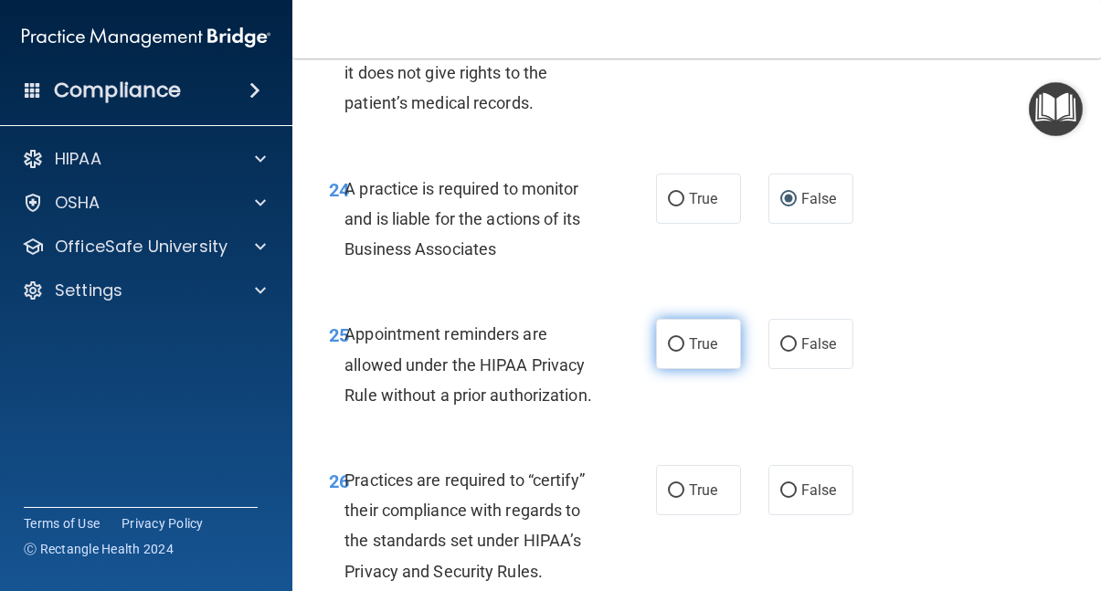
click at [677, 349] on input "True" at bounding box center [676, 345] width 16 height 14
radio input "true"
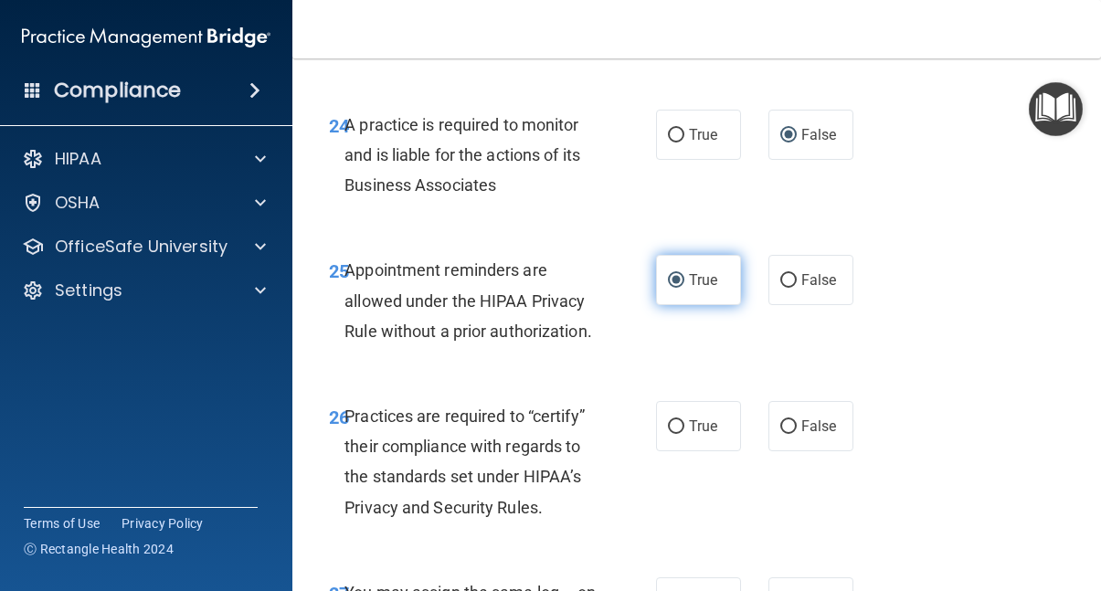
scroll to position [4946, 0]
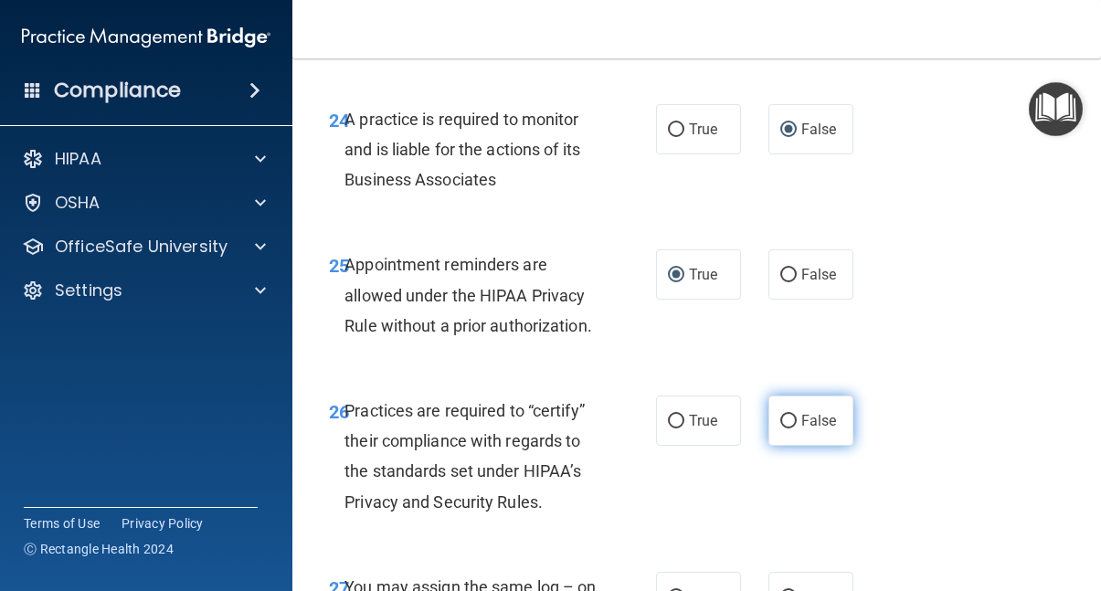
click at [784, 422] on input "False" at bounding box center [789, 422] width 16 height 14
radio input "true"
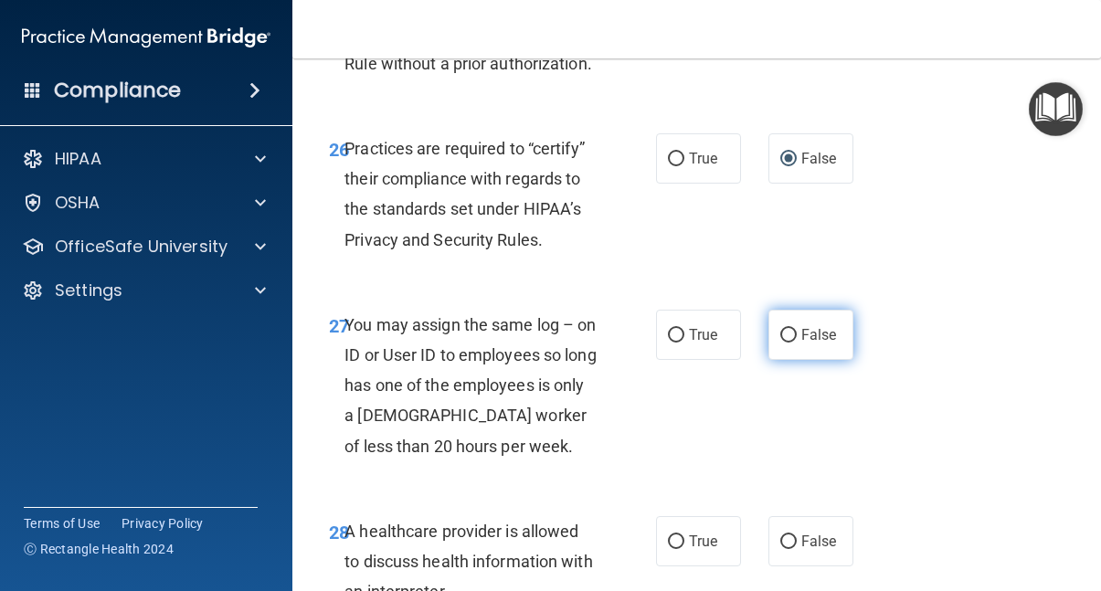
scroll to position [5214, 0]
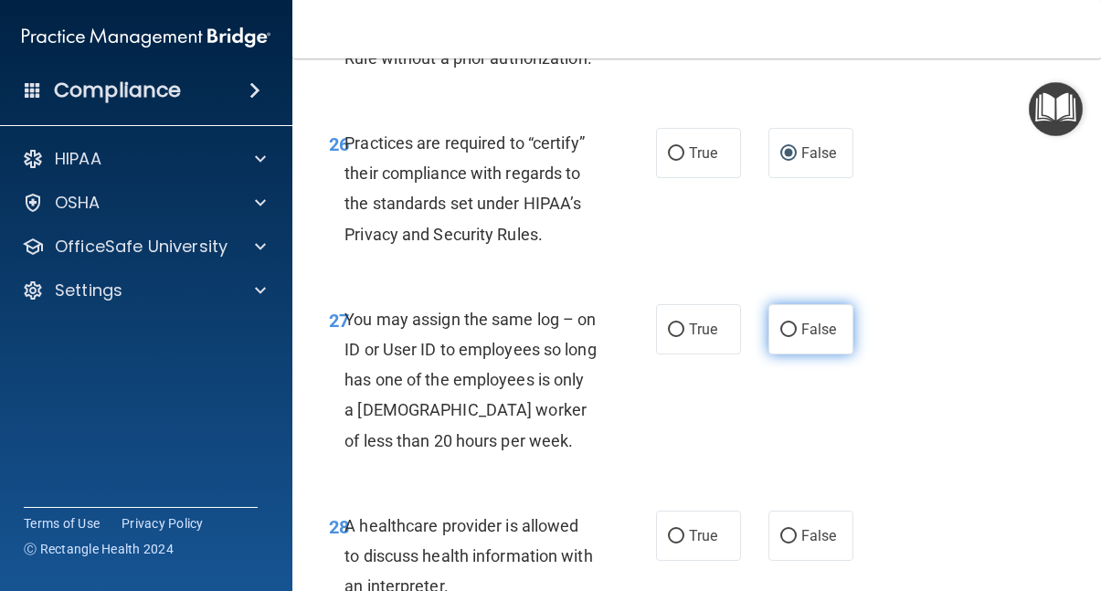
click at [789, 333] on input "False" at bounding box center [789, 331] width 16 height 14
radio input "true"
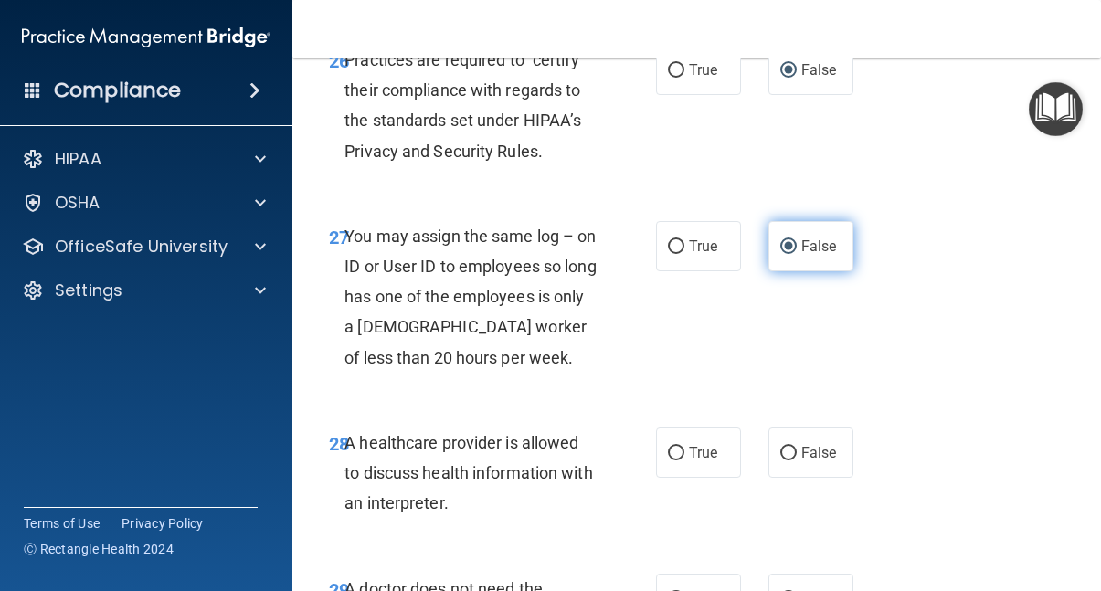
scroll to position [5300, 0]
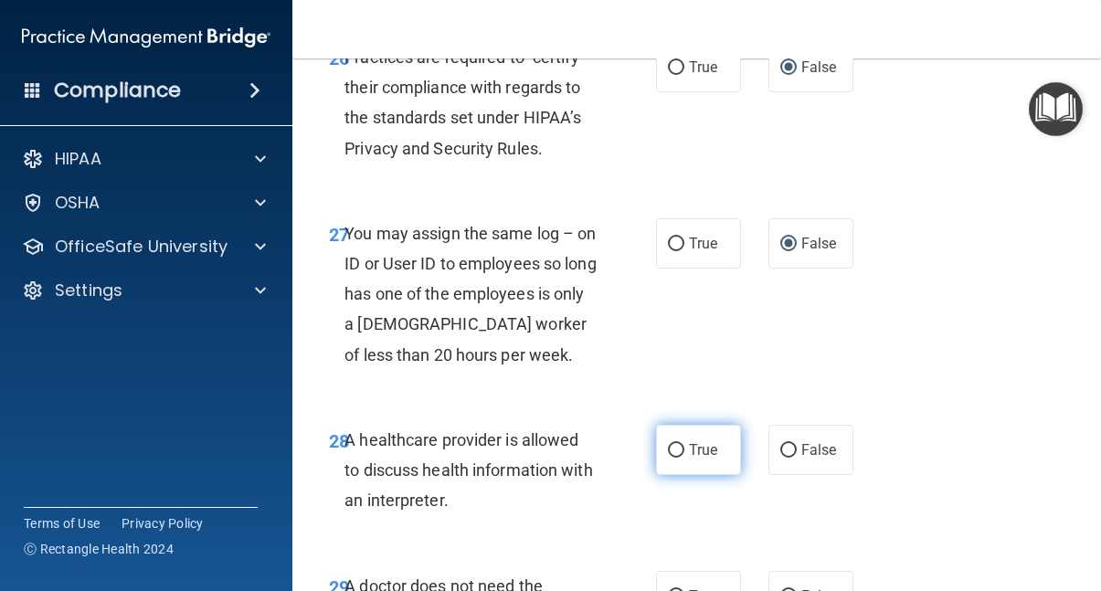
click at [675, 452] on input "True" at bounding box center [676, 451] width 16 height 14
radio input "true"
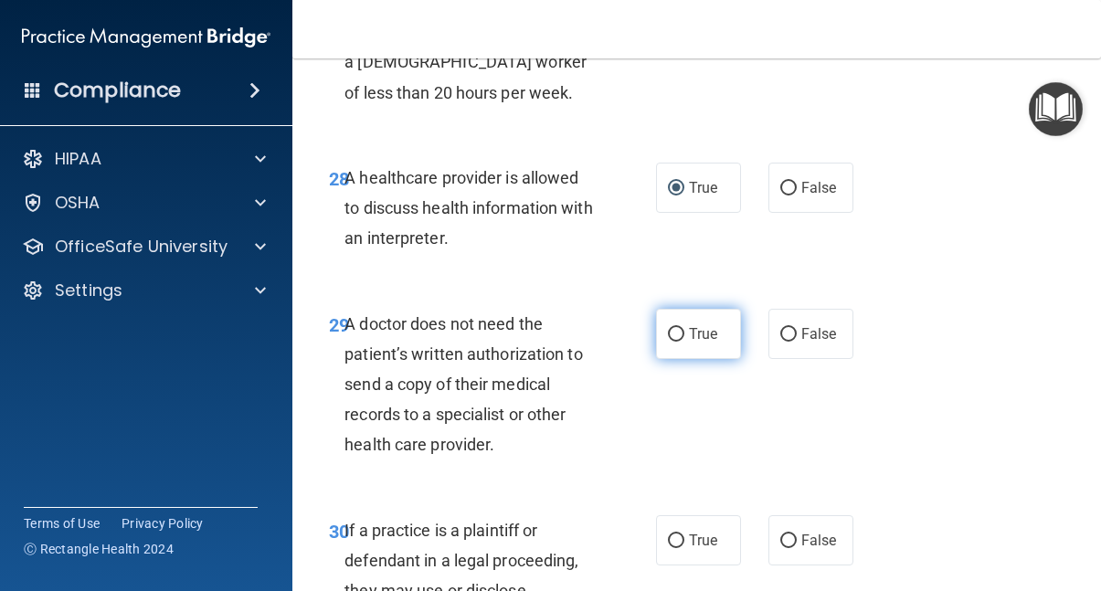
scroll to position [5566, 0]
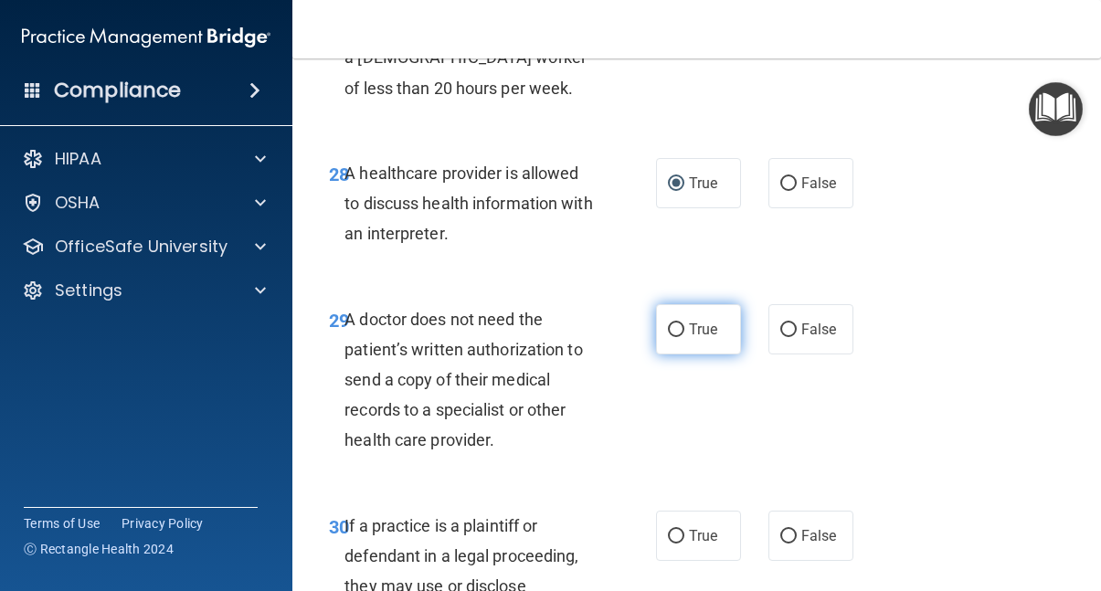
click at [678, 330] on input "True" at bounding box center [676, 331] width 16 height 14
radio input "true"
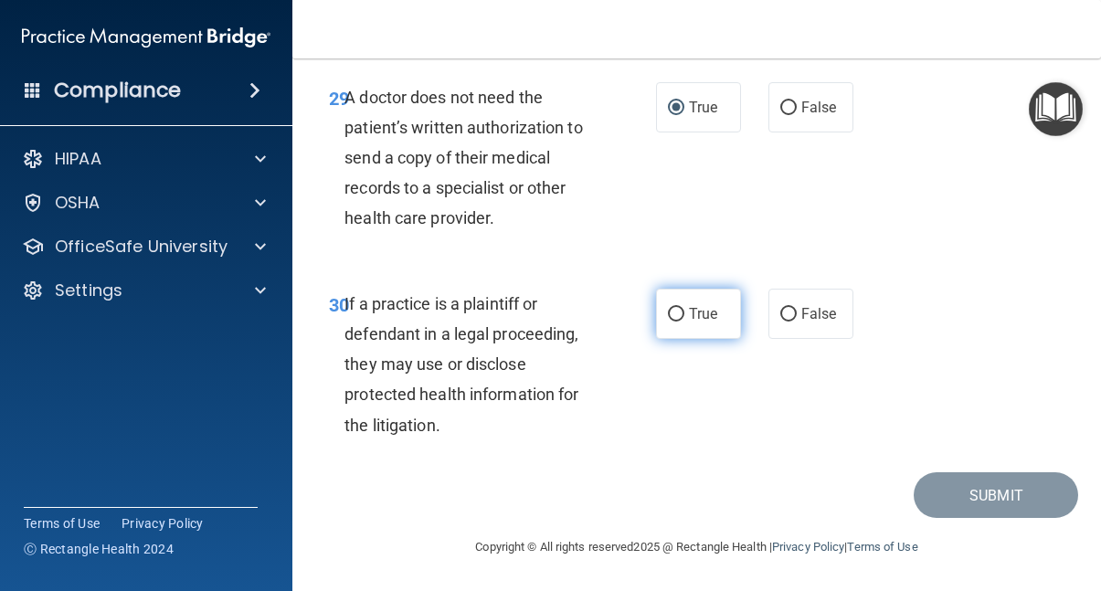
scroll to position [5789, 0]
click at [671, 314] on input "True" at bounding box center [676, 315] width 16 height 14
radio input "true"
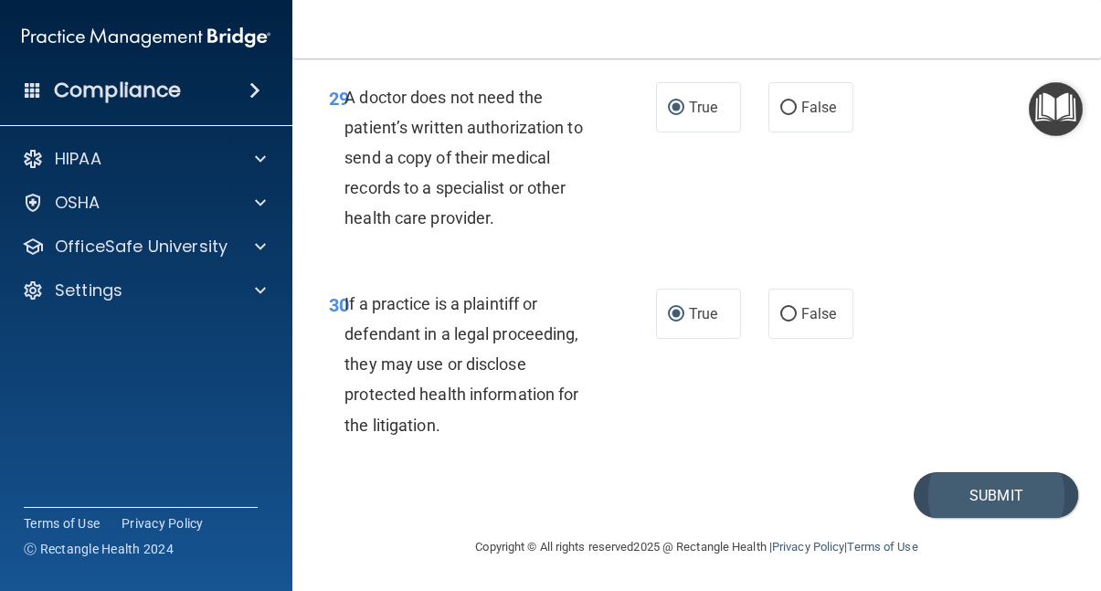
click at [973, 490] on button "Submit" at bounding box center [996, 496] width 165 height 47
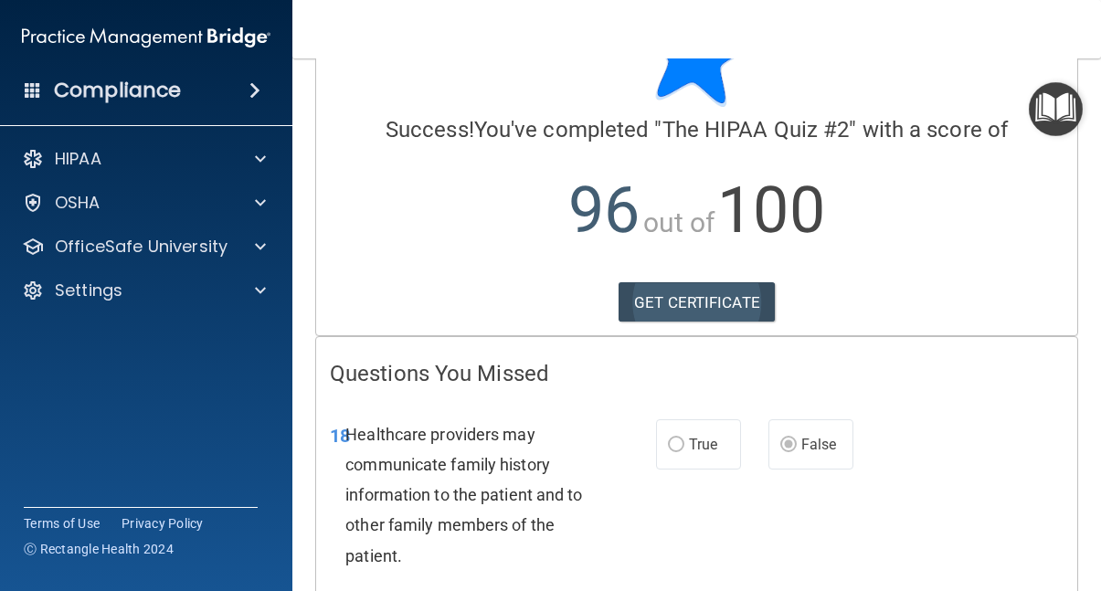
scroll to position [97, 0]
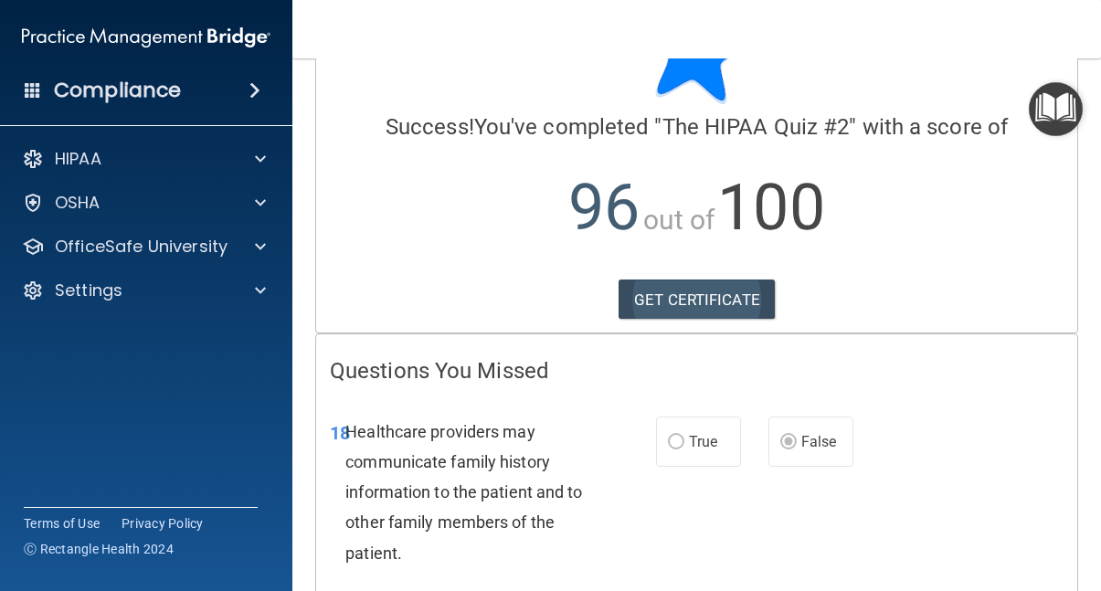
click at [718, 302] on link "GET CERTIFICATE" at bounding box center [697, 300] width 156 height 40
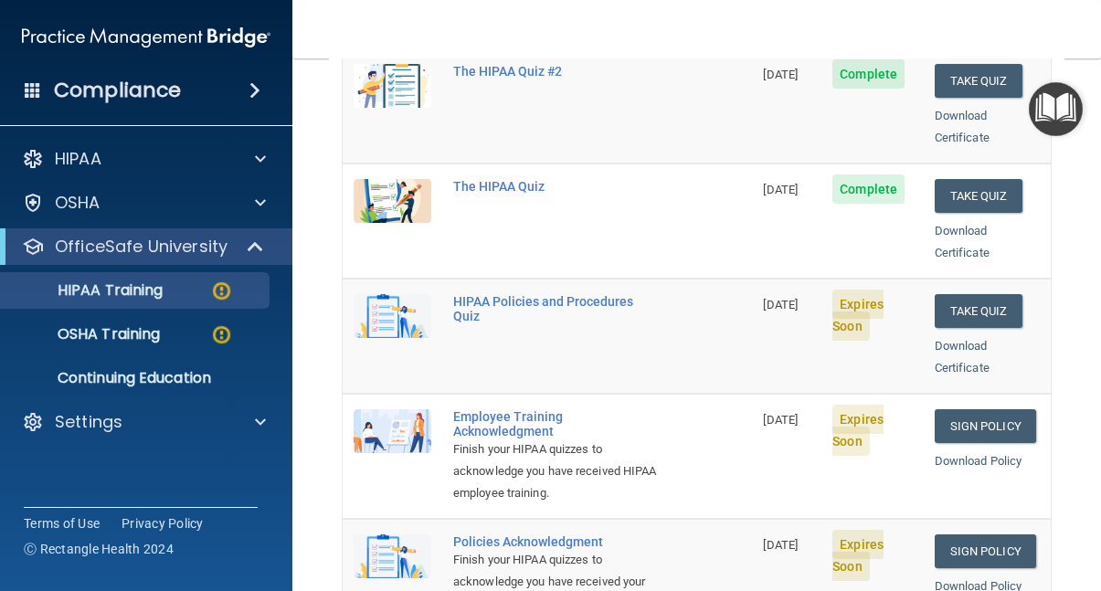
scroll to position [301, 0]
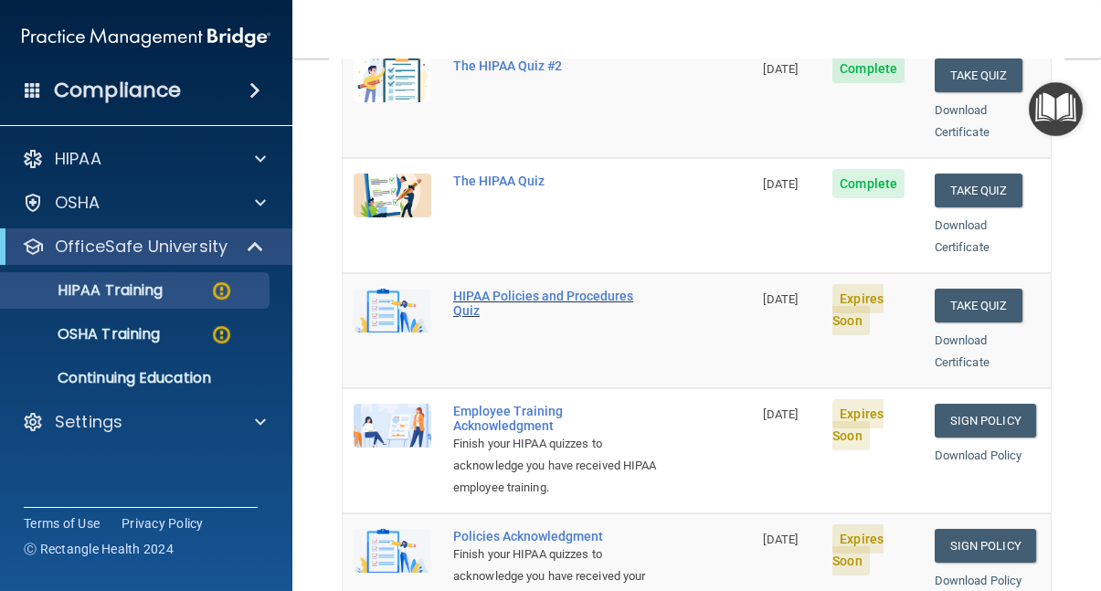
click at [506, 289] on div "HIPAA Policies and Procedures Quiz" at bounding box center [556, 303] width 207 height 29
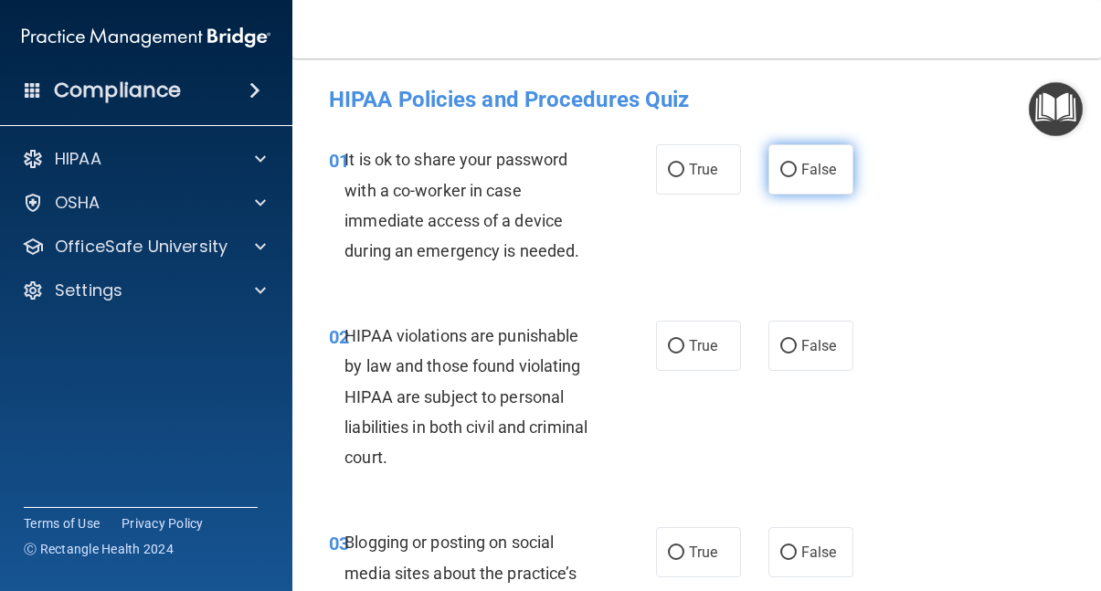
click at [784, 166] on input "False" at bounding box center [789, 171] width 16 height 14
radio input "true"
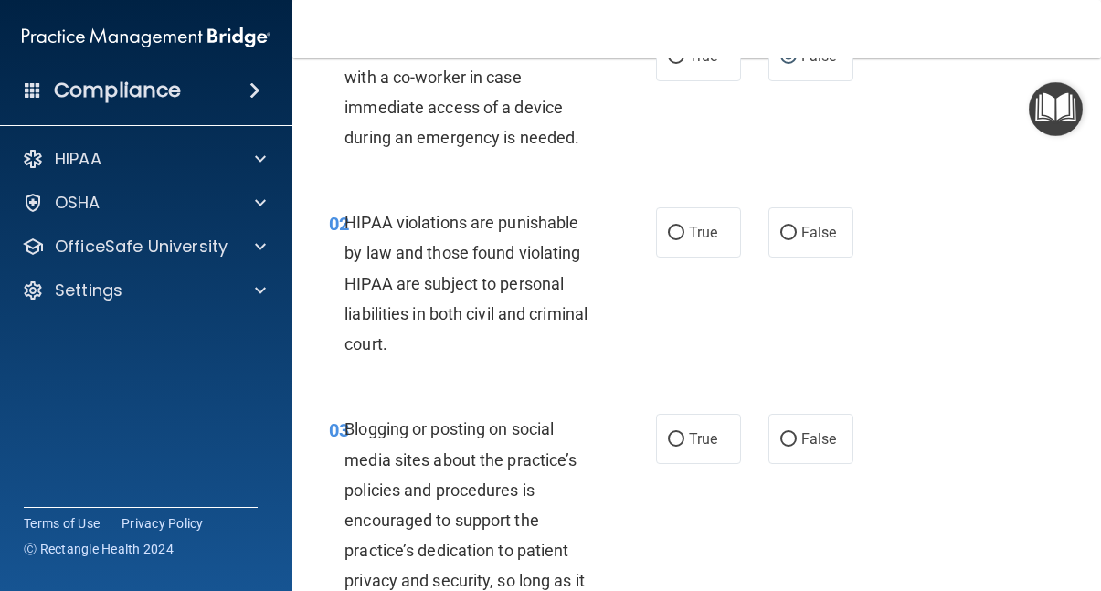
scroll to position [116, 0]
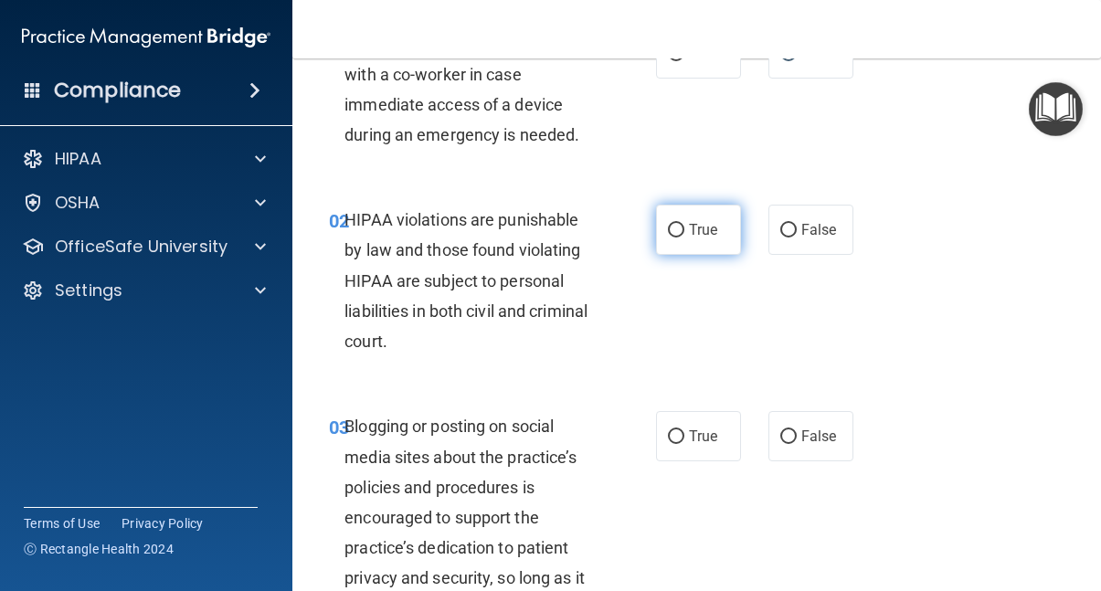
click at [675, 231] on input "True" at bounding box center [676, 231] width 16 height 14
radio input "true"
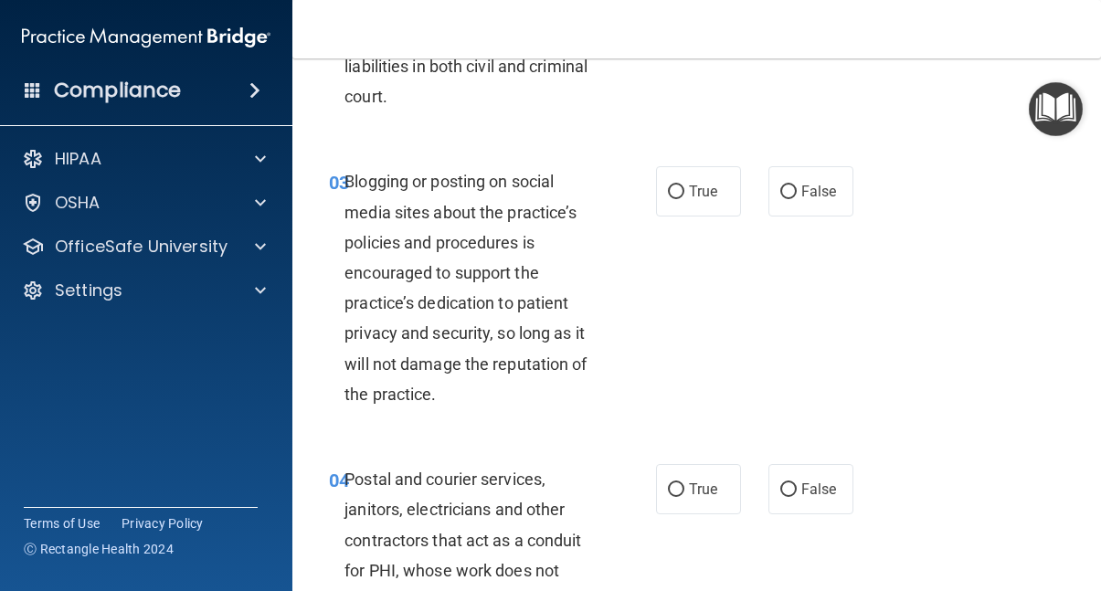
scroll to position [367, 0]
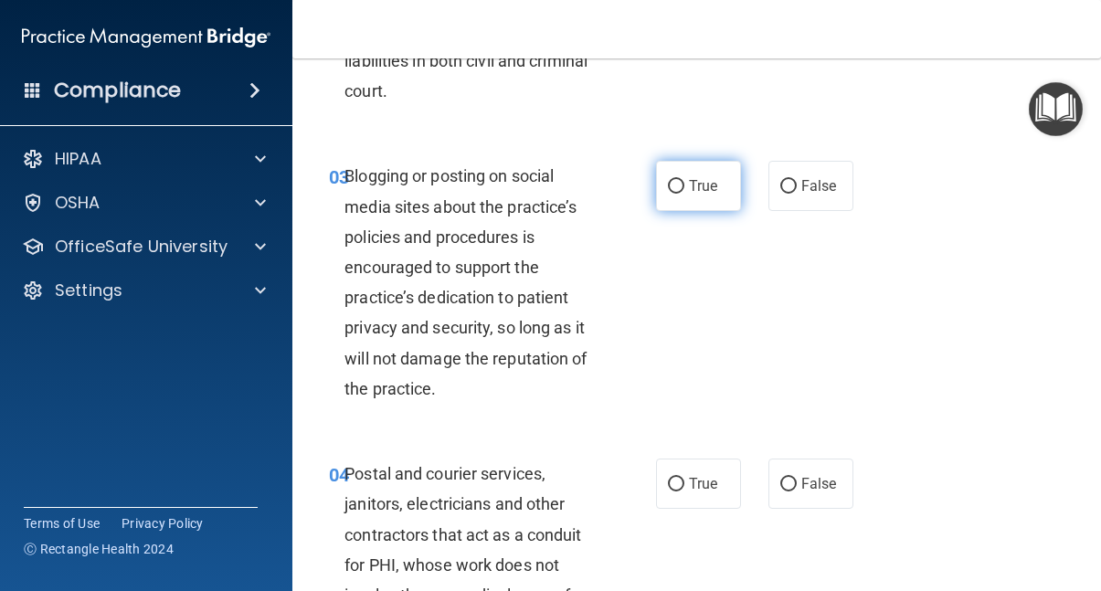
click at [678, 181] on input "True" at bounding box center [676, 187] width 16 height 14
radio input "true"
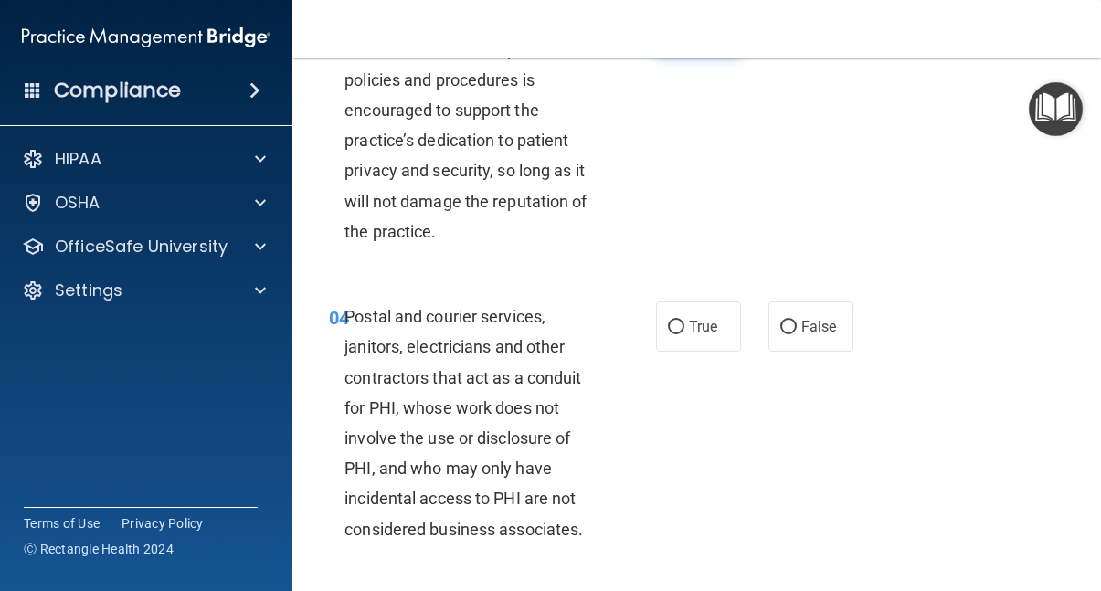
scroll to position [534, 0]
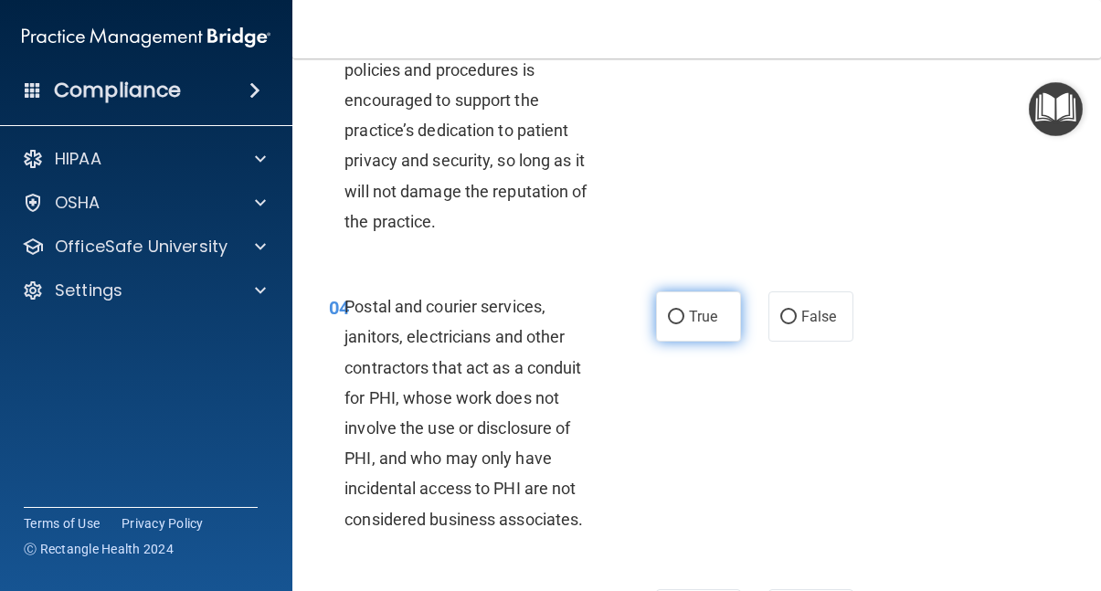
click at [675, 315] on input "True" at bounding box center [676, 318] width 16 height 14
radio input "true"
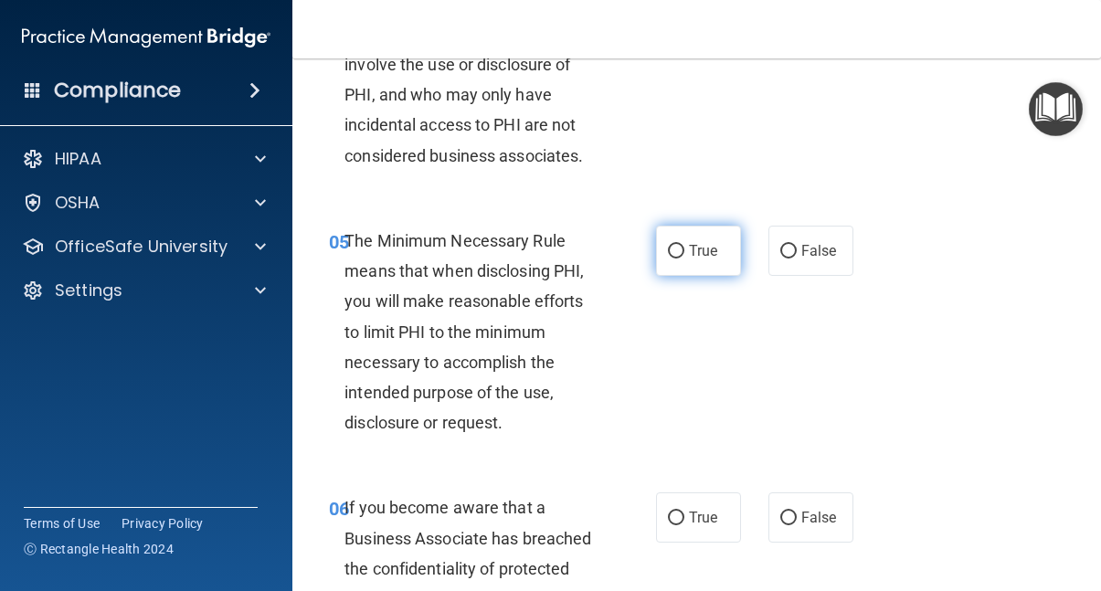
scroll to position [898, 0]
click at [675, 247] on input "True" at bounding box center [676, 251] width 16 height 14
radio input "true"
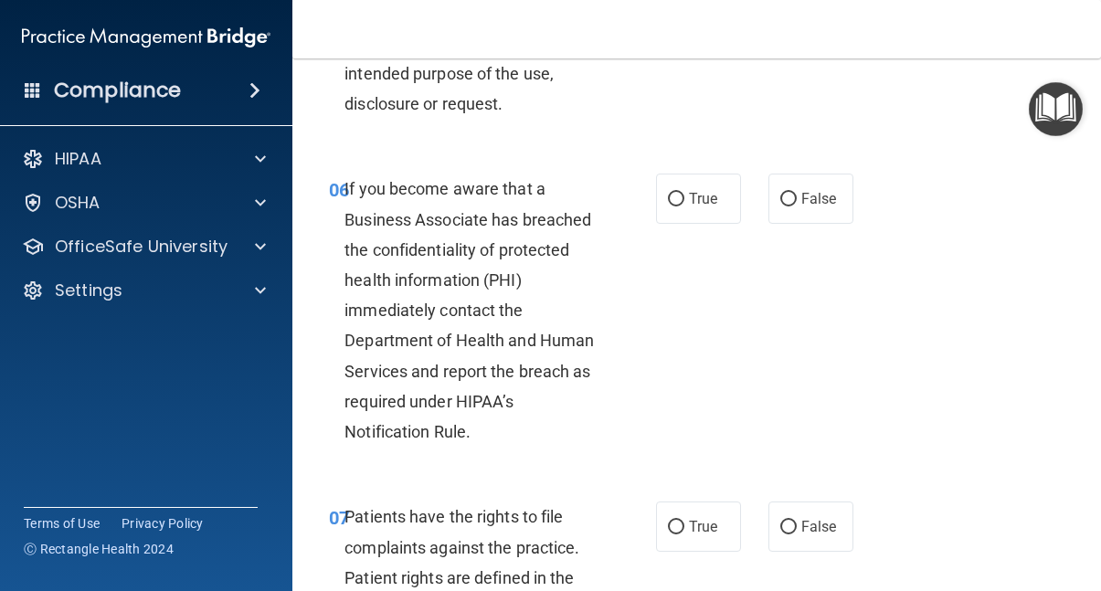
scroll to position [1217, 0]
click at [674, 192] on input "True" at bounding box center [676, 199] width 16 height 14
radio input "true"
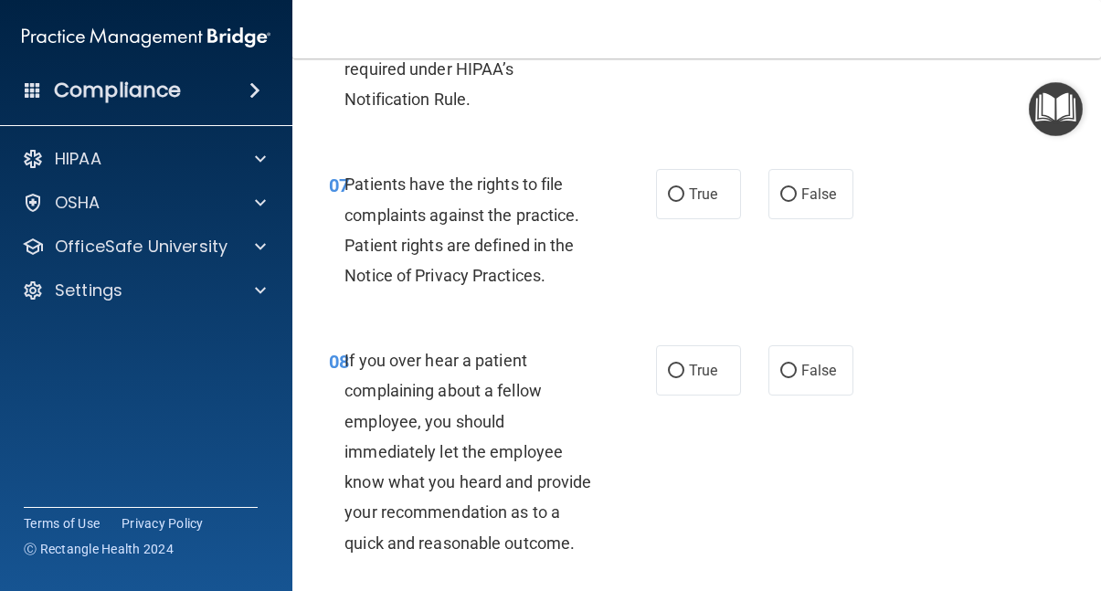
scroll to position [1555, 0]
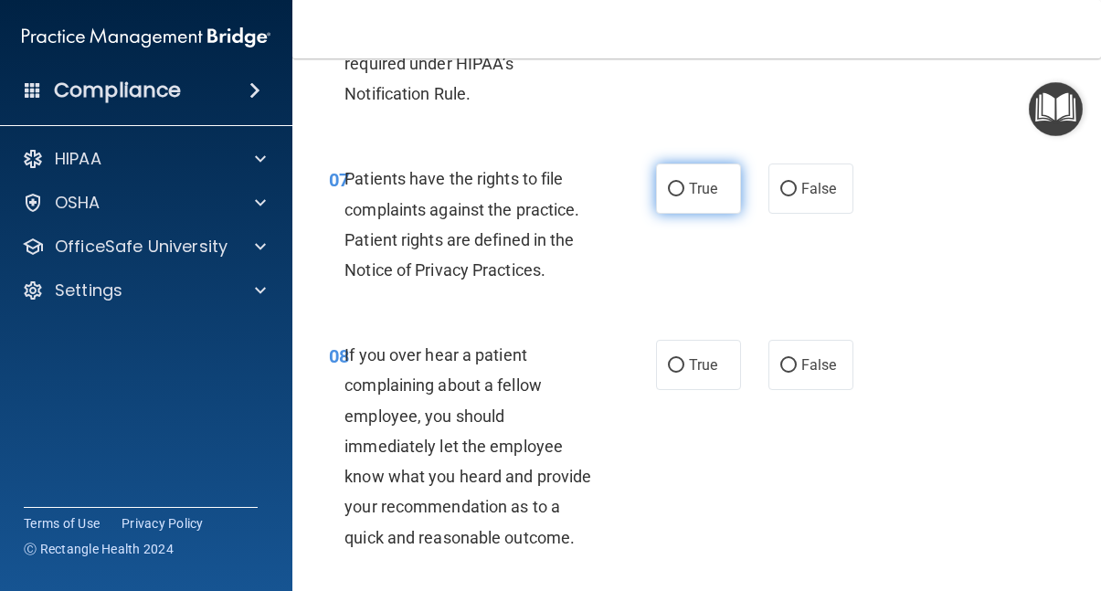
click at [679, 184] on input "True" at bounding box center [676, 190] width 16 height 14
radio input "true"
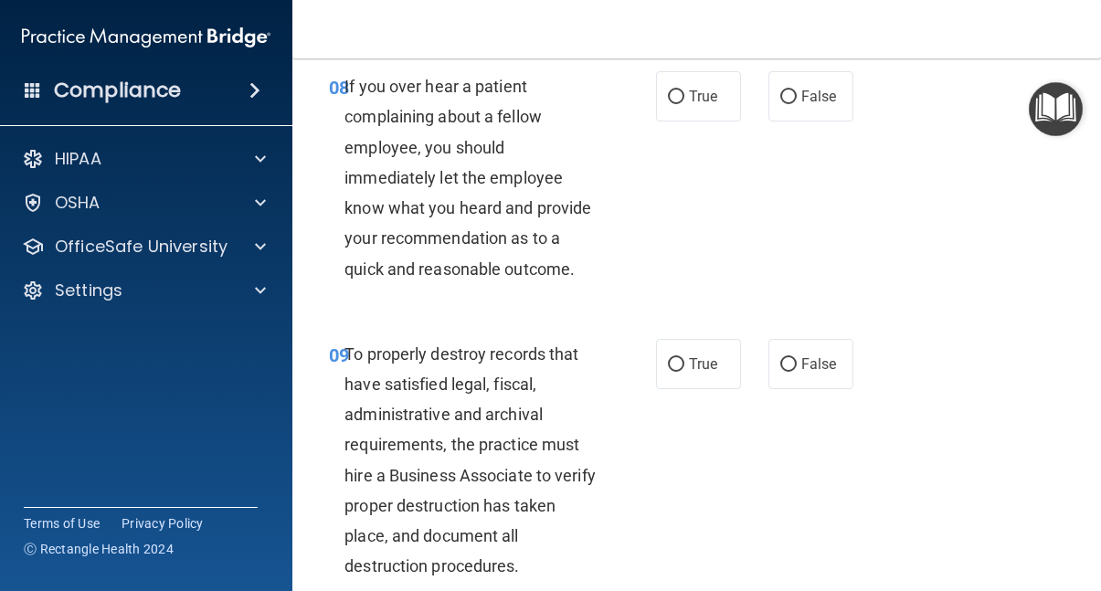
scroll to position [1824, 0]
click at [792, 90] on input "False" at bounding box center [789, 97] width 16 height 14
radio input "true"
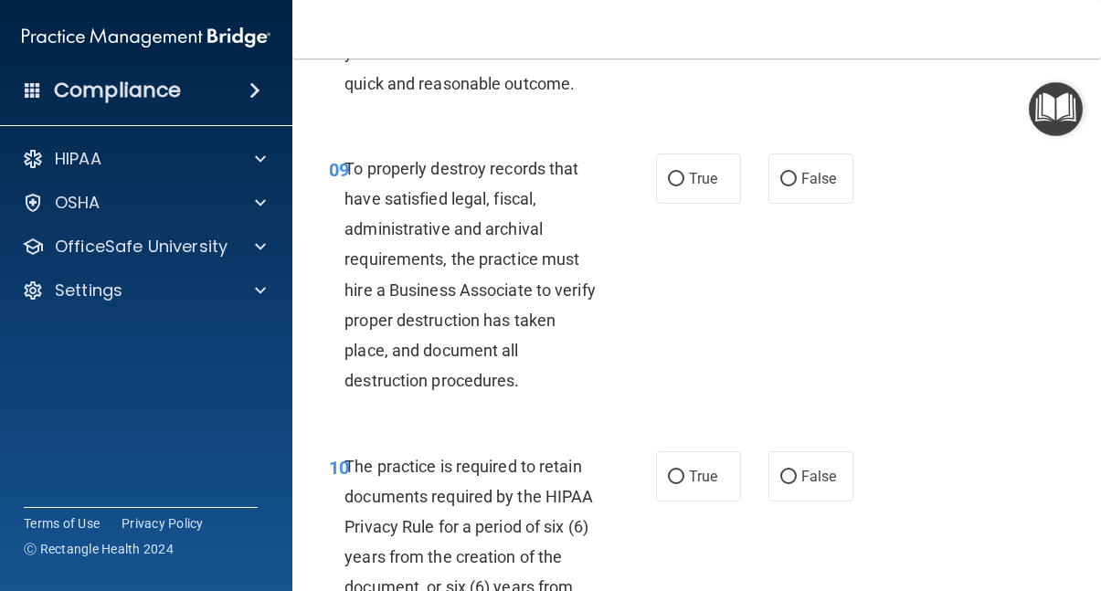
scroll to position [2047, 0]
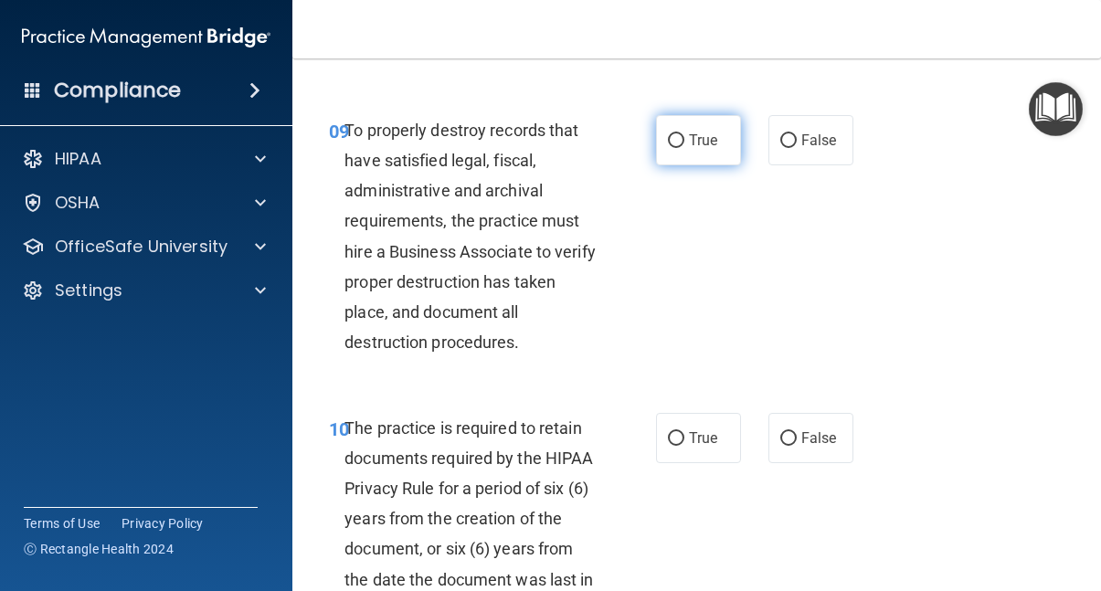
click at [708, 132] on span "True" at bounding box center [703, 140] width 28 height 17
click at [685, 134] on input "True" at bounding box center [676, 141] width 16 height 14
radio input "true"
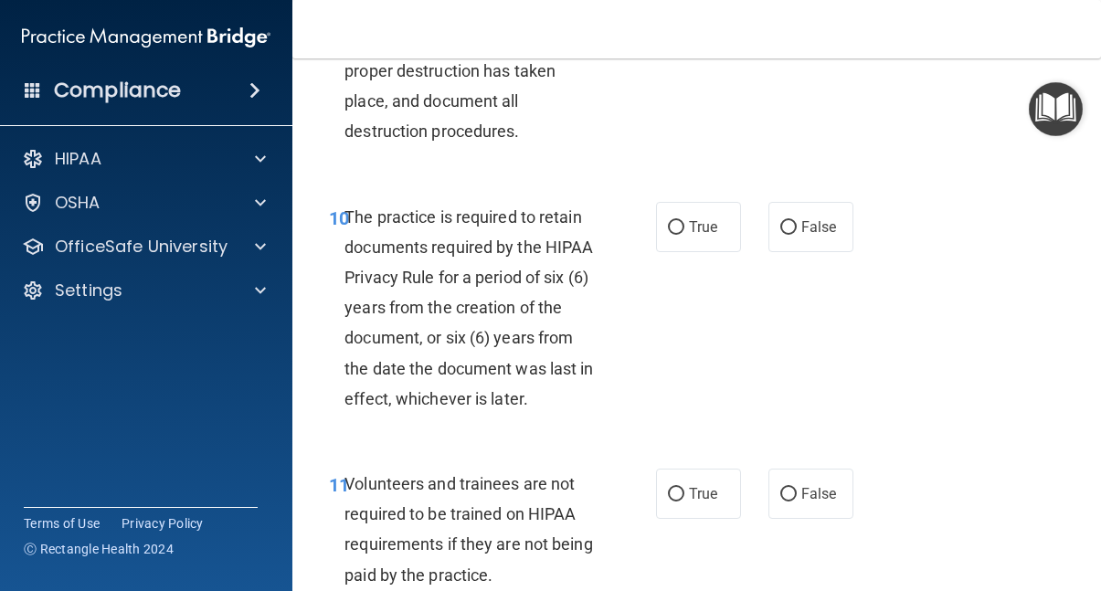
scroll to position [2303, 0]
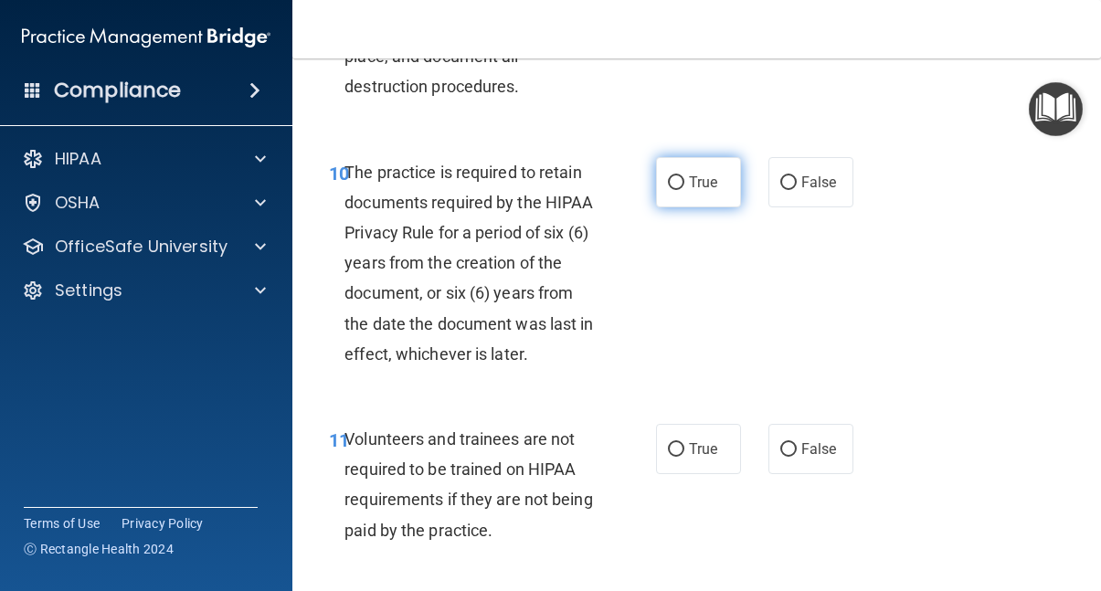
click at [678, 176] on input "True" at bounding box center [676, 183] width 16 height 14
radio input "true"
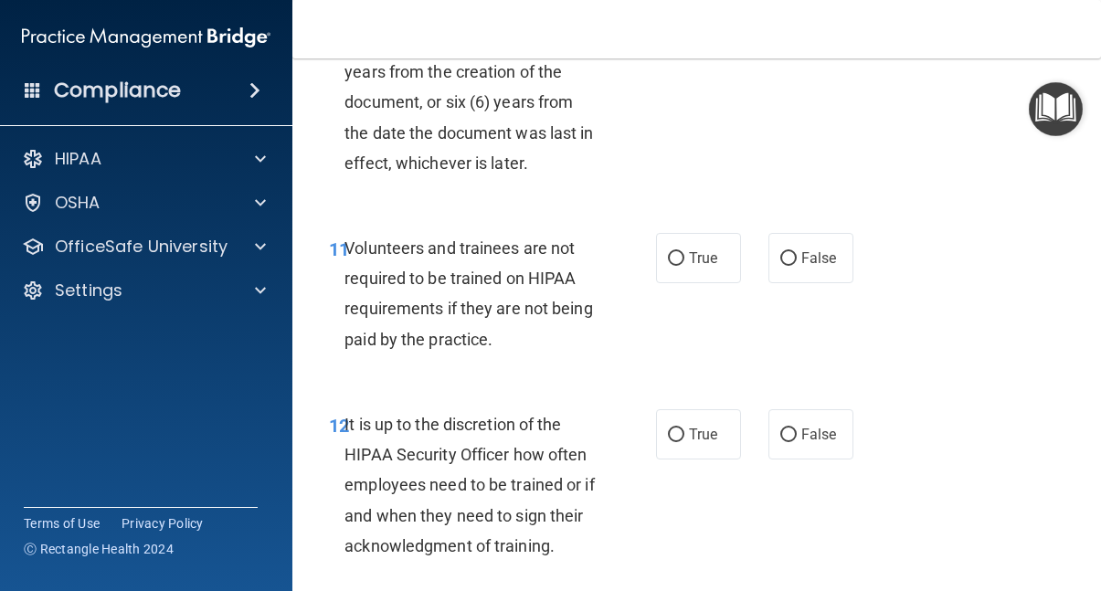
scroll to position [2495, 0]
click at [787, 251] on input "False" at bounding box center [789, 258] width 16 height 14
radio input "true"
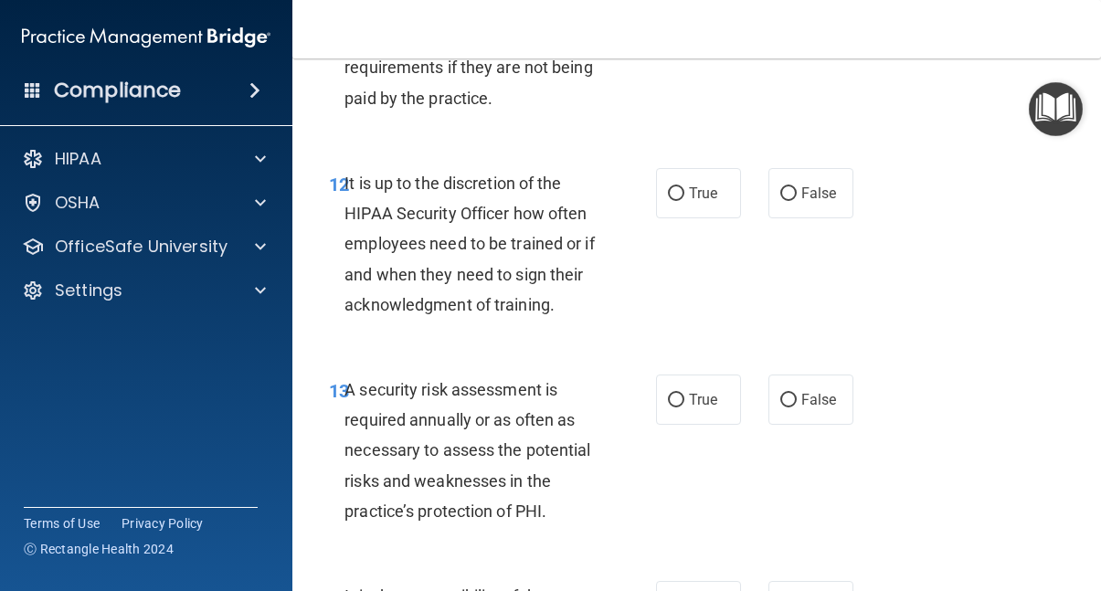
scroll to position [2745, 0]
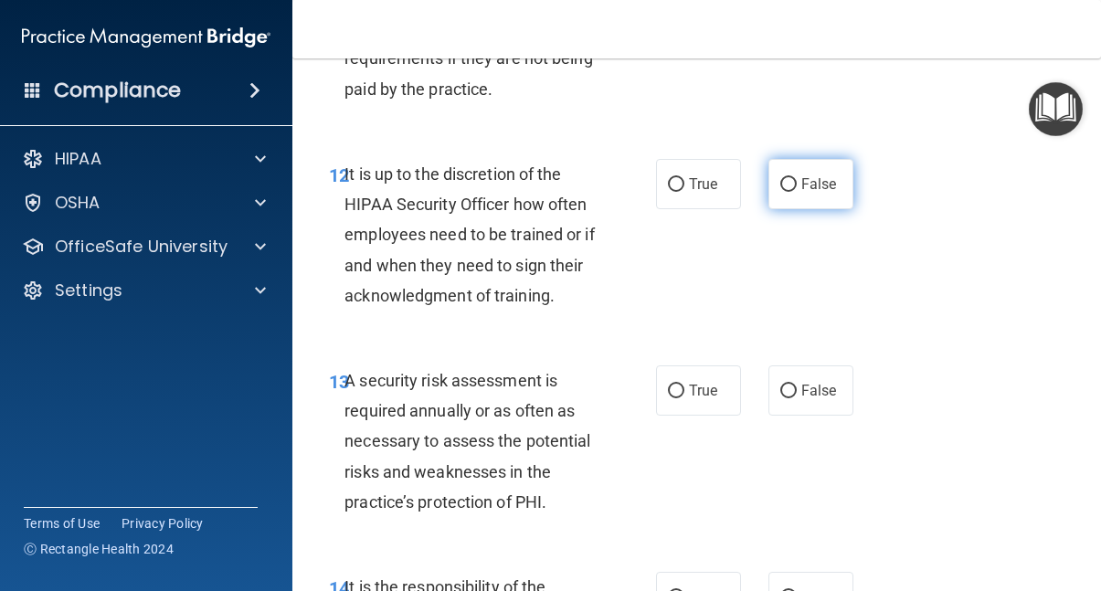
click at [790, 178] on input "False" at bounding box center [789, 185] width 16 height 14
radio input "true"
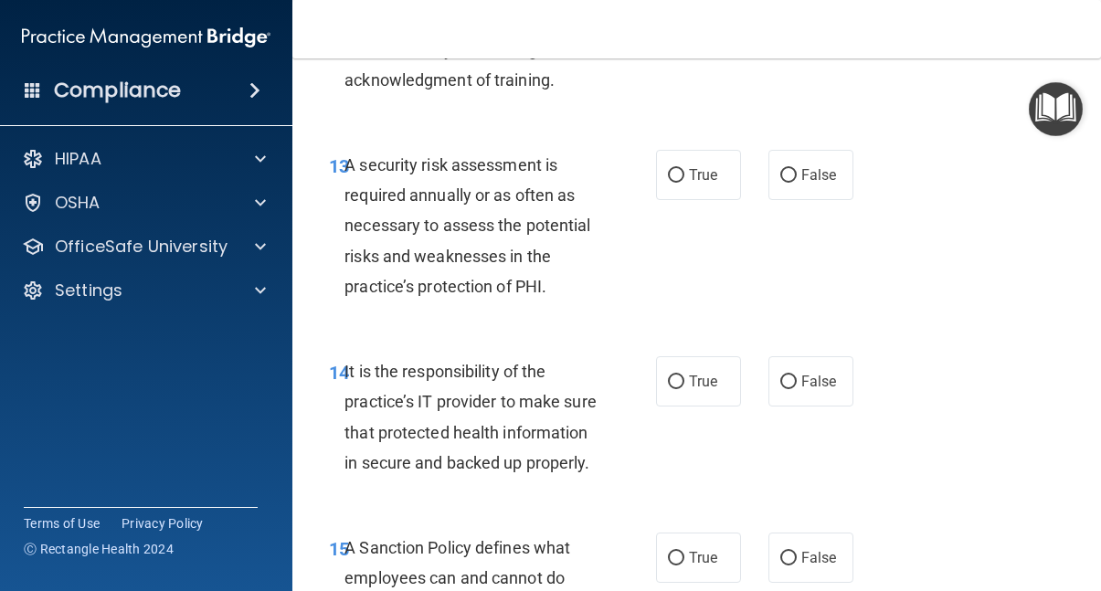
scroll to position [2963, 0]
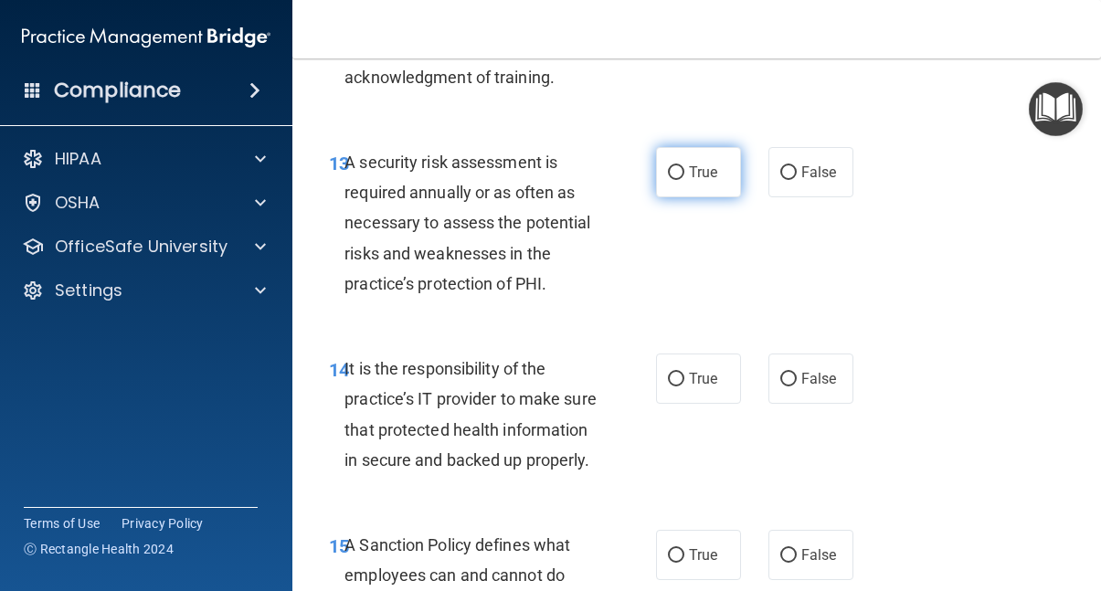
click at [677, 166] on input "True" at bounding box center [676, 173] width 16 height 14
radio input "true"
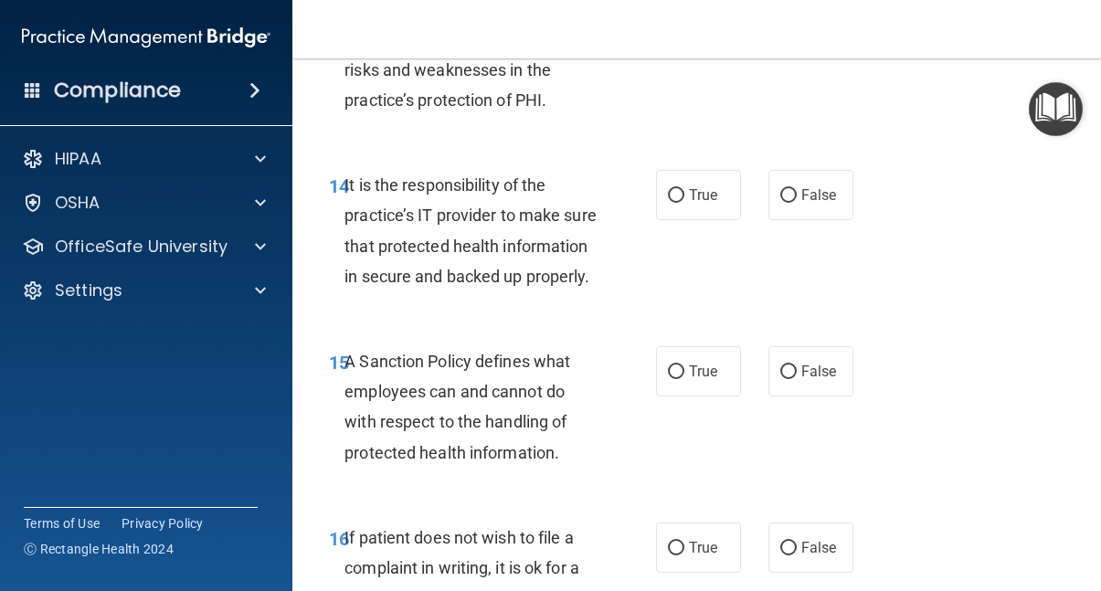
scroll to position [3169, 0]
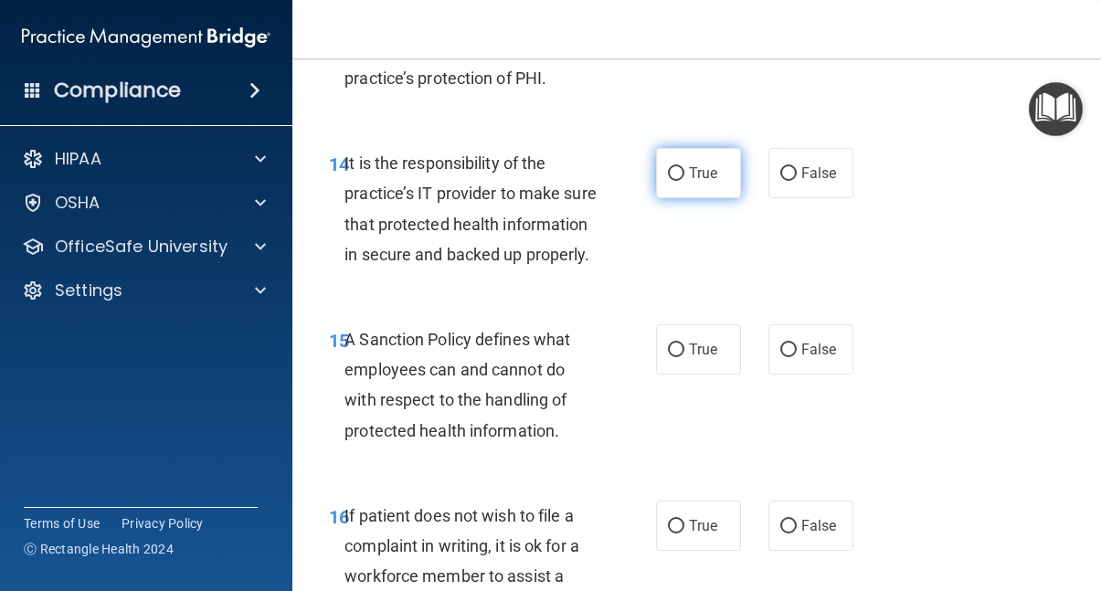
click at [676, 167] on input "True" at bounding box center [676, 174] width 16 height 14
radio input "true"
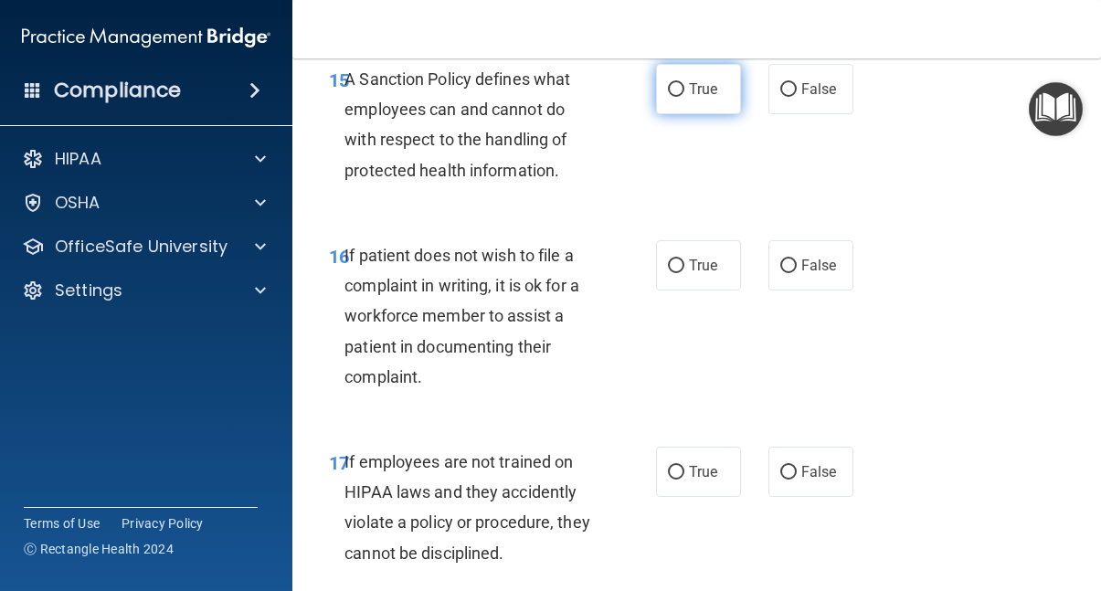
scroll to position [3432, 0]
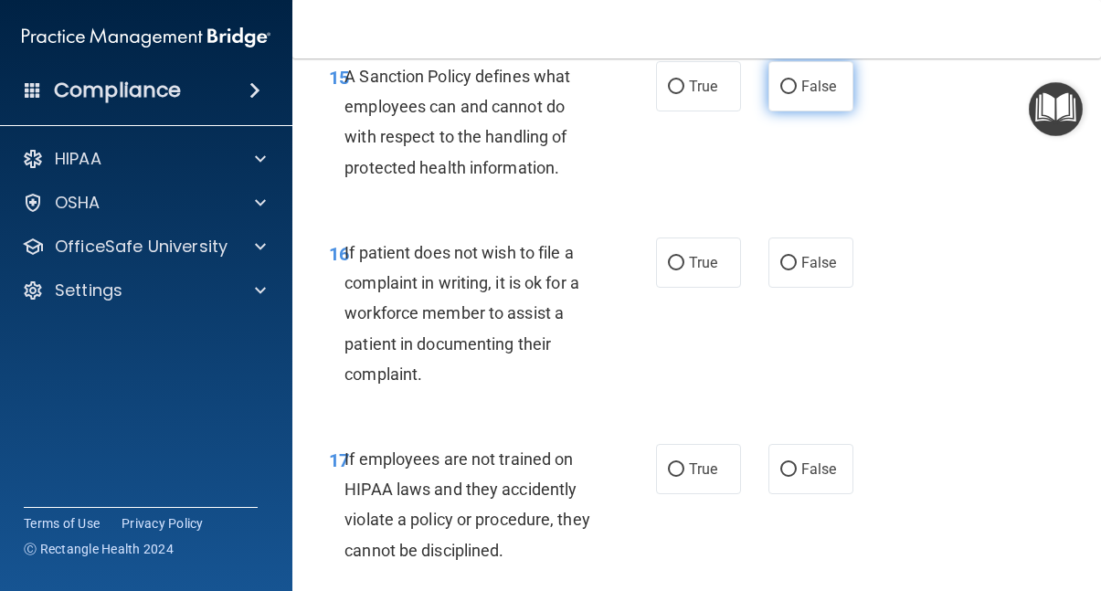
click at [792, 94] on input "False" at bounding box center [789, 87] width 16 height 14
radio input "true"
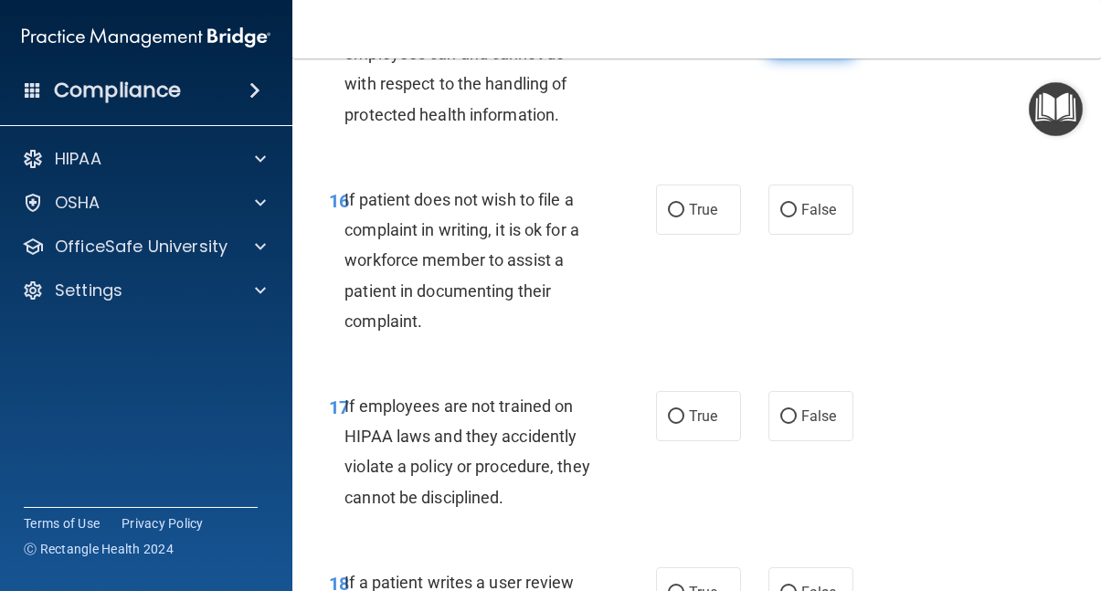
scroll to position [3492, 0]
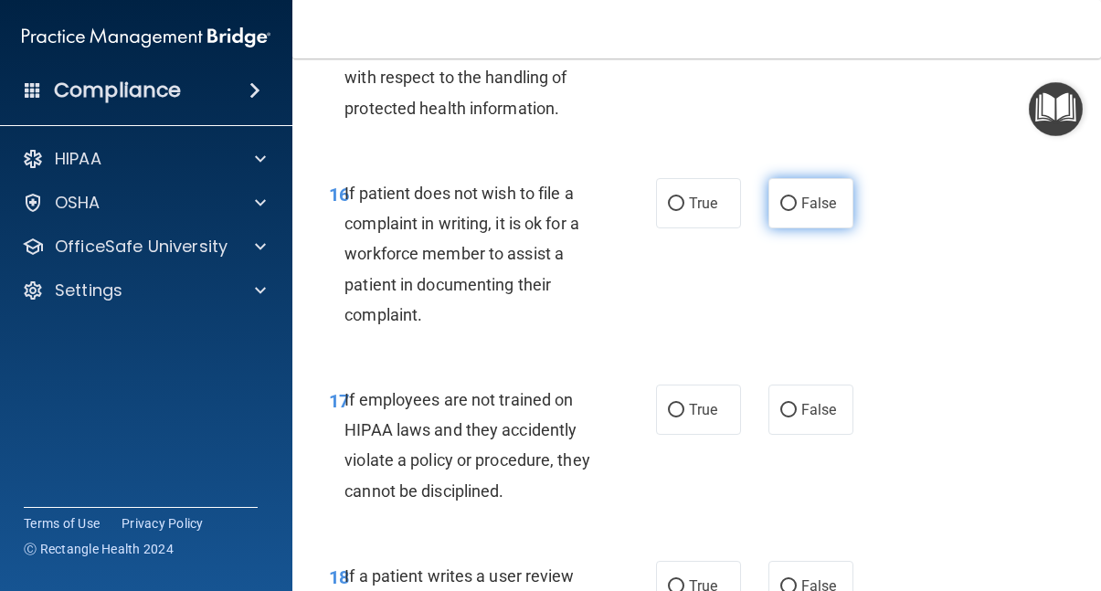
click at [785, 211] on input "False" at bounding box center [789, 204] width 16 height 14
radio input "true"
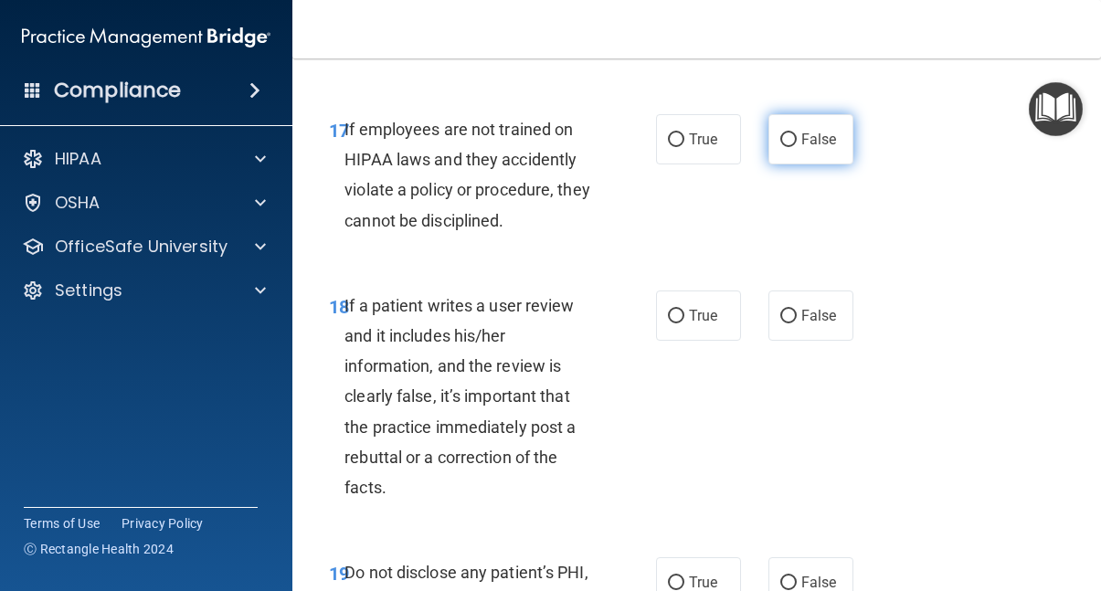
scroll to position [3765, 0]
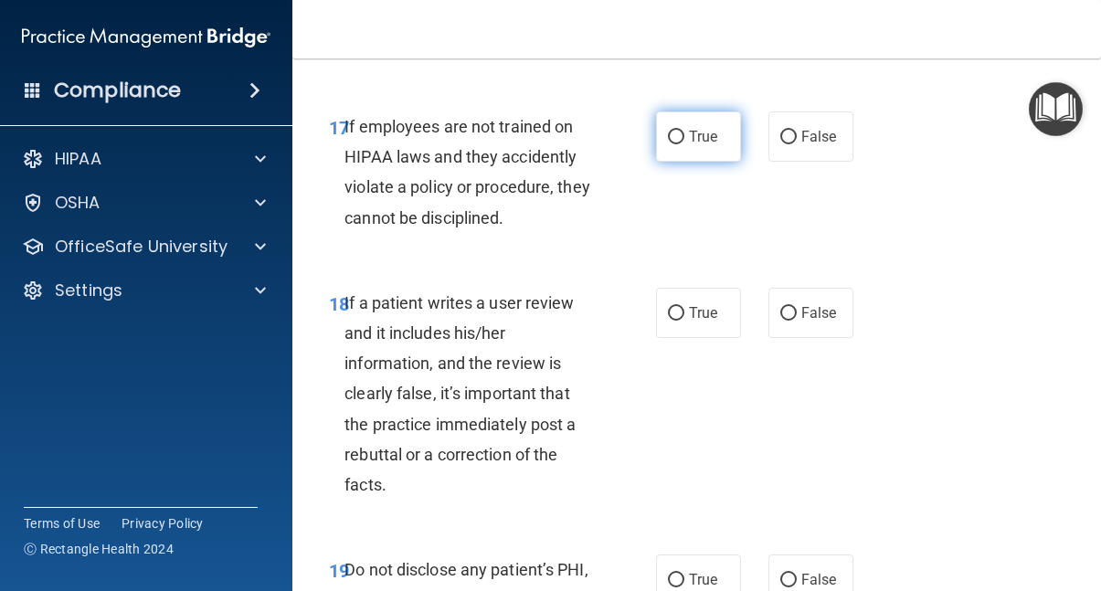
click at [678, 144] on input "True" at bounding box center [676, 138] width 16 height 14
radio input "true"
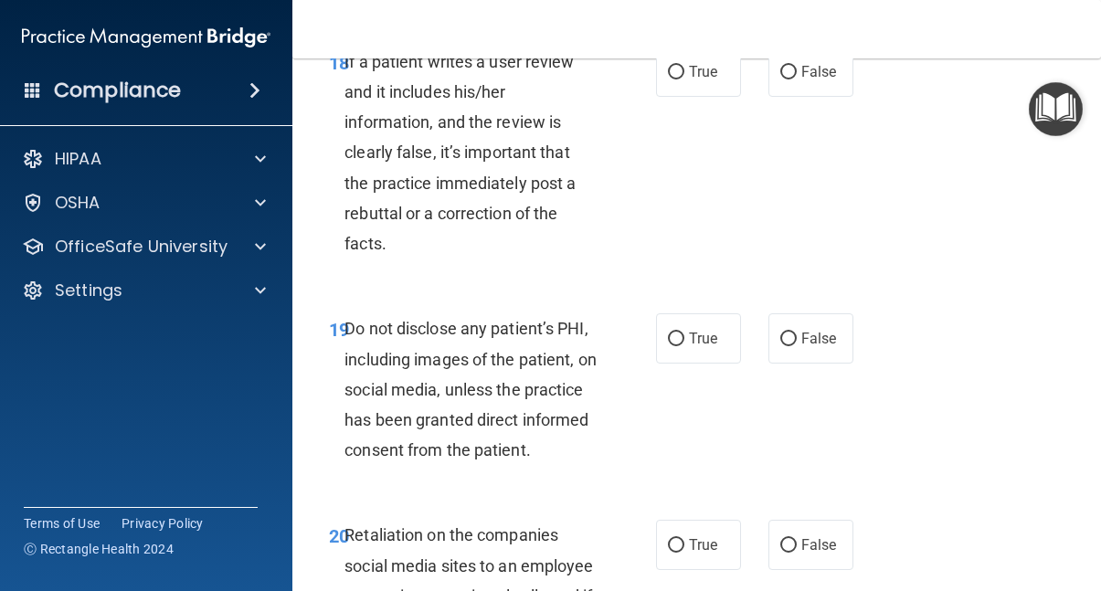
scroll to position [4011, 0]
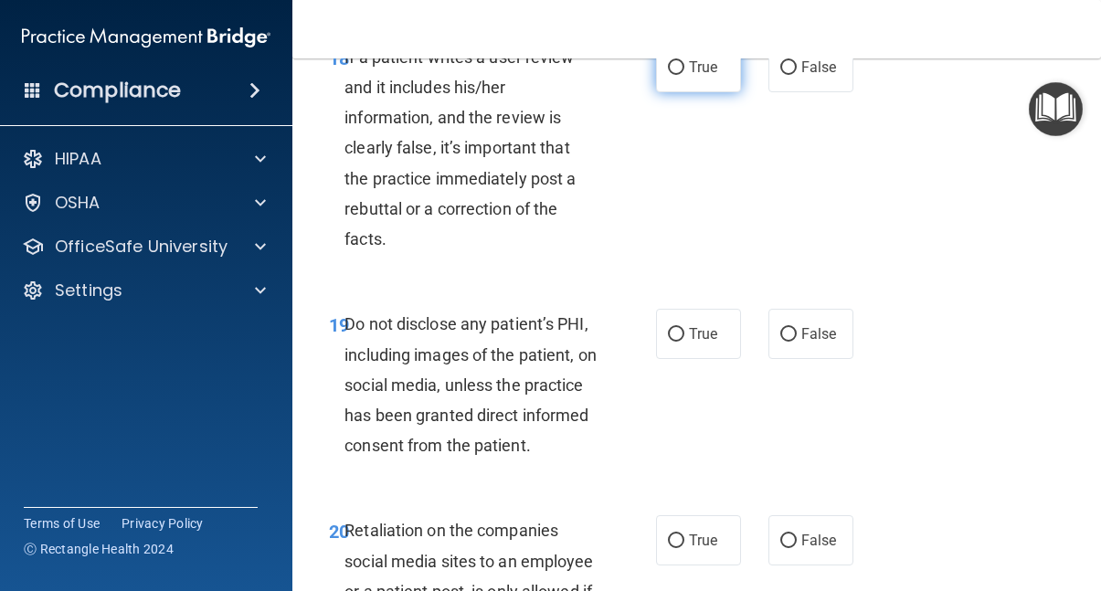
click at [673, 75] on input "True" at bounding box center [676, 68] width 16 height 14
radio input "true"
click at [673, 75] on input "True" at bounding box center [676, 68] width 16 height 14
click at [792, 75] on input "False" at bounding box center [789, 68] width 16 height 14
radio input "true"
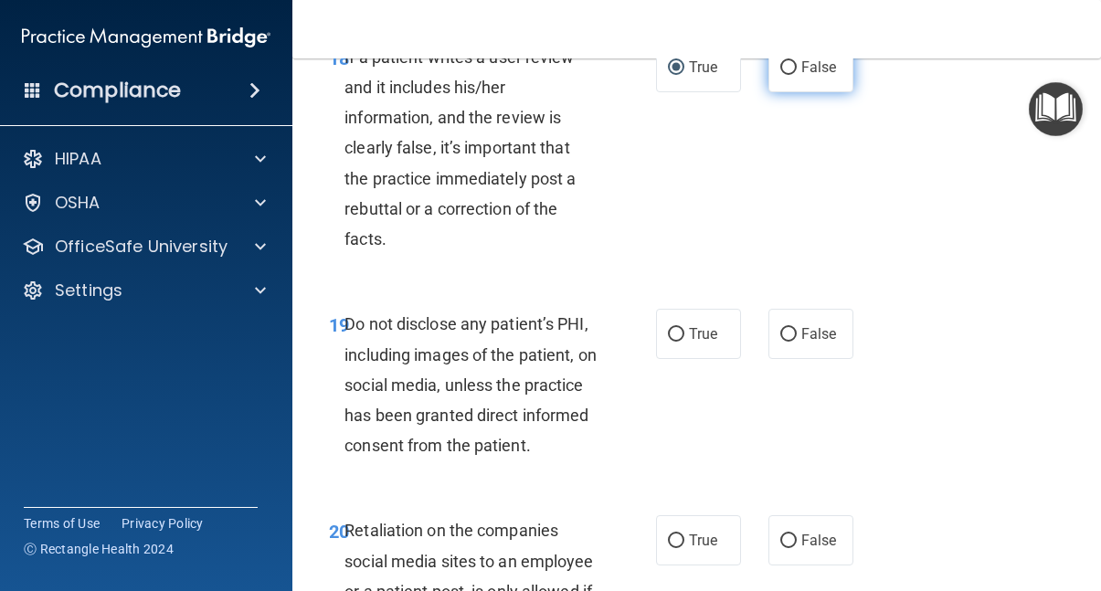
radio input "false"
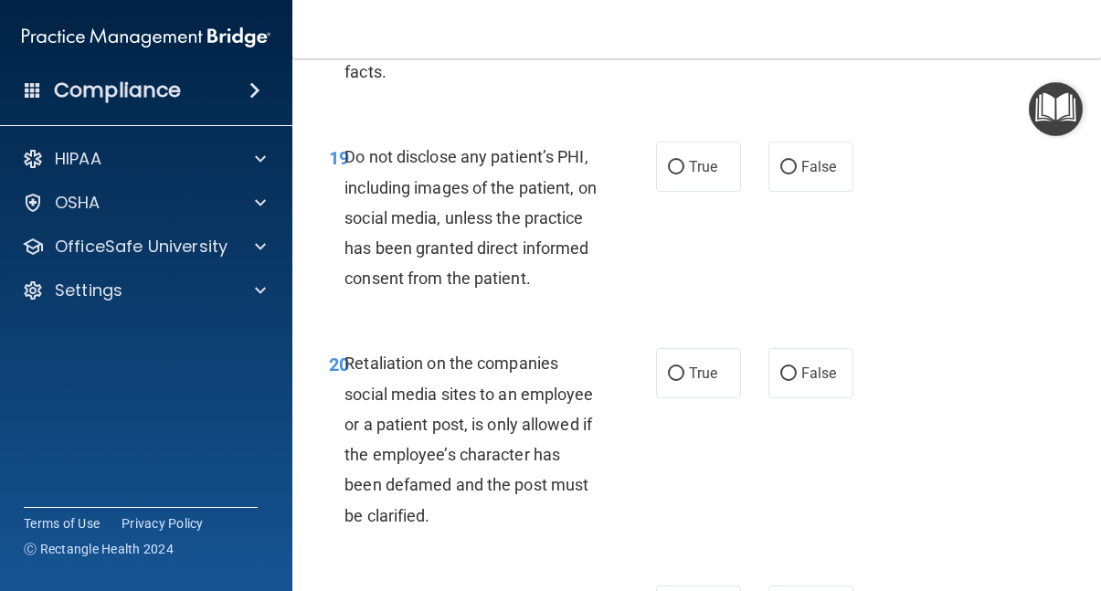
scroll to position [4179, 0]
click at [789, 174] on input "False" at bounding box center [789, 167] width 16 height 14
radio input "true"
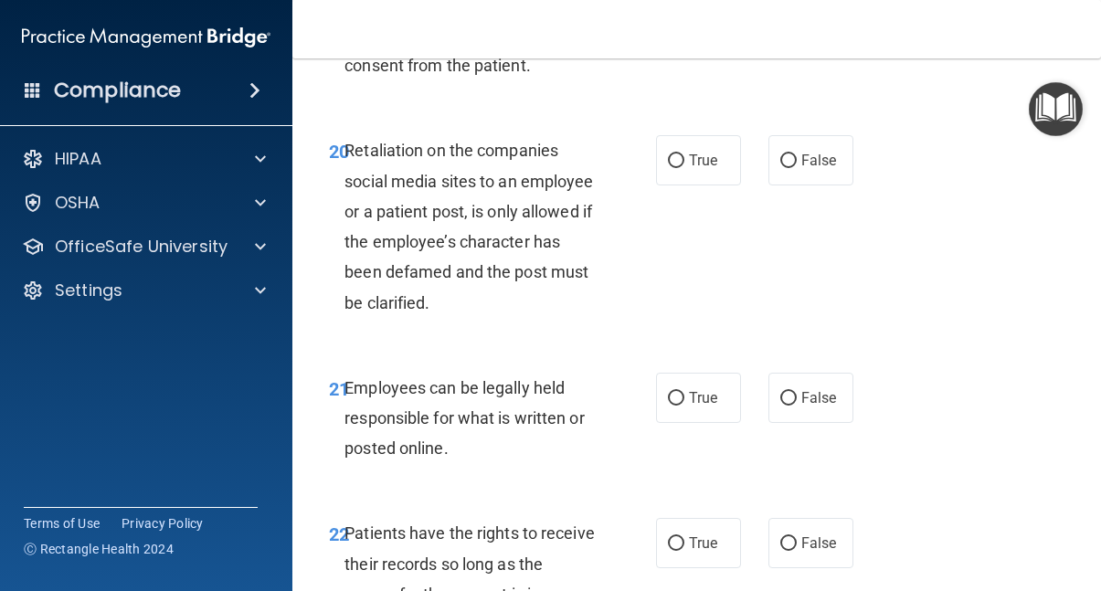
scroll to position [4394, 0]
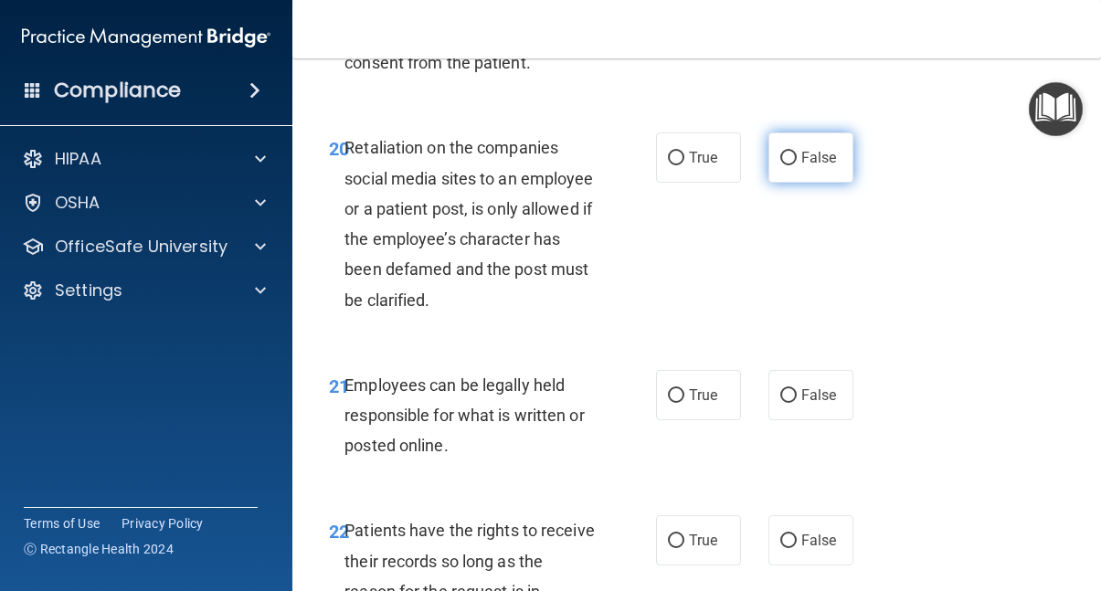
click at [790, 165] on input "False" at bounding box center [789, 159] width 16 height 14
radio input "true"
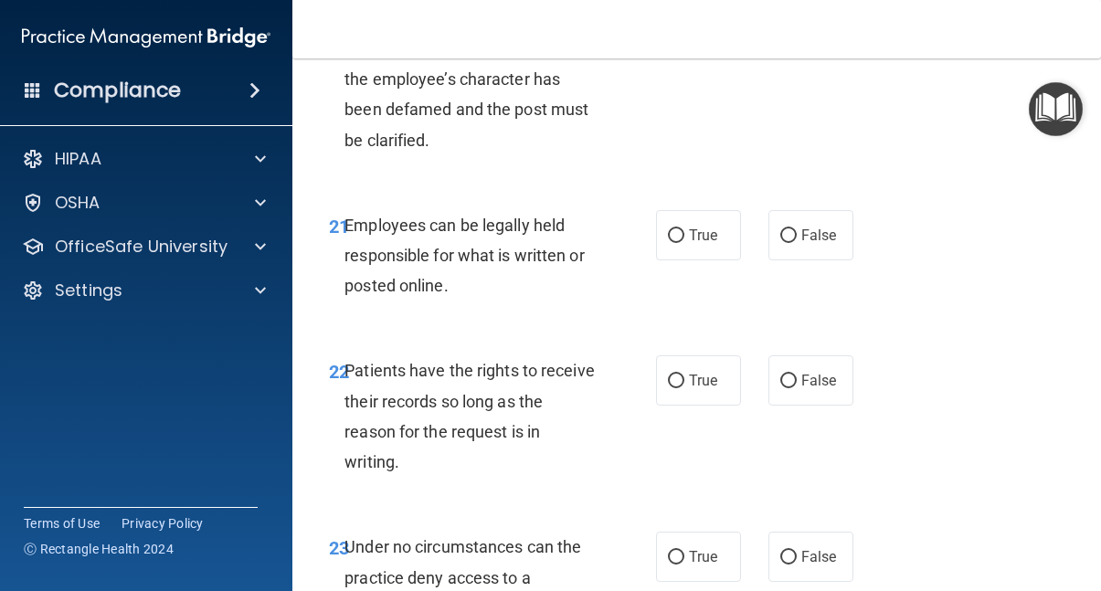
scroll to position [4555, 0]
click at [678, 242] on input "True" at bounding box center [676, 236] width 16 height 14
radio input "true"
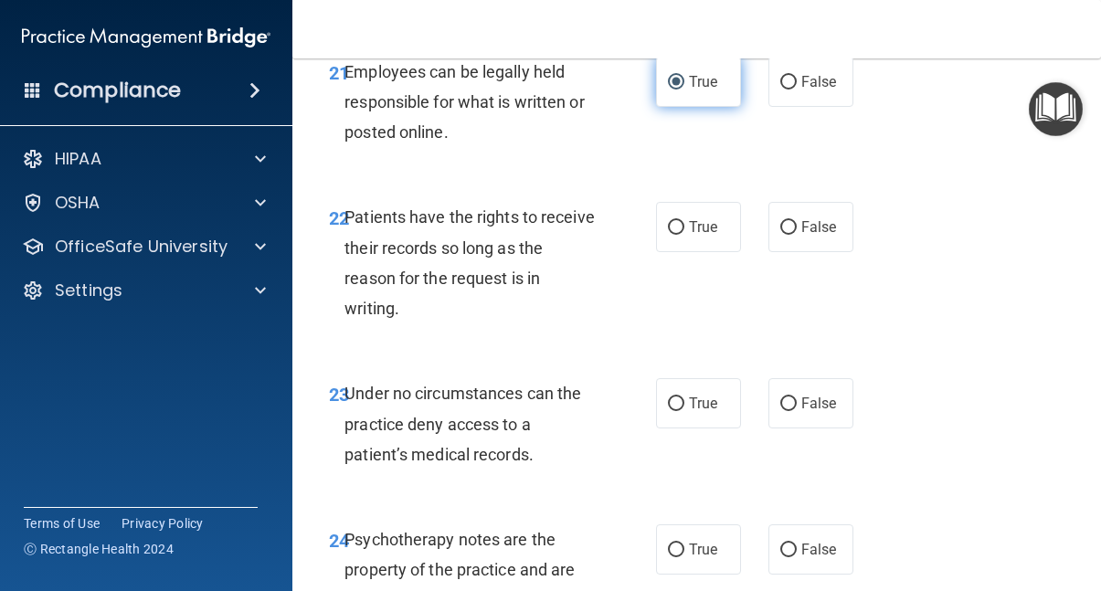
scroll to position [4713, 0]
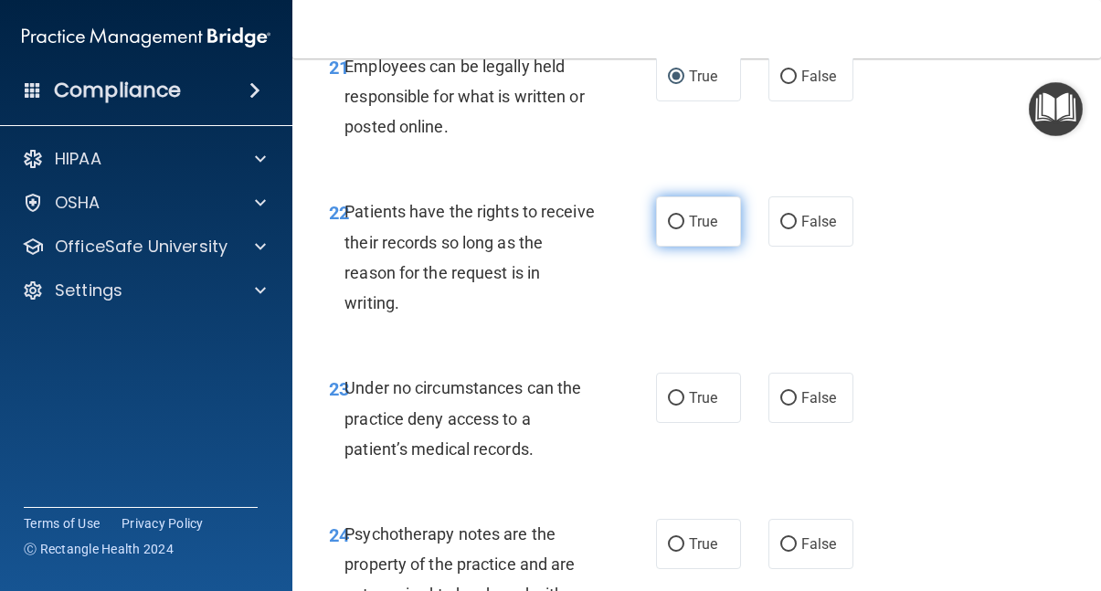
click at [676, 229] on input "True" at bounding box center [676, 223] width 16 height 14
radio input "true"
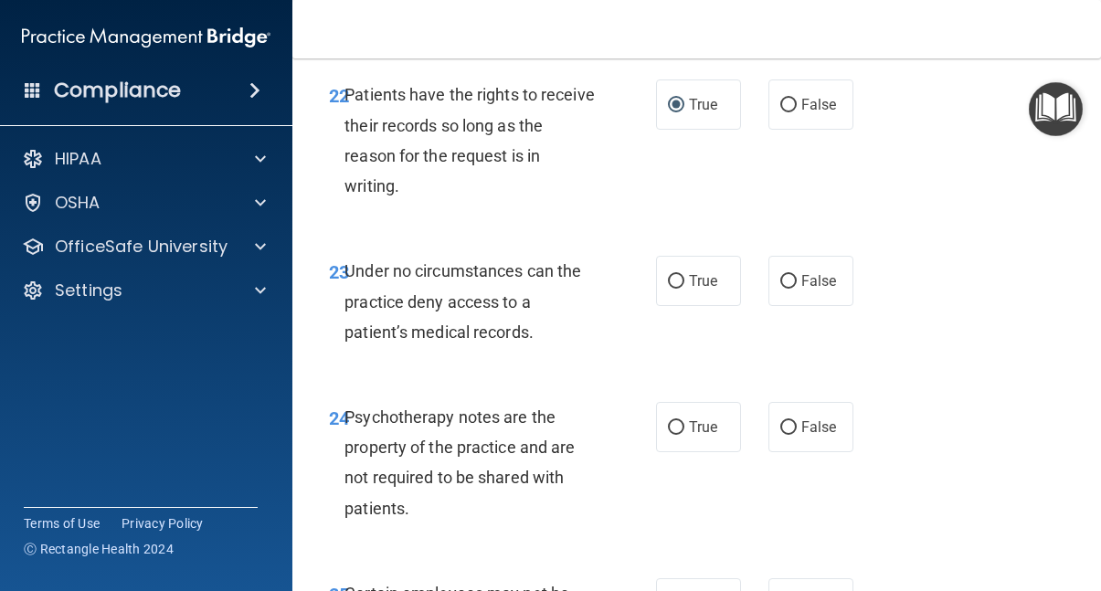
scroll to position [4831, 0]
click at [677, 288] on input "True" at bounding box center [676, 281] width 16 height 14
radio input "true"
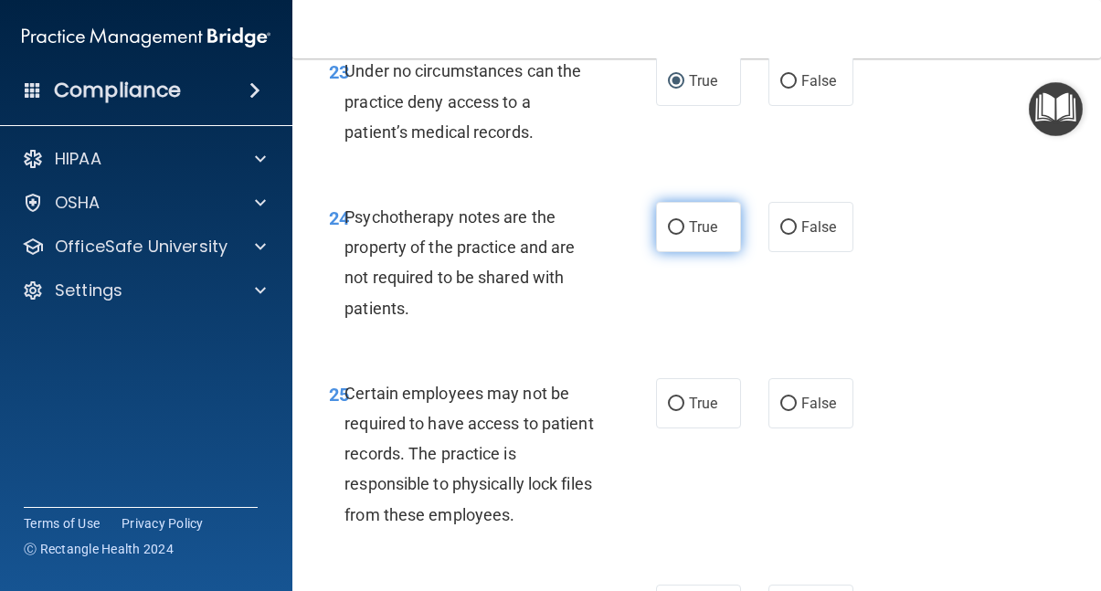
scroll to position [5035, 0]
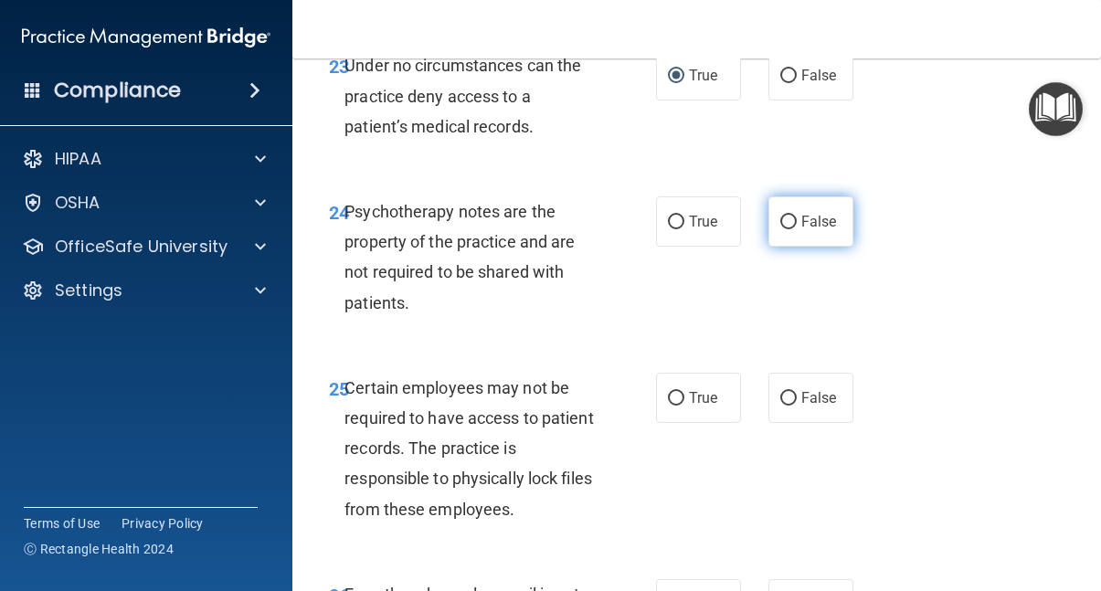
click at [790, 229] on input "False" at bounding box center [789, 223] width 16 height 14
radio input "true"
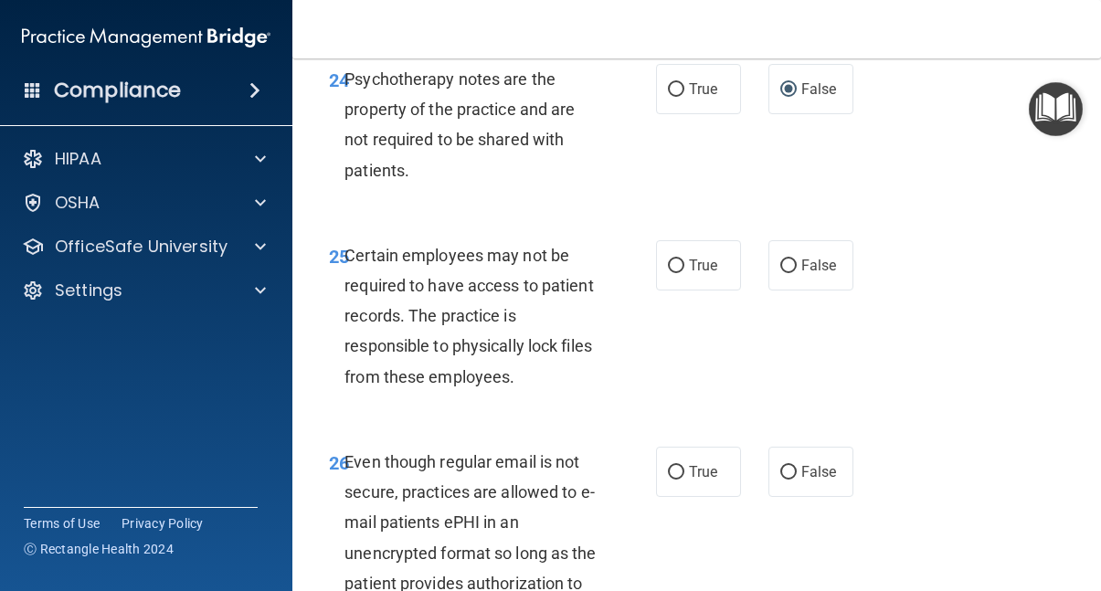
scroll to position [5185, 0]
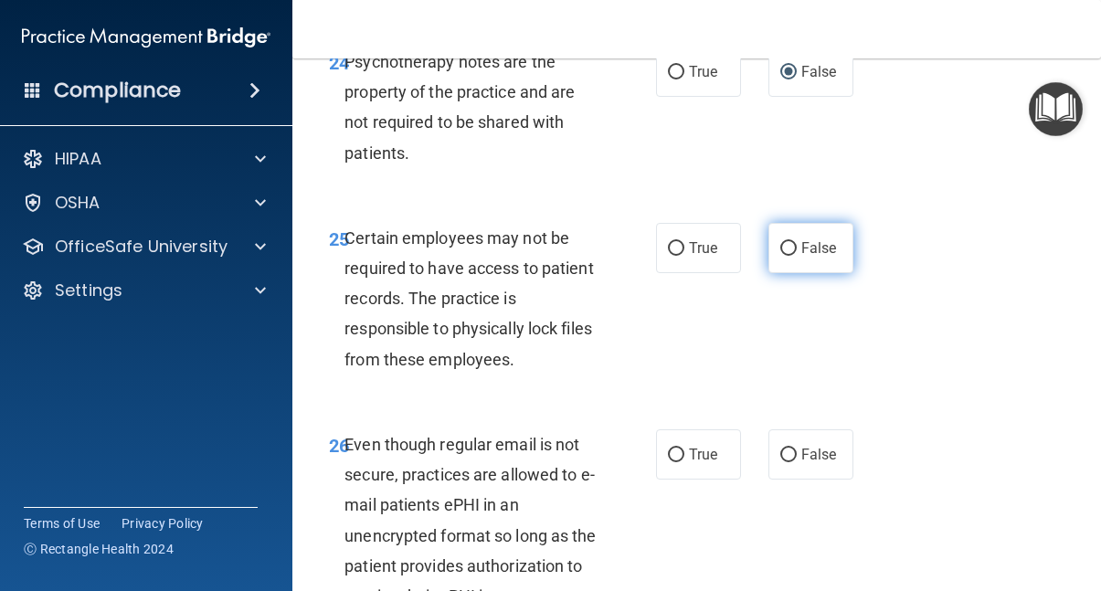
click at [792, 256] on input "False" at bounding box center [789, 249] width 16 height 14
radio input "true"
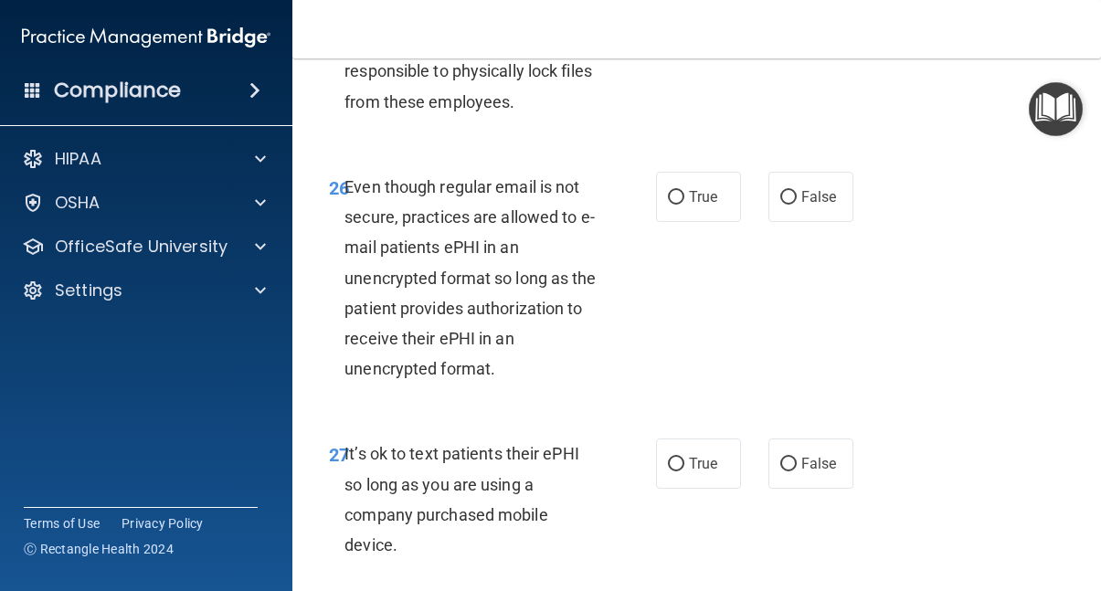
scroll to position [5444, 0]
click at [789, 204] on input "False" at bounding box center [789, 197] width 16 height 14
radio input "true"
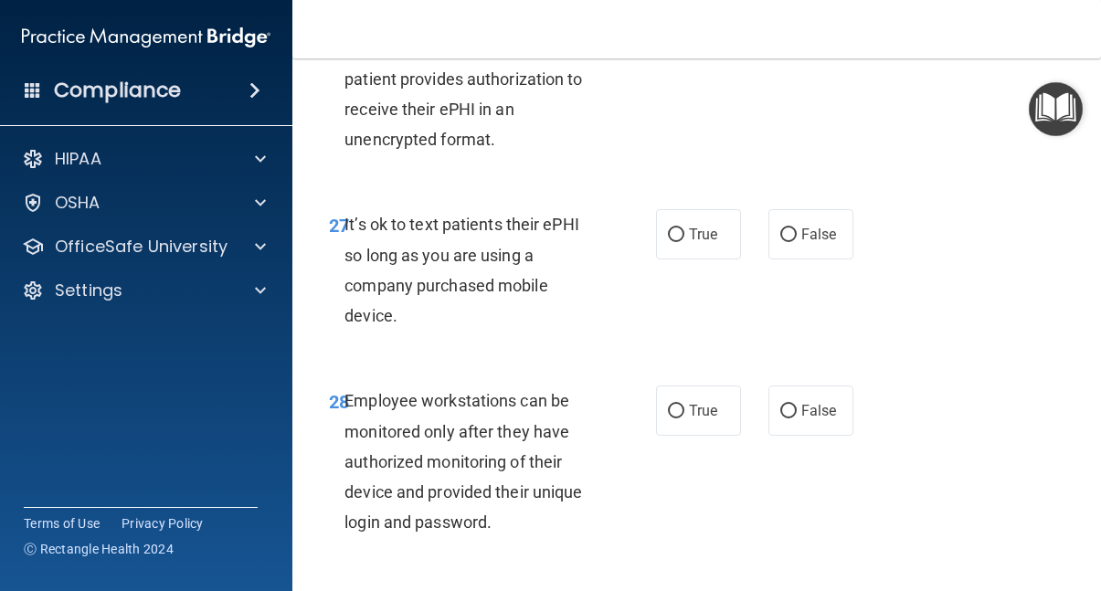
scroll to position [5679, 0]
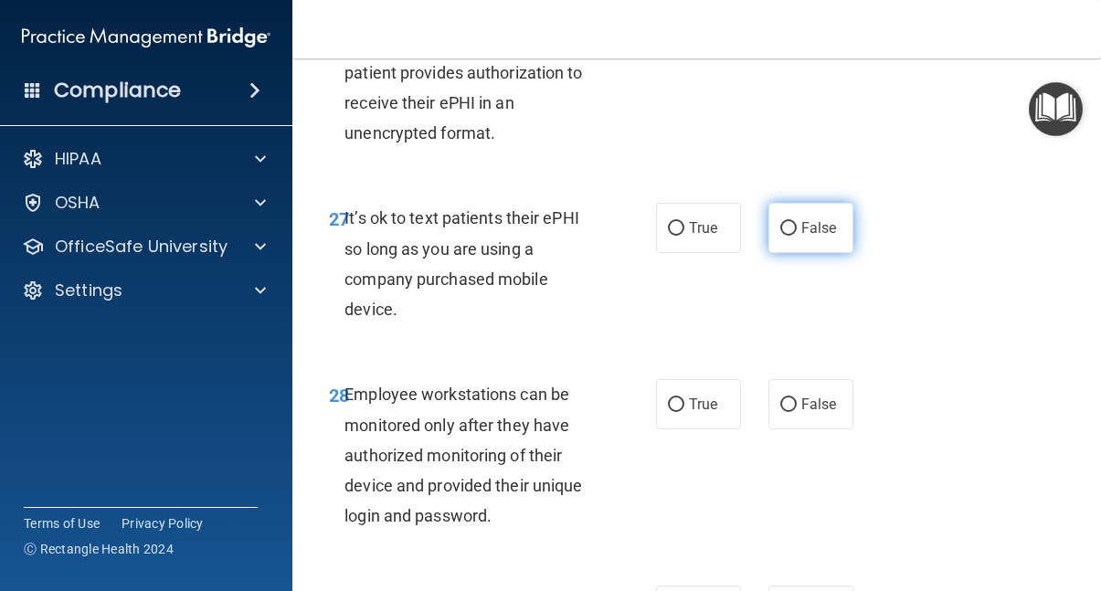
click at [792, 236] on input "False" at bounding box center [789, 229] width 16 height 14
radio input "true"
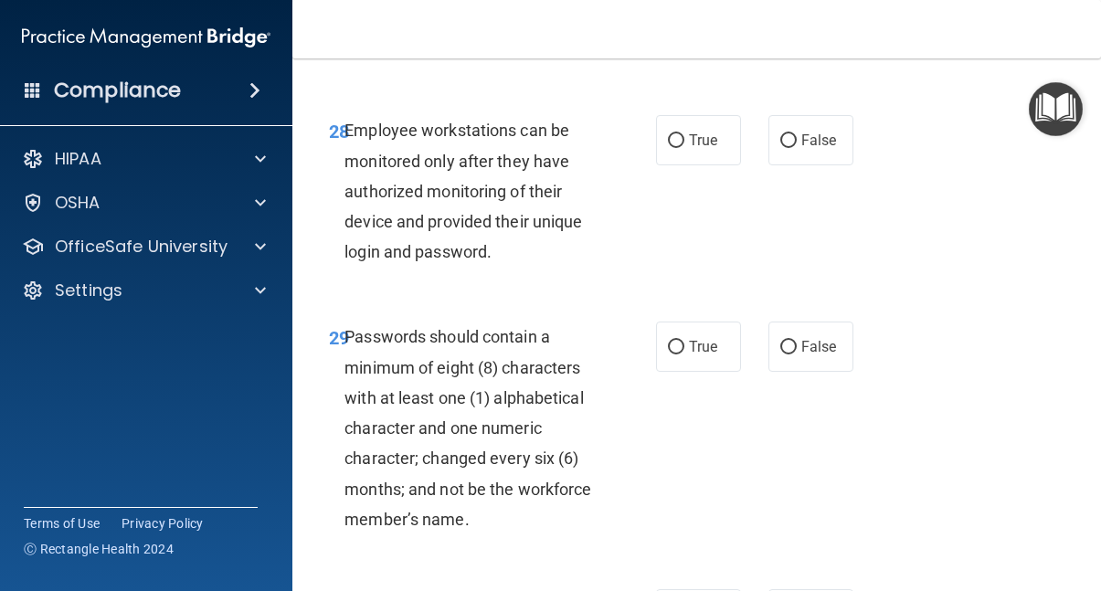
scroll to position [5944, 0]
click at [789, 147] on input "False" at bounding box center [789, 140] width 16 height 14
radio input "true"
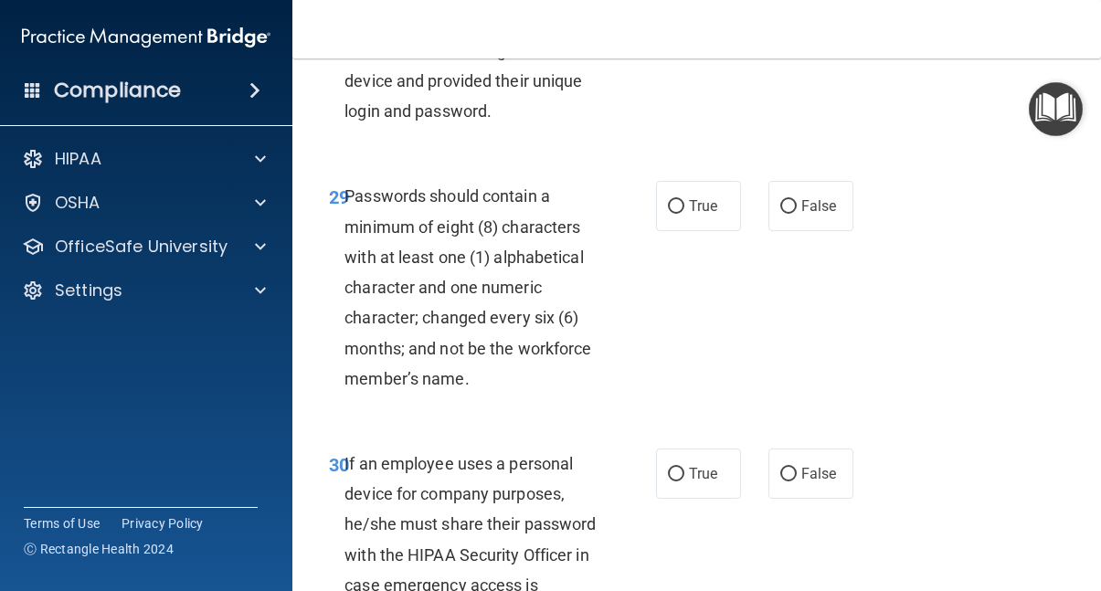
scroll to position [6088, 0]
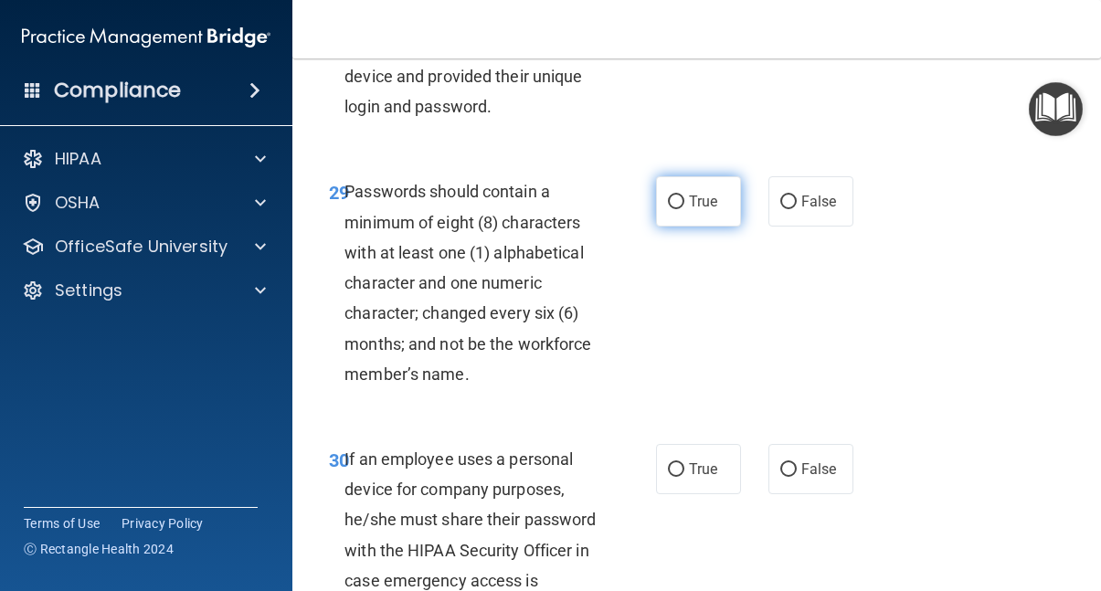
click at [673, 209] on input "True" at bounding box center [676, 203] width 16 height 14
radio input "true"
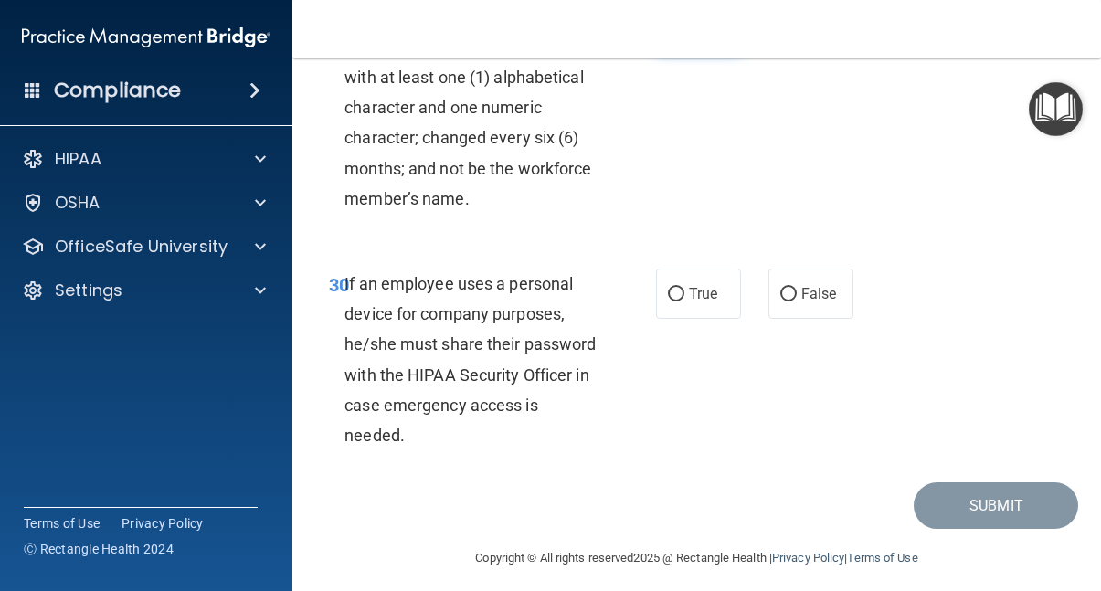
scroll to position [6278, 0]
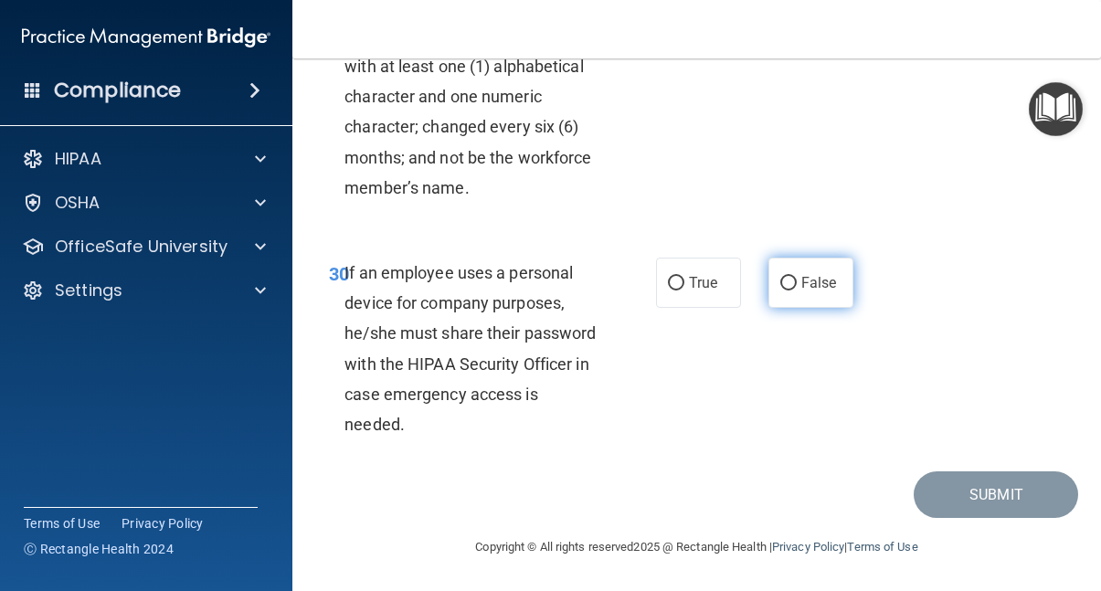
click at [790, 291] on input "False" at bounding box center [789, 284] width 16 height 14
radio input "true"
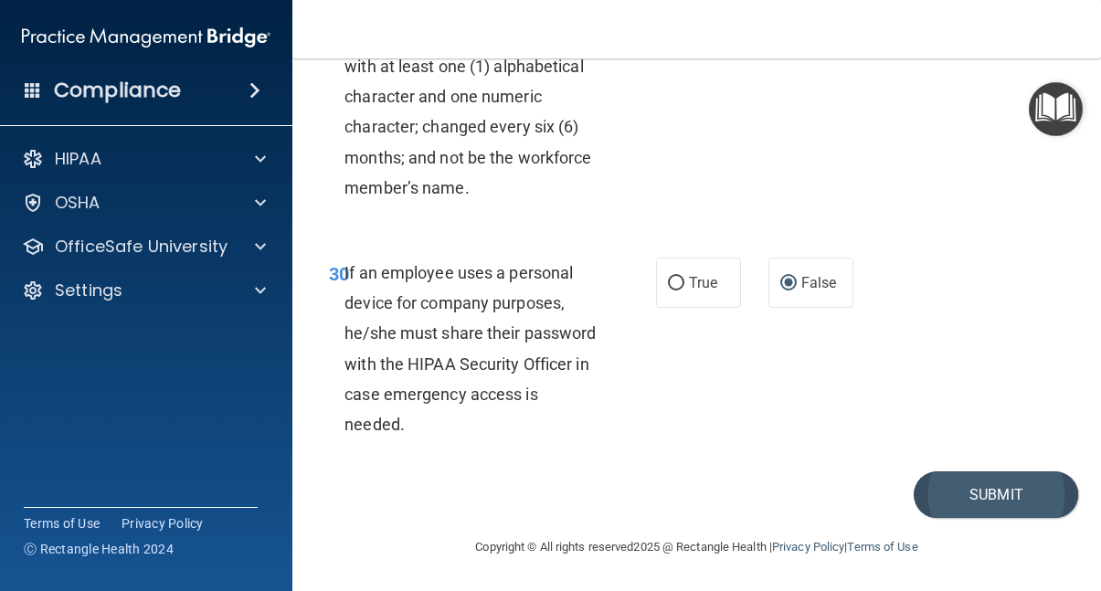
click at [946, 514] on button "Submit" at bounding box center [996, 495] width 165 height 47
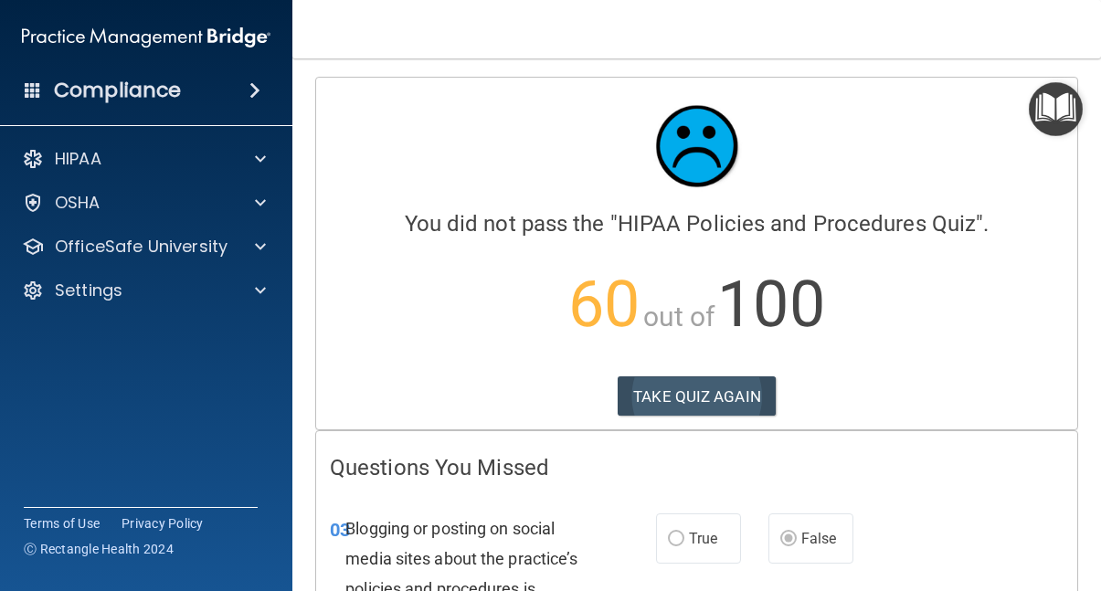
click at [736, 398] on button "TAKE QUIZ AGAIN" at bounding box center [697, 397] width 158 height 40
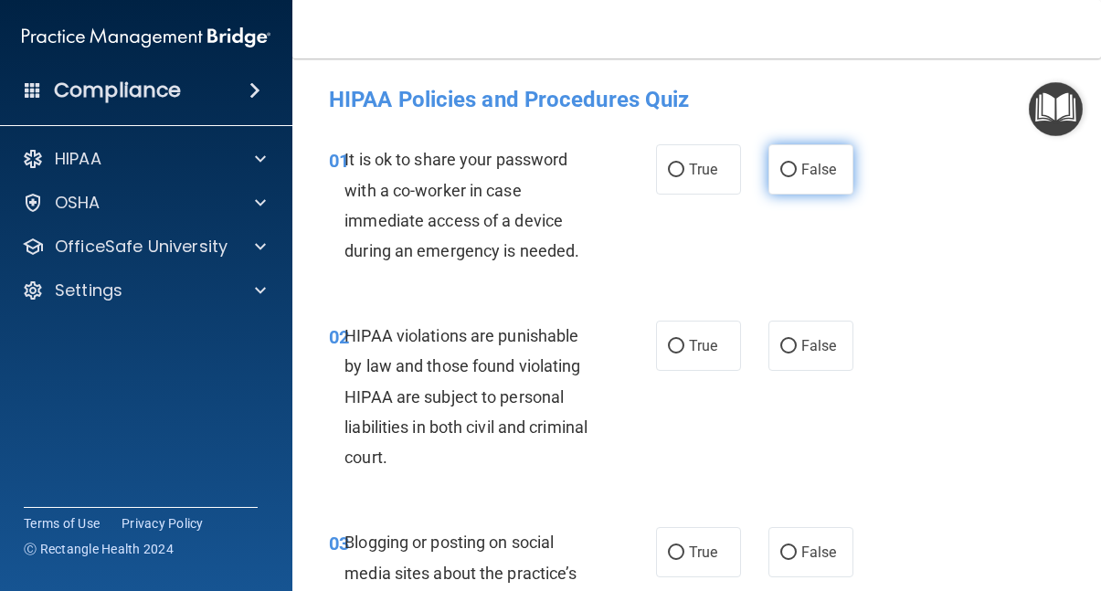
click at [790, 169] on input "False" at bounding box center [789, 171] width 16 height 14
radio input "true"
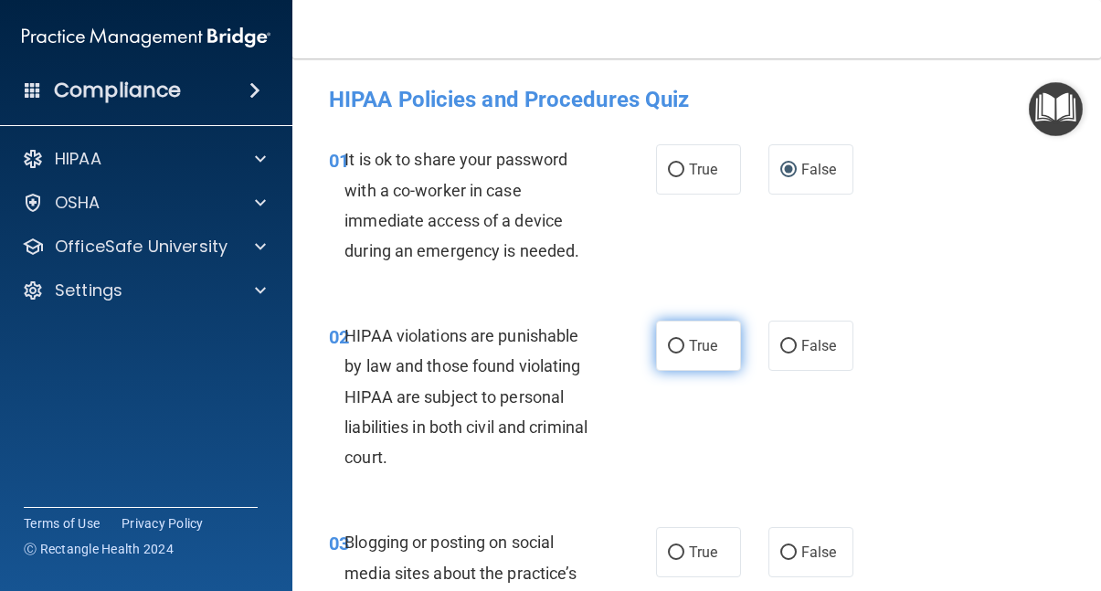
click at [675, 345] on input "True" at bounding box center [676, 347] width 16 height 14
radio input "true"
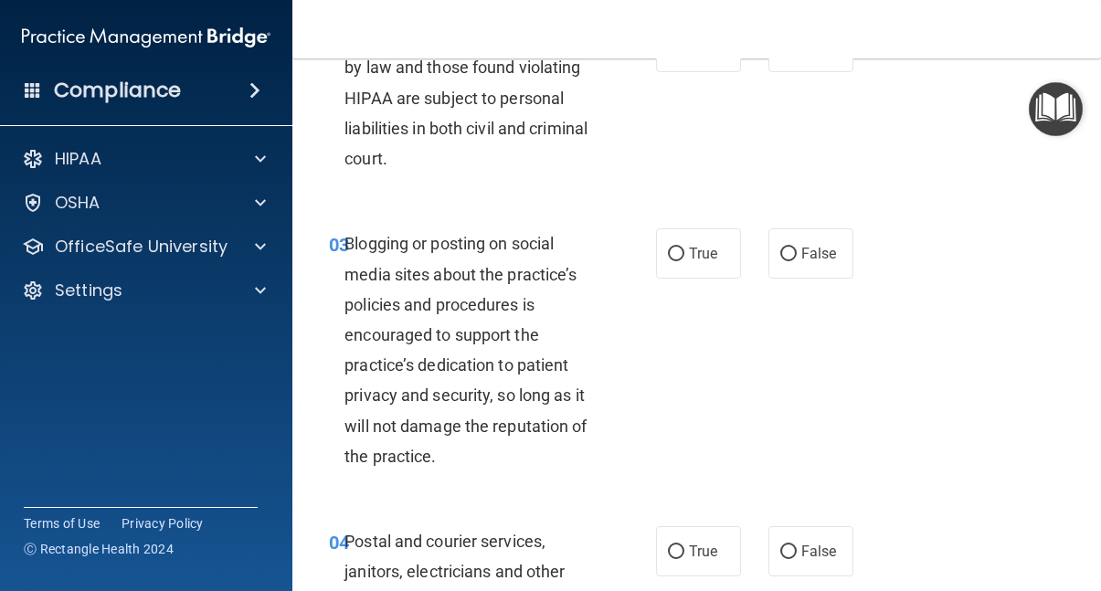
scroll to position [301, 0]
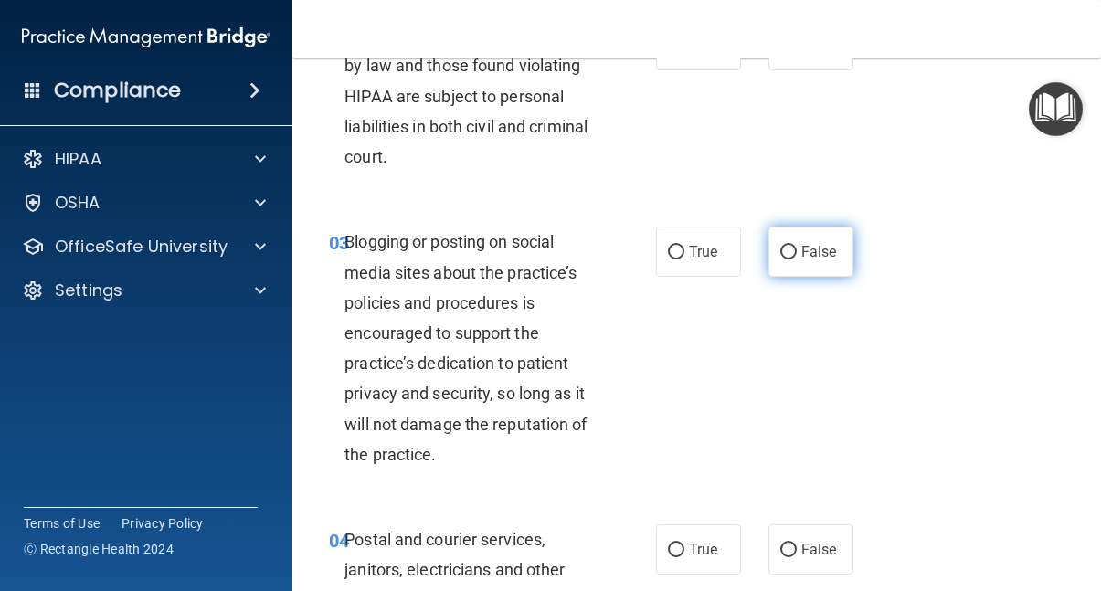
click at [793, 247] on input "False" at bounding box center [789, 253] width 16 height 14
radio input "true"
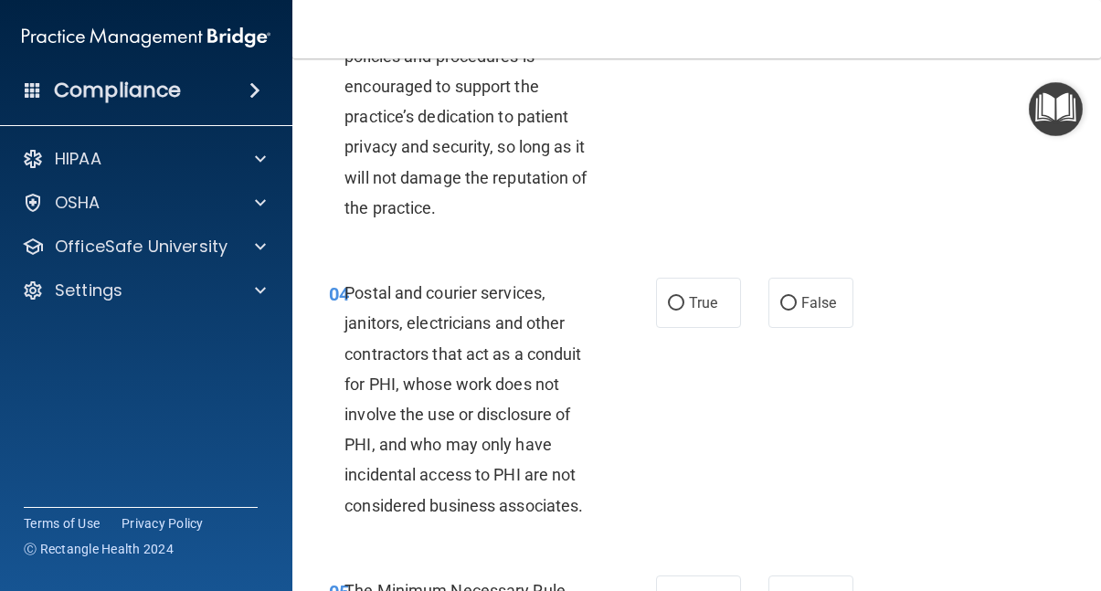
scroll to position [550, 0]
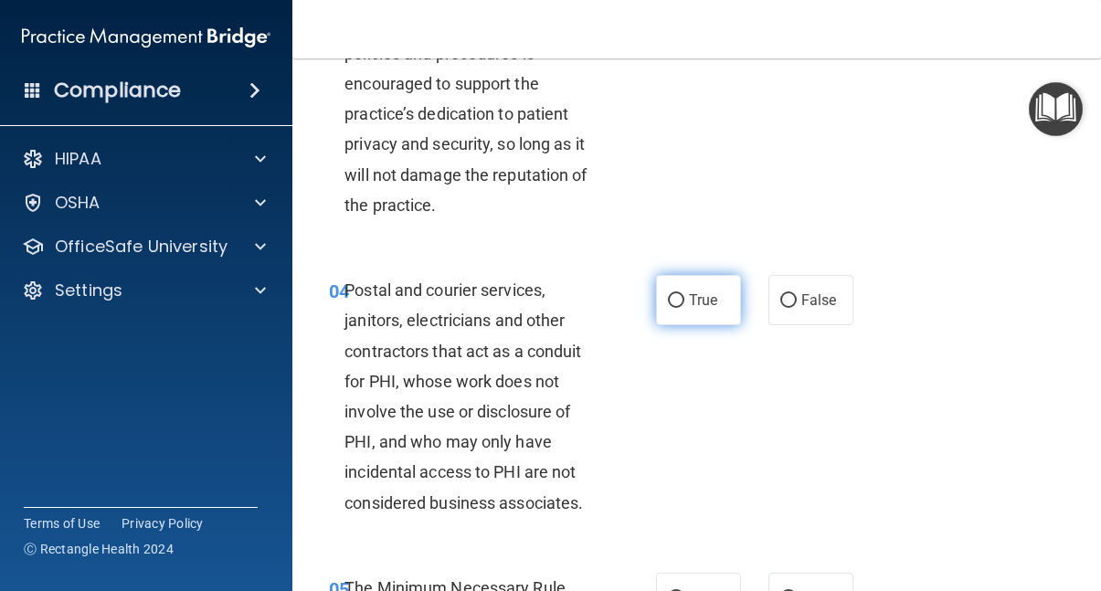
click at [678, 299] on input "True" at bounding box center [676, 301] width 16 height 14
radio input "true"
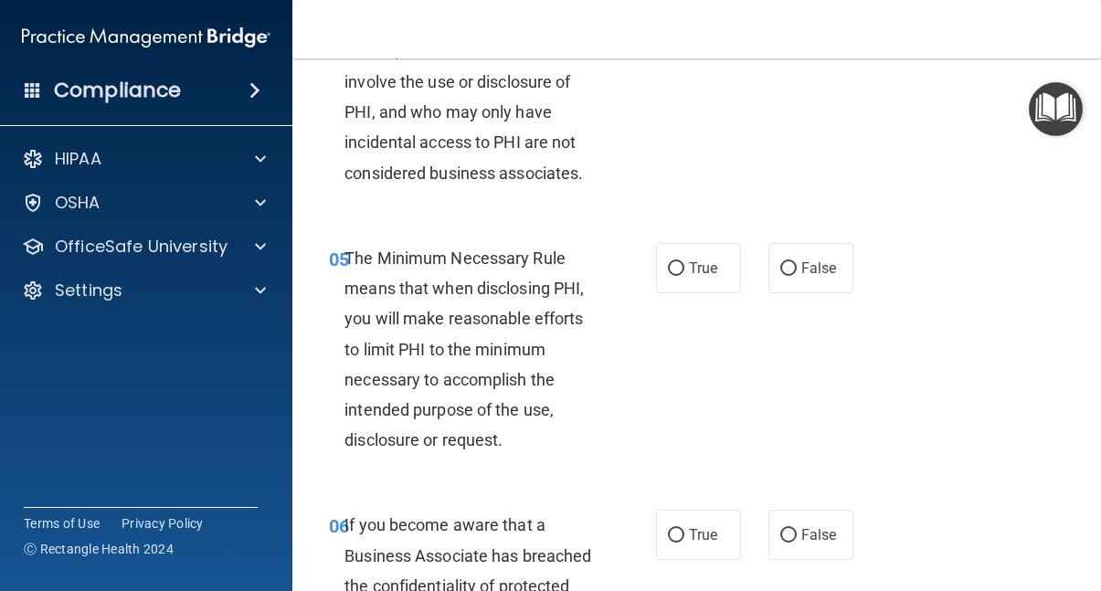
scroll to position [881, 0]
click at [680, 261] on input "True" at bounding box center [676, 268] width 16 height 14
radio input "true"
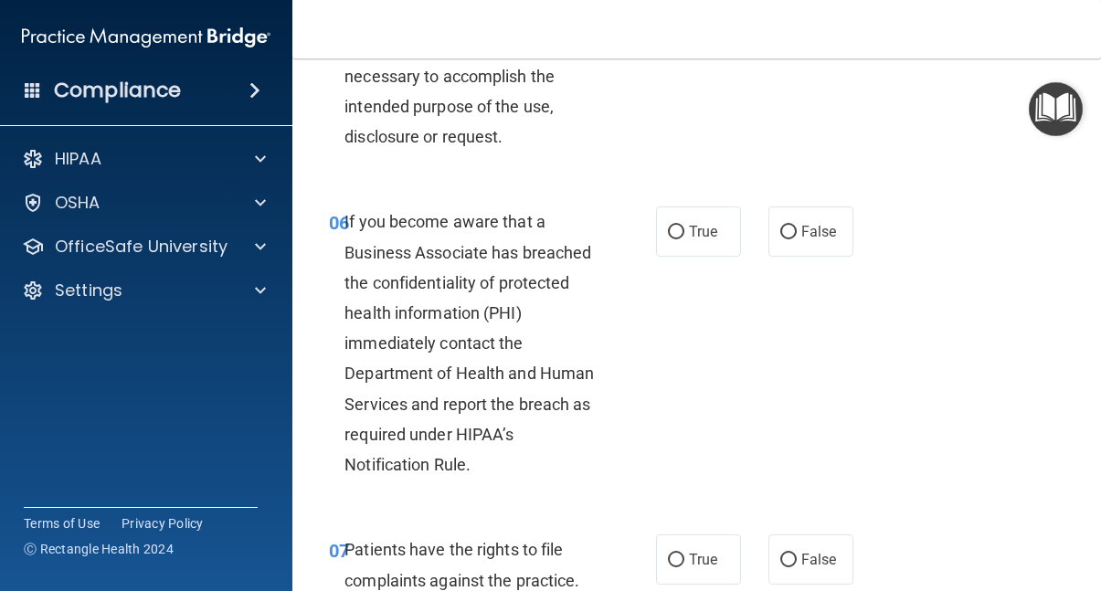
scroll to position [1187, 0]
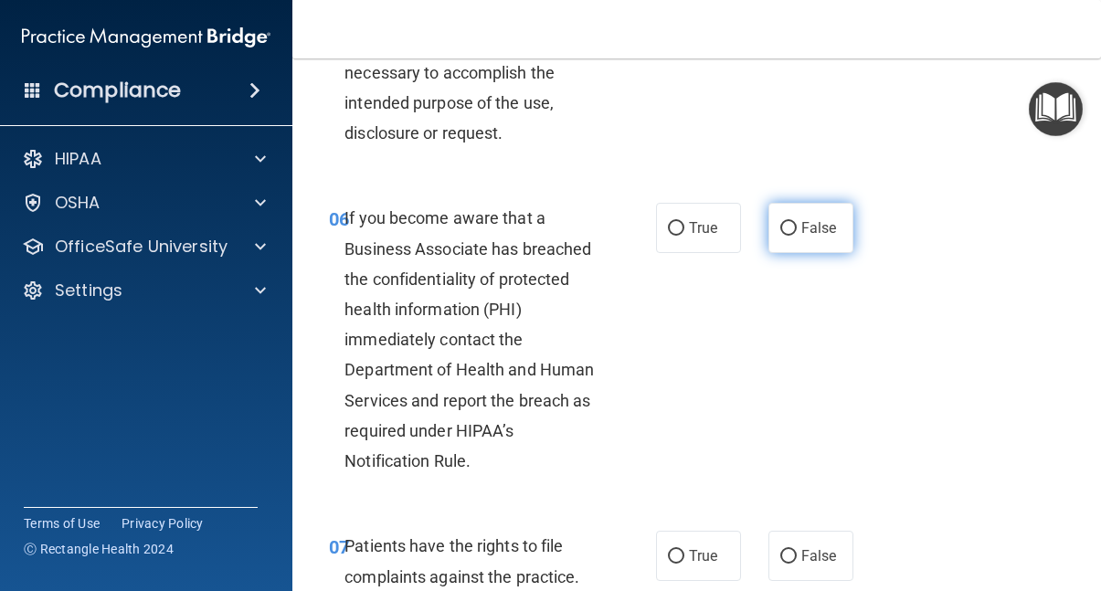
click at [787, 222] on input "False" at bounding box center [789, 229] width 16 height 14
radio input "true"
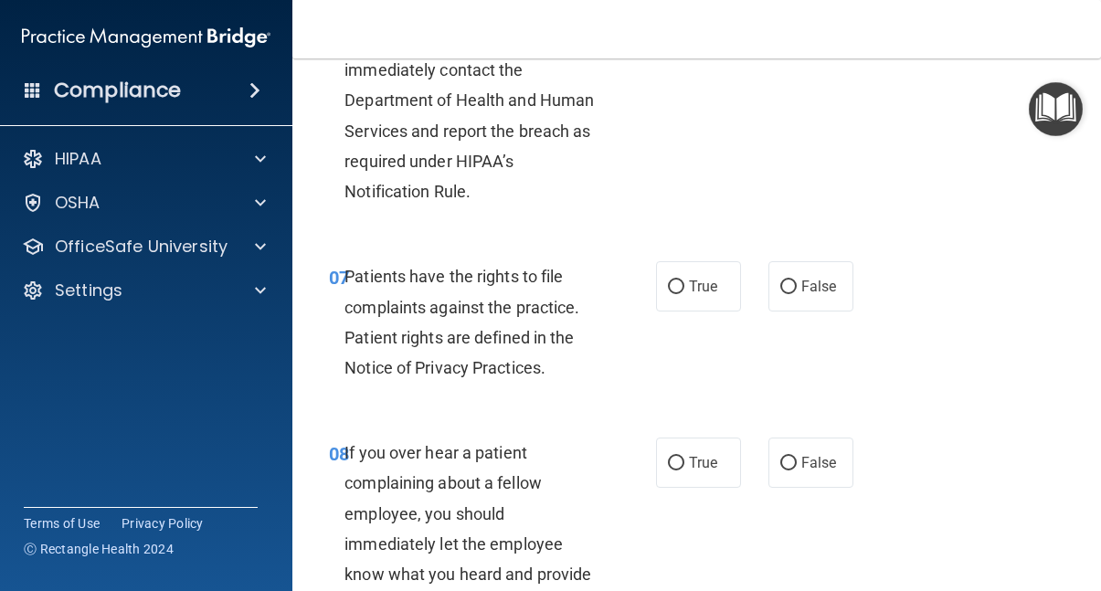
scroll to position [1458, 0]
click at [677, 280] on input "True" at bounding box center [676, 287] width 16 height 14
radio input "true"
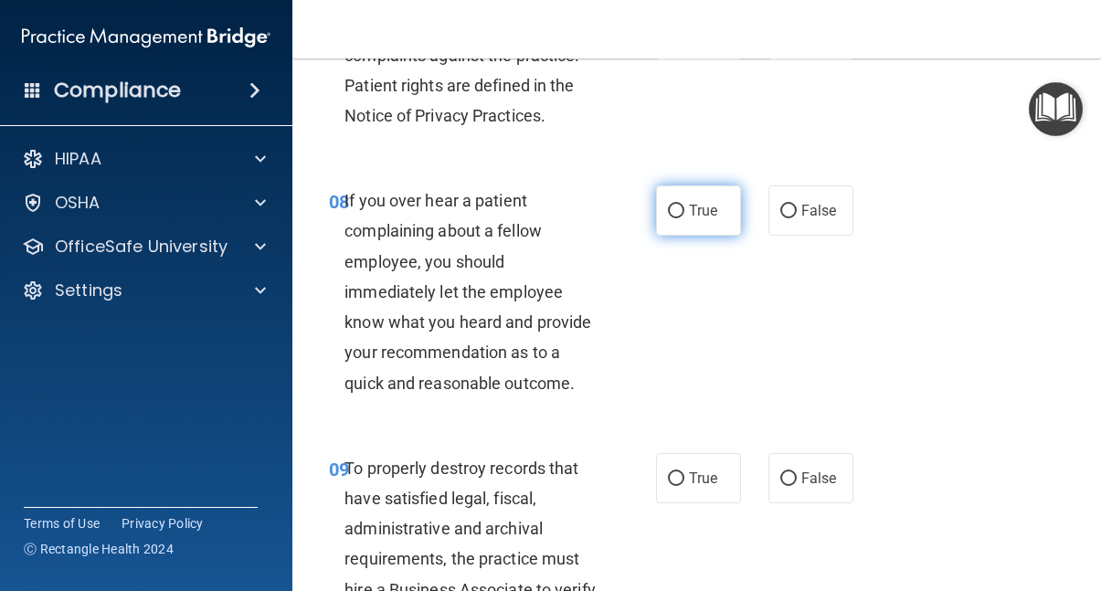
scroll to position [1716, 0]
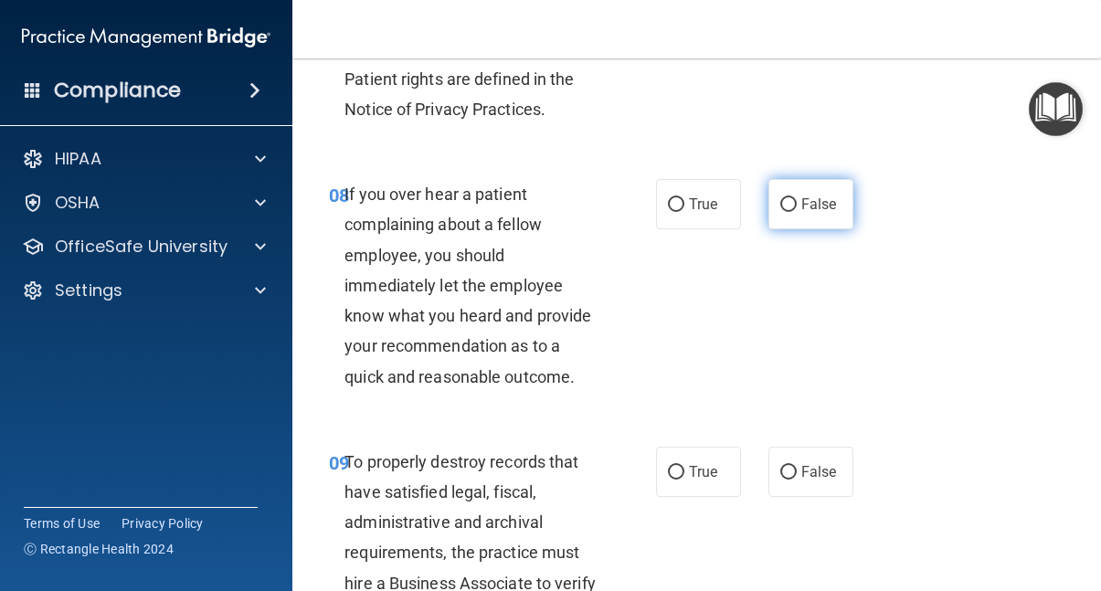
click at [787, 198] on input "False" at bounding box center [789, 205] width 16 height 14
radio input "true"
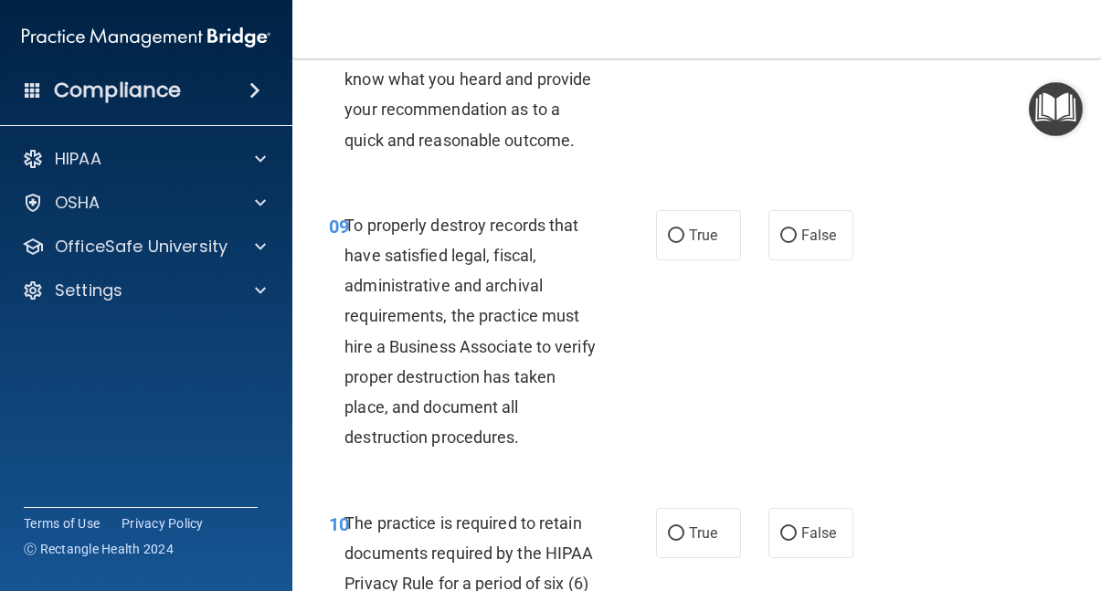
scroll to position [1953, 0]
click at [789, 229] on input "False" at bounding box center [789, 236] width 16 height 14
radio input "true"
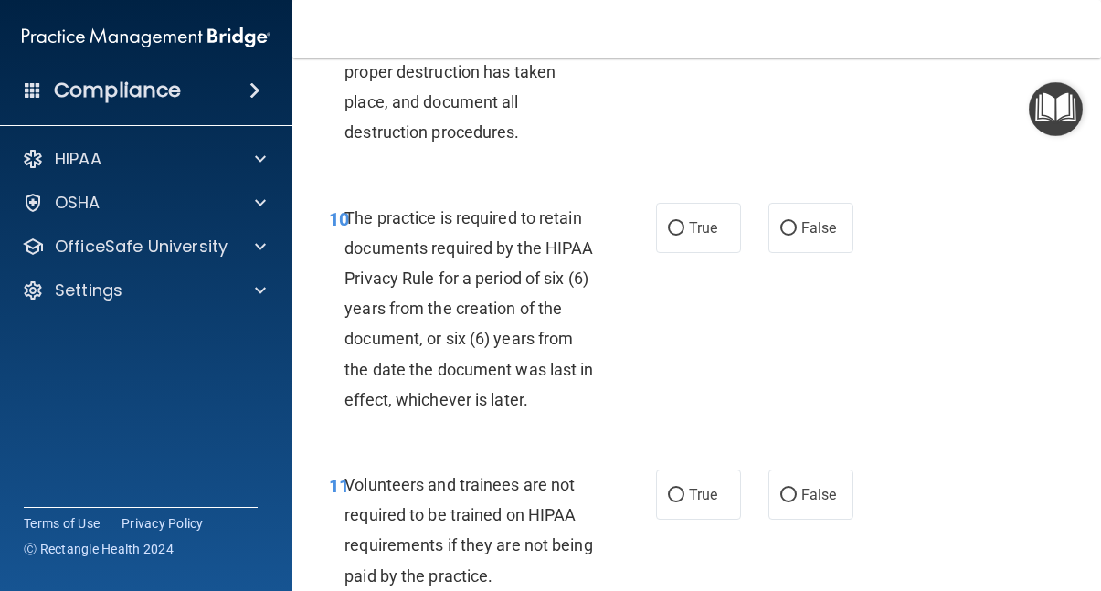
scroll to position [2261, 0]
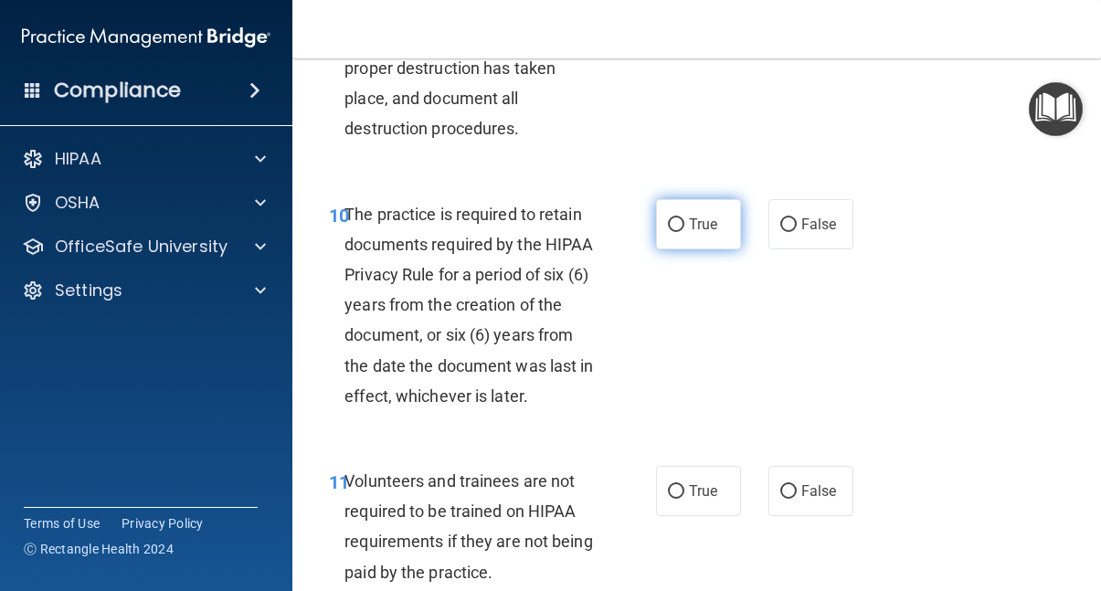
click at [678, 218] on input "True" at bounding box center [676, 225] width 16 height 14
radio input "true"
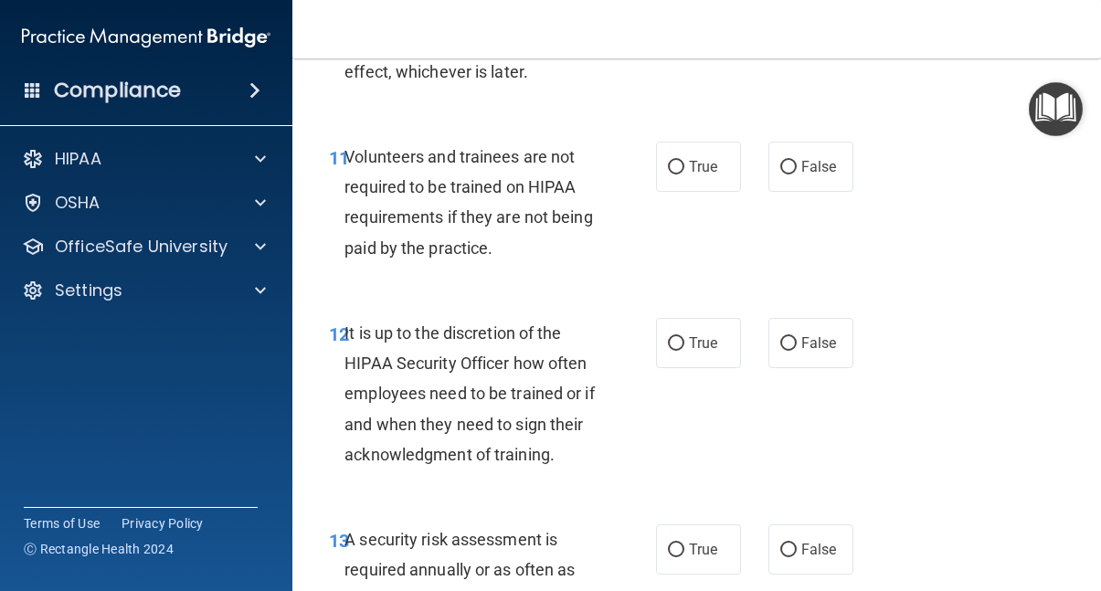
scroll to position [2588, 0]
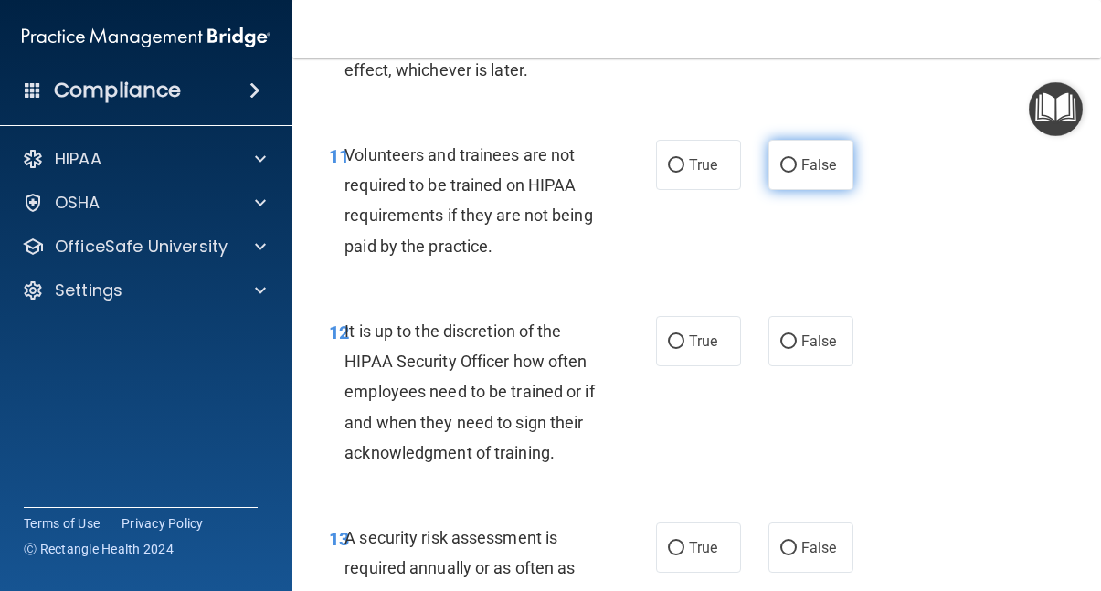
click at [789, 159] on input "False" at bounding box center [789, 166] width 16 height 14
radio input "true"
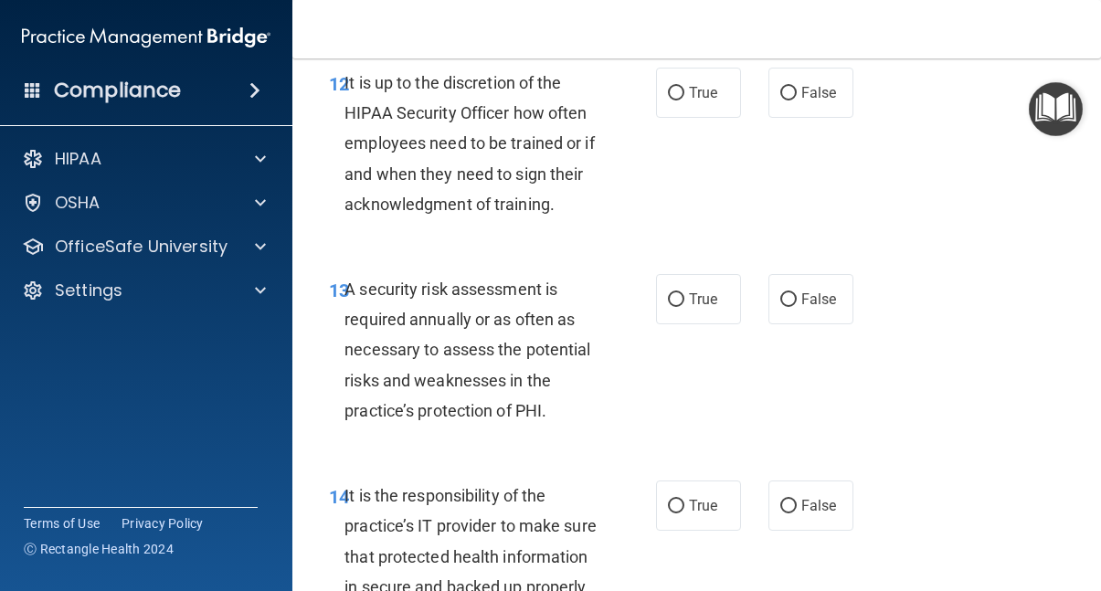
scroll to position [2840, 0]
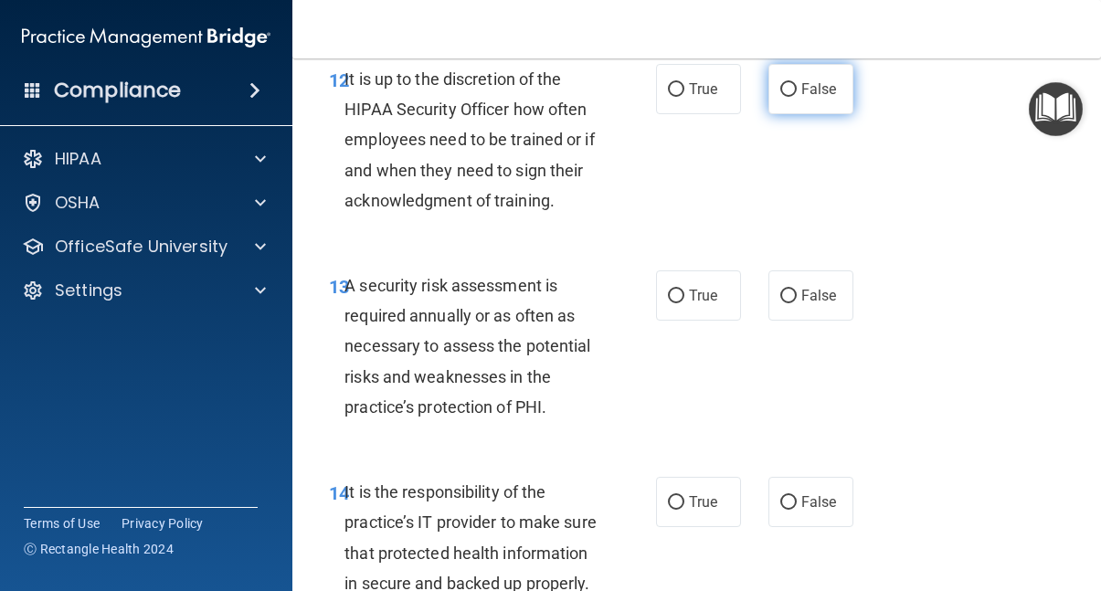
click at [790, 83] on input "False" at bounding box center [789, 90] width 16 height 14
radio input "true"
click at [672, 290] on input "True" at bounding box center [676, 297] width 16 height 14
radio input "true"
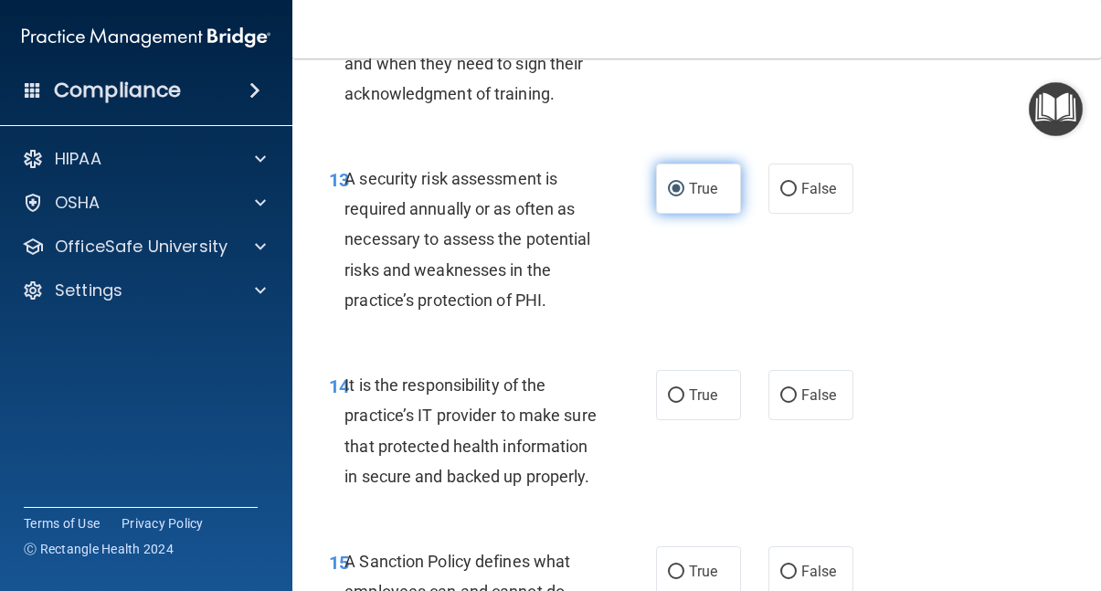
scroll to position [2950, 0]
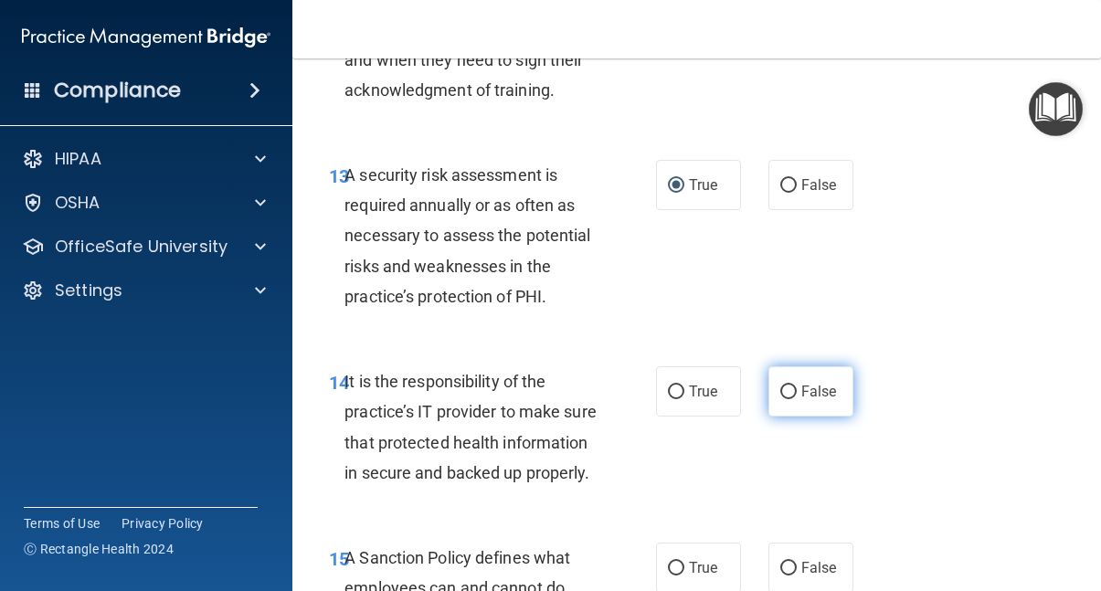
click at [787, 386] on input "False" at bounding box center [789, 393] width 16 height 14
radio input "true"
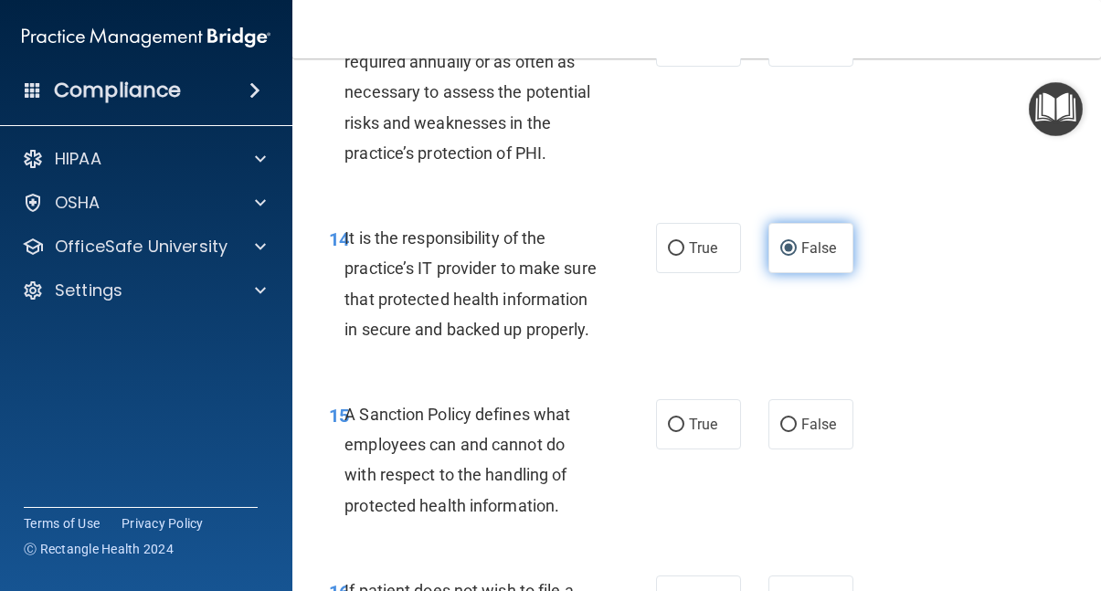
scroll to position [3100, 0]
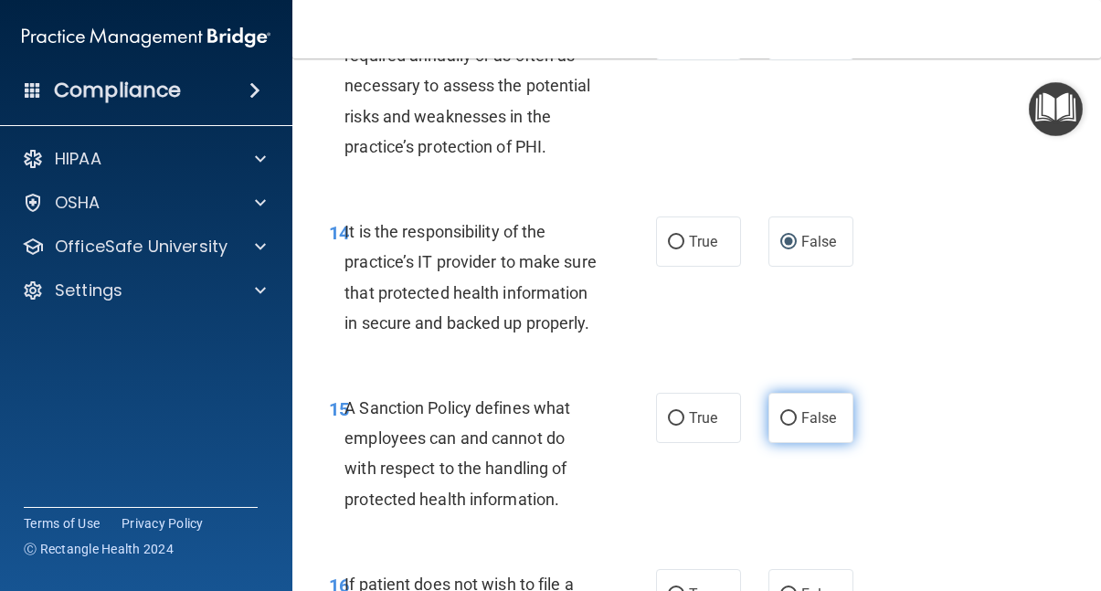
click at [788, 426] on input "False" at bounding box center [789, 419] width 16 height 14
radio input "true"
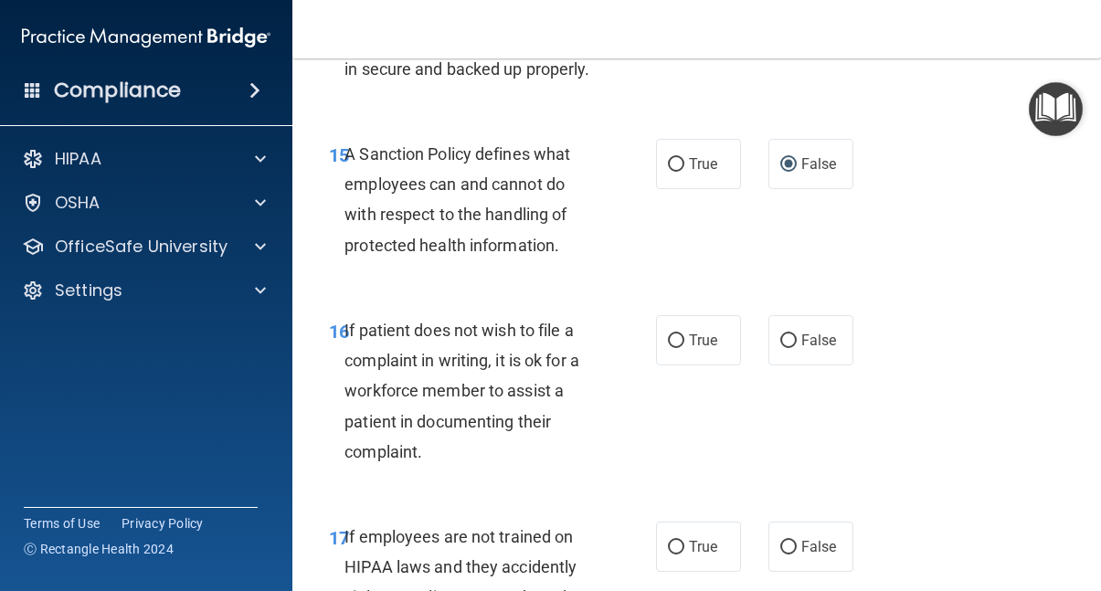
scroll to position [3366, 0]
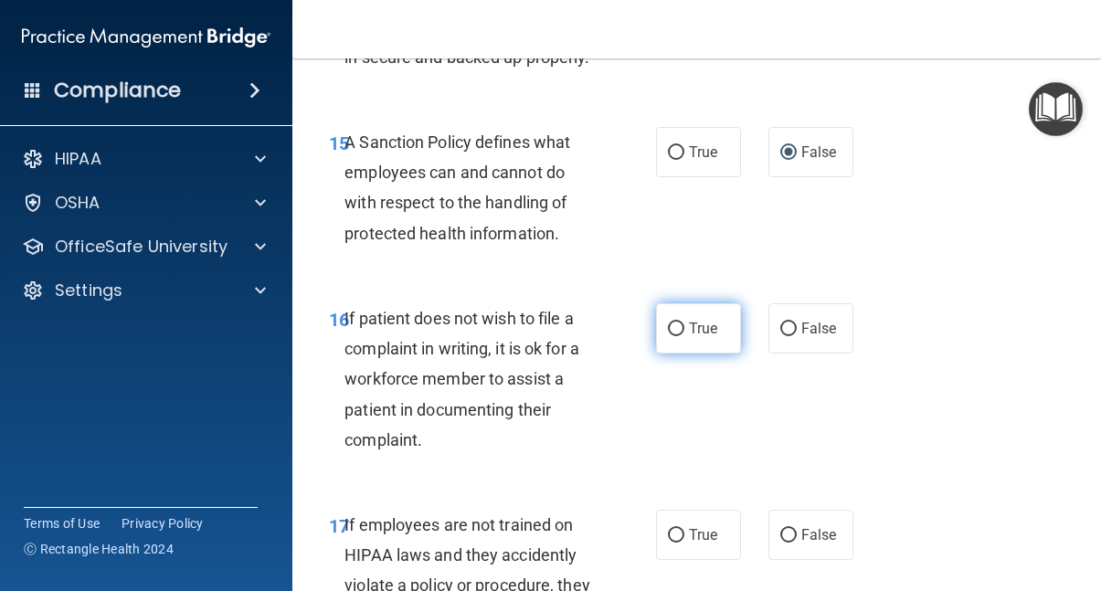
click at [679, 336] on input "True" at bounding box center [676, 330] width 16 height 14
radio input "true"
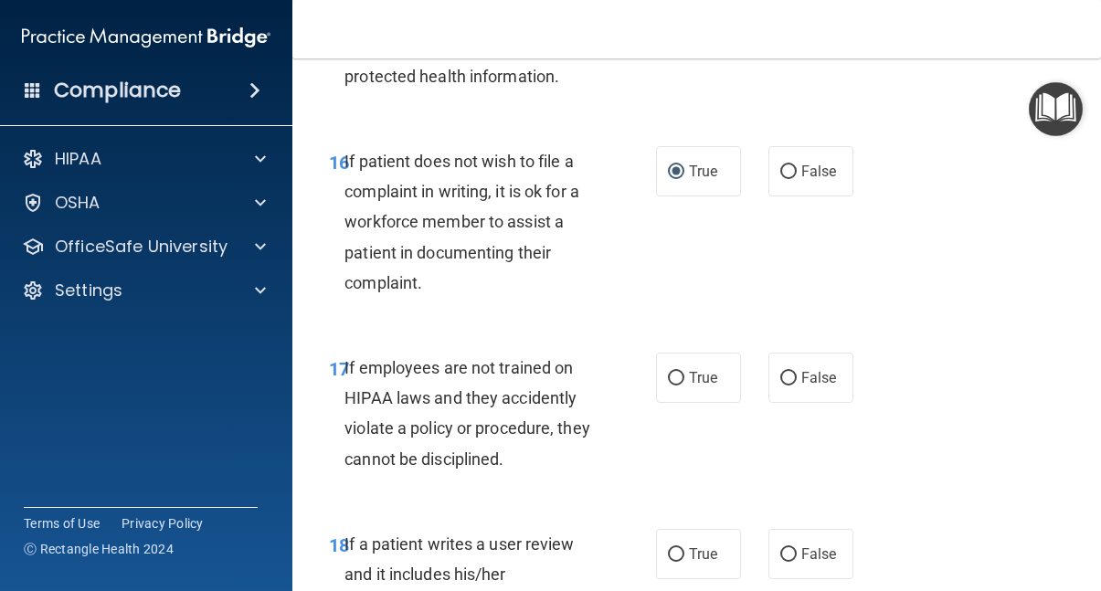
scroll to position [3529, 0]
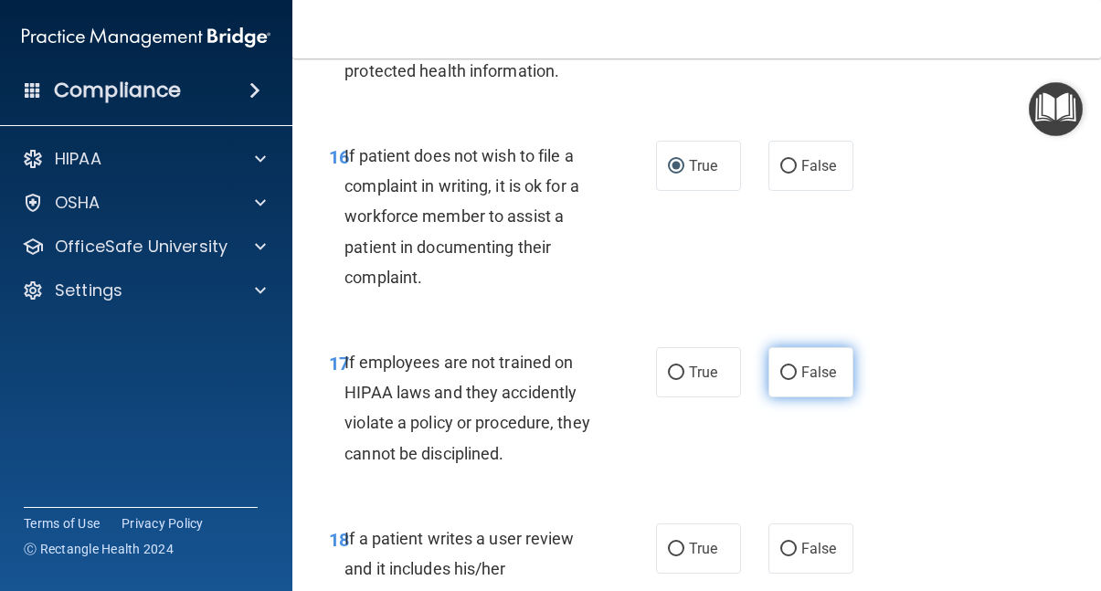
click at [789, 380] on input "False" at bounding box center [789, 374] width 16 height 14
radio input "true"
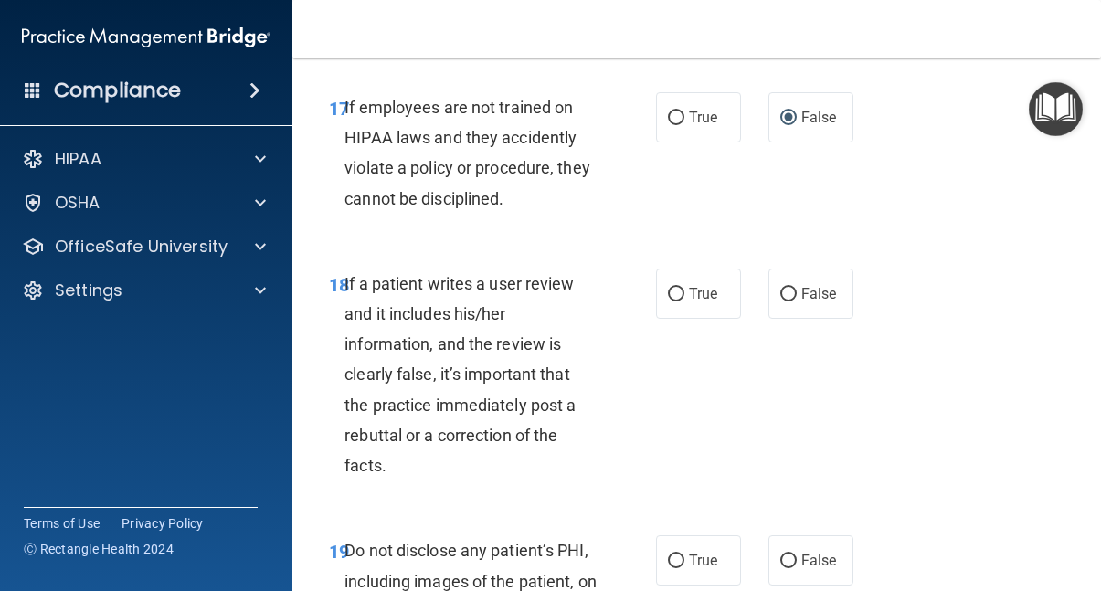
scroll to position [3783, 0]
click at [788, 303] on input "False" at bounding box center [789, 296] width 16 height 14
radio input "true"
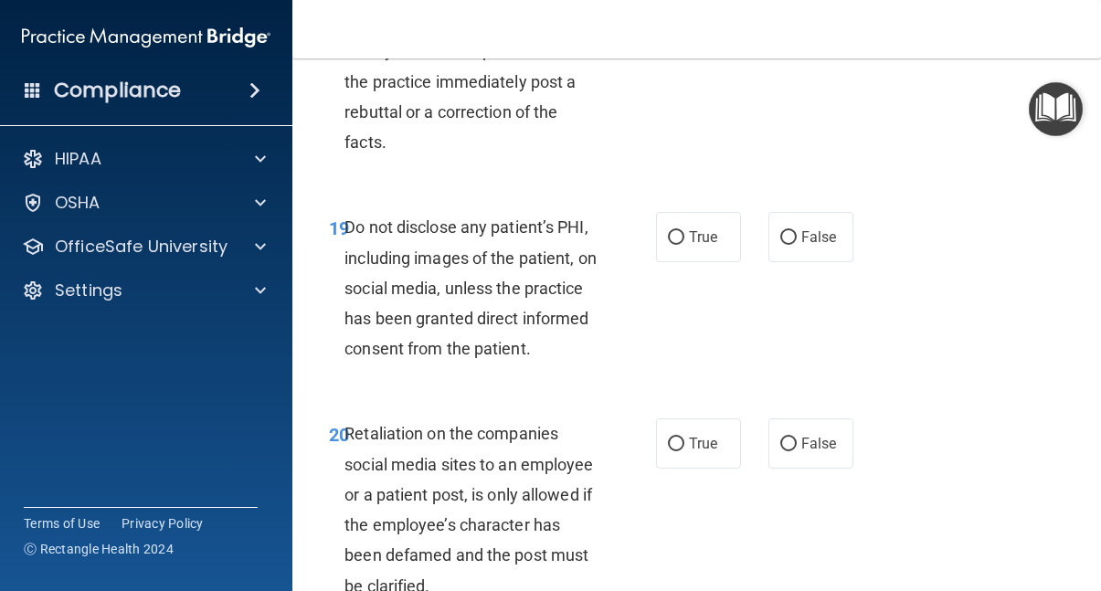
scroll to position [4110, 0]
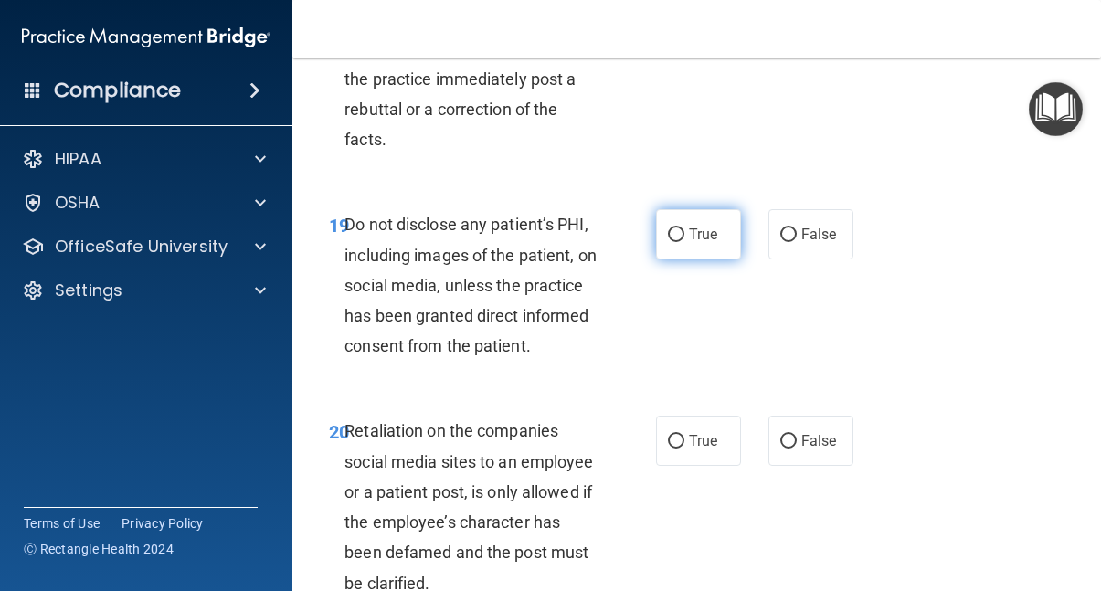
click at [680, 242] on input "True" at bounding box center [676, 236] width 16 height 14
radio input "true"
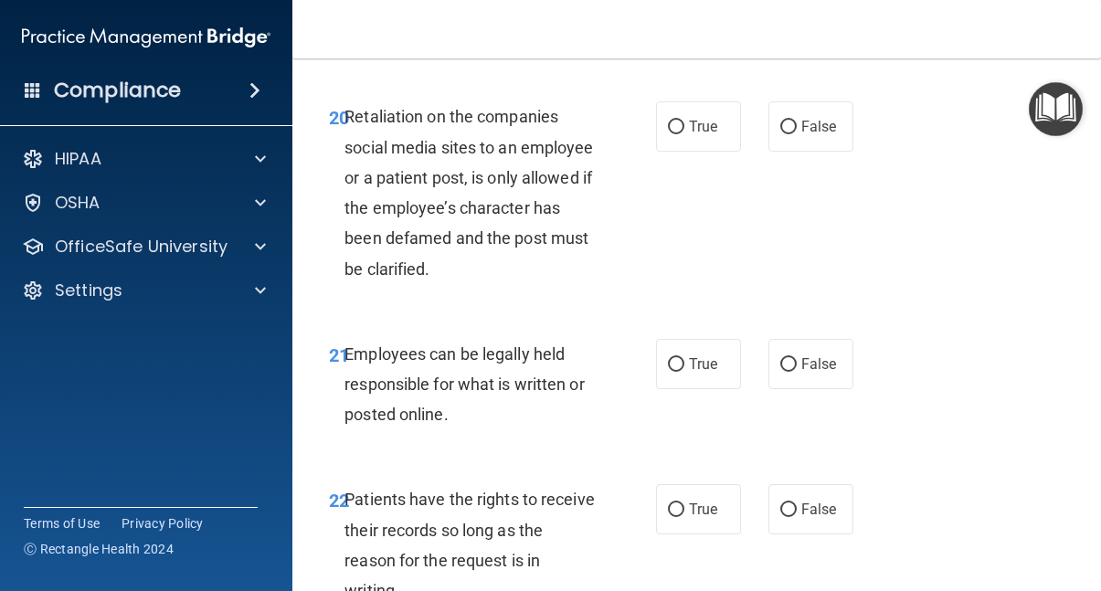
scroll to position [4428, 0]
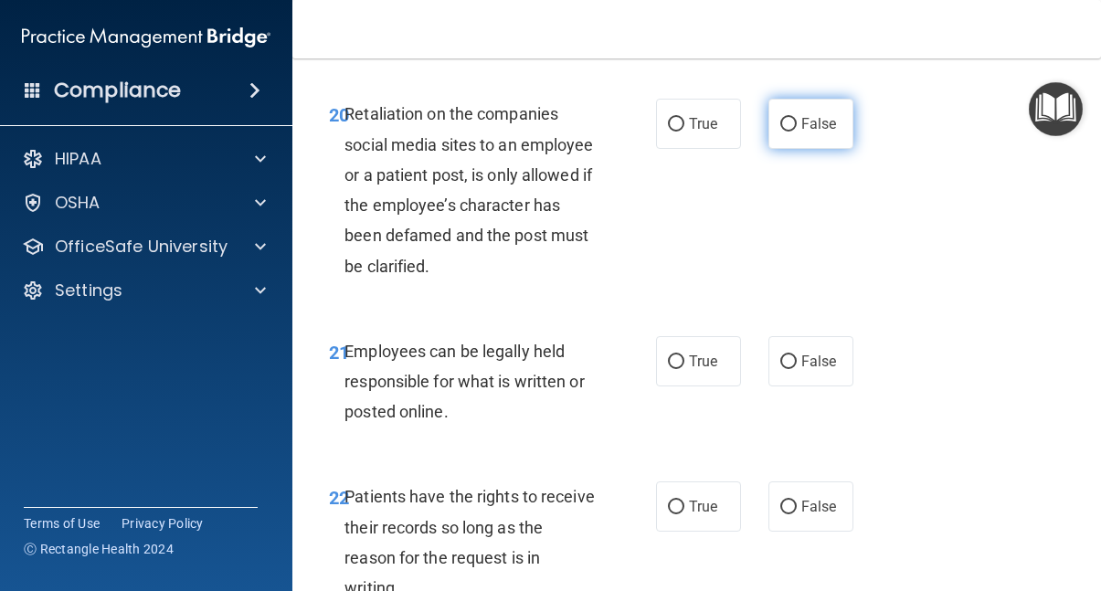
click at [789, 132] on input "False" at bounding box center [789, 125] width 16 height 14
radio input "true"
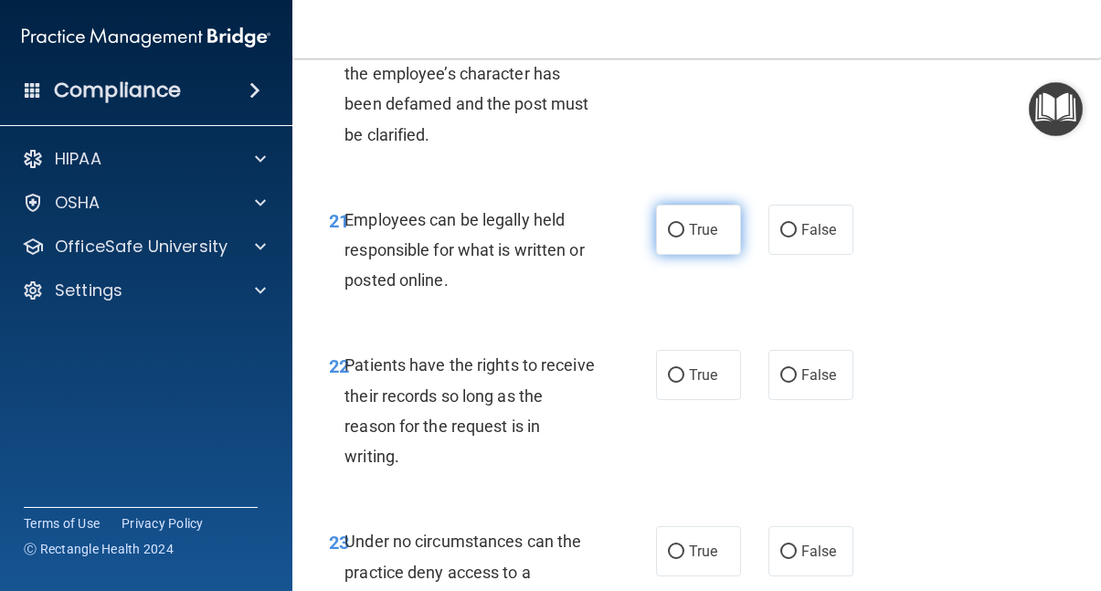
scroll to position [4560, 0]
click at [679, 237] on input "True" at bounding box center [676, 230] width 16 height 14
radio input "true"
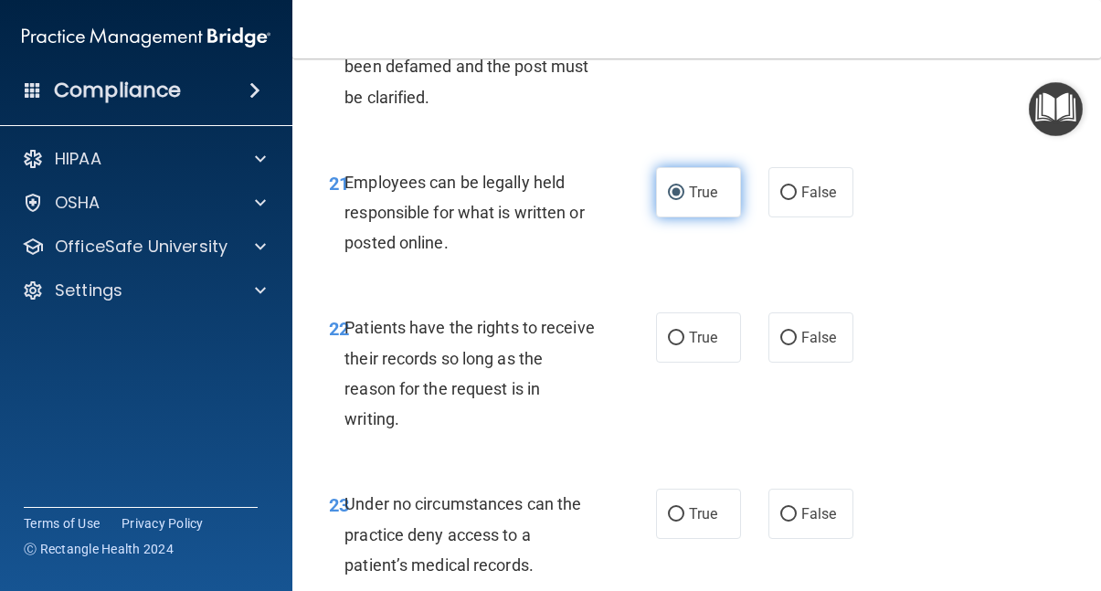
scroll to position [4599, 0]
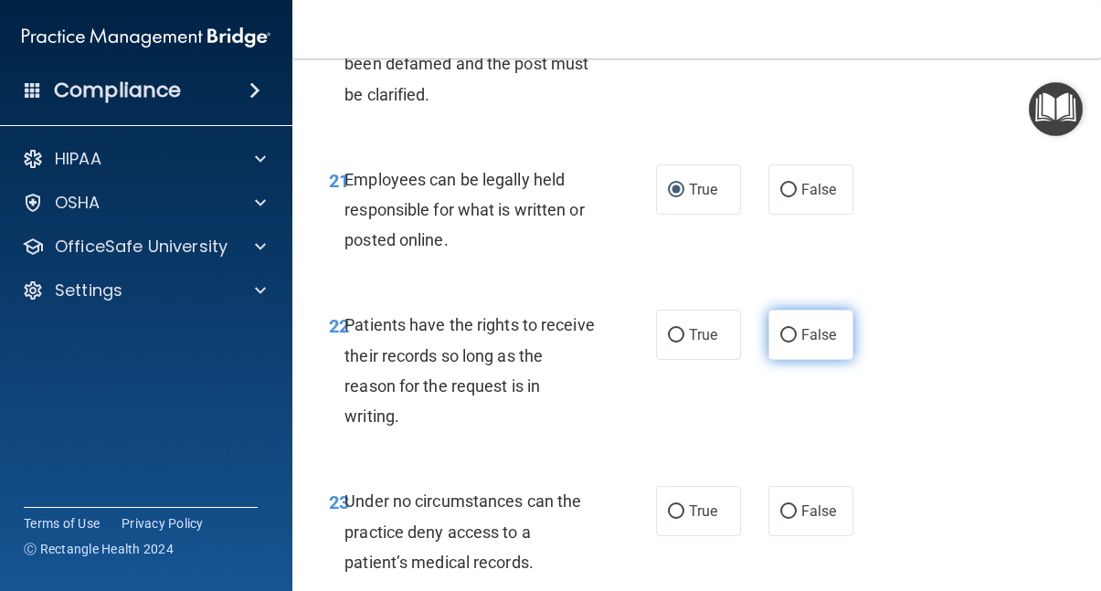
click at [785, 343] on input "False" at bounding box center [789, 336] width 16 height 14
radio input "true"
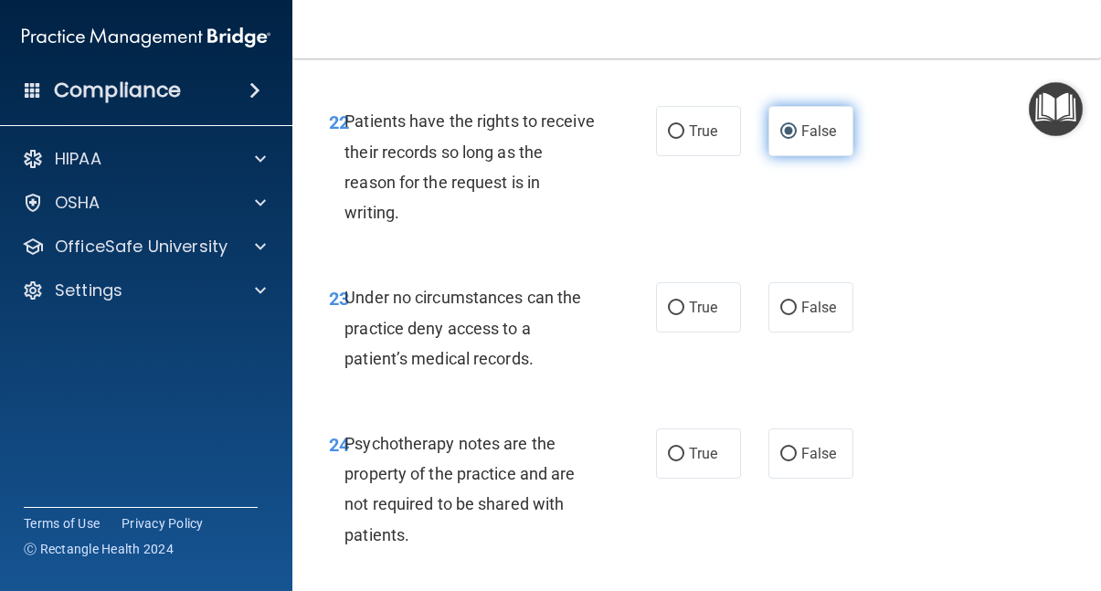
scroll to position [4806, 0]
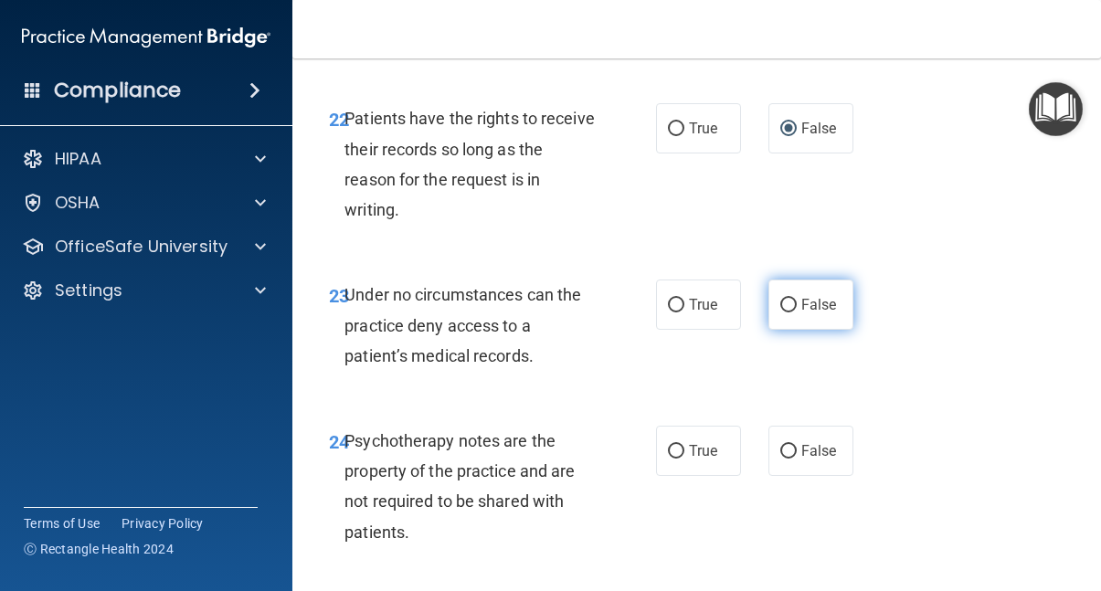
click at [789, 313] on input "False" at bounding box center [789, 306] width 16 height 14
radio input "true"
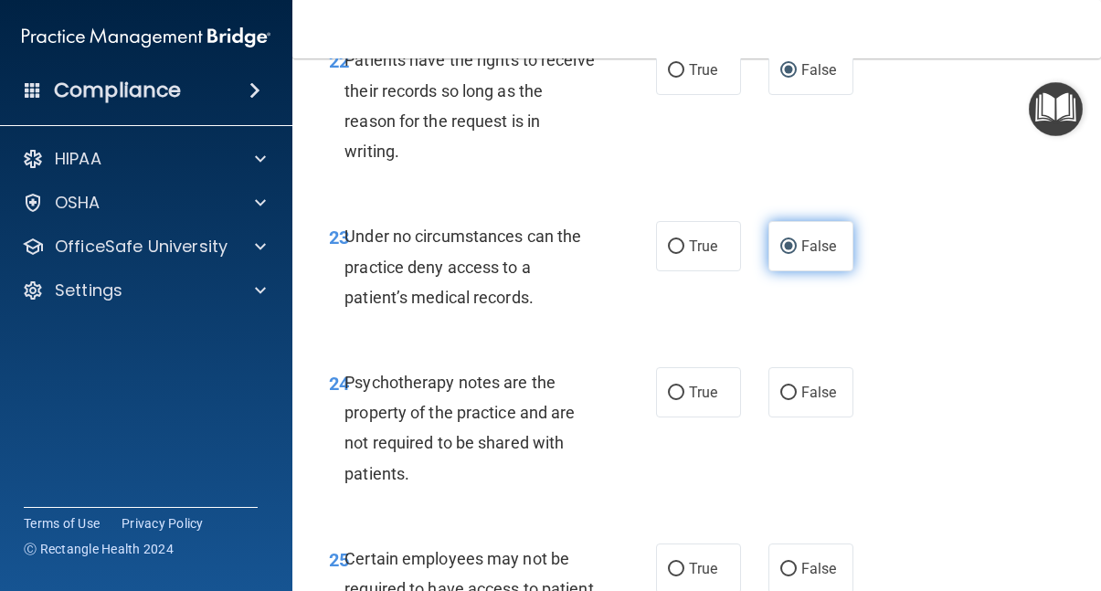
scroll to position [4865, 0]
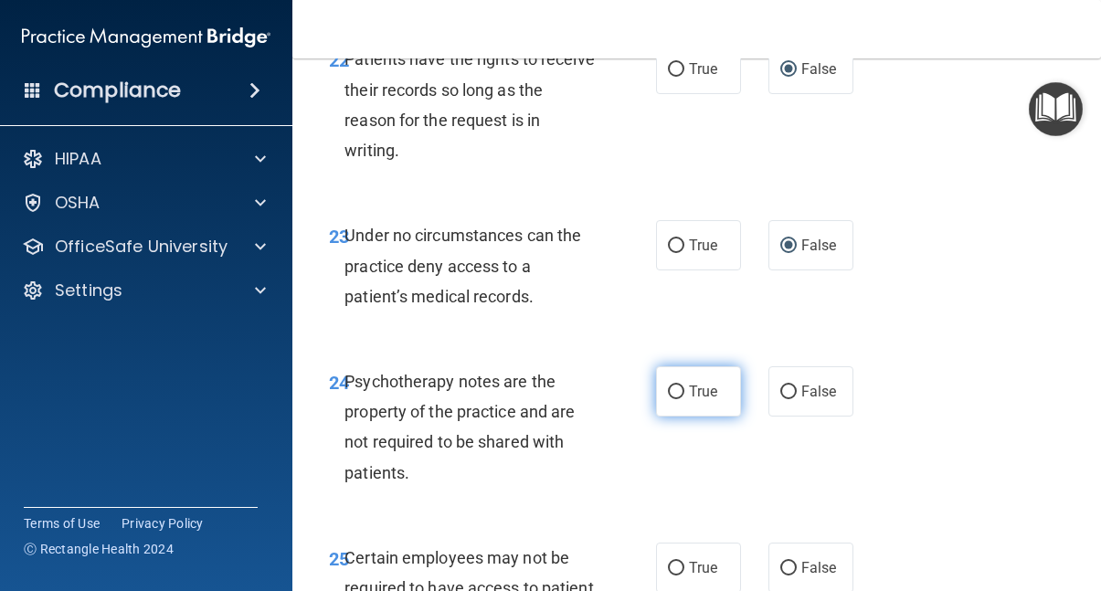
click at [674, 399] on input "True" at bounding box center [676, 393] width 16 height 14
radio input "true"
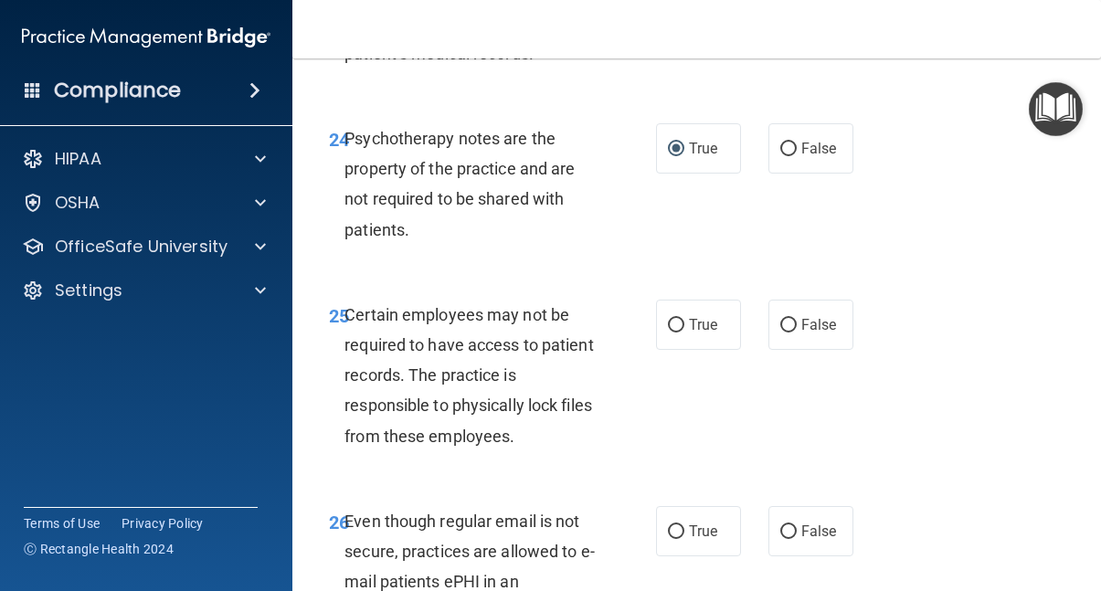
scroll to position [5111, 0]
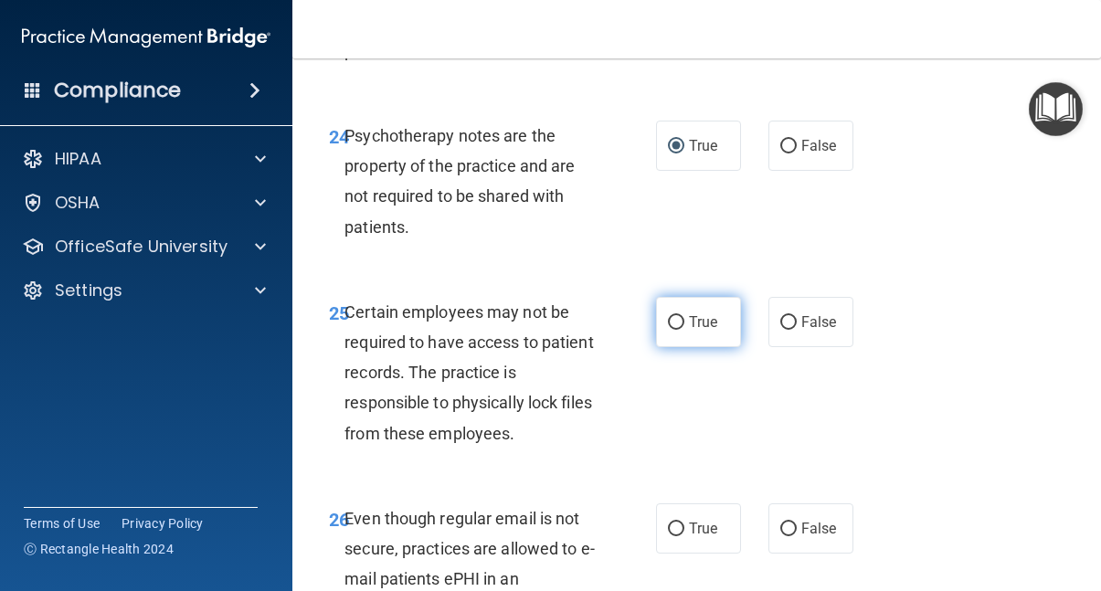
click at [674, 330] on input "True" at bounding box center [676, 323] width 16 height 14
radio input "true"
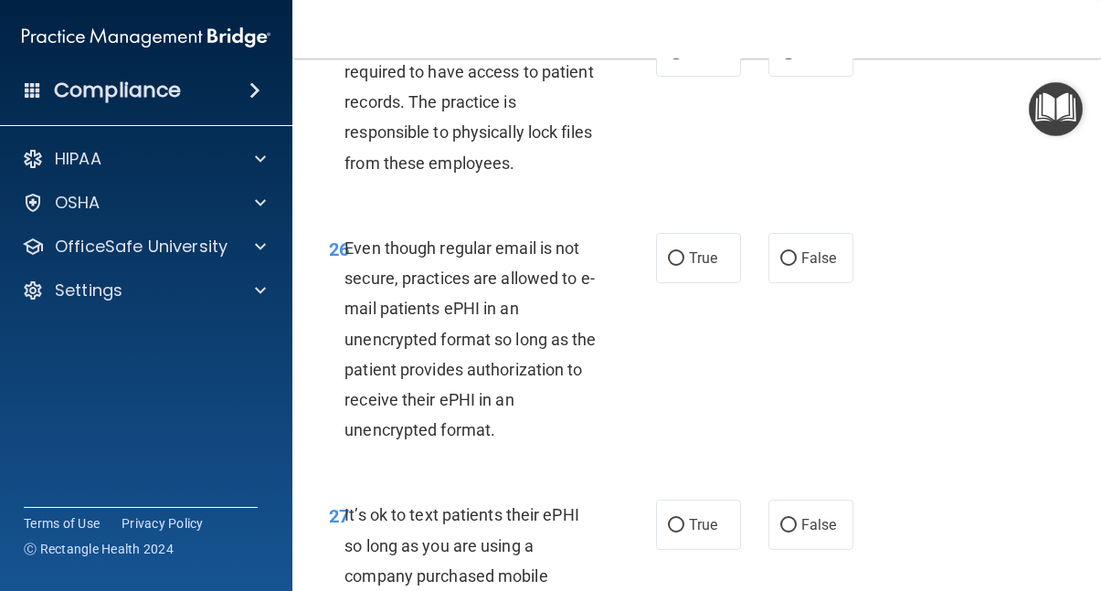
scroll to position [5386, 0]
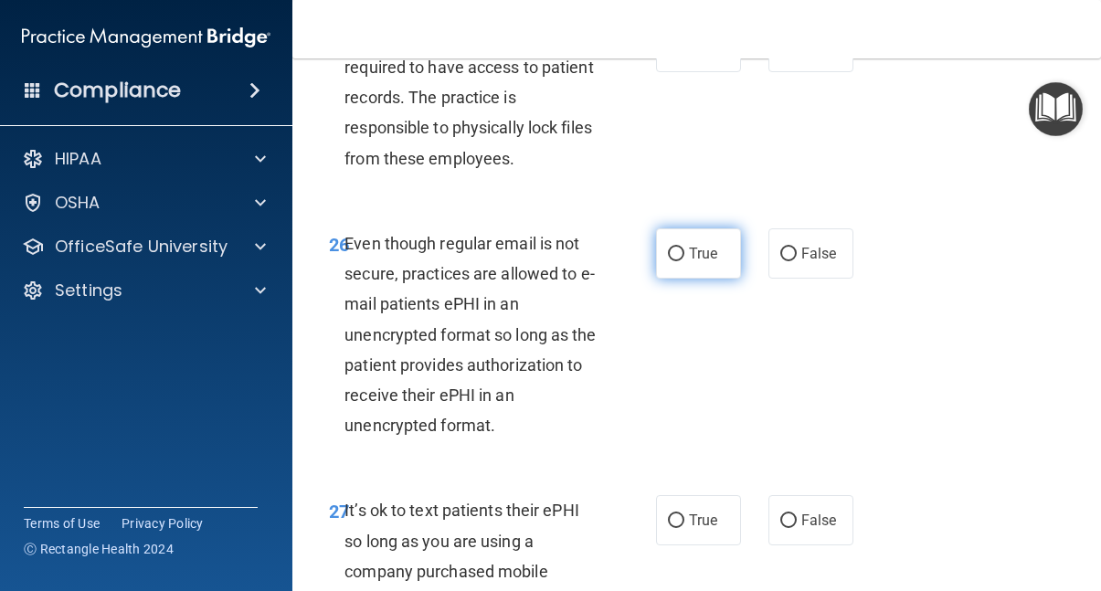
click at [677, 261] on input "True" at bounding box center [676, 255] width 16 height 14
radio input "true"
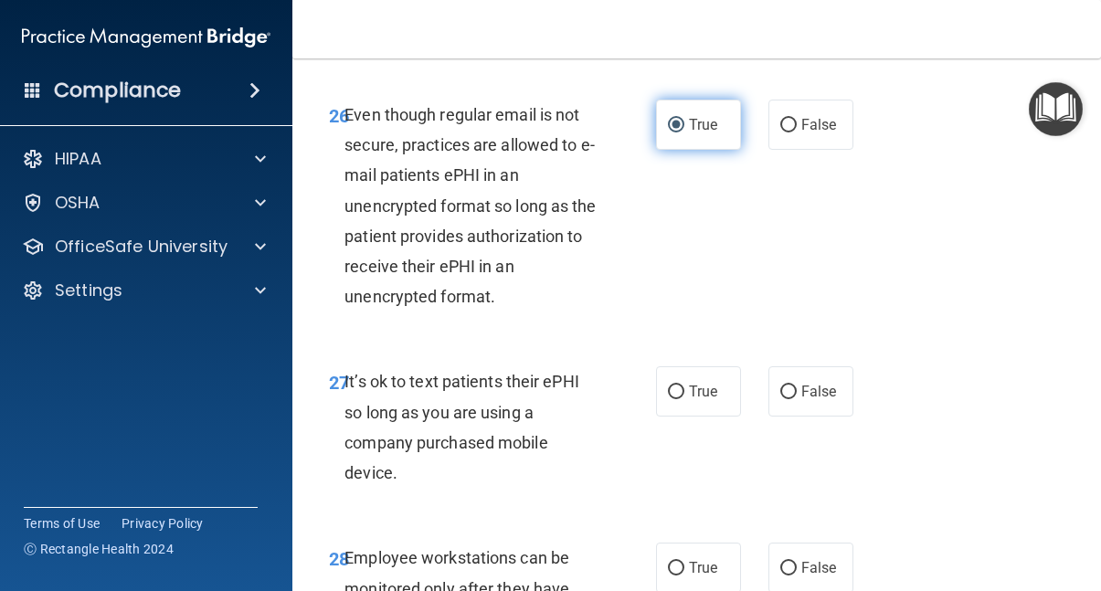
scroll to position [5525, 0]
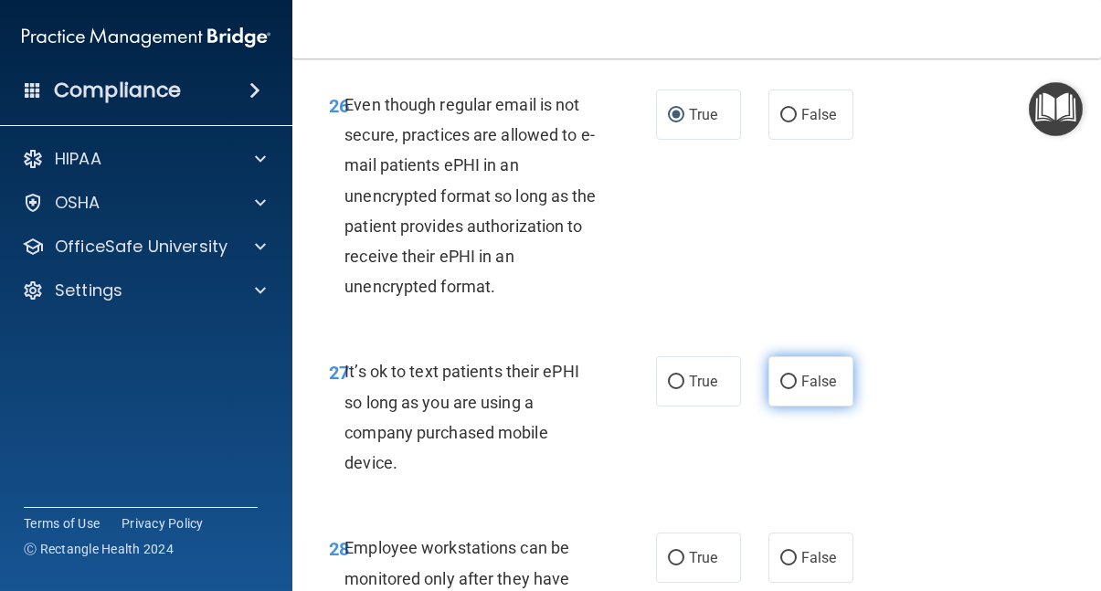
click at [788, 389] on input "False" at bounding box center [789, 383] width 16 height 14
radio input "true"
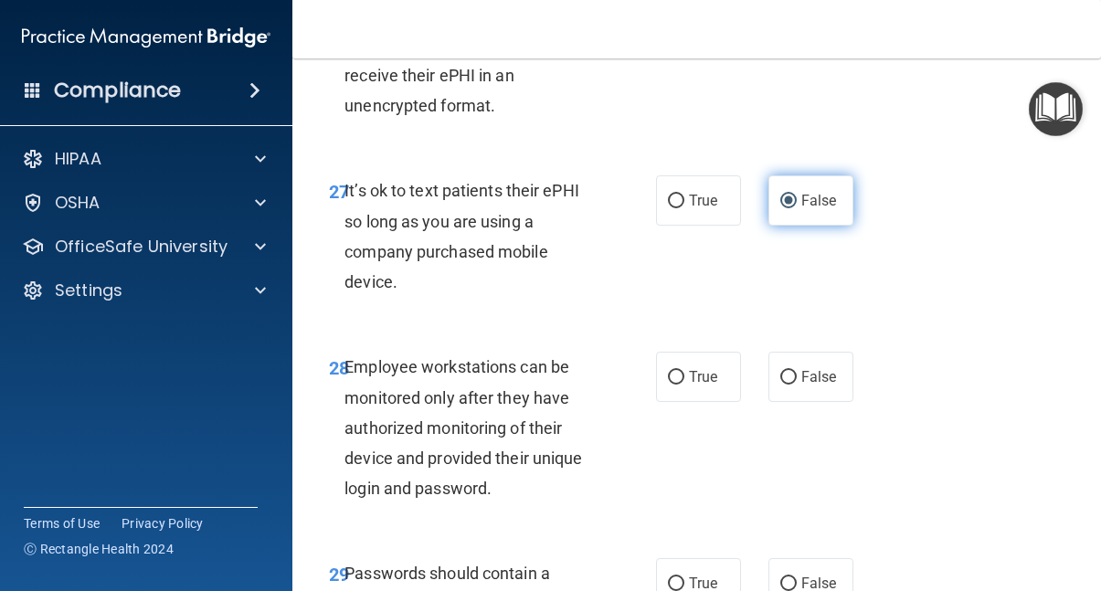
scroll to position [5712, 0]
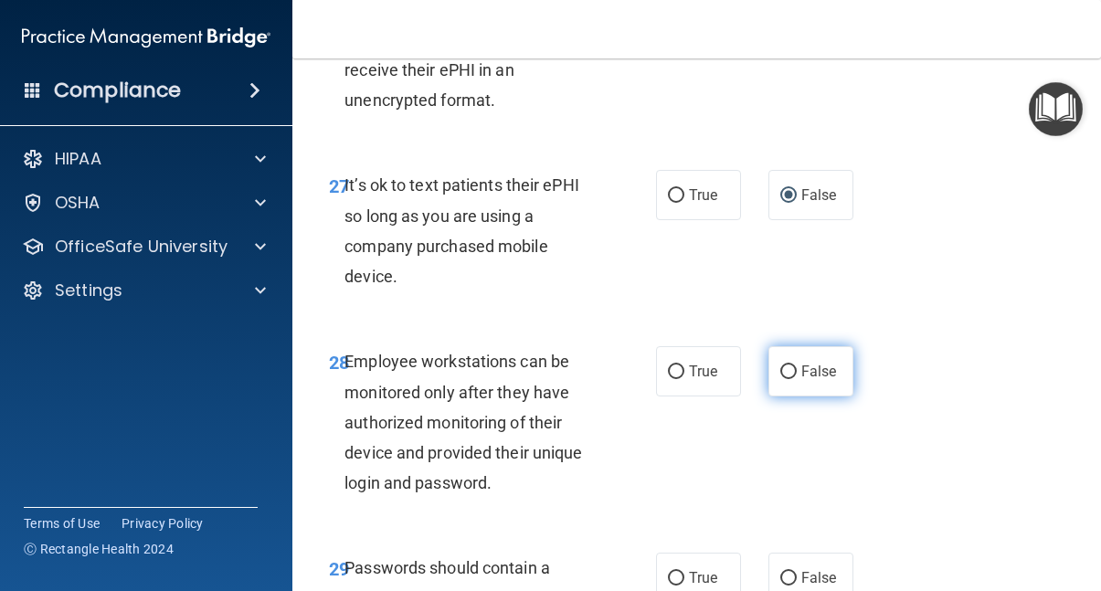
click at [789, 379] on input "False" at bounding box center [789, 373] width 16 height 14
radio input "true"
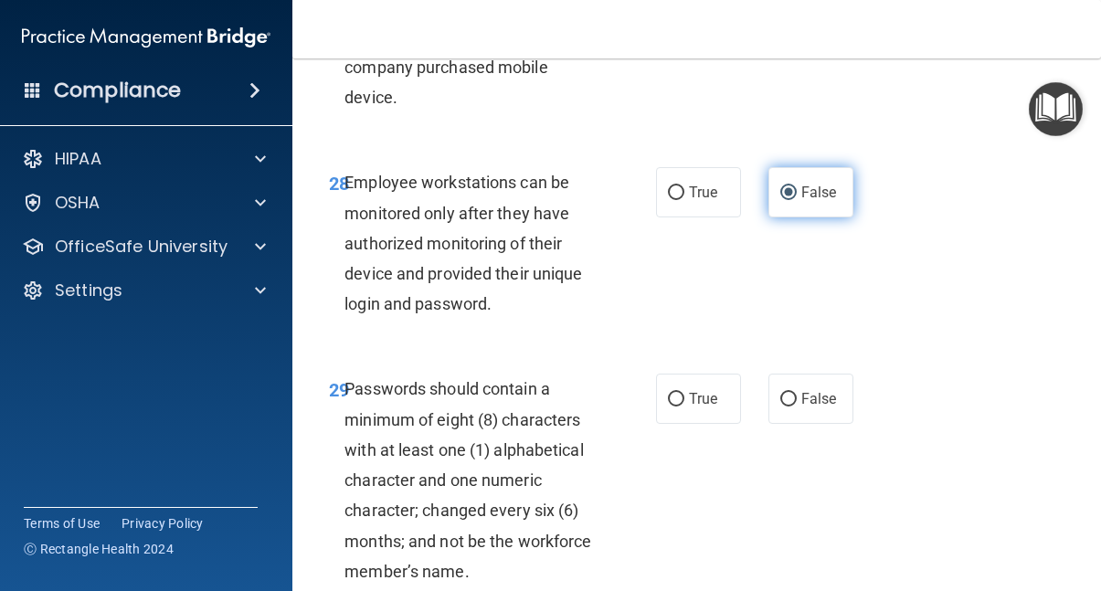
scroll to position [5897, 0]
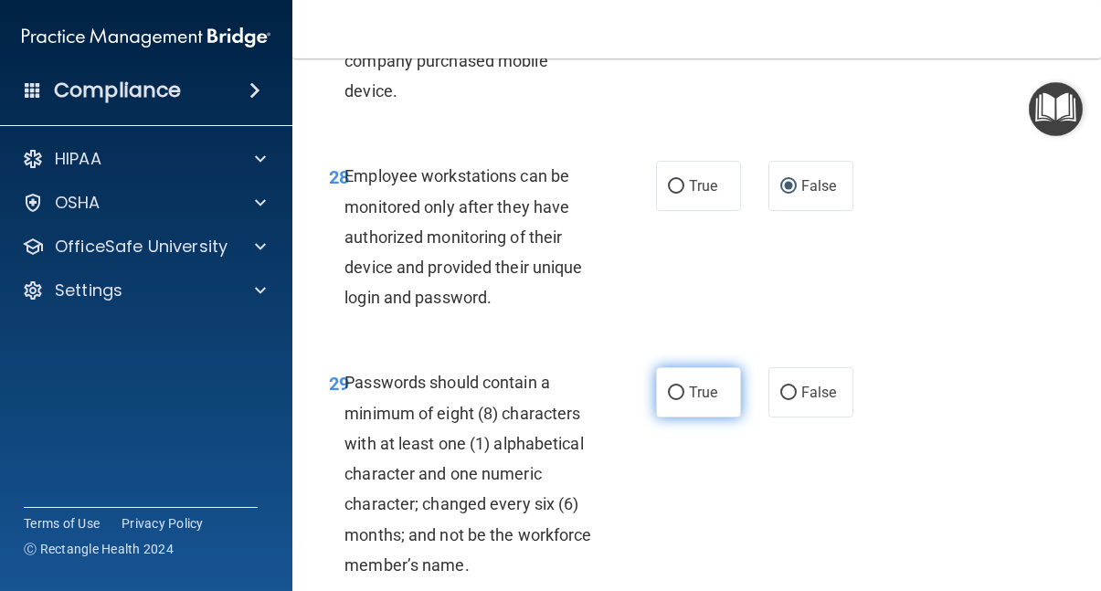
click at [677, 400] on input "True" at bounding box center [676, 394] width 16 height 14
radio input "true"
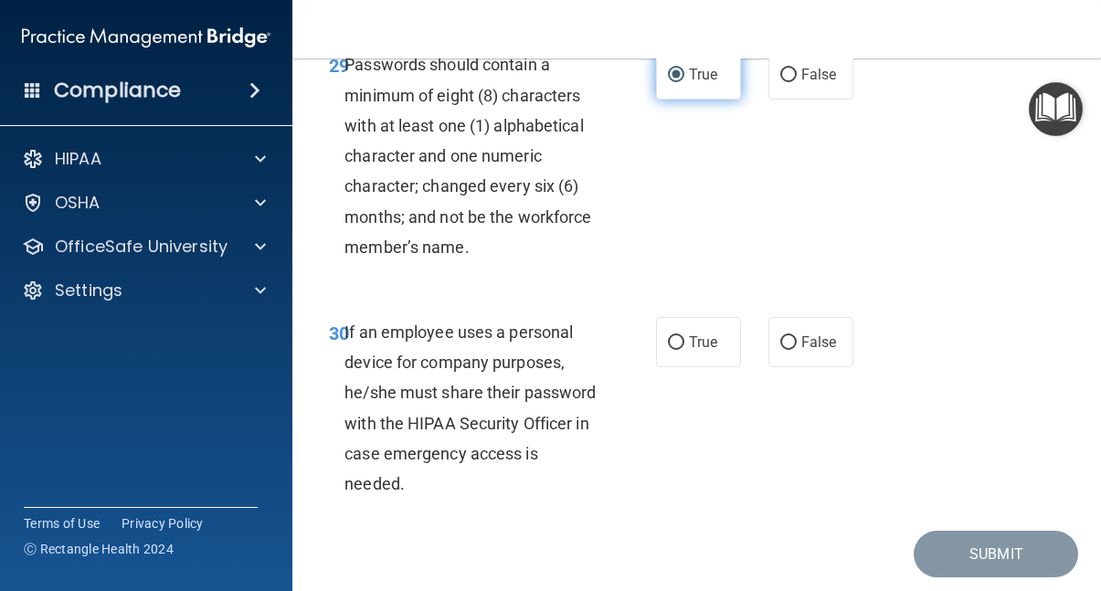
scroll to position [6224, 0]
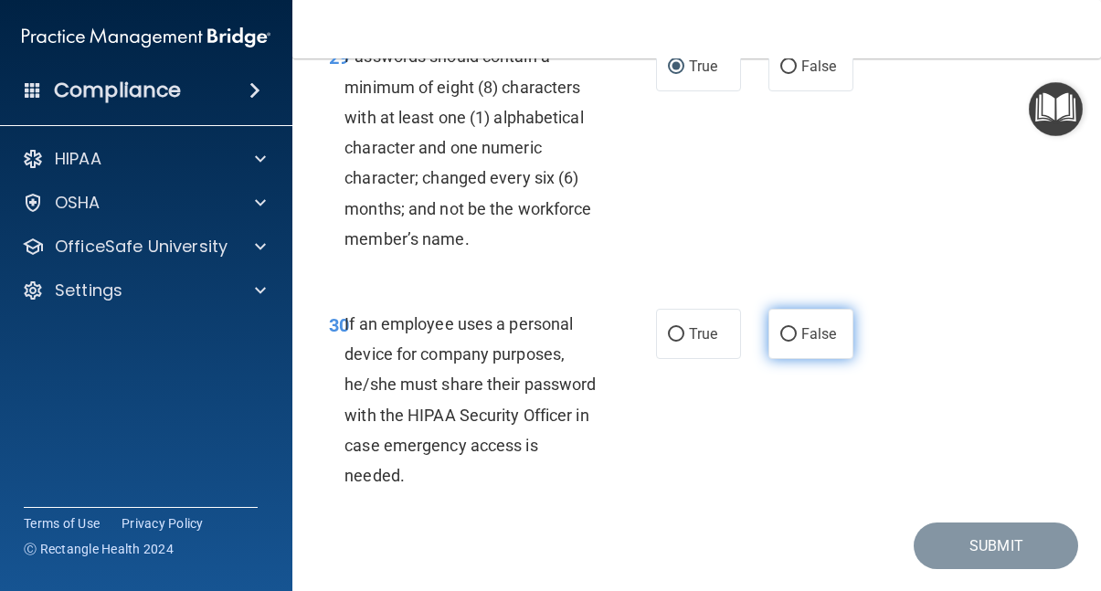
click at [786, 342] on input "False" at bounding box center [789, 335] width 16 height 14
radio input "true"
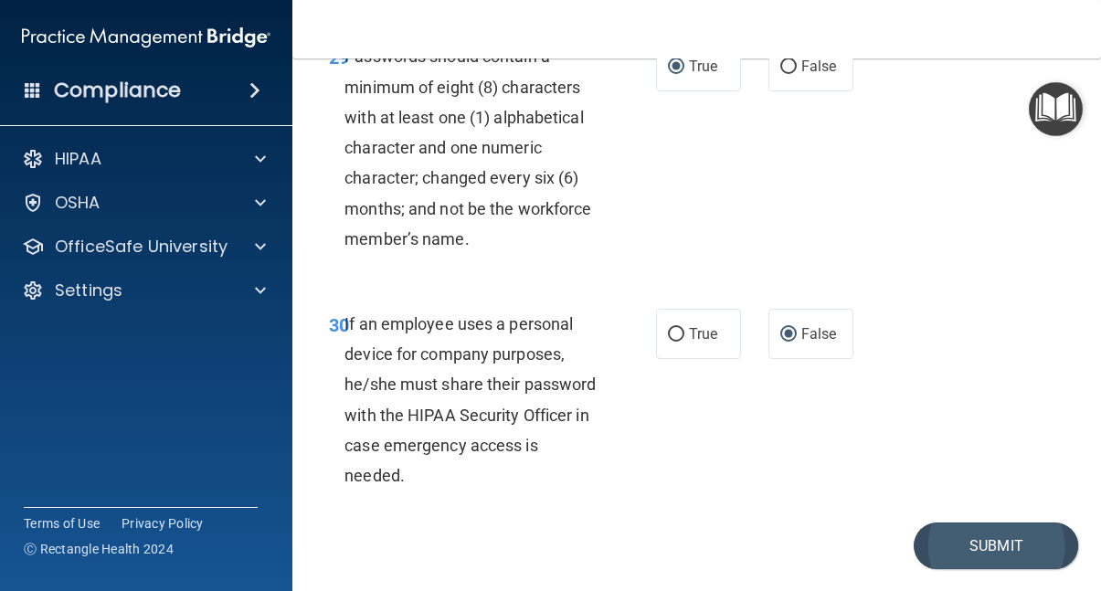
click at [964, 569] on button "Submit" at bounding box center [996, 546] width 165 height 47
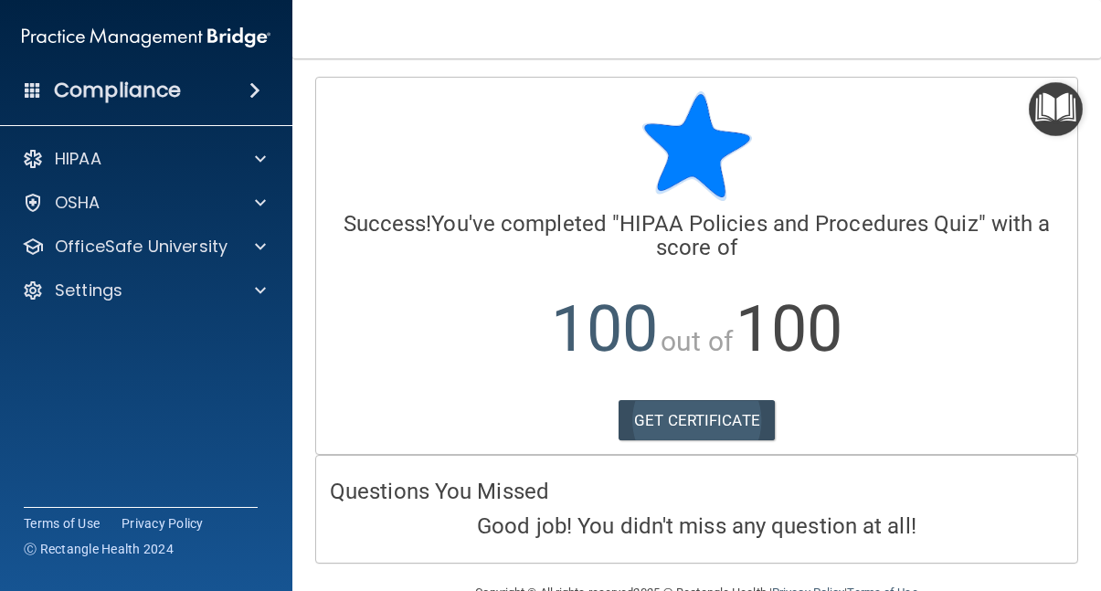
click at [708, 424] on link "GET CERTIFICATE" at bounding box center [697, 420] width 156 height 40
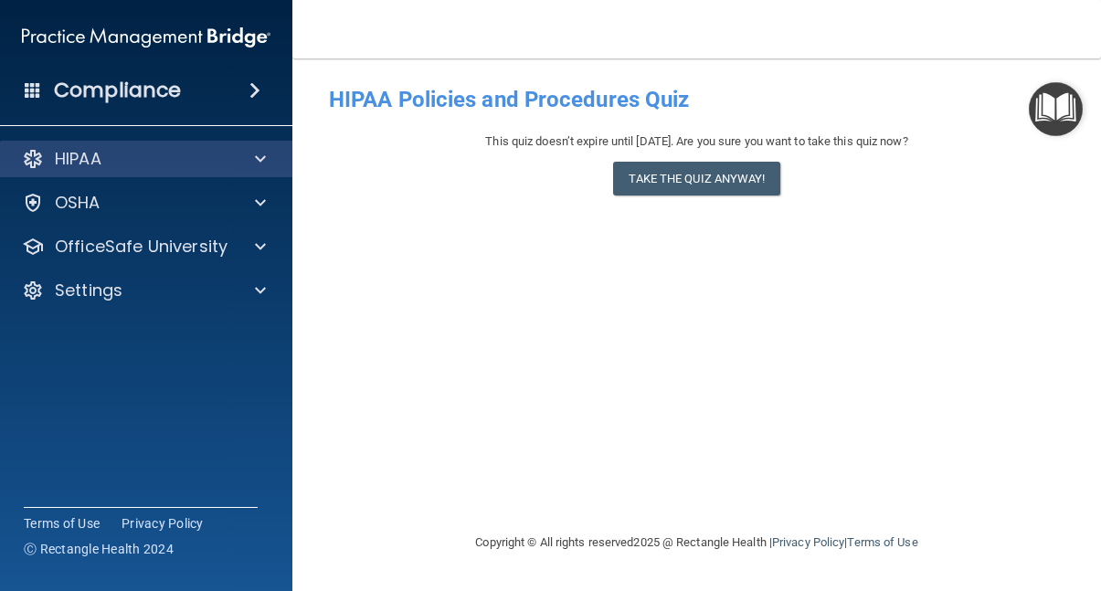
click at [100, 154] on p "HIPAA" at bounding box center [78, 159] width 47 height 22
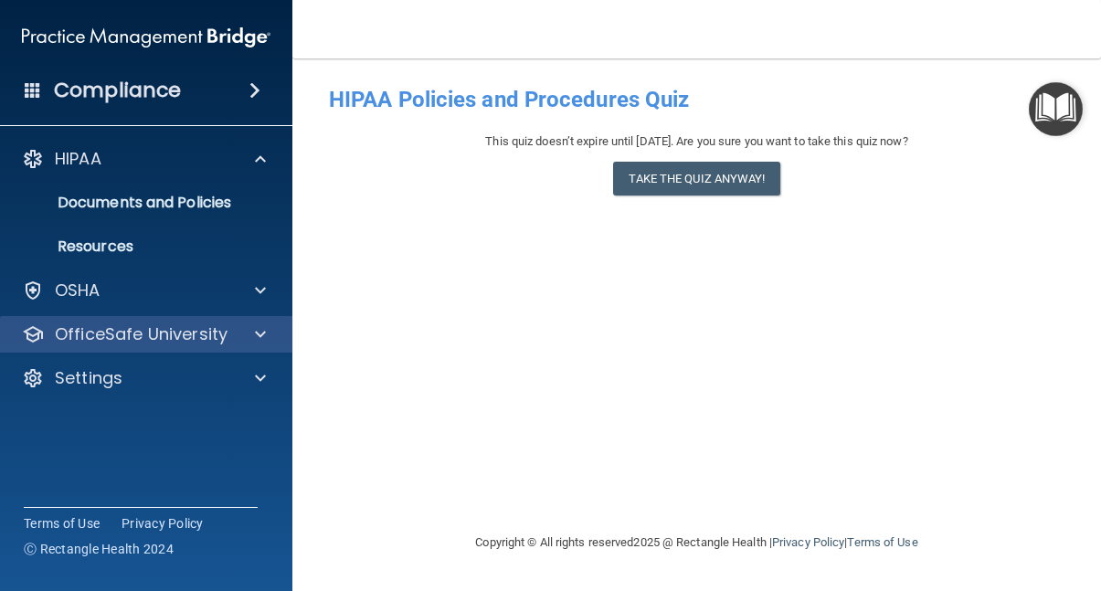
click at [102, 333] on p "OfficeSafe University" at bounding box center [141, 335] width 173 height 22
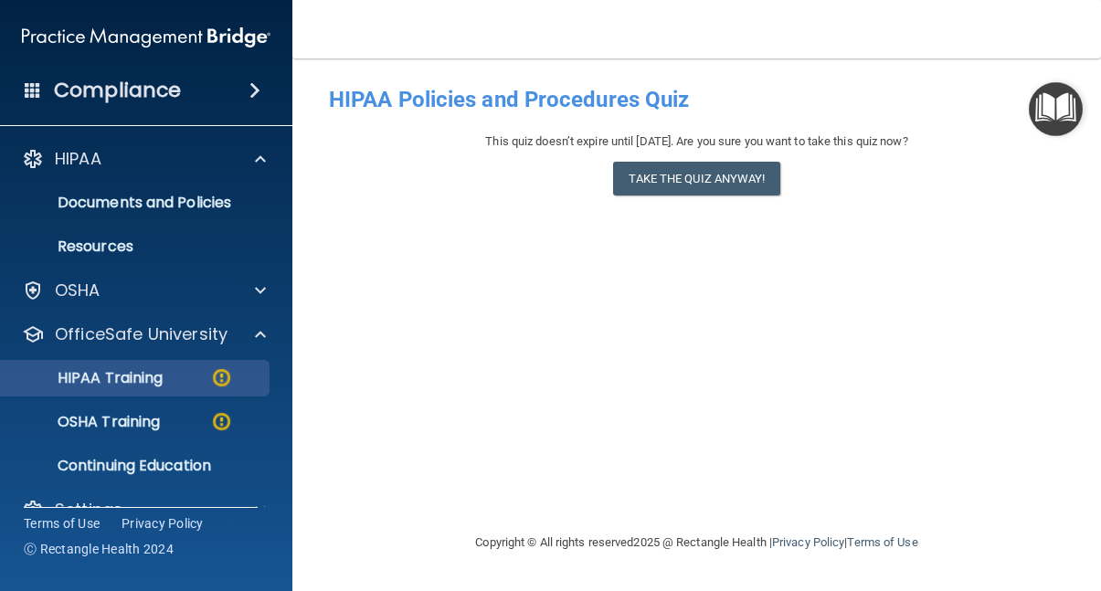
click at [111, 381] on p "HIPAA Training" at bounding box center [87, 378] width 151 height 18
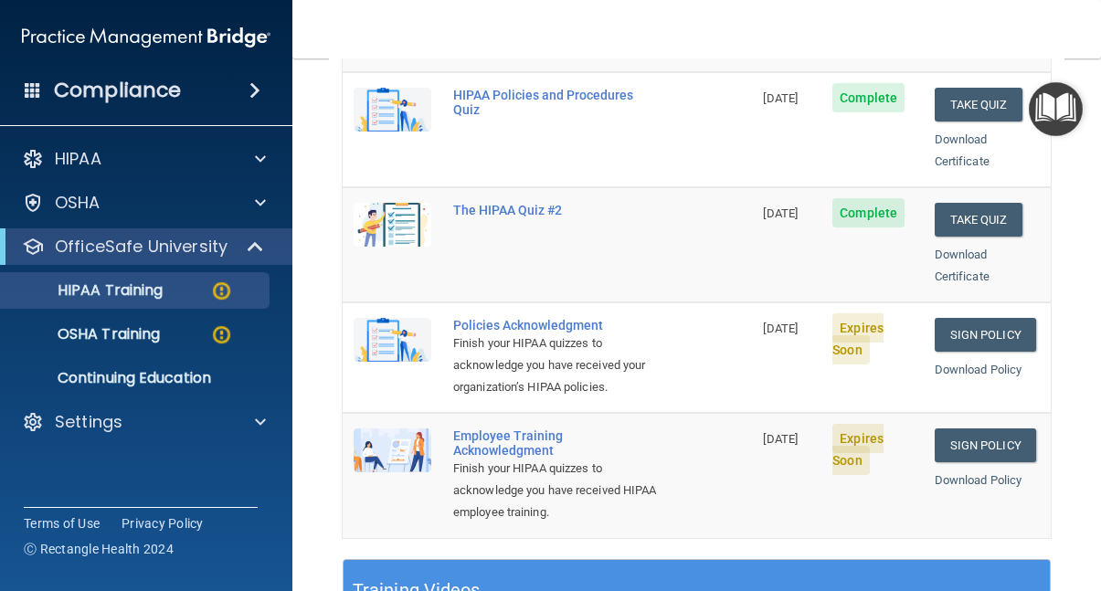
scroll to position [384, 0]
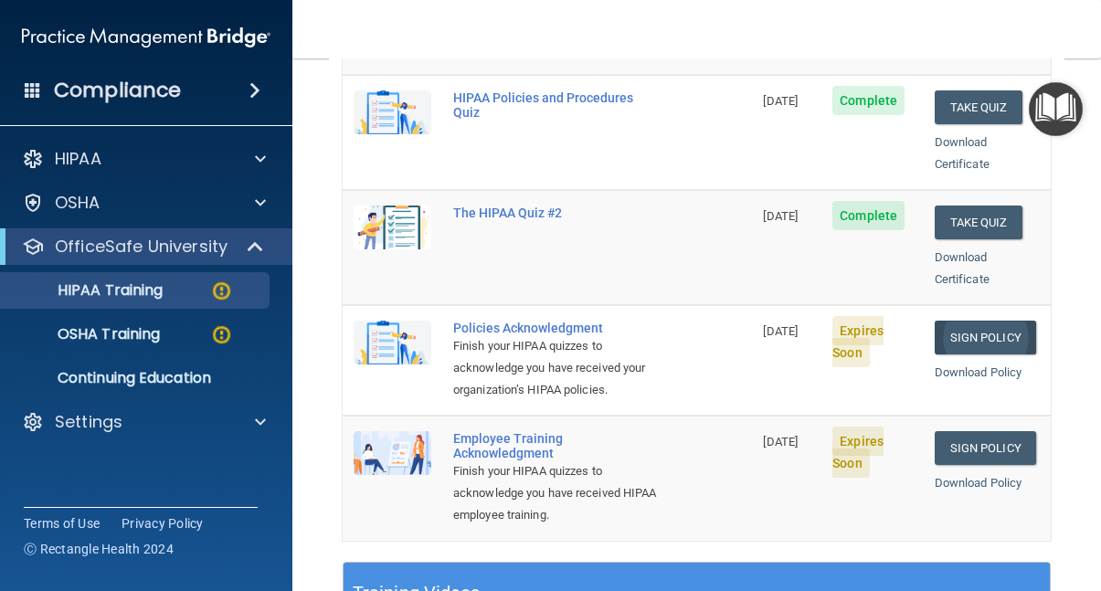
click at [961, 321] on link "Sign Policy" at bounding box center [985, 338] width 101 height 34
click at [974, 431] on link "Sign Policy" at bounding box center [985, 448] width 101 height 34
click at [967, 366] on link "Download Policy" at bounding box center [979, 373] width 88 height 14
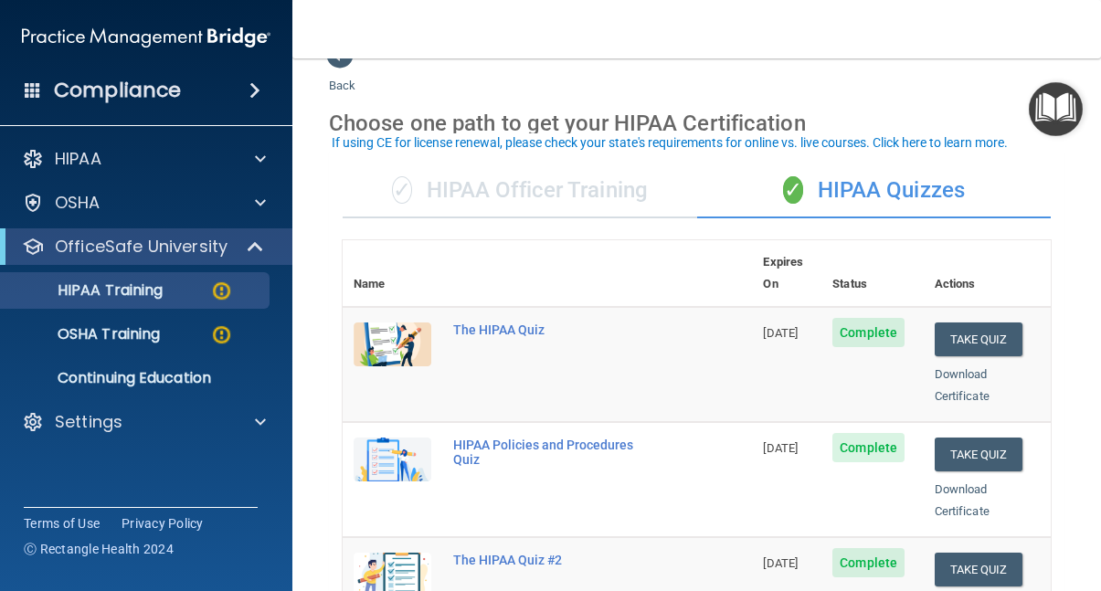
scroll to position [42, 0]
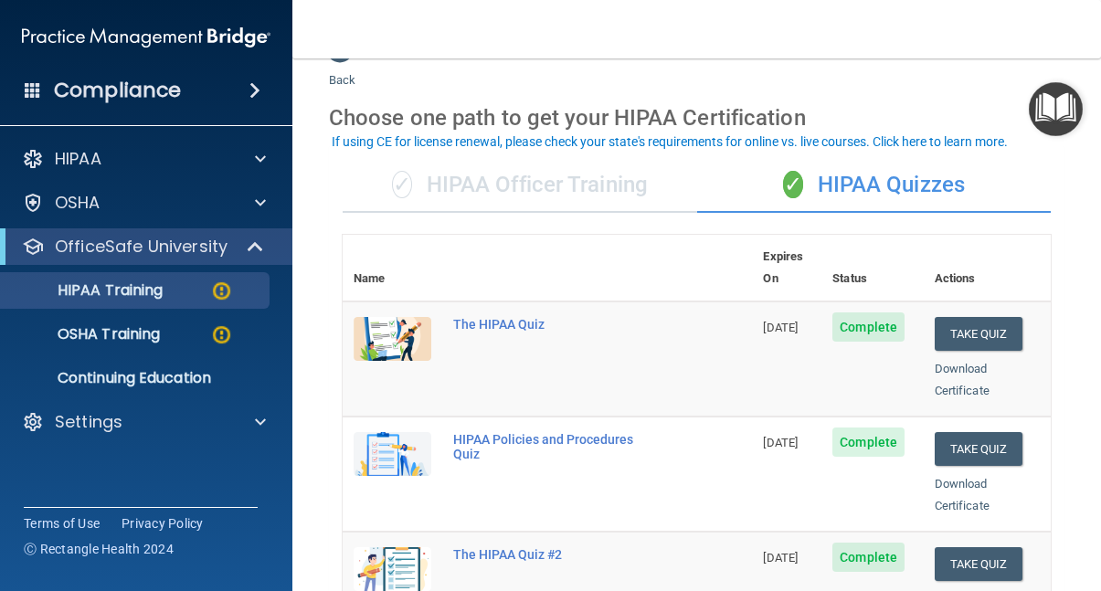
click at [546, 185] on div "✓ HIPAA Officer Training" at bounding box center [520, 185] width 355 height 55
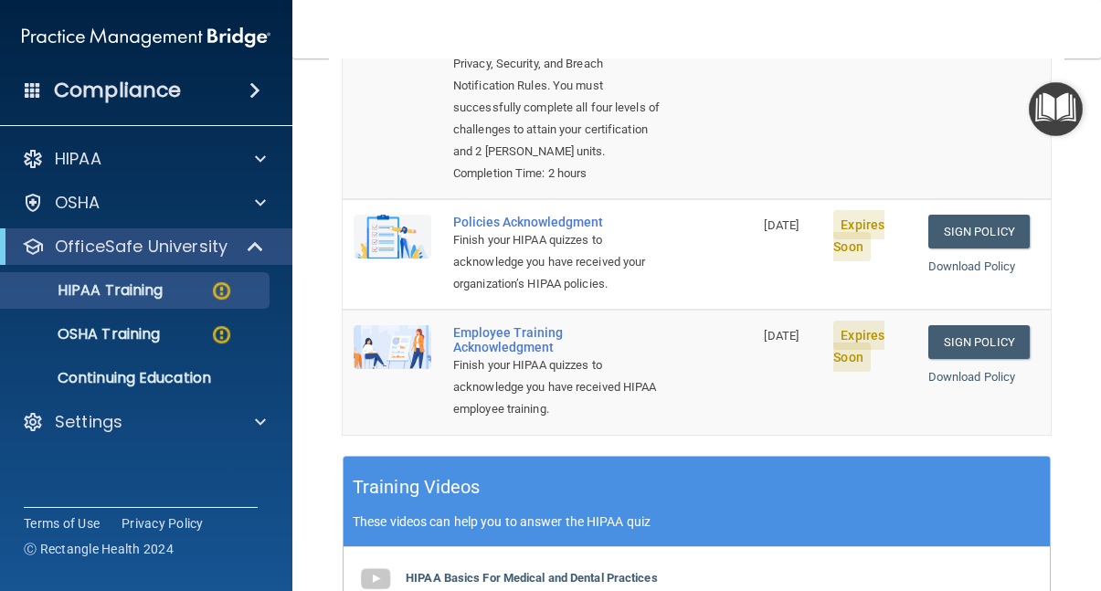
scroll to position [361, 0]
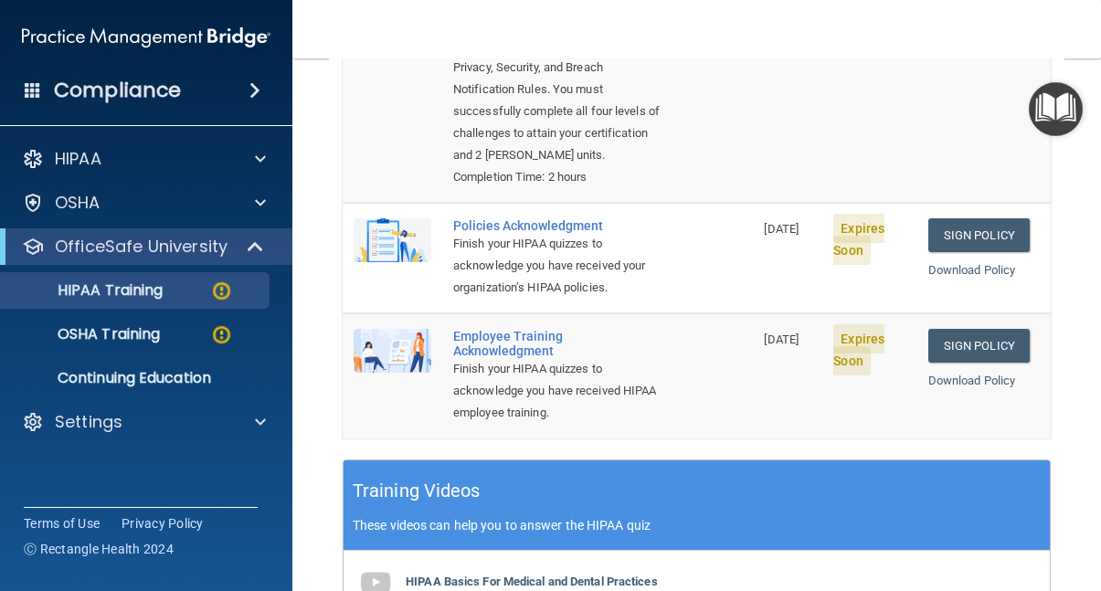
click at [536, 218] on div "Policies Acknowledgment" at bounding box center [557, 225] width 208 height 15
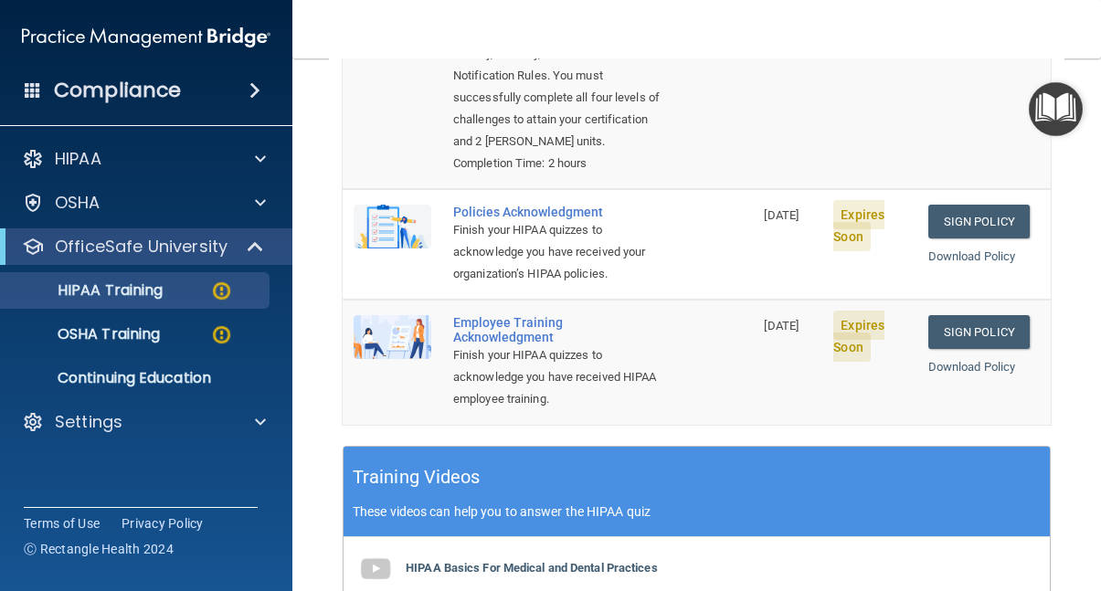
scroll to position [377, 0]
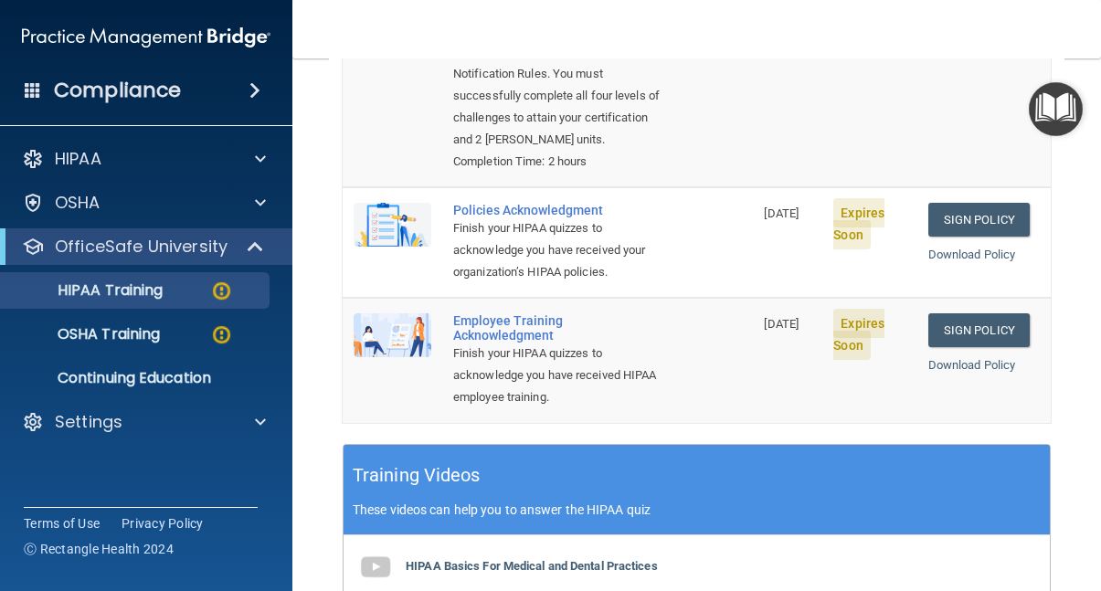
click at [862, 198] on span "Expires Soon" at bounding box center [859, 223] width 51 height 51
click at [958, 203] on link "Sign Policy" at bounding box center [979, 220] width 101 height 34
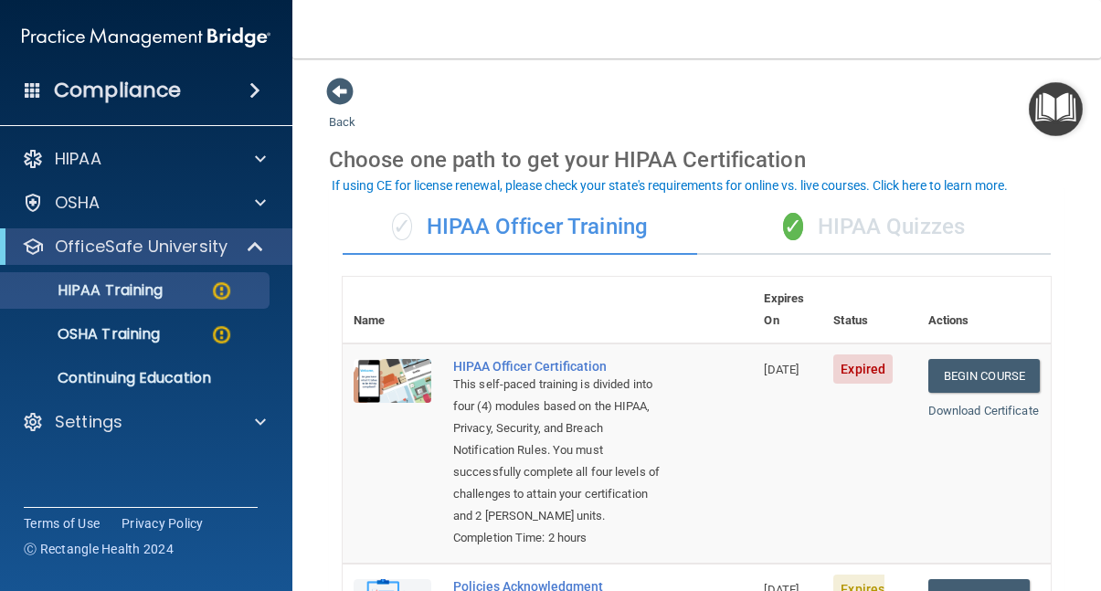
scroll to position [0, 0]
click at [337, 84] on span at bounding box center [339, 91] width 27 height 27
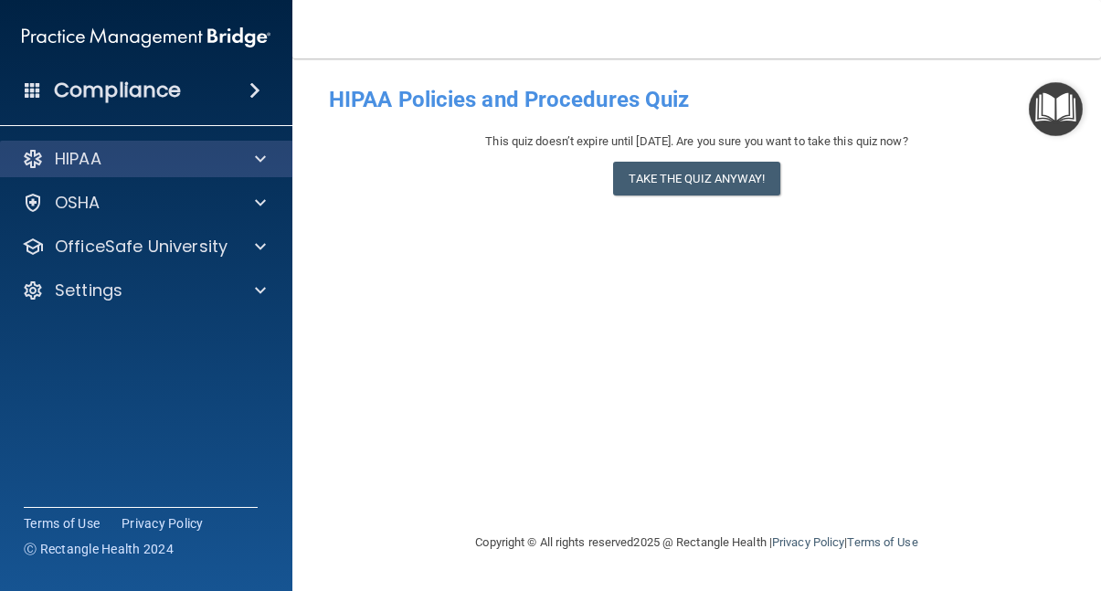
click at [172, 153] on div "HIPAA" at bounding box center [121, 159] width 227 height 22
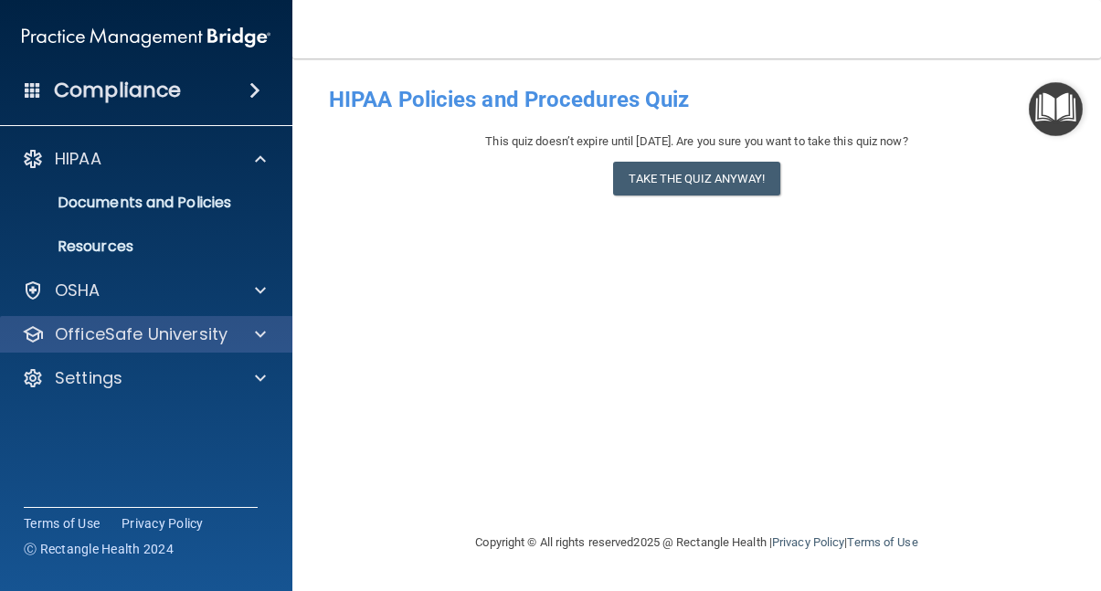
click at [118, 329] on p "OfficeSafe University" at bounding box center [141, 335] width 173 height 22
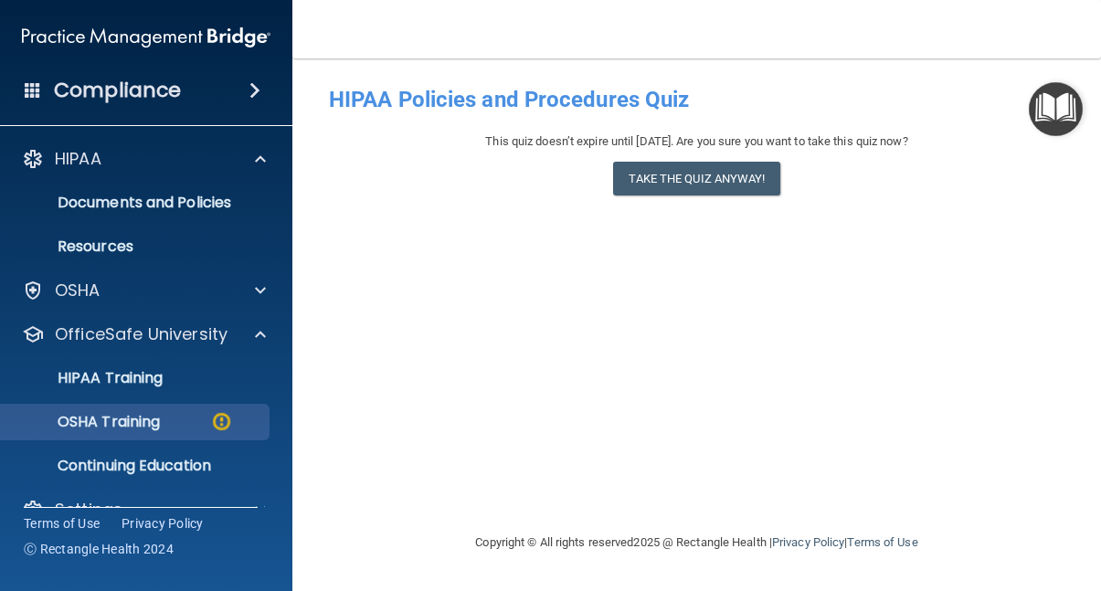
click at [133, 421] on p "OSHA Training" at bounding box center [86, 422] width 148 height 18
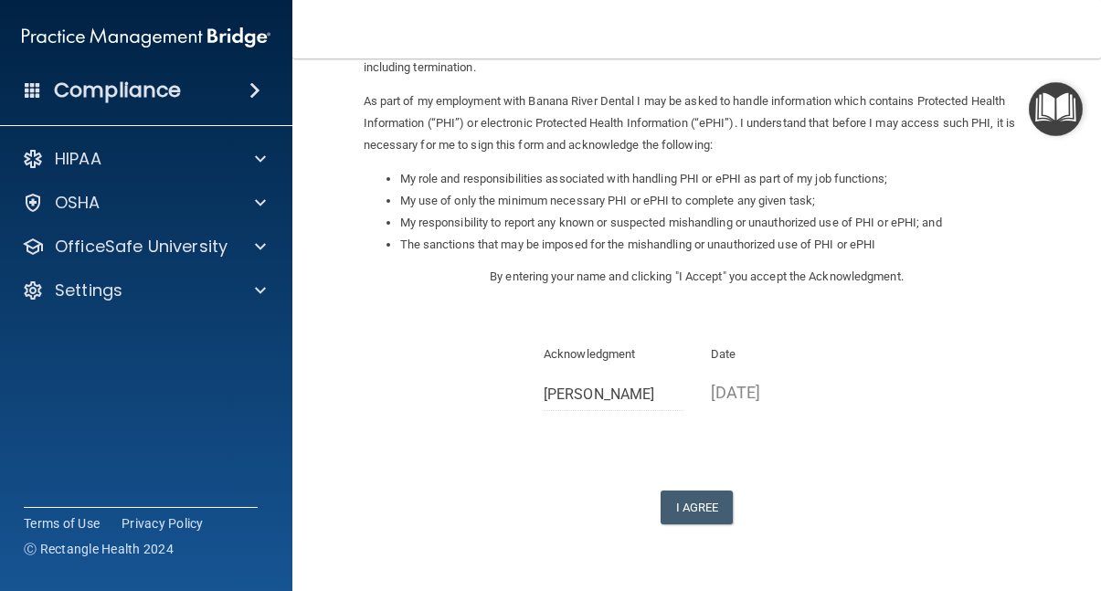
scroll to position [195, 0]
click at [690, 492] on button "I Agree" at bounding box center [697, 509] width 73 height 34
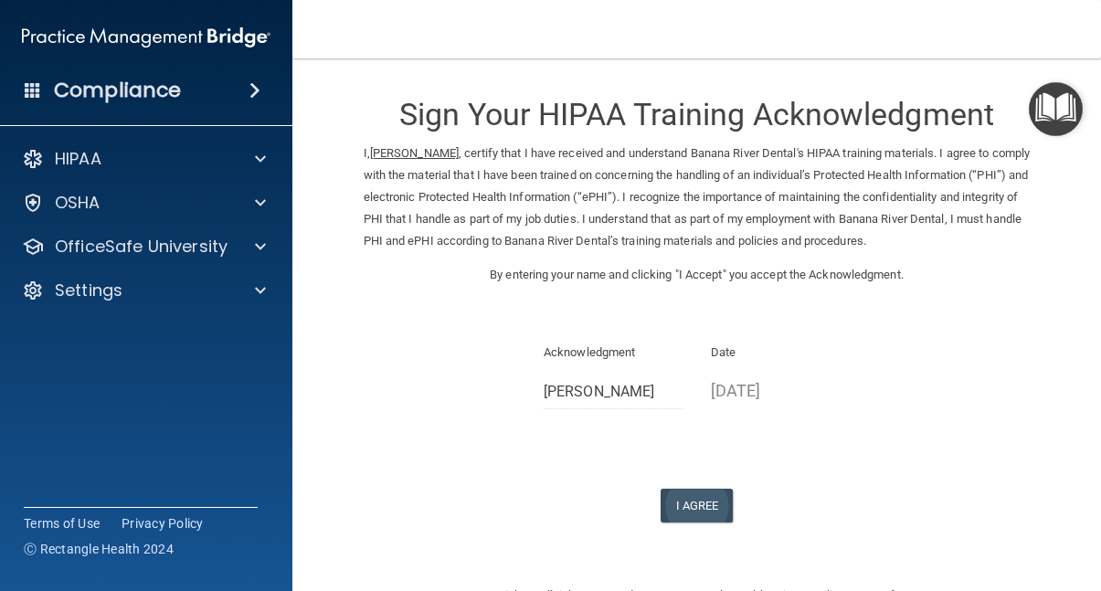
click at [699, 493] on button "I Agree" at bounding box center [697, 506] width 73 height 34
